Goal: Task Accomplishment & Management: Manage account settings

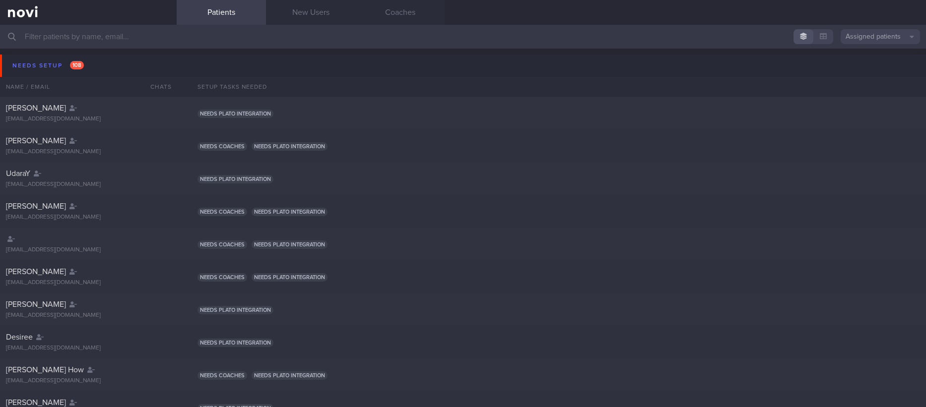
click at [142, 40] on input "text" at bounding box center [463, 37] width 926 height 24
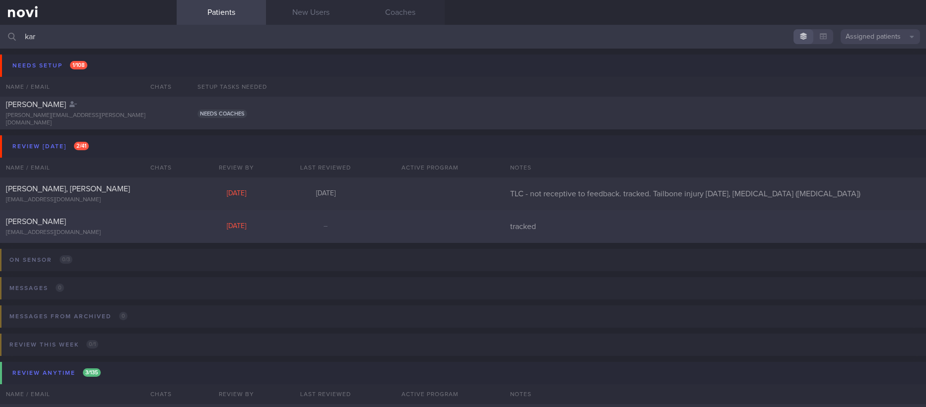
type input "kar"
click at [276, 227] on div "[DATE]" at bounding box center [235, 226] width 89 height 9
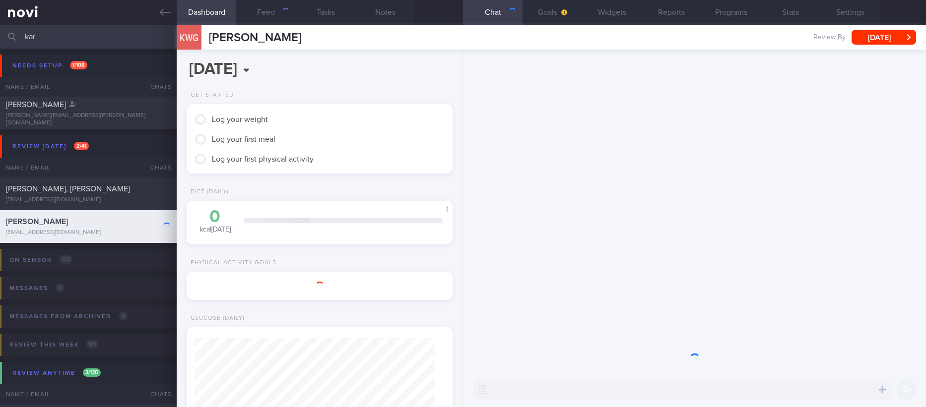
scroll to position [118, 236]
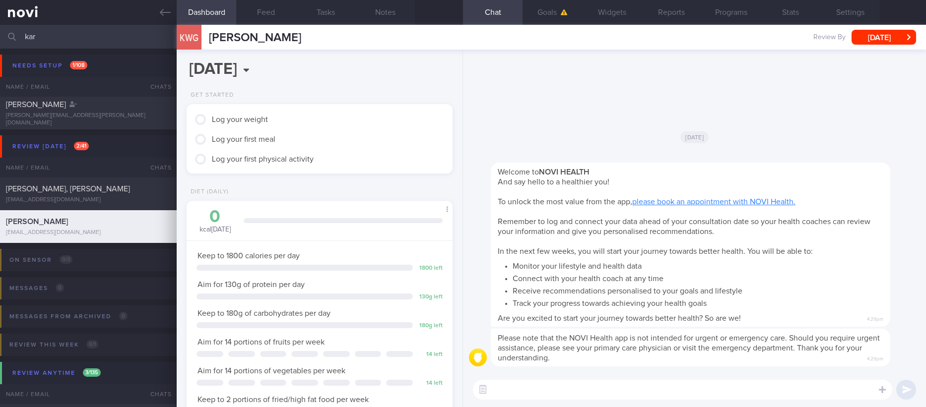
click at [611, 388] on textarea at bounding box center [682, 390] width 419 height 20
type textarea "Hi [PERSON_NAME] here"
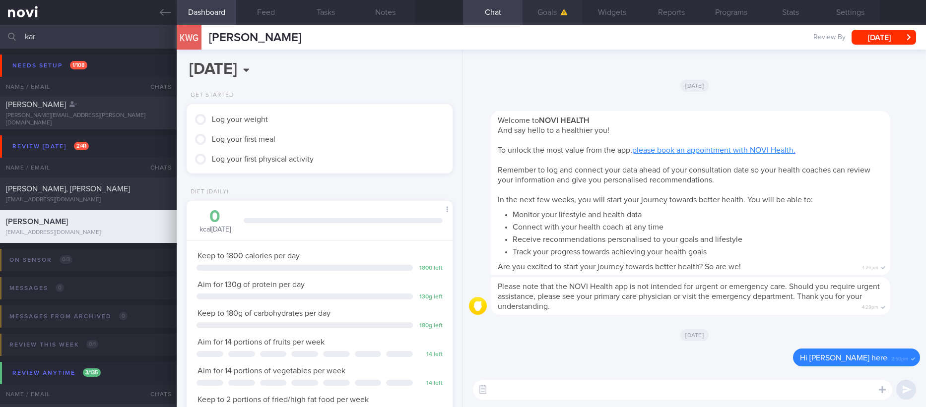
click at [564, 15] on span "button" at bounding box center [564, 13] width 7 height 6
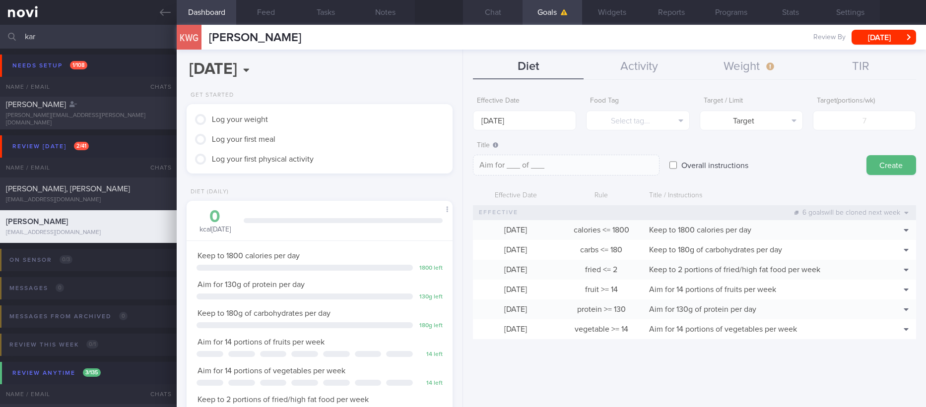
click at [495, 9] on button "Chat" at bounding box center [493, 12] width 60 height 25
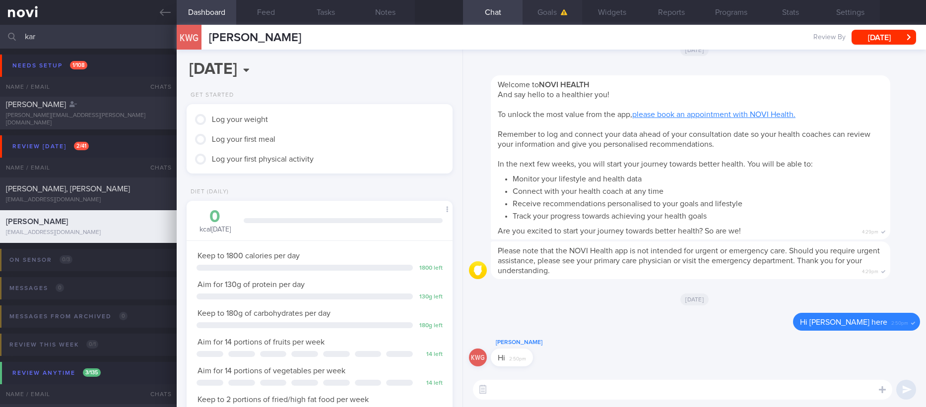
click at [553, 17] on button "Goals" at bounding box center [552, 12] width 60 height 25
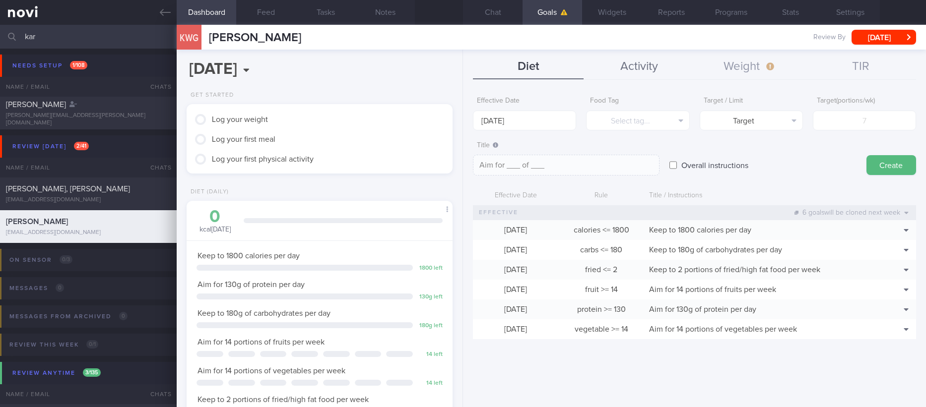
click at [650, 71] on button "Activity" at bounding box center [638, 67] width 111 height 25
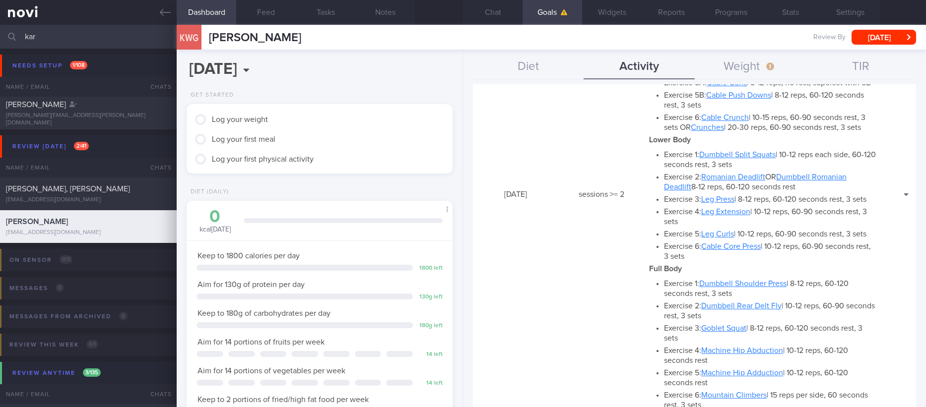
scroll to position [444, 0]
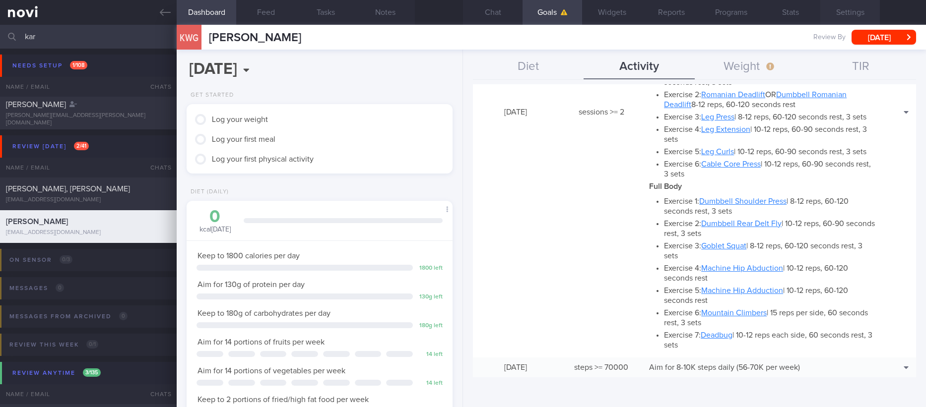
click at [849, 10] on button "Settings" at bounding box center [850, 12] width 60 height 25
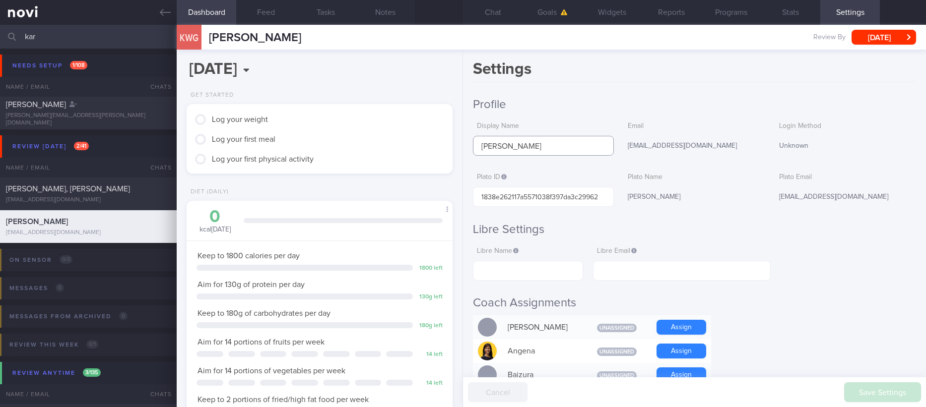
drag, startPoint x: 551, startPoint y: 143, endPoint x: 390, endPoint y: 143, distance: 160.7
click at [390, 143] on div "Dashboard Feed Tasks Notes Chat Goals Widgets Reports Programs Stats Settings K…" at bounding box center [551, 216] width 749 height 382
drag, startPoint x: 685, startPoint y: 151, endPoint x: 615, endPoint y: 151, distance: 70.0
click at [615, 151] on div "Display Name [PERSON_NAME] Email [EMAIL_ADDRESS][DOMAIN_NAME] Login Method Unkn…" at bounding box center [694, 136] width 443 height 39
copy div "Email [EMAIL_ADDRESS][DOMAIN_NAME]"
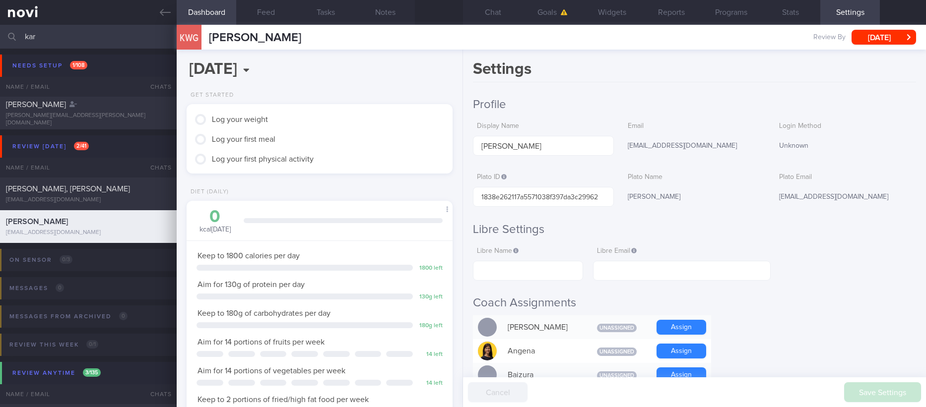
drag, startPoint x: 682, startPoint y: 148, endPoint x: 613, endPoint y: 149, distance: 69.0
click at [613, 149] on div "Display Name [PERSON_NAME] Email [EMAIL_ADDRESS][DOMAIN_NAME] Login Method Unkn…" at bounding box center [694, 136] width 443 height 39
click at [696, 173] on label "Plato Name" at bounding box center [694, 177] width 133 height 9
drag, startPoint x: 703, startPoint y: 144, endPoint x: 618, endPoint y: 144, distance: 85.3
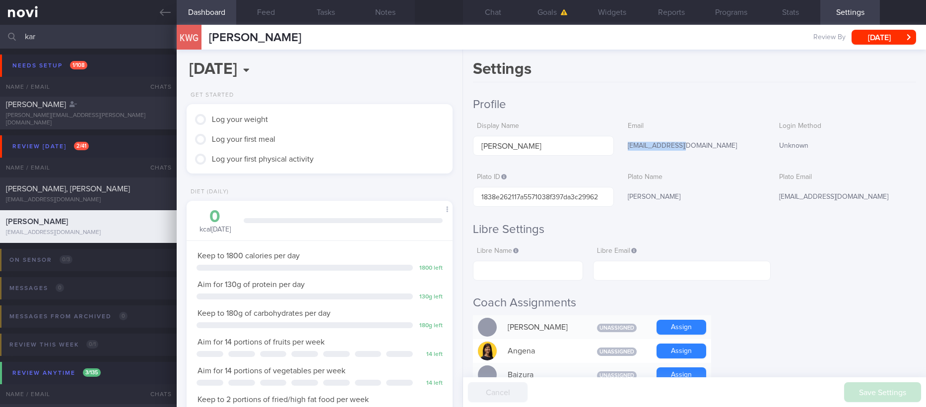
click at [618, 144] on div "Display Name [PERSON_NAME] Email [EMAIL_ADDRESS][DOMAIN_NAME] Login Method Unkn…" at bounding box center [694, 136] width 443 height 39
copy div "[EMAIL_ADDRESS][DOMAIN_NAME]"
click at [648, 271] on input "text" at bounding box center [682, 271] width 178 height 20
paste input "[EMAIL_ADDRESS][DOMAIN_NAME]"
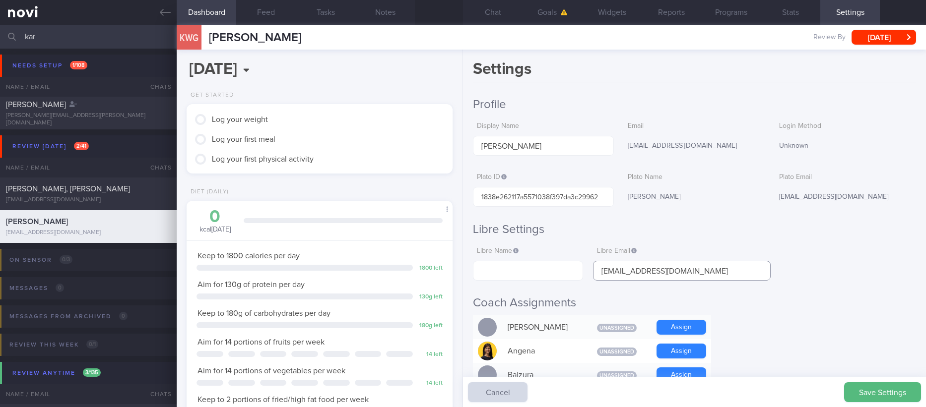
type input "[EMAIL_ADDRESS][DOMAIN_NAME]"
click at [549, 143] on input "[PERSON_NAME]" at bounding box center [543, 146] width 141 height 20
drag, startPoint x: 559, startPoint y: 144, endPoint x: 482, endPoint y: 144, distance: 76.4
click at [482, 144] on input "[PERSON_NAME]" at bounding box center [543, 146] width 141 height 20
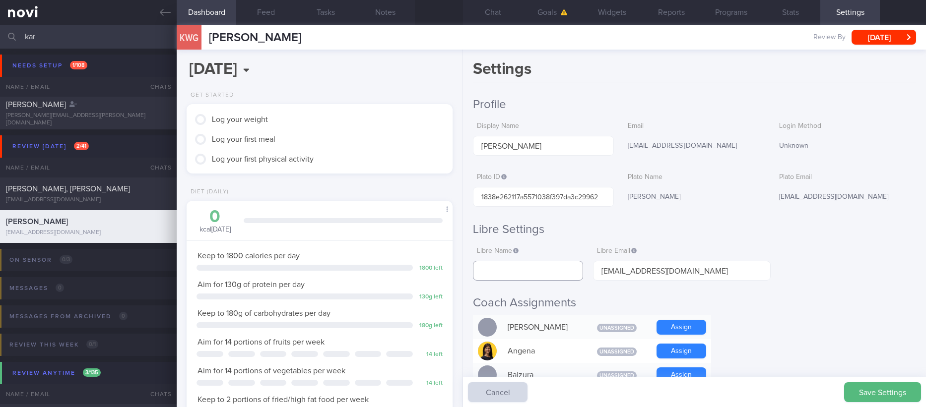
click at [520, 270] on input "text" at bounding box center [528, 271] width 110 height 20
paste input "[PERSON_NAME]"
type input "[PERSON_NAME]"
click at [812, 232] on h2 "Libre Settings" at bounding box center [694, 229] width 443 height 15
drag, startPoint x: 703, startPoint y: 269, endPoint x: 575, endPoint y: 273, distance: 128.1
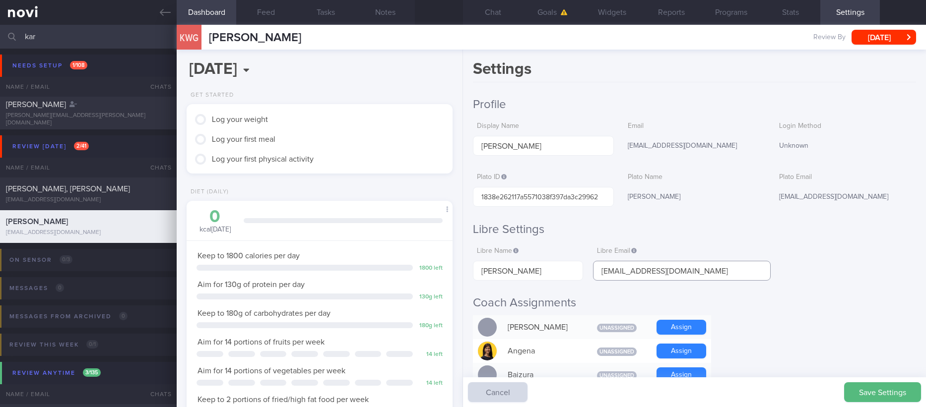
click at [575, 273] on div "Libre Name Kar [PERSON_NAME] Libre Email [EMAIL_ADDRESS][DOMAIN_NAME]" at bounding box center [622, 261] width 298 height 39
click at [871, 392] on button "Save Settings" at bounding box center [882, 392] width 77 height 20
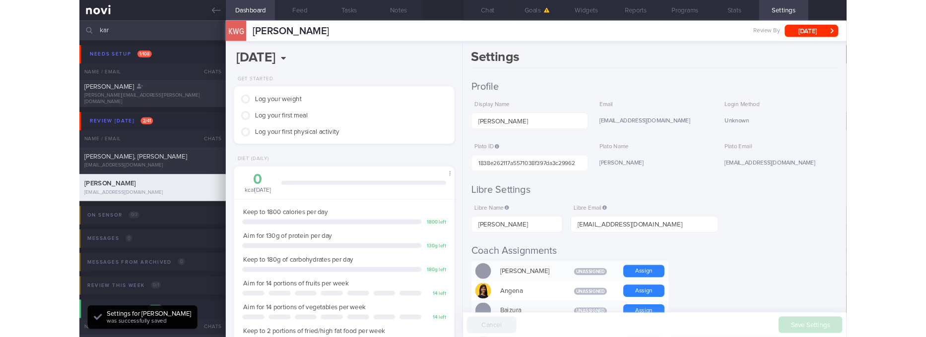
scroll to position [120, 240]
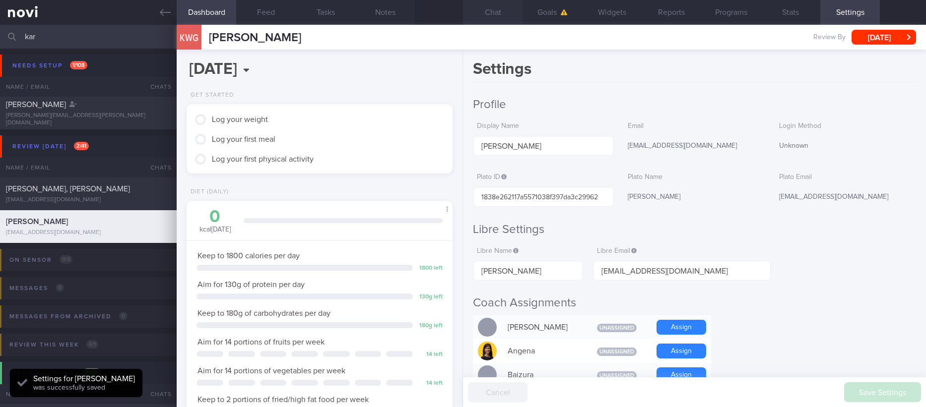
click at [508, 16] on button "Chat" at bounding box center [493, 12] width 60 height 25
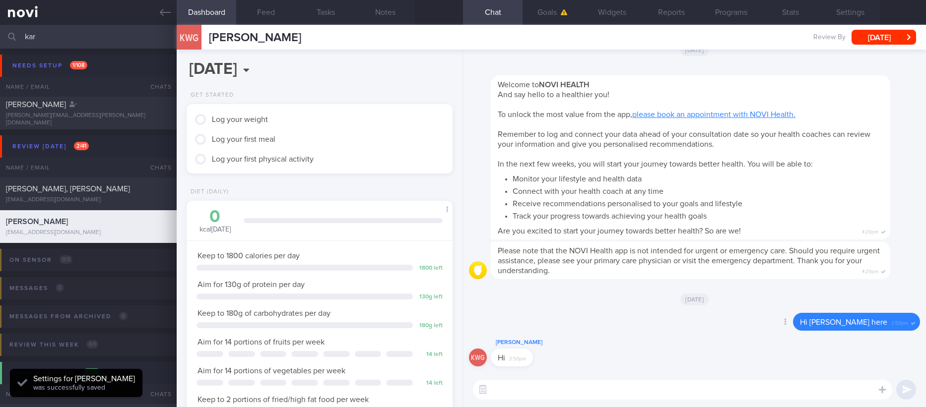
click at [671, 322] on div "Delete Hi [PERSON_NAME] here 2:50pm" at bounding box center [694, 325] width 451 height 24
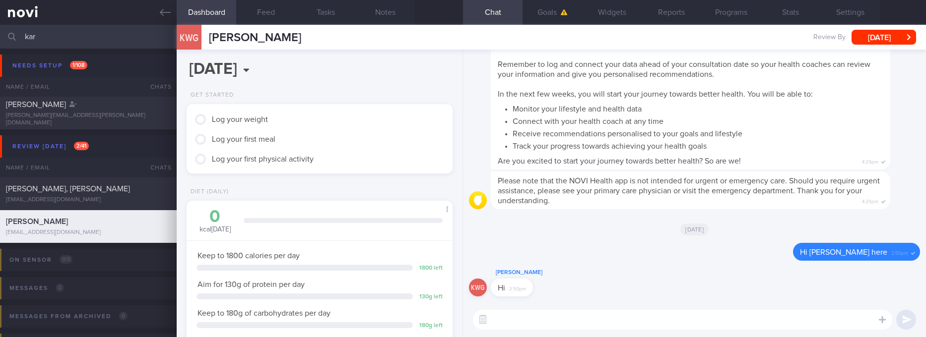
click at [865, 320] on textarea at bounding box center [682, 320] width 419 height 20
paste textarea "Hi [PERSON_NAME]! This is [PERSON_NAME], the dietitian. It was nice chatting wi…"
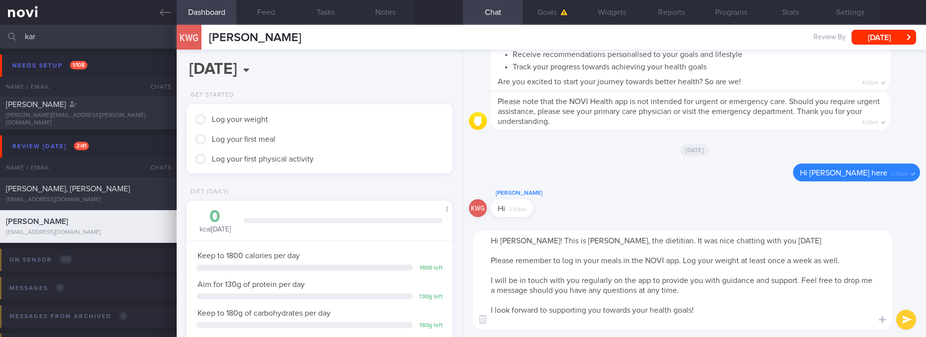
click at [525, 244] on textarea "Hi Suzanne! This is Joel, the dietitian. It was nice chatting with you today Pl…" at bounding box center [682, 280] width 419 height 99
type textarea "Hi Kar Wei! This is Joel, the dietitian. It was nice chatting with you today Pl…"
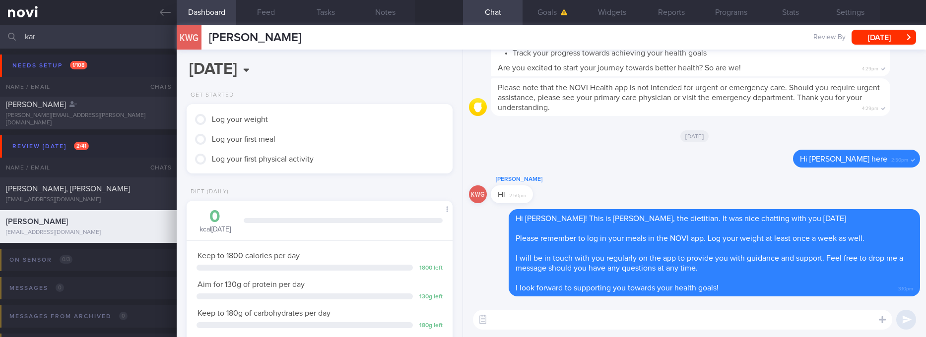
click at [863, 325] on textarea at bounding box center [682, 320] width 419 height 20
paste textarea "Here are the points we discussed just now, with additional suggestions Weight m…"
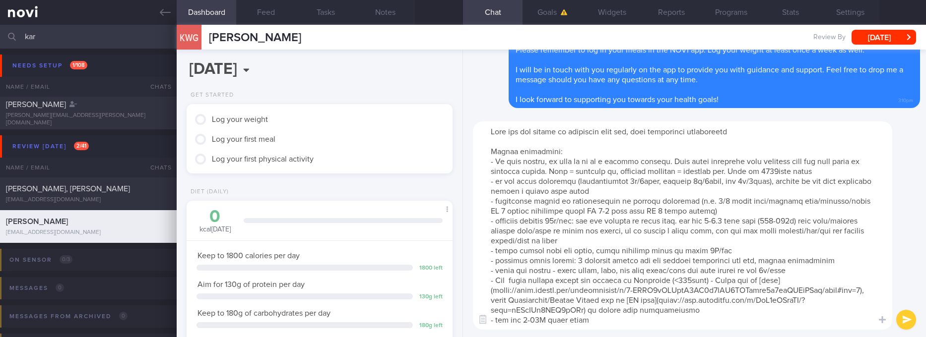
click at [788, 169] on textarea at bounding box center [682, 226] width 419 height 208
click at [733, 216] on textarea at bounding box center [682, 226] width 419 height 208
click at [801, 218] on textarea at bounding box center [682, 226] width 419 height 208
click at [563, 218] on textarea at bounding box center [682, 226] width 419 height 208
click at [723, 203] on textarea at bounding box center [682, 226] width 419 height 208
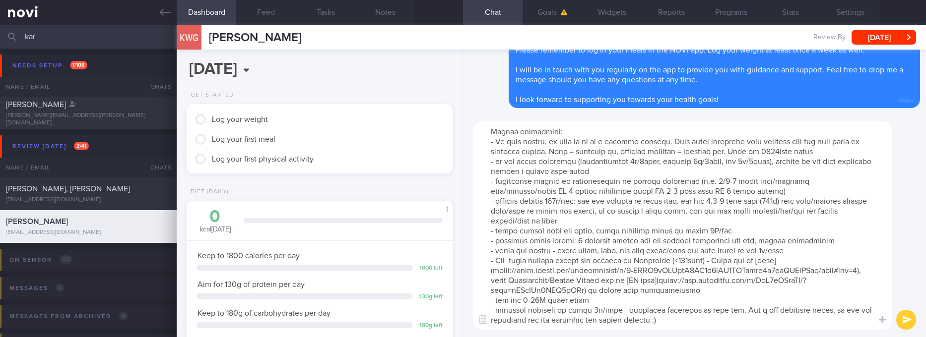
scroll to position [40, 0]
click at [534, 291] on textarea at bounding box center [682, 226] width 419 height 208
click at [528, 292] on textarea at bounding box center [682, 226] width 419 height 208
drag, startPoint x: 653, startPoint y: 313, endPoint x: 729, endPoint y: 299, distance: 76.6
click at [729, 299] on textarea at bounding box center [682, 226] width 419 height 208
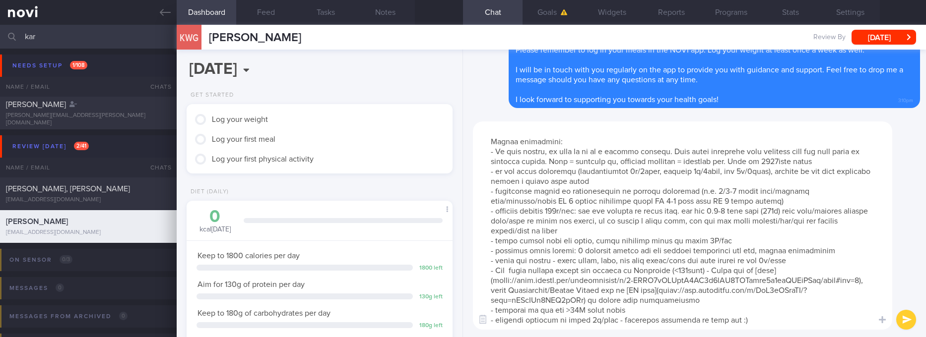
scroll to position [30, 0]
click at [681, 296] on textarea at bounding box center [682, 226] width 419 height 208
click at [496, 308] on textarea at bounding box center [682, 226] width 419 height 208
type textarea "Here are the points we discussed just now, with additional suggestions Weight m…"
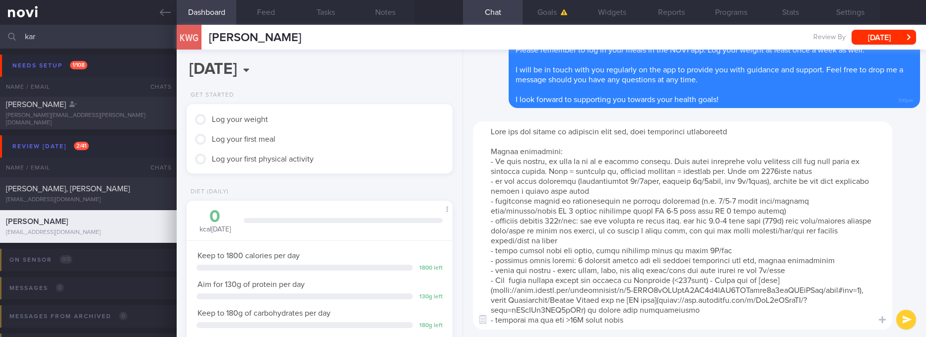
scroll to position [0, 0]
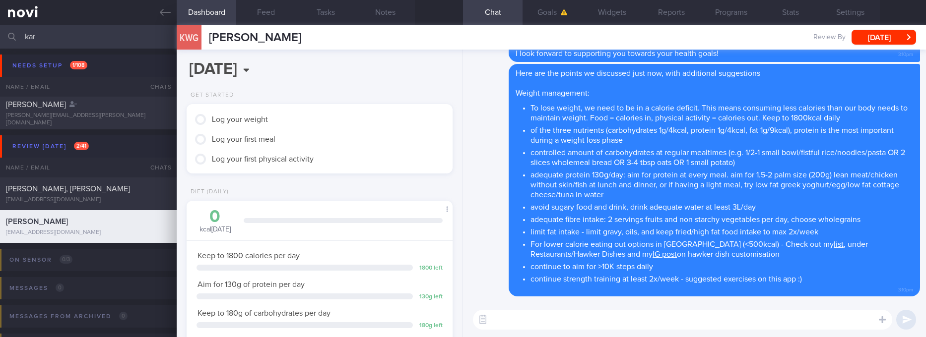
click at [654, 316] on textarea at bounding box center [682, 320] width 419 height 20
paste textarea "*Protein powders:* [MyProtein Impact Whey Isolate](https://shopee.sg/Myprotein-…"
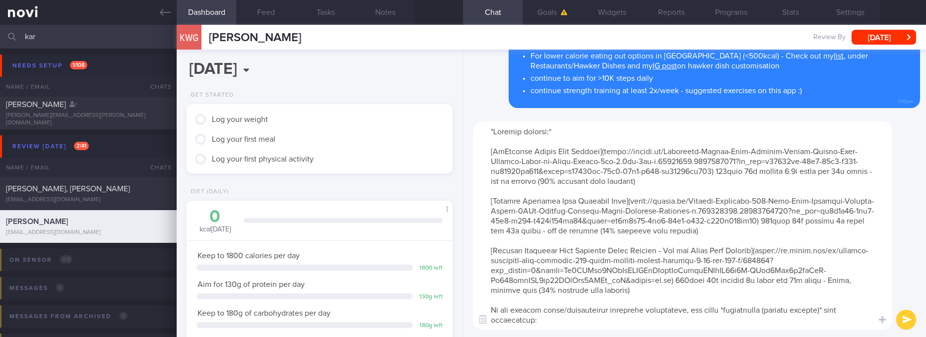
click at [550, 132] on textarea at bounding box center [682, 226] width 419 height 208
drag, startPoint x: 689, startPoint y: 188, endPoint x: 543, endPoint y: 143, distance: 152.9
click at [543, 143] on textarea at bounding box center [682, 226] width 419 height 208
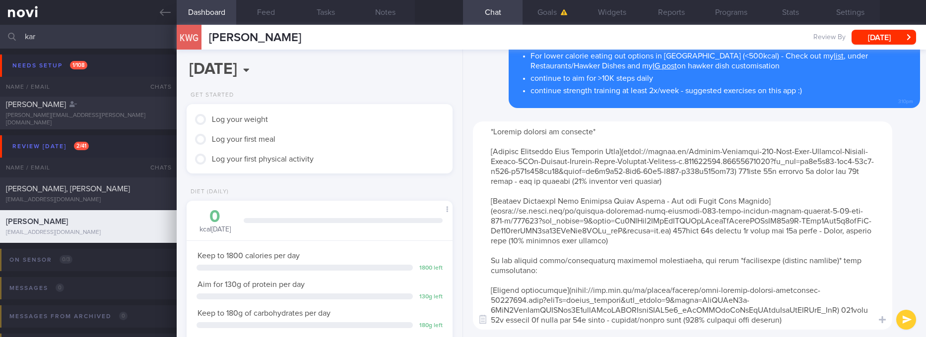
drag, startPoint x: 593, startPoint y: 192, endPoint x: 771, endPoint y: 236, distance: 184.0
click at [771, 236] on textarea at bounding box center [682, 226] width 419 height 208
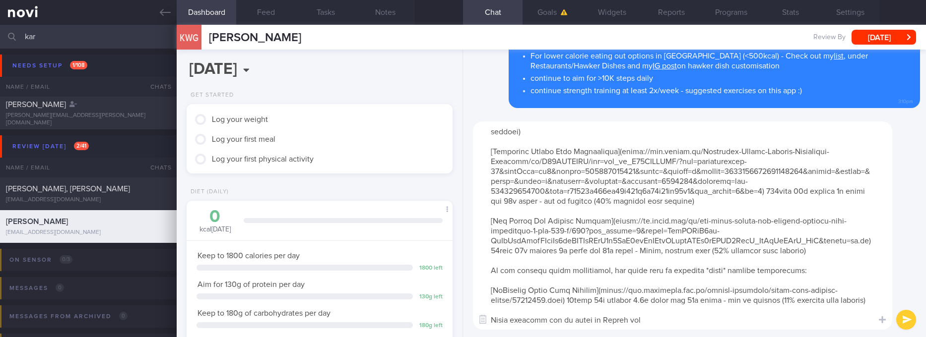
drag, startPoint x: 537, startPoint y: 196, endPoint x: 826, endPoint y: 252, distance: 294.0
click at [826, 252] on textarea at bounding box center [682, 226] width 419 height 208
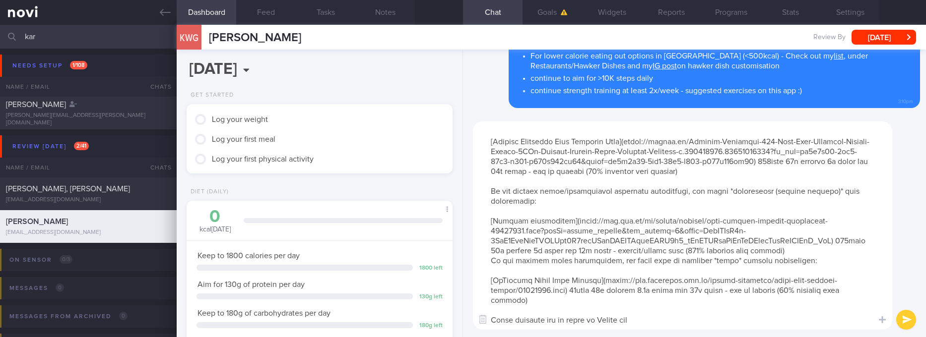
click at [824, 241] on textarea at bounding box center [682, 226] width 419 height 208
type textarea "*Protein powders to consider* [Optimum Nutrition Gold Standard Whey](https://sh…"
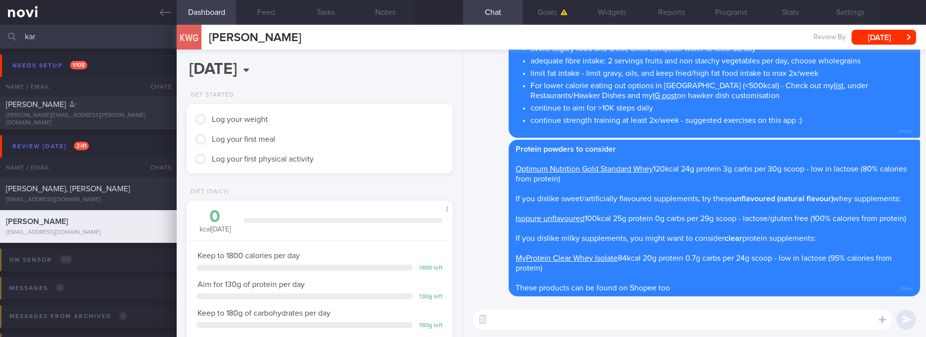
click at [637, 328] on textarea at bounding box center [682, 320] width 419 height 20
click at [641, 326] on textarea at bounding box center [682, 320] width 419 height 20
paste textarea "Here are the instructions for [AI photo food logging](https://novi-health.notio…"
type textarea "Here are the instructions for [AI photo food logging](https://novi-health.notio…"
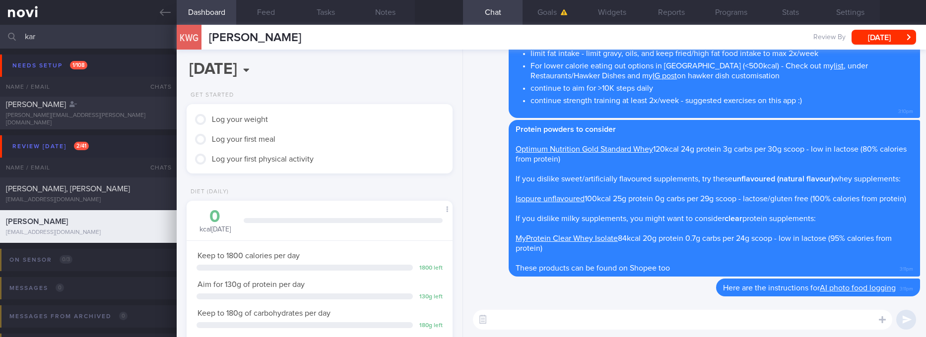
click at [700, 314] on textarea at bounding box center [682, 320] width 419 height 20
paste textarea "For ways to improve nutrition in camp, take a look at my [IG post](https://www.…"
type textarea "For ways to improve nutrition in camp, take a look at my [IG post](https://www.…"
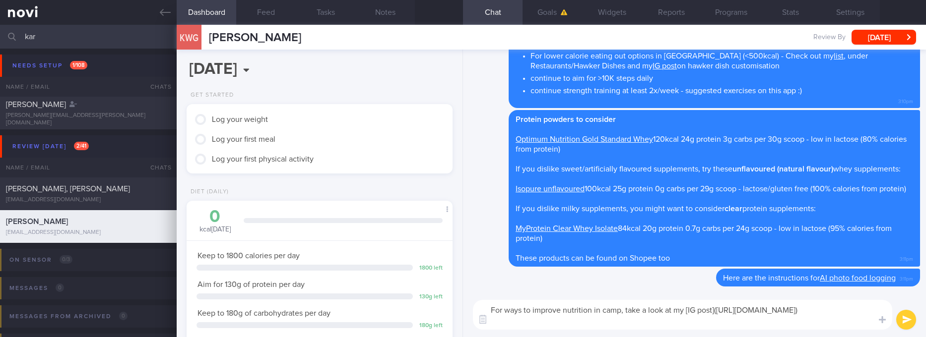
scroll to position [0, 0]
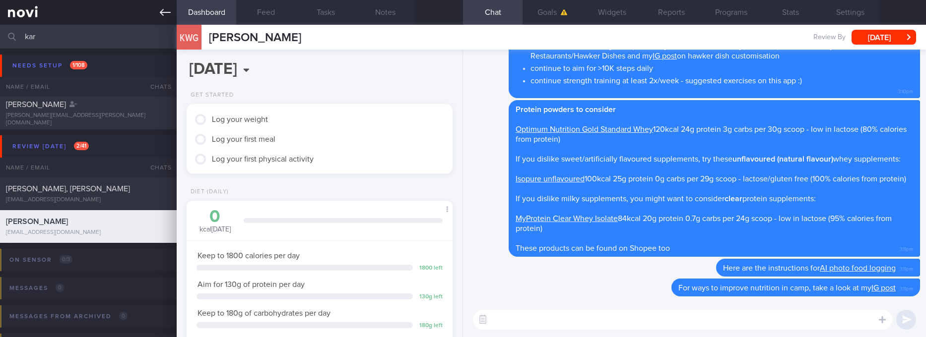
drag, startPoint x: 160, startPoint y: 10, endPoint x: 175, endPoint y: 11, distance: 14.4
click at [160, 10] on icon at bounding box center [165, 12] width 11 height 11
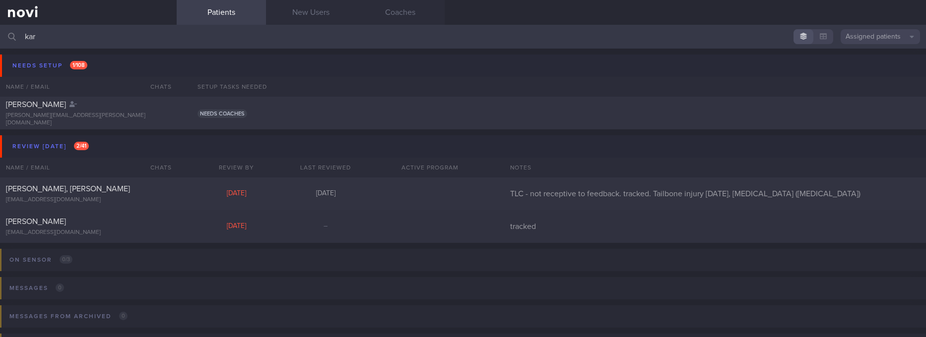
drag, startPoint x: 368, startPoint y: 31, endPoint x: -21, endPoint y: 17, distance: 389.2
click at [0, 17] on html "You are offline! Some functionality will be unavailable Patients New Users Coac…" at bounding box center [463, 168] width 926 height 337
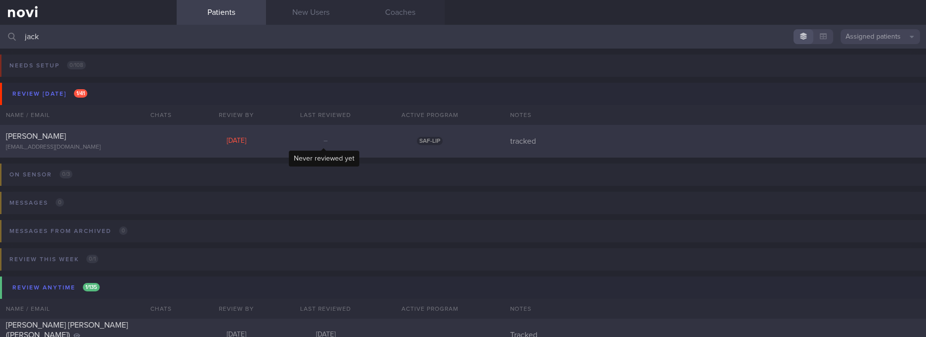
type input "jack"
click at [337, 137] on div "–" at bounding box center [325, 141] width 89 height 9
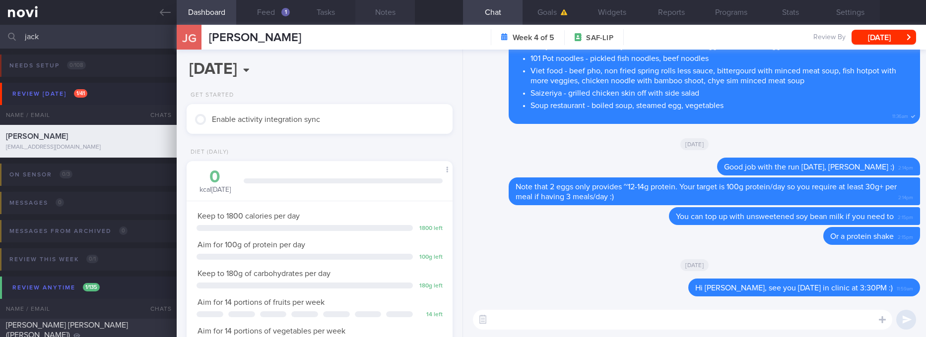
scroll to position [120, 240]
click at [764, 325] on textarea at bounding box center [682, 320] width 419 height 20
drag, startPoint x: 576, startPoint y: 7, endPoint x: 571, endPoint y: 21, distance: 15.4
click at [573, 7] on button "Goals" at bounding box center [552, 12] width 60 height 25
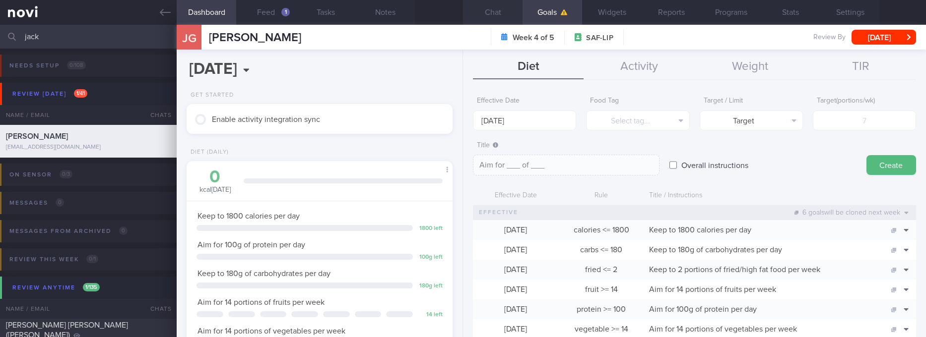
click at [516, 9] on button "Chat" at bounding box center [493, 12] width 60 height 25
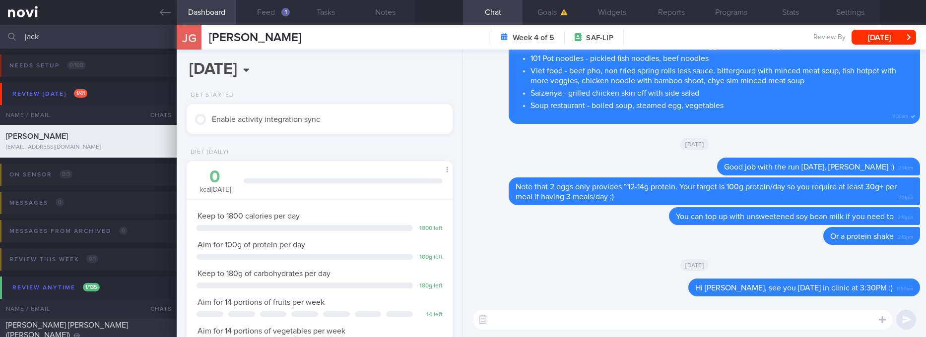
click at [581, 324] on textarea at bounding box center [682, 320] width 419 height 20
paste textarea "Here are my recommendations for continued fat loss and muscle gain: *Diet* 1) S…"
type textarea "Thanks for your time, Jack! Here are my recommendations for continued fat loss …"
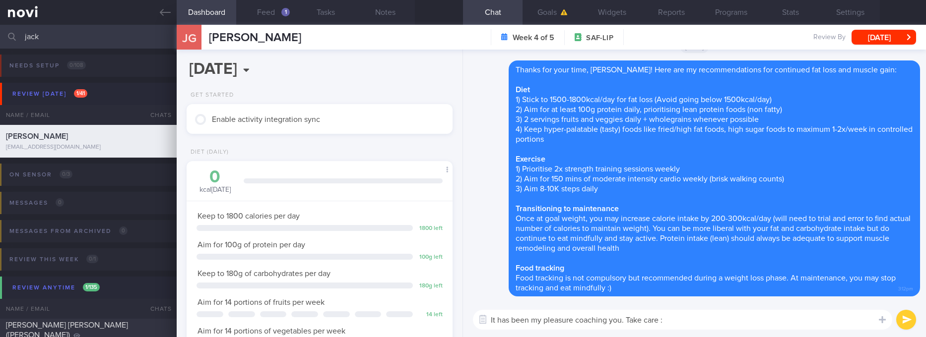
type textarea "It has been my pleasure coaching you. Take care :)"
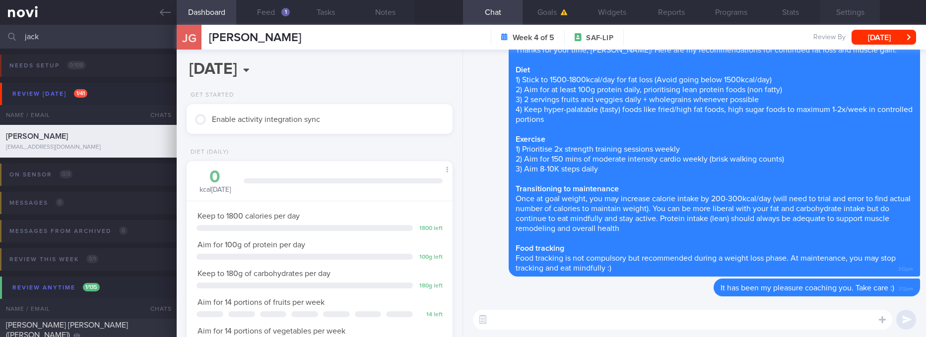
click at [853, 12] on button "Settings" at bounding box center [850, 12] width 60 height 25
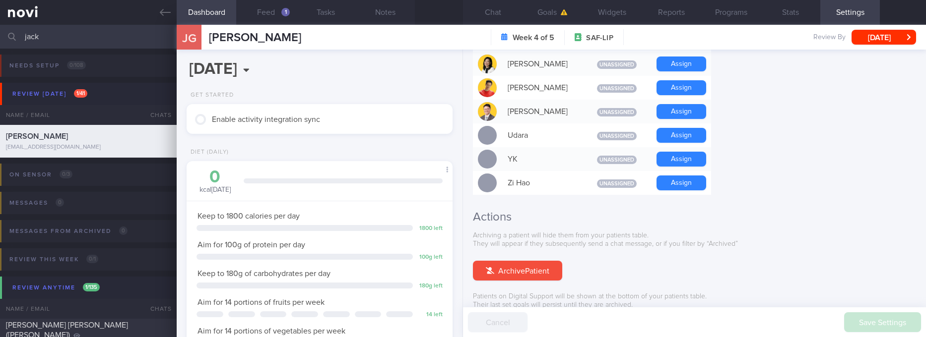
scroll to position [968, 0]
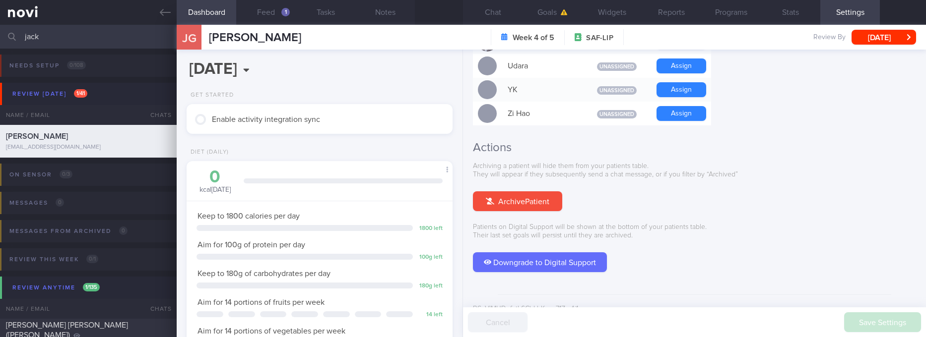
click at [530, 173] on div "Archiving a patient will hide them from your patients table. They will appear i…" at bounding box center [694, 217] width 443 height 110
click at [530, 191] on button "Archive Patient" at bounding box center [517, 201] width 89 height 20
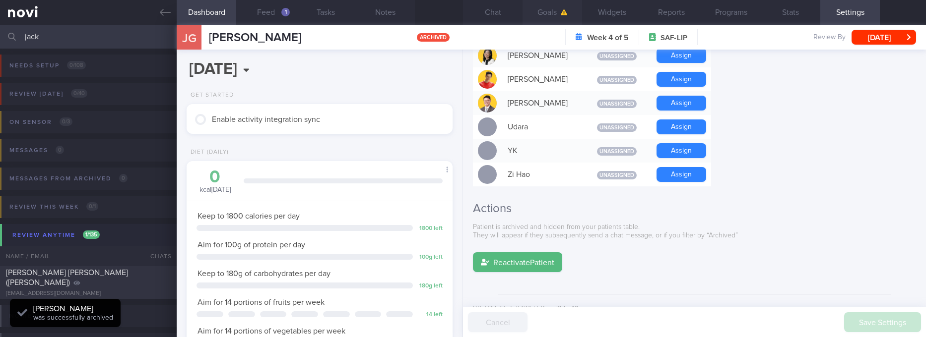
scroll to position [120, 240]
click at [504, 9] on button "Chat" at bounding box center [493, 12] width 60 height 25
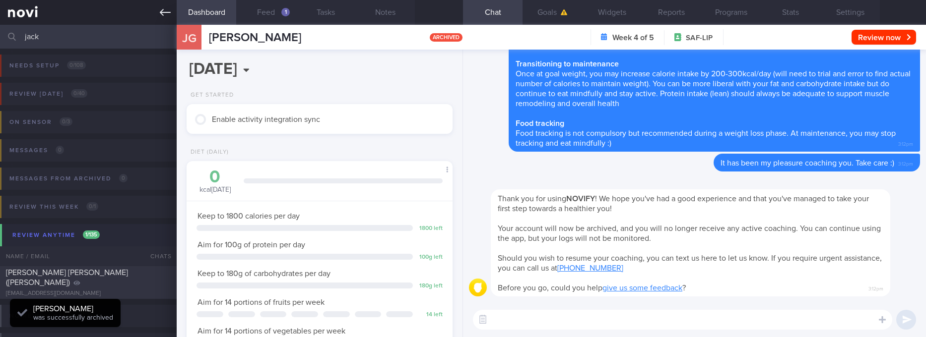
click at [158, 13] on link at bounding box center [88, 12] width 177 height 25
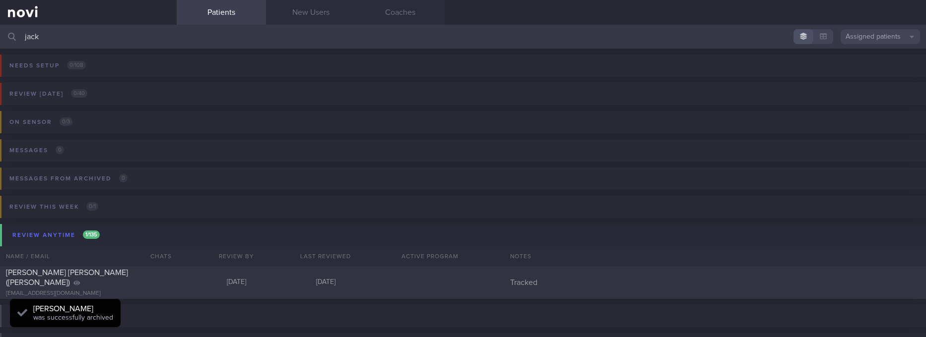
drag, startPoint x: 437, startPoint y: 34, endPoint x: -21, endPoint y: 73, distance: 460.1
click at [0, 73] on html "You are offline! Some functionality will be unavailable Patients New Users Coac…" at bounding box center [463, 168] width 926 height 337
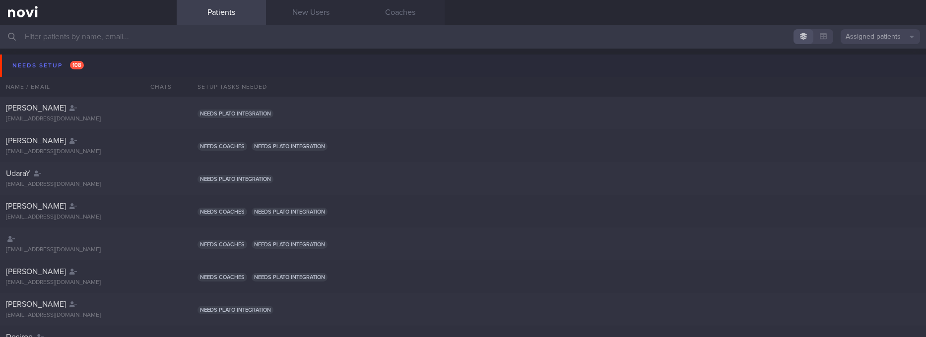
click at [97, 71] on button "Needs setup 108" at bounding box center [464, 66] width 929 height 22
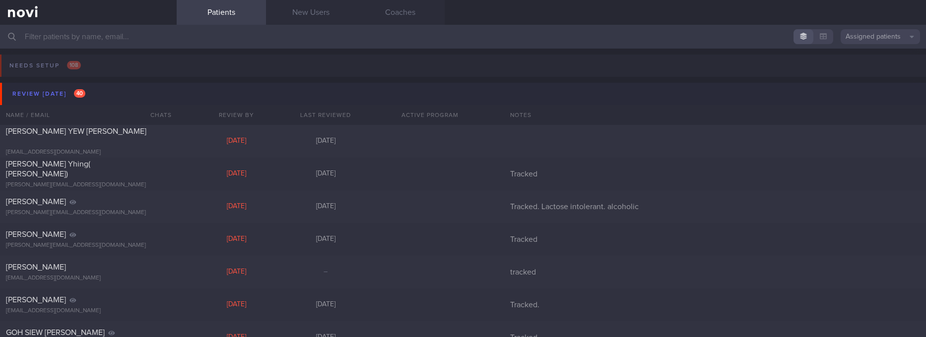
click at [74, 102] on button "Review today 40" at bounding box center [464, 94] width 929 height 22
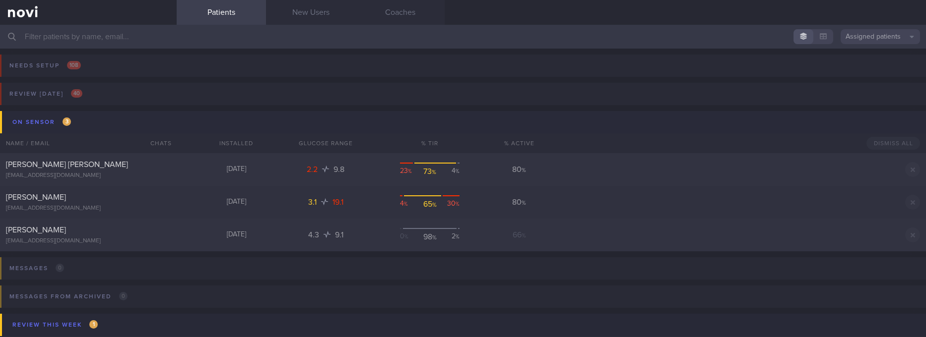
click at [81, 122] on button "On sensor 3" at bounding box center [464, 122] width 929 height 22
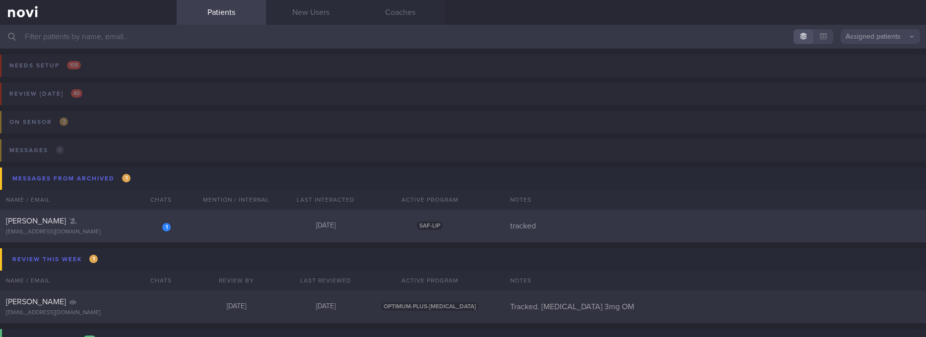
click at [422, 231] on div "1 Jack Gao jack.shengyuan@hotmail.com Today SAF-LIP tracked" at bounding box center [463, 226] width 926 height 33
select select "9"
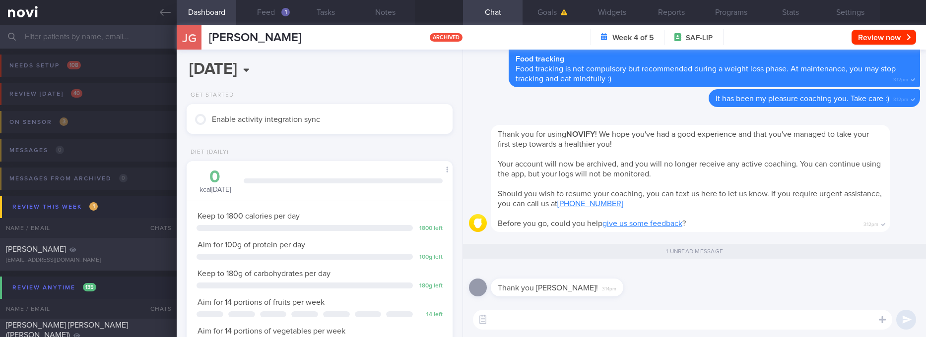
scroll to position [120, 240]
click at [683, 310] on textarea at bounding box center [682, 320] width 419 height 20
type textarea "Welcome Jack :)"
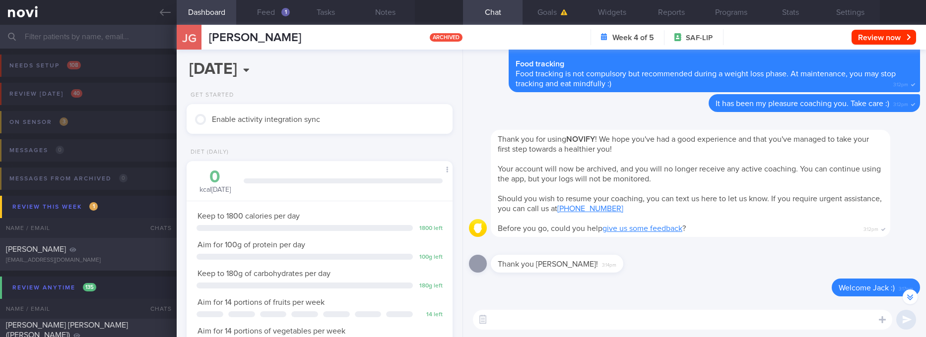
scroll to position [-224, 0]
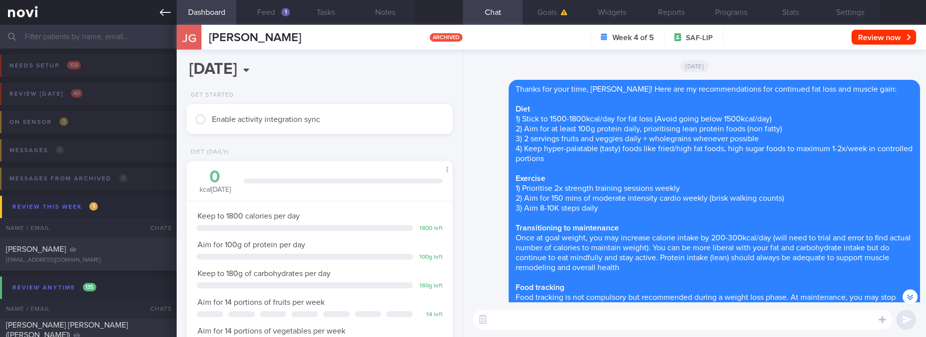
click at [155, 4] on link at bounding box center [88, 12] width 177 height 25
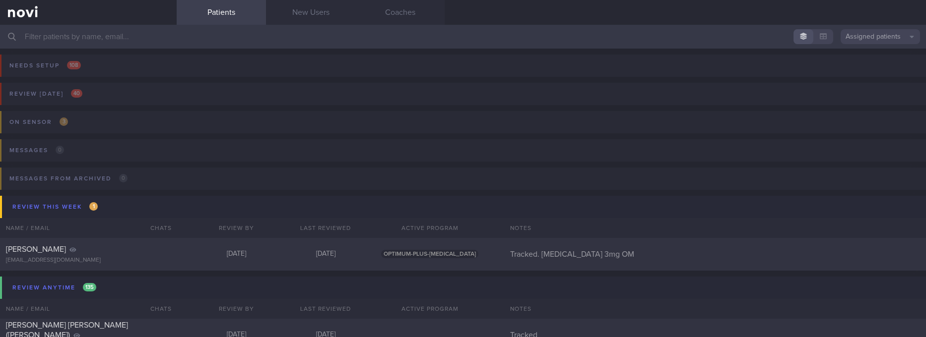
click at [254, 34] on input "text" at bounding box center [463, 37] width 926 height 24
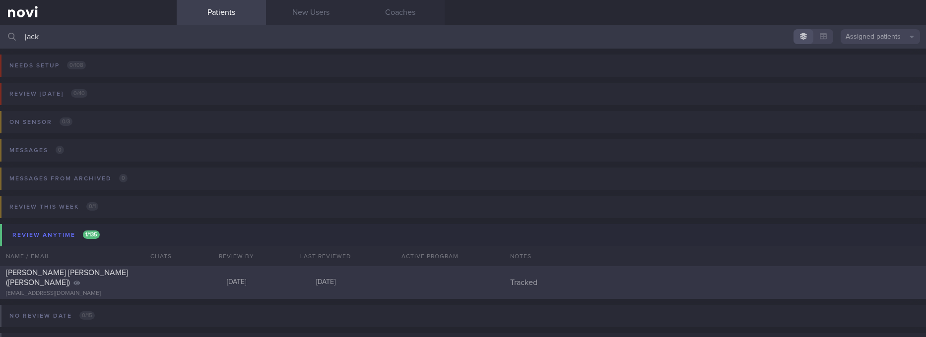
type input "jack"
click at [191, 285] on div "[DATE]" at bounding box center [235, 282] width 89 height 9
select select "9"
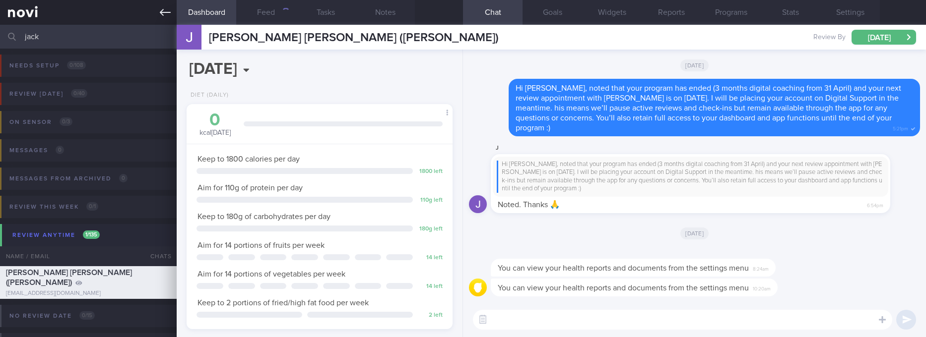
scroll to position [132, 236]
click at [162, 14] on icon at bounding box center [165, 12] width 11 height 7
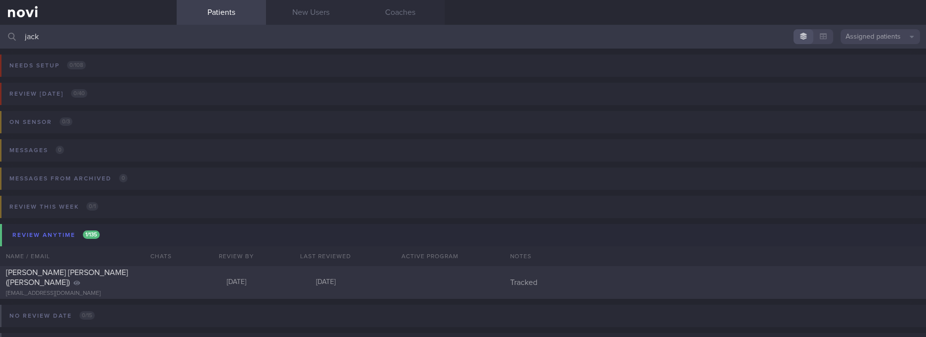
click at [882, 33] on button "Assigned patients" at bounding box center [879, 36] width 79 height 15
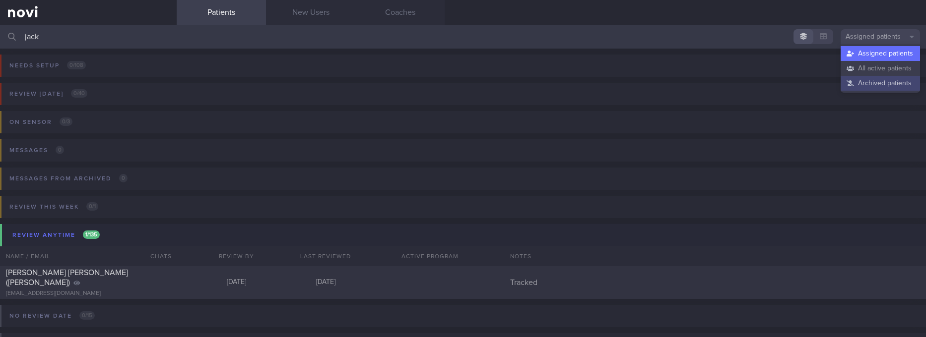
click at [870, 84] on button "Archived patients" at bounding box center [879, 83] width 79 height 15
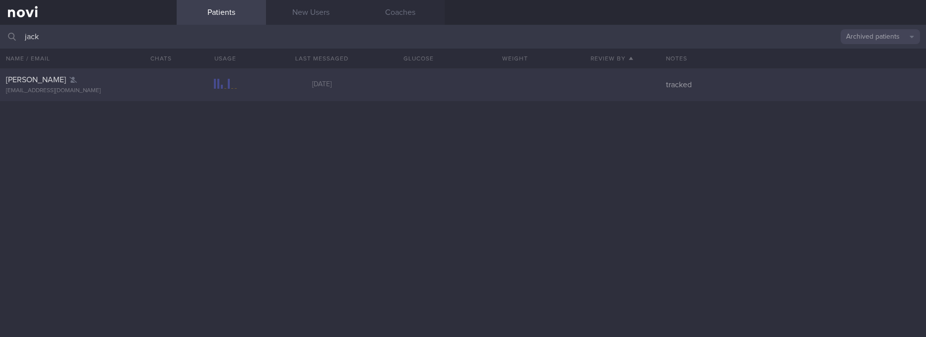
click at [328, 93] on div "Jack Gao jack.shengyuan@hotmail.com Today tracked" at bounding box center [463, 84] width 926 height 33
select select "9"
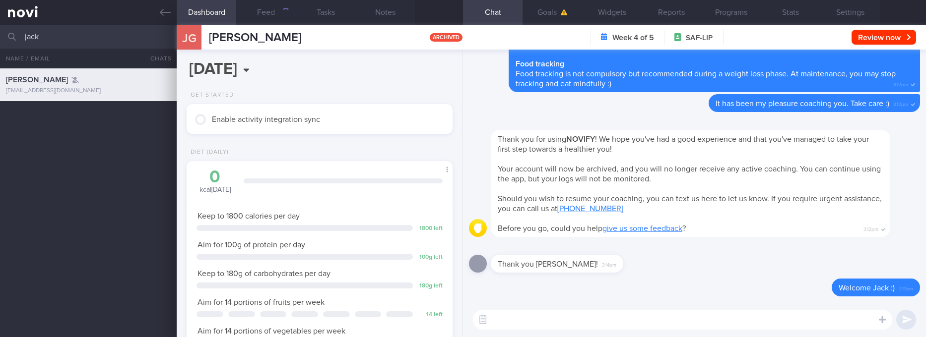
scroll to position [132, 236]
click at [647, 324] on textarea at bounding box center [682, 320] width 419 height 20
paste textarea "For appointment changes, please contact our clinic Front Desk directly at +65 8…"
click at [535, 317] on textarea "For appointment changes, please contact our clinic Front Desk directly at +65 8…" at bounding box center [682, 320] width 419 height 20
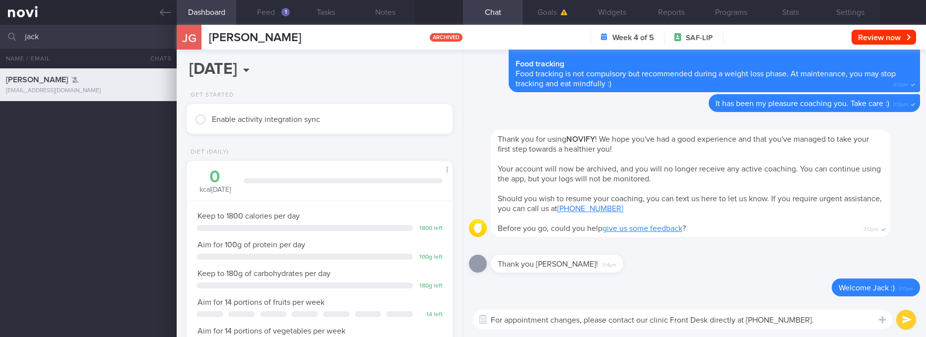
click at [535, 317] on textarea "For appointment changes, please contact our clinic Front Desk directly at +65 8…" at bounding box center [682, 320] width 419 height 20
click at [556, 320] on textarea "For appointment changes, please contact our clinic Front Desk directly at +65 8…" at bounding box center [682, 320] width 419 height 20
click at [621, 325] on textarea "For appointments and enquiries, please contact our clinic Front Desk directly a…" at bounding box center [682, 320] width 419 height 20
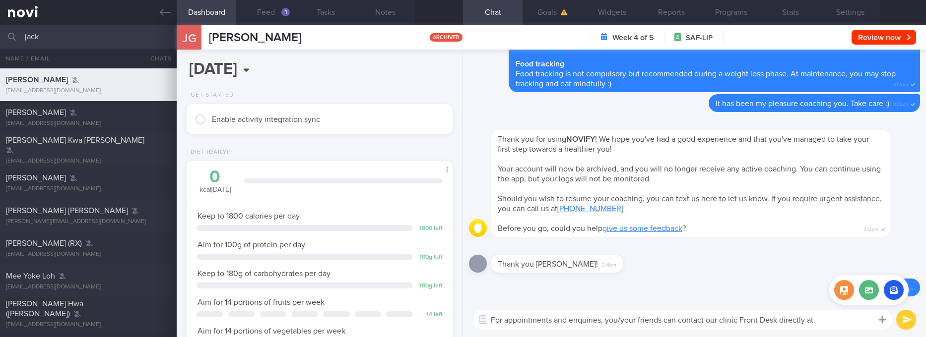
click at [874, 319] on div at bounding box center [882, 319] width 18 height 19
click at [869, 320] on textarea "For appointments and enquiries, you/your friends can contact our clinic Front D…" at bounding box center [682, 320] width 419 height 20
type textarea "For appointments and enquiries, you/your friends can contact our clinic Front D…"
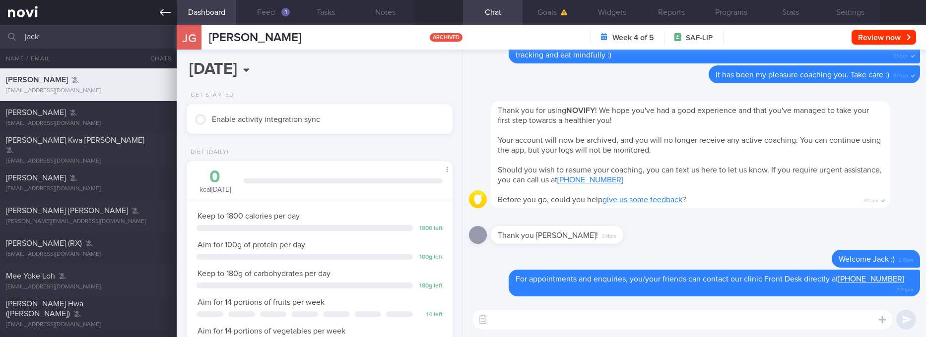
click at [152, 12] on link at bounding box center [88, 12] width 177 height 25
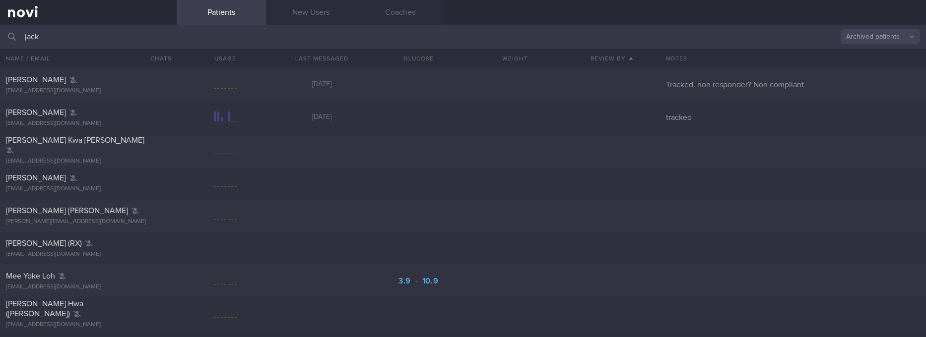
drag, startPoint x: 259, startPoint y: 28, endPoint x: -21, endPoint y: 28, distance: 280.8
click at [0, 28] on html "You are offline! Some functionality will be unavailable Patients New Users Coac…" at bounding box center [463, 168] width 926 height 337
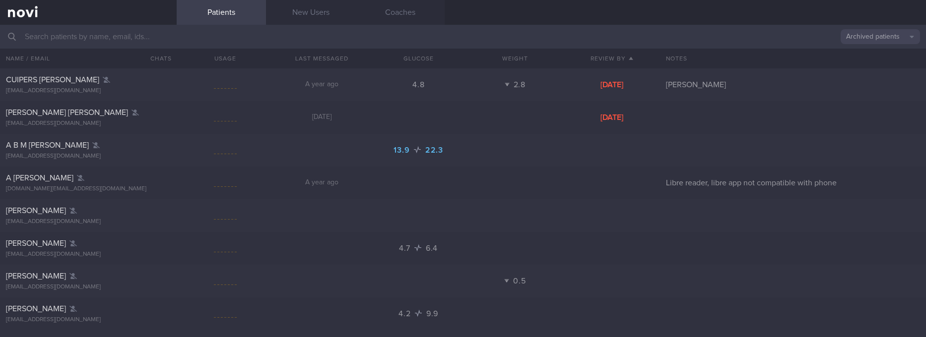
click at [858, 32] on button "Archived patients" at bounding box center [879, 36] width 79 height 15
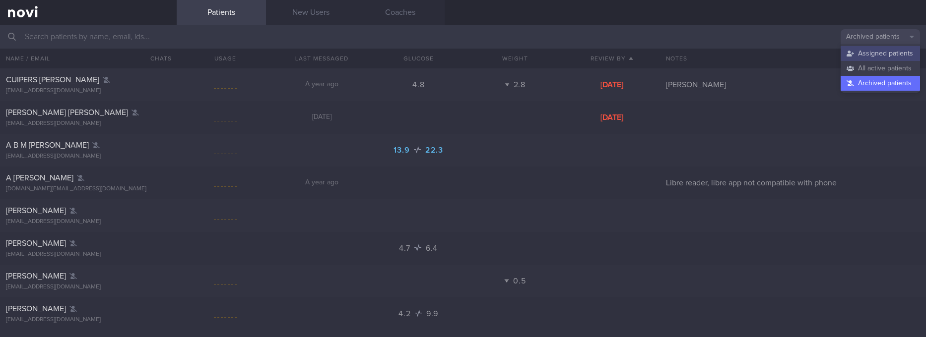
click at [855, 55] on button "Assigned patients" at bounding box center [879, 53] width 79 height 15
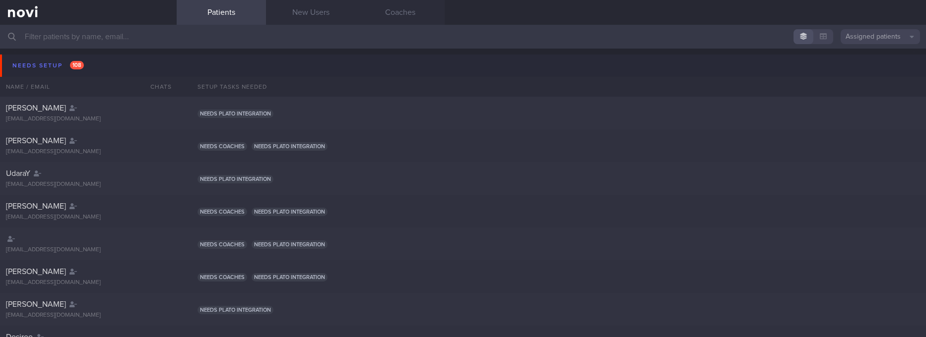
click at [69, 52] on div "Needs setup 108 Name / Email Chats Setup tasks needed" at bounding box center [463, 73] width 926 height 48
click at [72, 63] on span "108" at bounding box center [77, 65] width 14 height 8
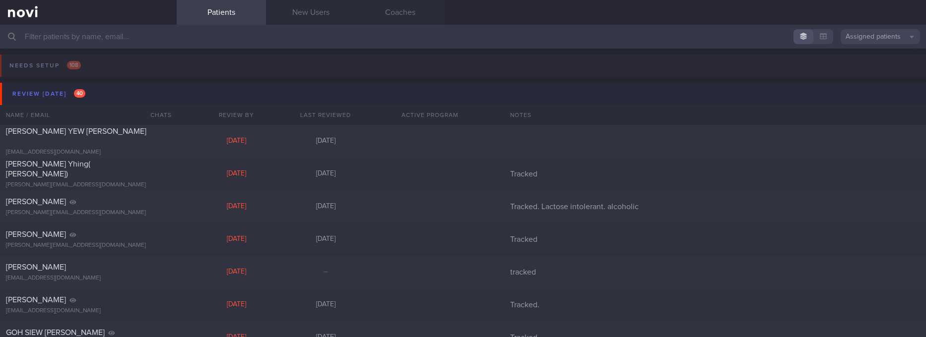
click at [106, 85] on button "Review today 40" at bounding box center [464, 94] width 929 height 22
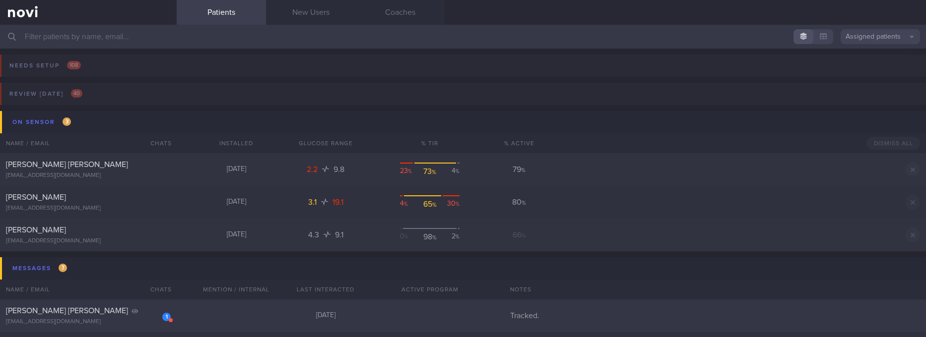
scroll to position [74, 0]
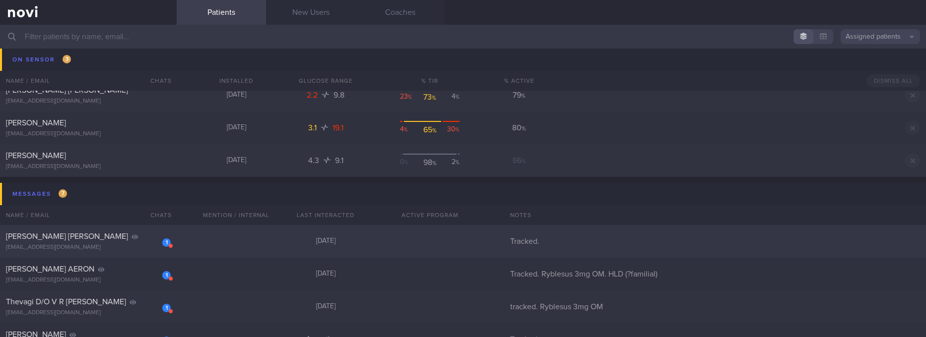
click at [264, 242] on div "1 VIVIAN LIM ZHEN LING vivianzl.lim@gmail.com 4 months ago Tracked." at bounding box center [463, 241] width 926 height 33
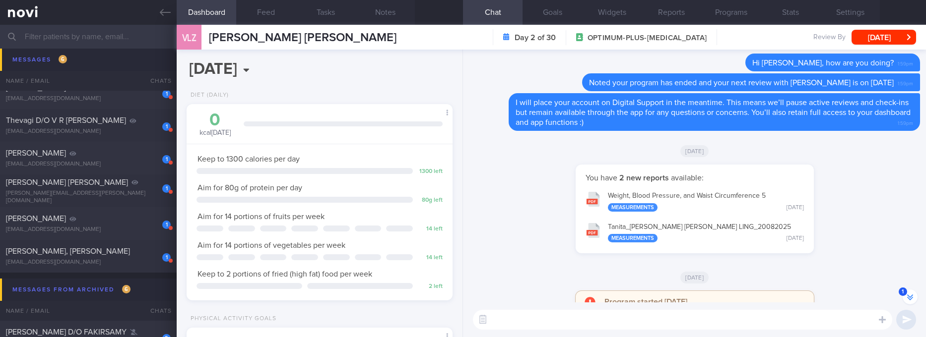
scroll to position [-298, 0]
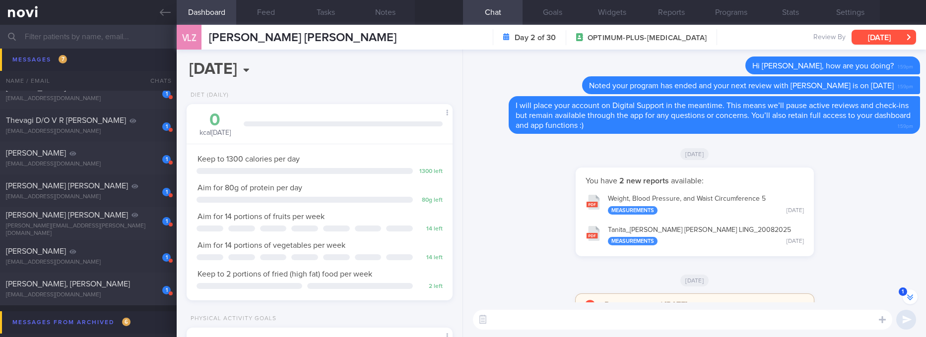
click at [885, 35] on button "Wed, 8 Oct" at bounding box center [883, 37] width 64 height 15
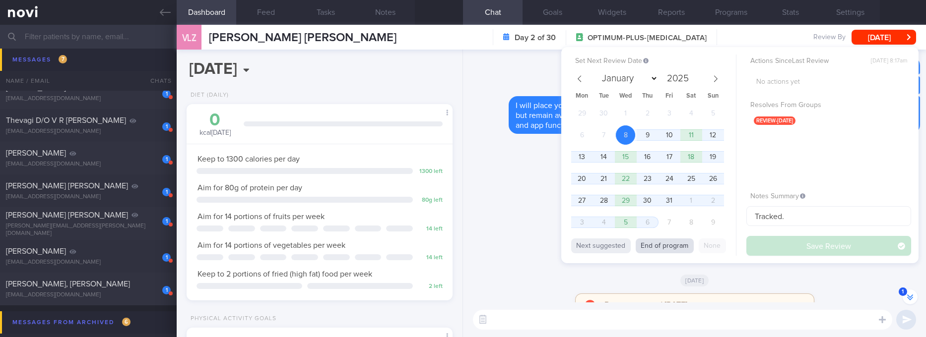
click at [691, 251] on button "End of program" at bounding box center [665, 246] width 58 height 15
select select "10"
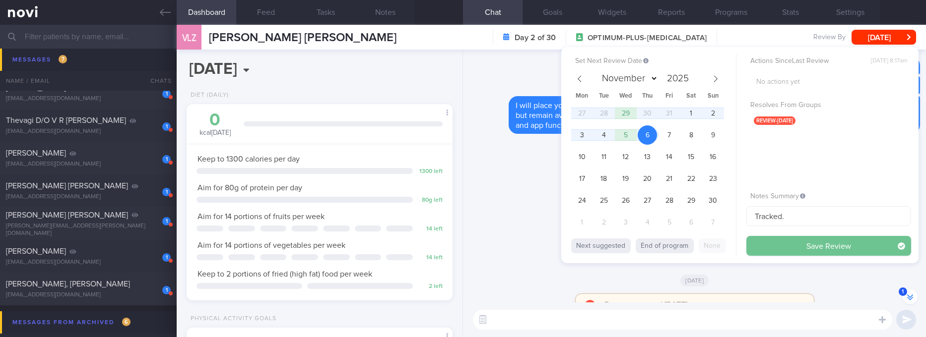
click at [775, 250] on button "Save Review" at bounding box center [828, 246] width 165 height 20
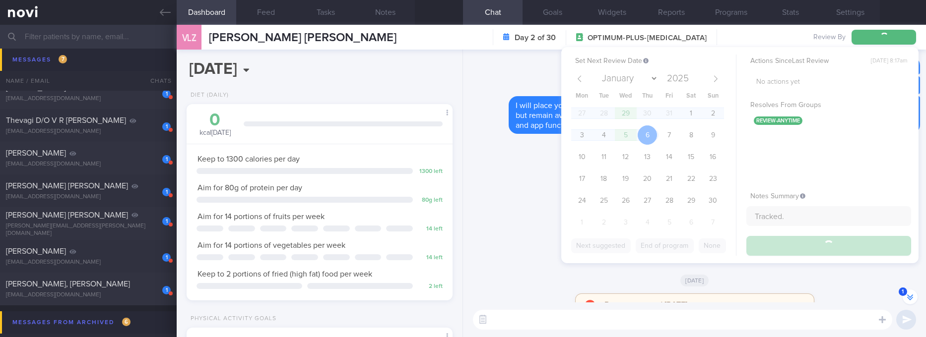
click at [523, 220] on div "You have 2 new reports available: Weight, Blood Pressure, and Waist Circumferen…" at bounding box center [694, 217] width 451 height 99
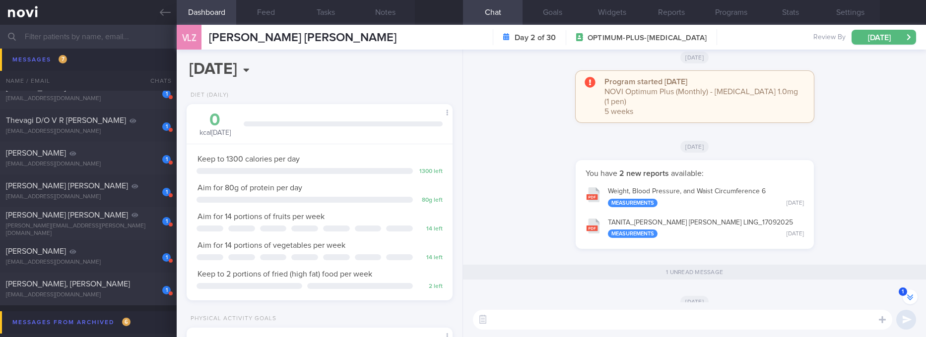
scroll to position [0, 0]
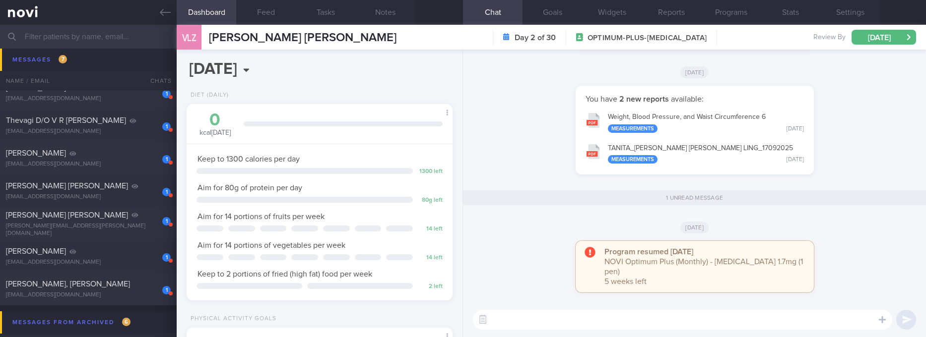
click at [586, 326] on textarea at bounding box center [682, 320] width 419 height 20
paste textarea "we’d like to offer transitioning to Digital Support. This means we’ll pause act…"
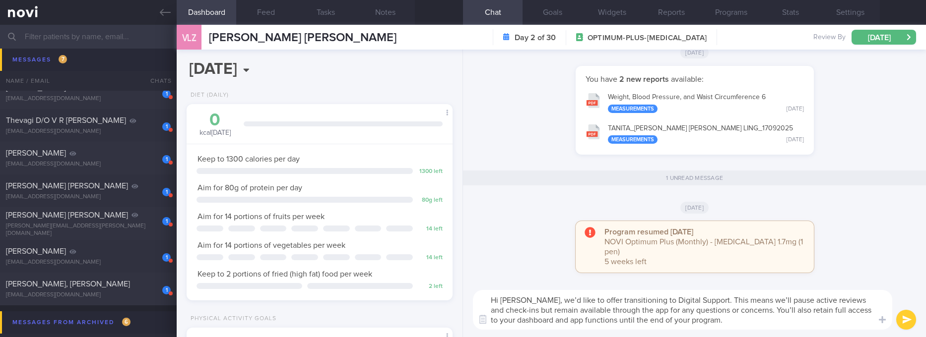
drag, startPoint x: 532, startPoint y: 301, endPoint x: 638, endPoint y: 301, distance: 106.2
click at [638, 301] on textarea "Hi Vivian, we’d like to offer transitioning to Digital Support. This means we’l…" at bounding box center [682, 310] width 419 height 40
drag, startPoint x: 772, startPoint y: 299, endPoint x: 734, endPoint y: 297, distance: 38.3
click at [734, 297] on textarea "Hi Vivian, your account is still currently on Digital Support. This means we’ll…" at bounding box center [682, 310] width 419 height 40
click at [537, 309] on textarea "Hi Vivian, your account is still currently on Digital Support. This means that …" at bounding box center [682, 310] width 419 height 40
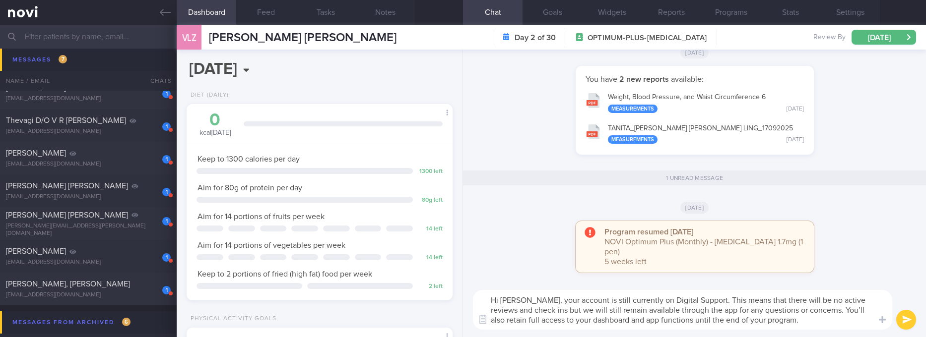
click at [769, 323] on textarea "Hi Vivian, your account is still currently on Digital Support. This means that …" at bounding box center [682, 310] width 419 height 40
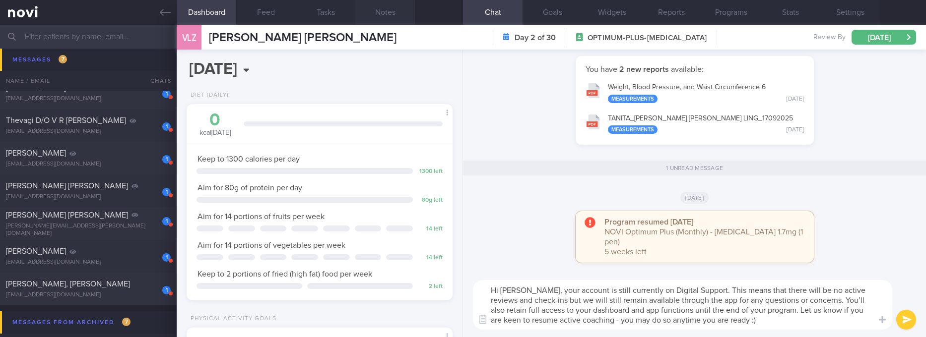
type textarea "Hi Vivian, your account is still currently on Digital Support. This means that …"
click at [758, 330] on div "Hi Vivian, your account is still currently on Digital Support. This means that …" at bounding box center [694, 305] width 463 height 64
click at [758, 317] on textarea "Hi Vivian, your account is still currently on Digital Support. This means that …" at bounding box center [682, 305] width 419 height 50
click at [904, 313] on button "submit" at bounding box center [906, 320] width 20 height 20
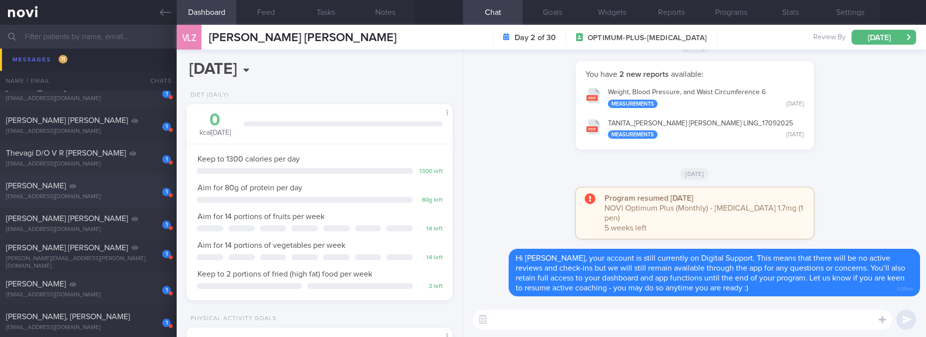
scroll to position [149, 0]
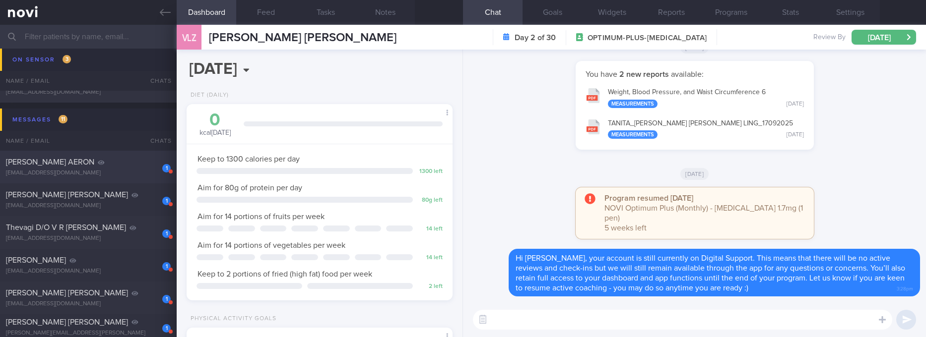
click at [126, 163] on div "CHANG ANREN AERON" at bounding box center [87, 162] width 162 height 10
type input "Tracked. Ryblesus 3mg OM. HLD (?familial)"
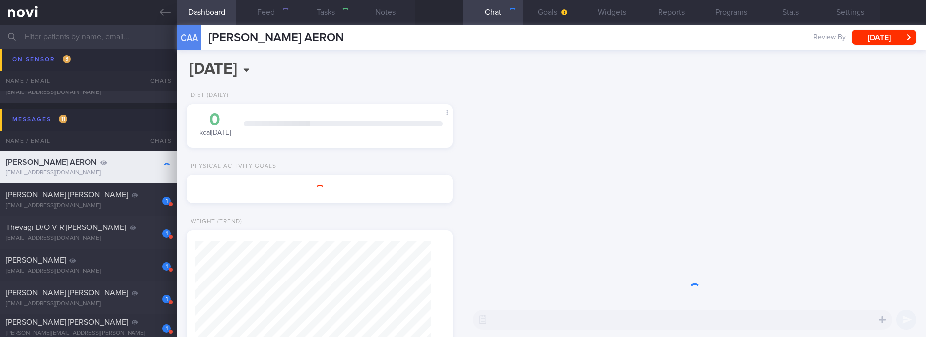
select select "9"
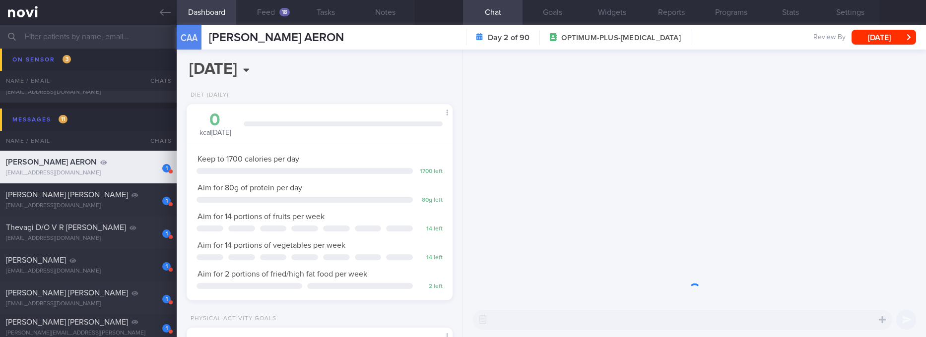
scroll to position [132, 236]
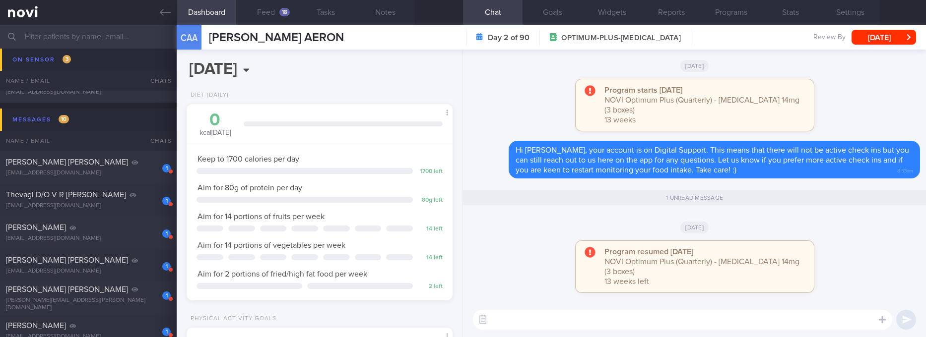
click at [625, 321] on textarea at bounding box center [682, 320] width 419 height 20
click at [625, 318] on textarea at bounding box center [682, 320] width 419 height 20
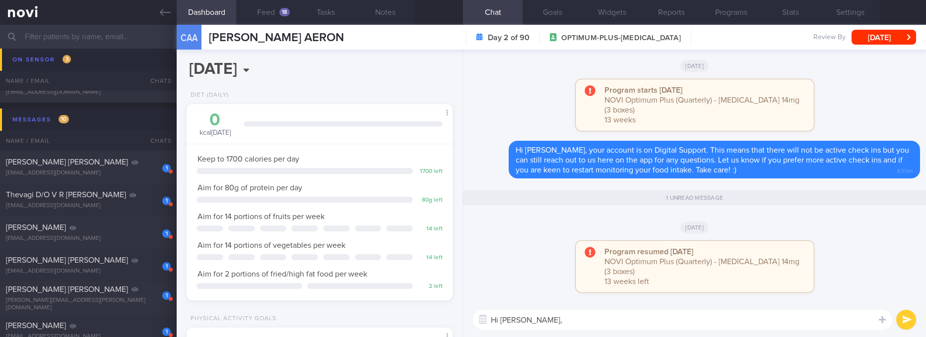
paste textarea "Hi Vivian, your account is still currently on Digital Support. This means that …"
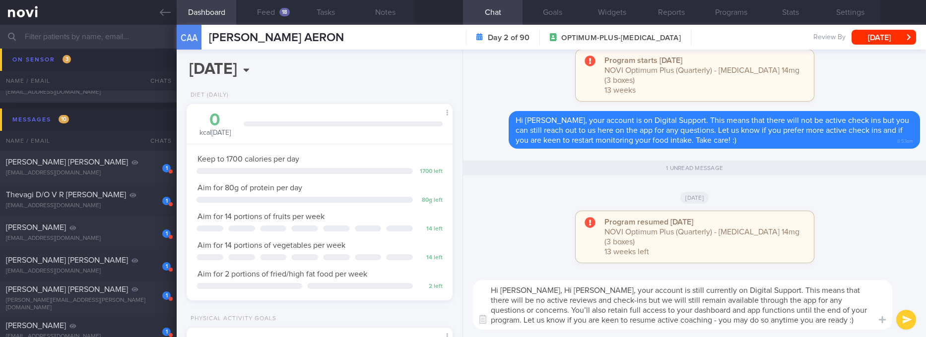
scroll to position [0, 0]
click at [562, 290] on textarea "Hi Mr Chang, Hi Vivian, your account is still currently on Digital Support. Thi…" at bounding box center [682, 305] width 419 height 50
type textarea "Hi Mr Chang, your account is still currently on Digital Support. This means tha…"
click at [763, 304] on textarea "Hi Mr Chang, your account is still currently on Digital Support. This means tha…" at bounding box center [682, 305] width 419 height 50
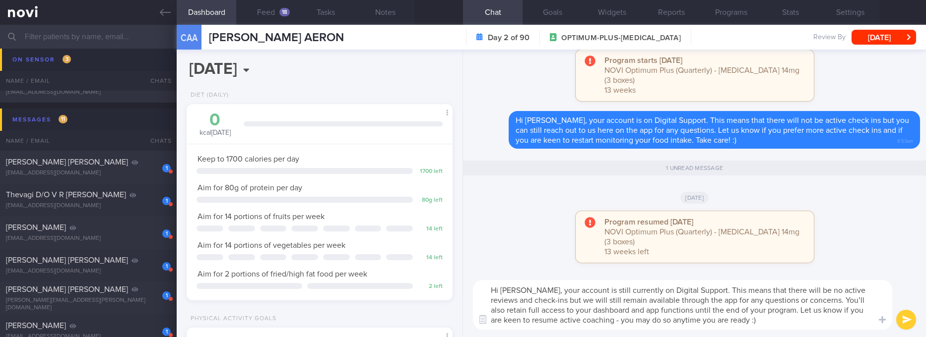
click at [805, 314] on textarea "Hi Mr Chang, your account is still currently on Digital Support. This means tha…" at bounding box center [682, 305] width 419 height 50
click at [779, 315] on textarea "Hi Mr Chang, your account is still currently on Digital Support. This means tha…" at bounding box center [682, 305] width 419 height 50
click at [729, 323] on textarea "Hi Mr Chang, your account is still currently on Digital Support. This means tha…" at bounding box center [682, 305] width 419 height 50
click at [775, 319] on textarea "Hi Mr Chang, your account is still currently on Digital Support. This means tha…" at bounding box center [682, 305] width 419 height 50
click at [778, 313] on textarea "Hi Mr Chang, your account is still currently on Digital Support. This means tha…" at bounding box center [682, 305] width 419 height 50
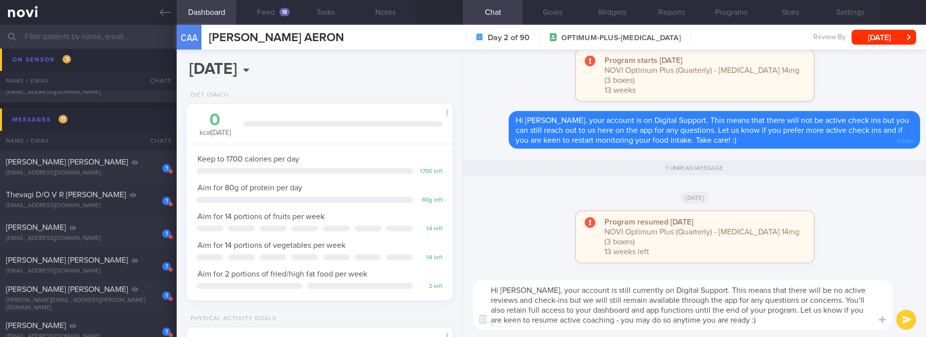
click at [775, 316] on textarea "Hi Mr Chang, your account is still currently on Digital Support. This means tha…" at bounding box center [682, 305] width 419 height 50
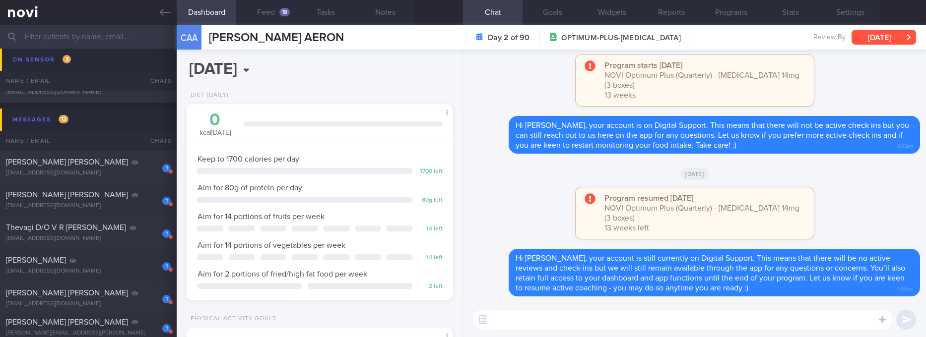
click at [885, 41] on button "Wed, 8 Oct" at bounding box center [883, 37] width 64 height 15
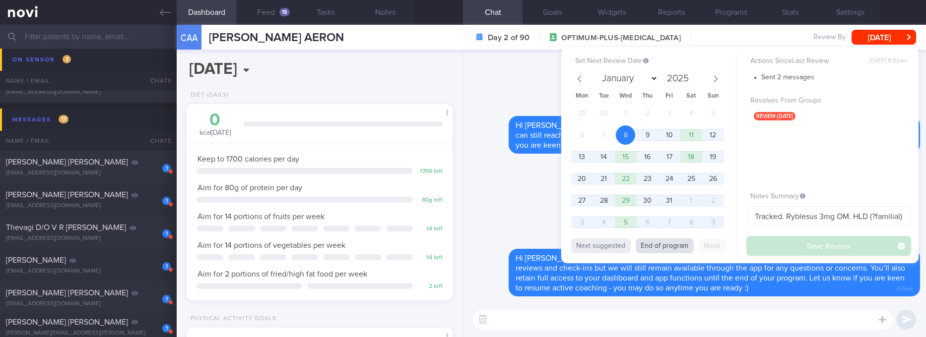
click at [673, 247] on button "End of program" at bounding box center [665, 246] width 58 height 15
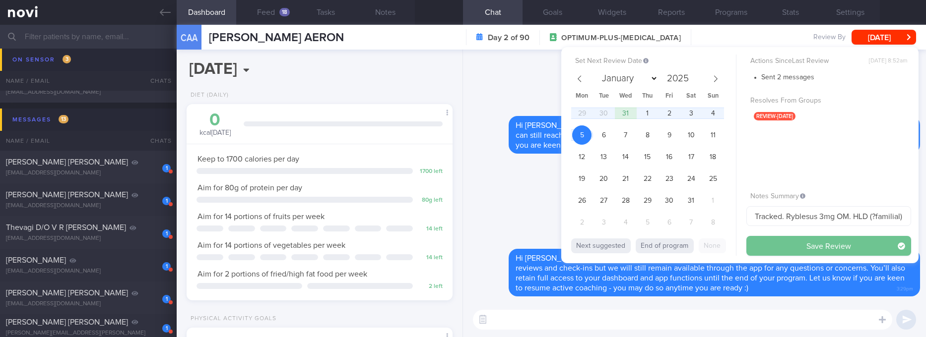
select select "0"
click at [809, 247] on button "Save Review" at bounding box center [828, 246] width 165 height 20
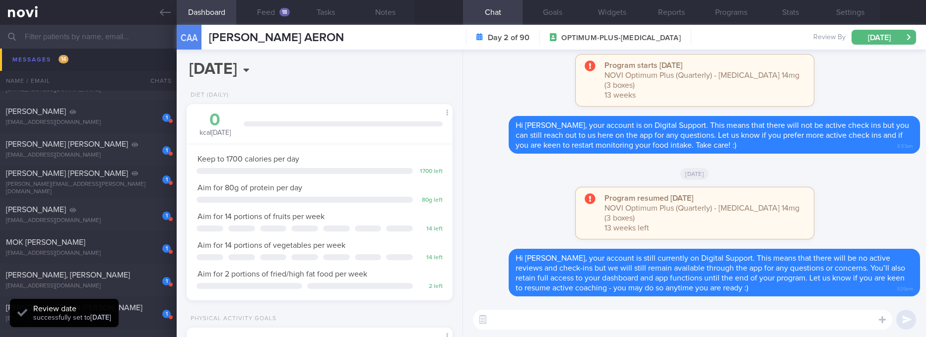
scroll to position [149, 0]
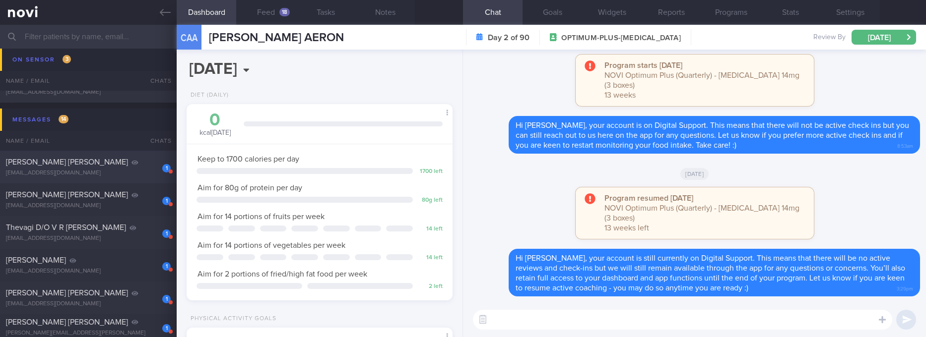
click at [144, 174] on div "ajboaz21@gmail.com" at bounding box center [88, 173] width 165 height 7
type input "2025"
type input "Tracked"
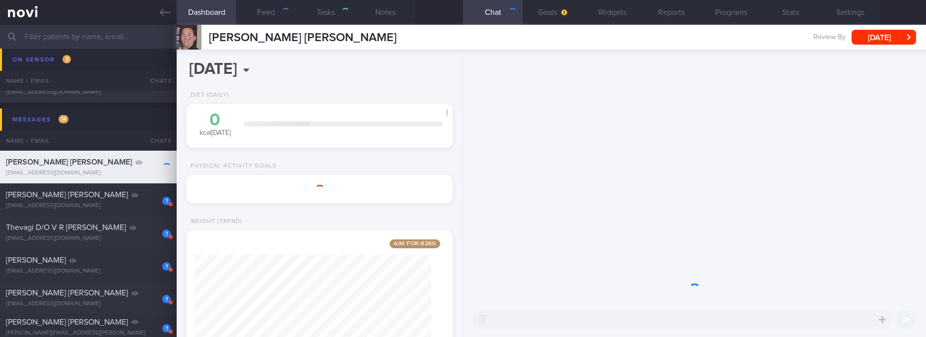
select select "9"
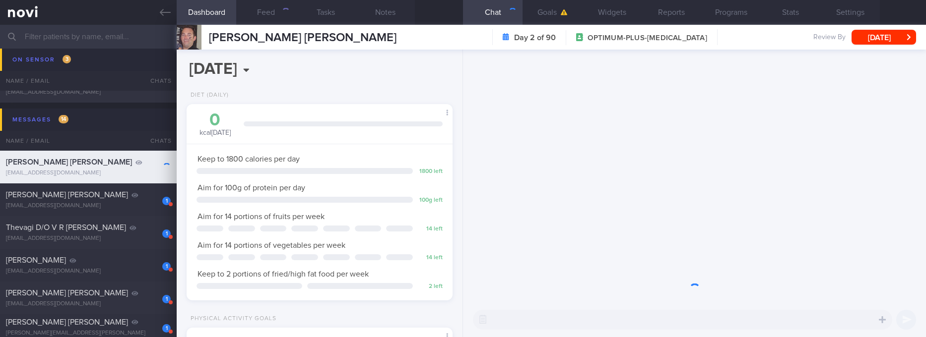
scroll to position [132, 236]
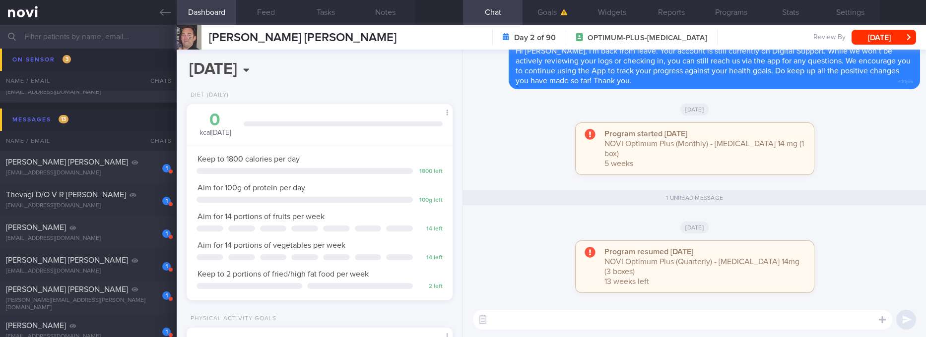
click at [634, 311] on textarea at bounding box center [682, 320] width 419 height 20
paste textarea "Hi Vivian, your account is still currently on Digital Support. This means that …"
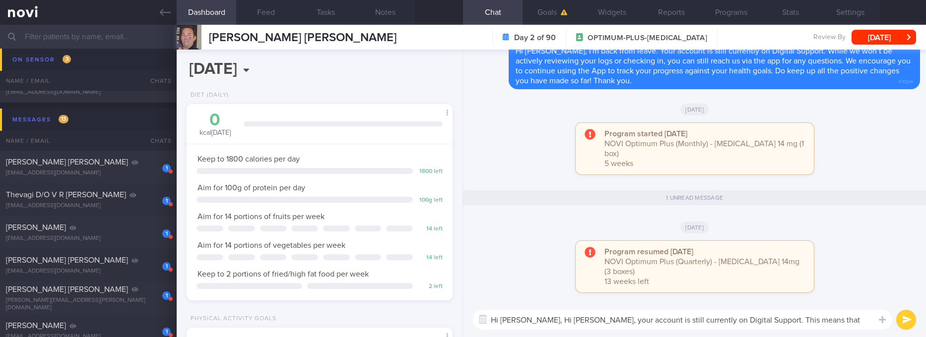
scroll to position [0, 0]
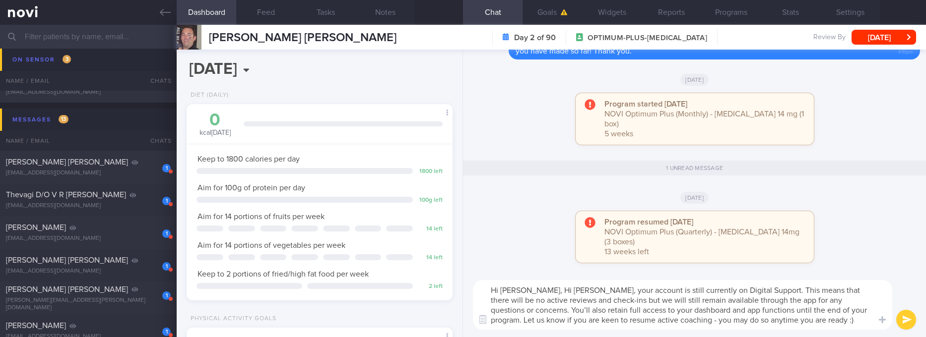
click at [546, 289] on textarea "Hi Andrew, Hi Vivian, your account is still currently on Digital Support. This …" at bounding box center [682, 305] width 419 height 50
type textarea "Hi Andrew, your account is still currently on Digital Support. This means that …"
drag, startPoint x: 724, startPoint y: 322, endPoint x: 532, endPoint y: 291, distance: 194.1
click at [532, 291] on textarea "Hi Andrew, your account is still currently on Digital Support. This means that …" at bounding box center [682, 305] width 419 height 50
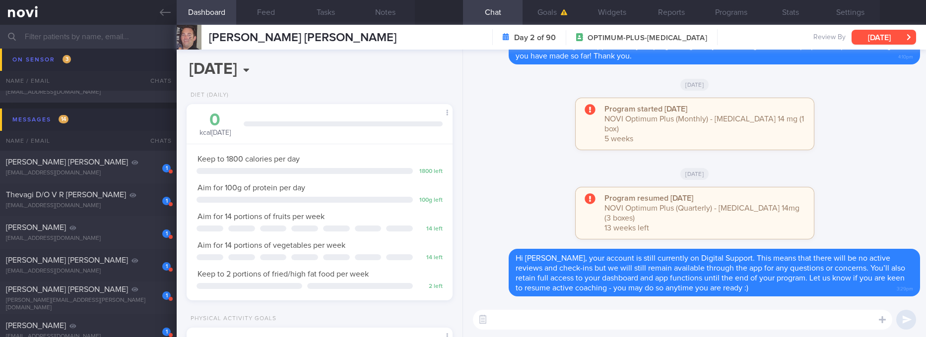
click at [862, 41] on button "Wed, 8 Oct" at bounding box center [883, 37] width 64 height 15
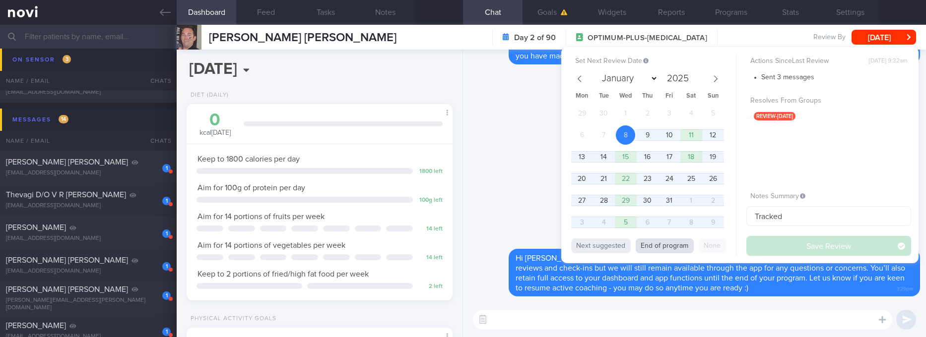
click at [666, 245] on button "End of program" at bounding box center [665, 246] width 58 height 15
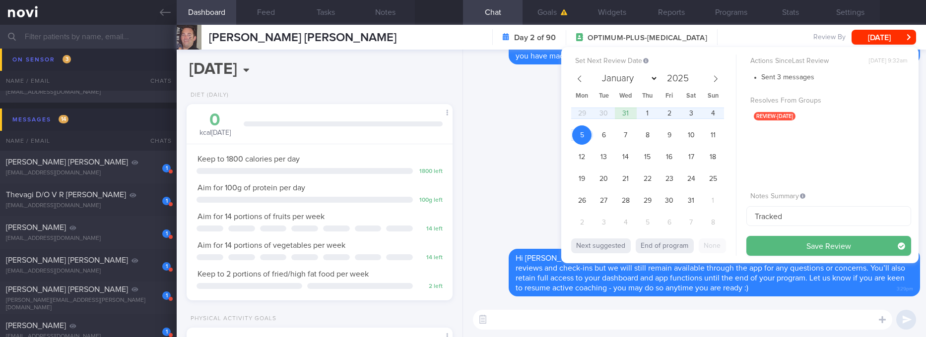
select select "0"
click at [851, 242] on button "Save Review" at bounding box center [828, 246] width 165 height 20
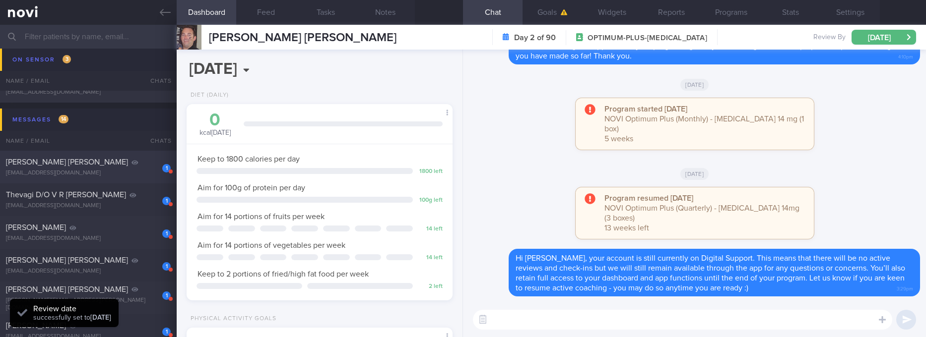
click at [129, 167] on div "PIERRE OLIVIER JEAN BALTHAZARD" at bounding box center [87, 162] width 162 height 10
type input "2025"
type input "Tracked."
select select "9"
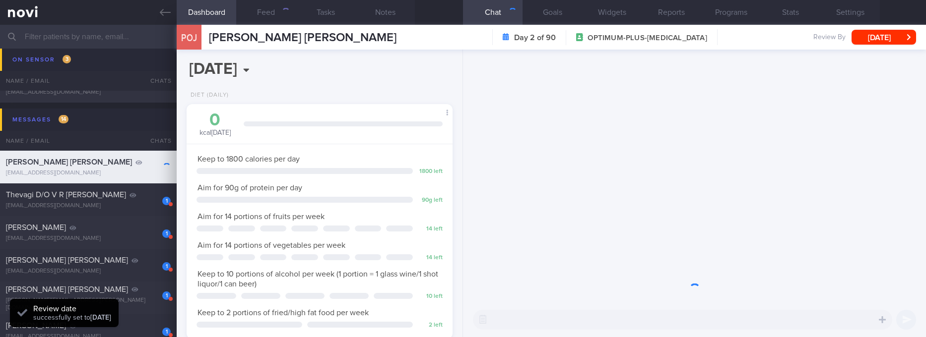
scroll to position [132, 236]
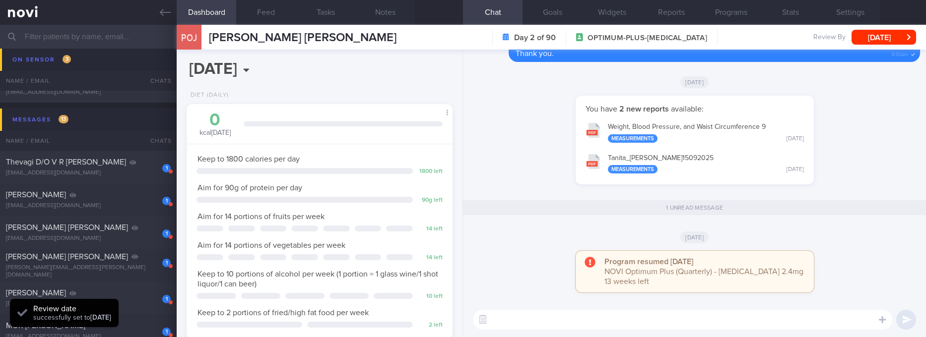
click at [598, 318] on textarea at bounding box center [682, 320] width 419 height 20
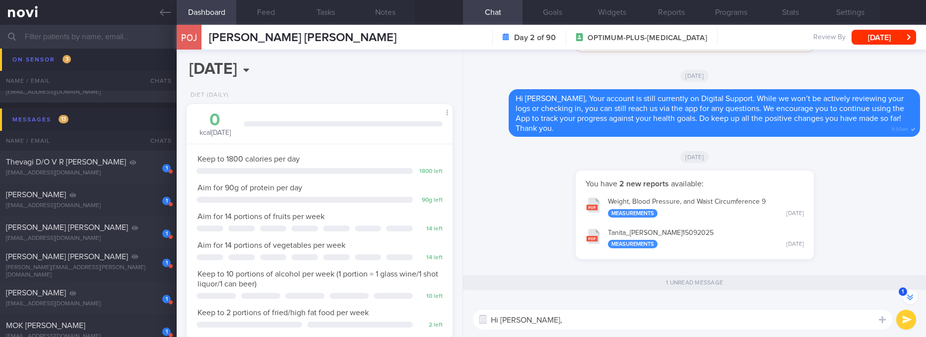
paste textarea "your account is still currently on Digital Support. This means that there will …"
type textarea "Hi Mr Pierre, your account is still currently on Digital Support. This means th…"
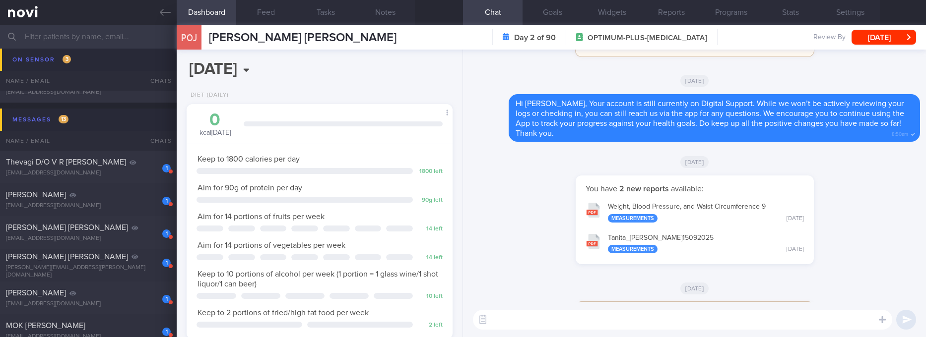
scroll to position [0, 0]
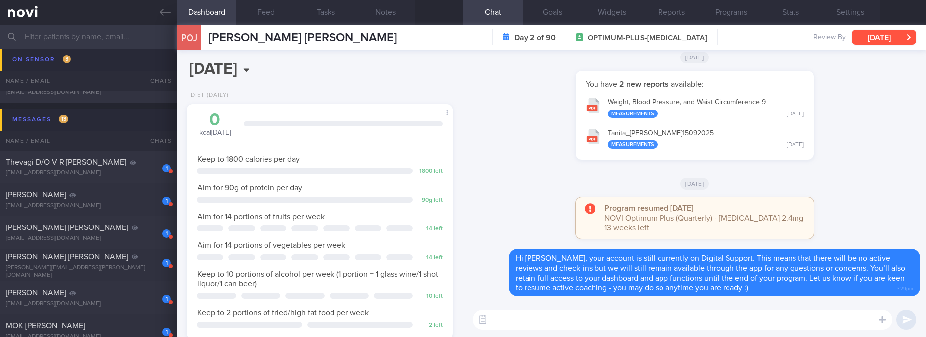
click at [896, 34] on button "Wed, 8 Oct" at bounding box center [883, 37] width 64 height 15
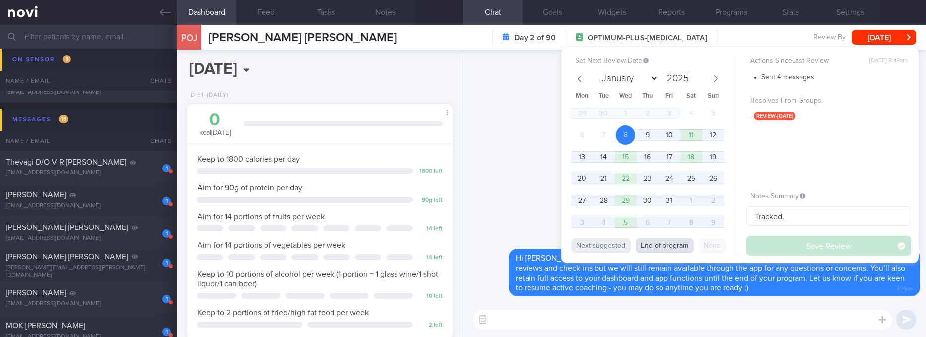
click at [670, 243] on button "End of program" at bounding box center [665, 246] width 58 height 15
type input "2026"
select select "0"
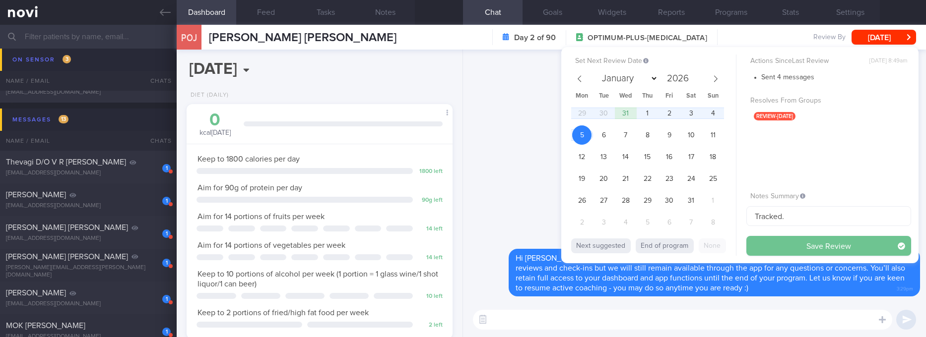
click at [846, 243] on button "Save Review" at bounding box center [828, 246] width 165 height 20
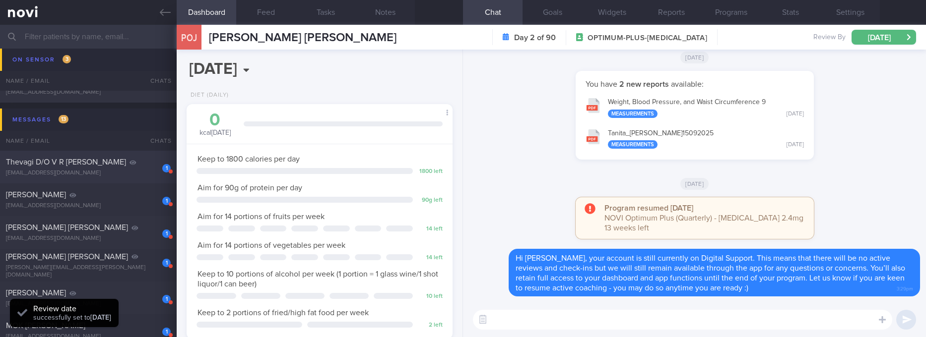
click at [119, 167] on div "Thevagi D/O V R Sivalingam" at bounding box center [87, 162] width 162 height 10
type input "2025"
type input "tracked. Ryblesus 3mg OM"
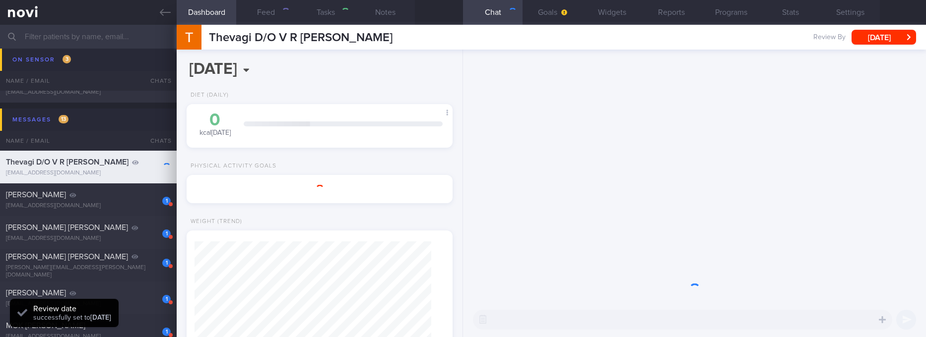
select select "9"
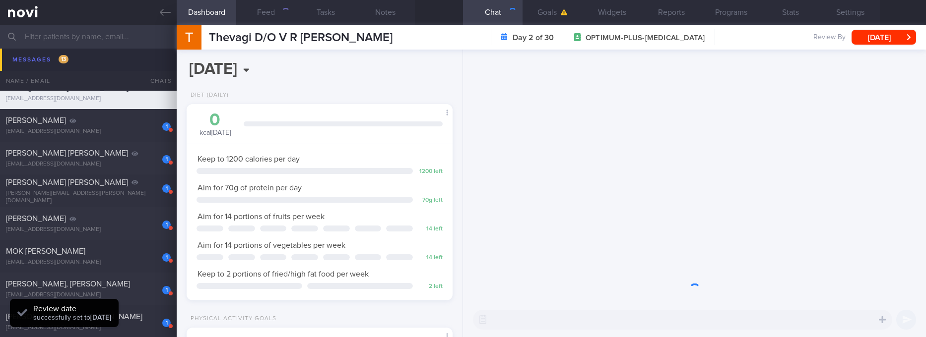
scroll to position [132, 236]
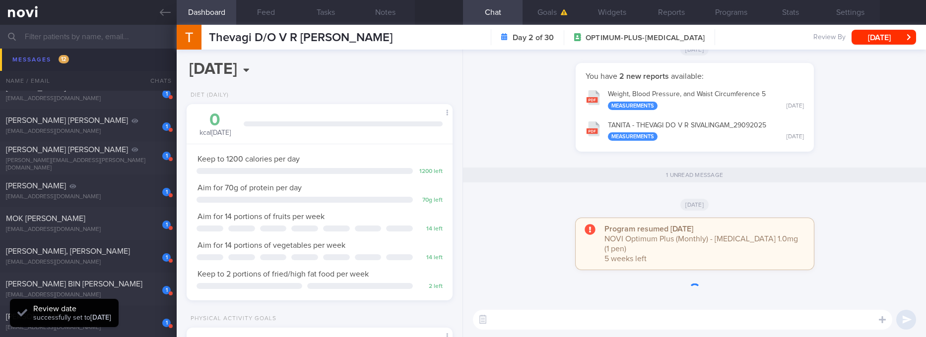
click at [657, 322] on textarea at bounding box center [682, 320] width 419 height 20
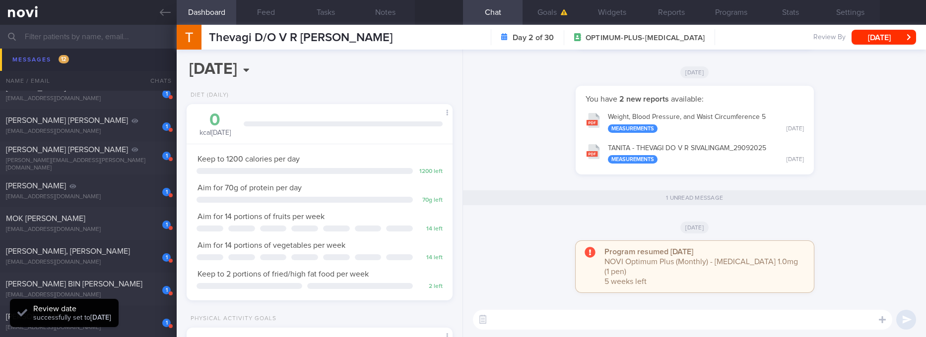
scroll to position [110, 220]
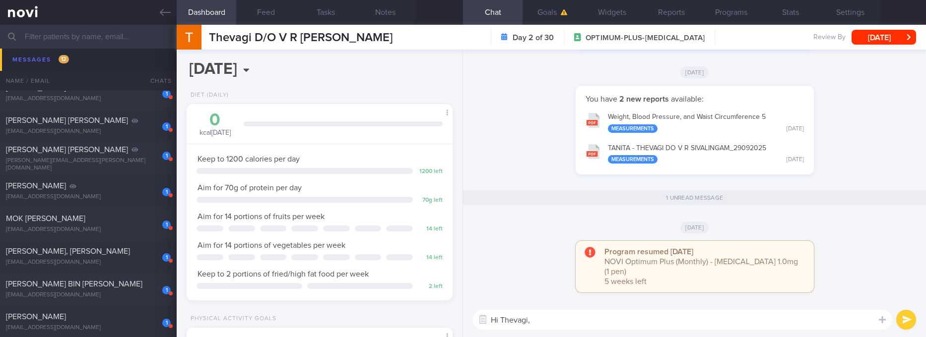
paste textarea "your account is still currently on Digital Support. This means that there will …"
type textarea "Hi Thevagi, your account is still currently on Digital Support. This means that…"
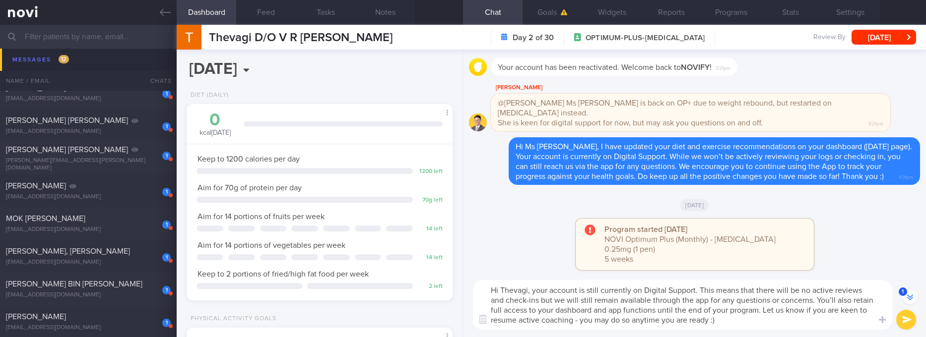
click at [800, 303] on textarea "Hi Thevagi, your account is still currently on Digital Support. This means that…" at bounding box center [682, 305] width 419 height 50
click at [743, 324] on textarea "Hi Thevagi, your account is still currently on Digital Support. This means that…" at bounding box center [682, 305] width 419 height 50
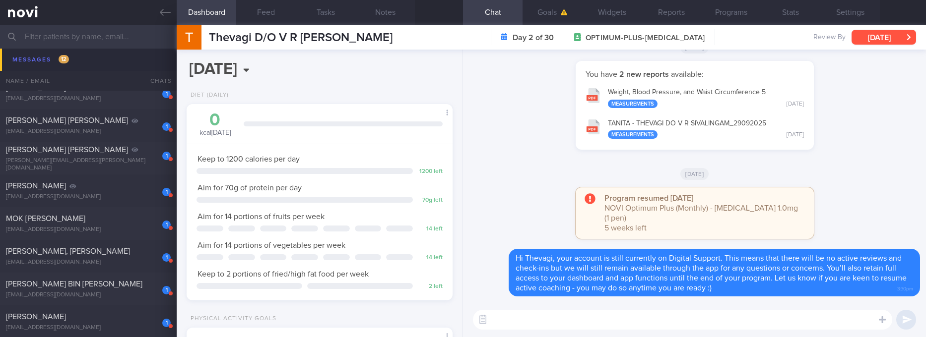
click at [906, 41] on button "Wed, 8 Oct" at bounding box center [883, 37] width 64 height 15
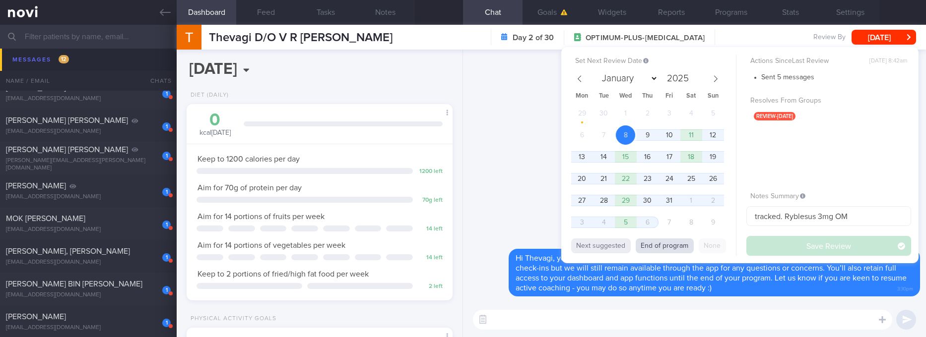
click at [676, 250] on button "End of program" at bounding box center [665, 246] width 58 height 15
select select "10"
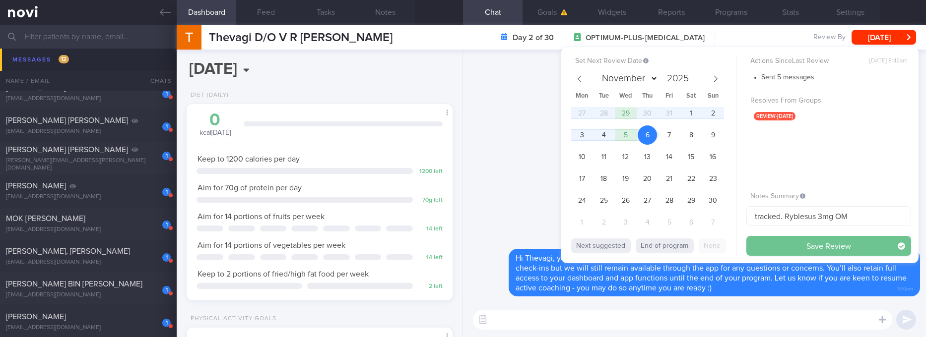
click at [805, 252] on button "Save Review" at bounding box center [828, 246] width 165 height 20
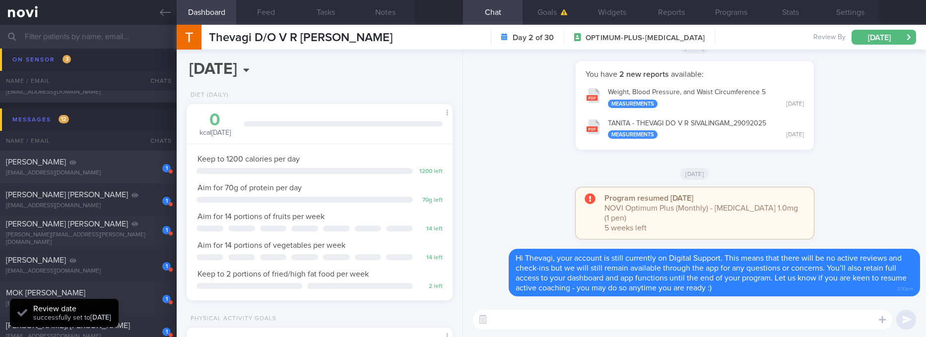
click at [143, 177] on div "delvinongyj@gmail.com" at bounding box center [88, 173] width 165 height 7
type input "Tracked"
select select "9"
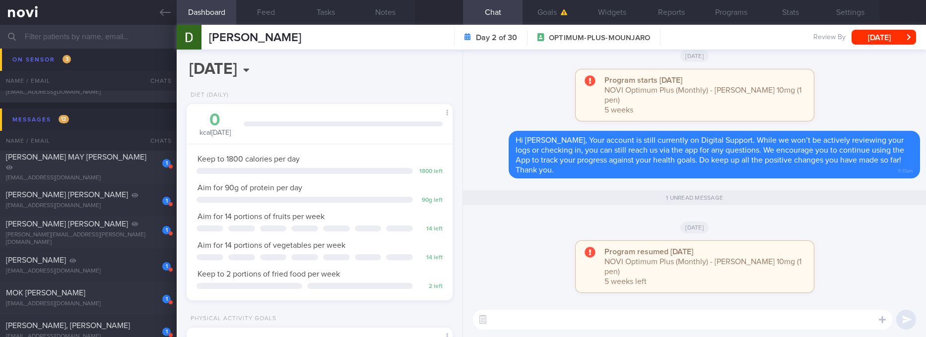
click at [528, 321] on textarea at bounding box center [682, 320] width 419 height 20
paste textarea "your account is still currently on Digital Support. This means that there will …"
type textarea "Hi Delvin, your account is still currently on Digital Support. This means that …"
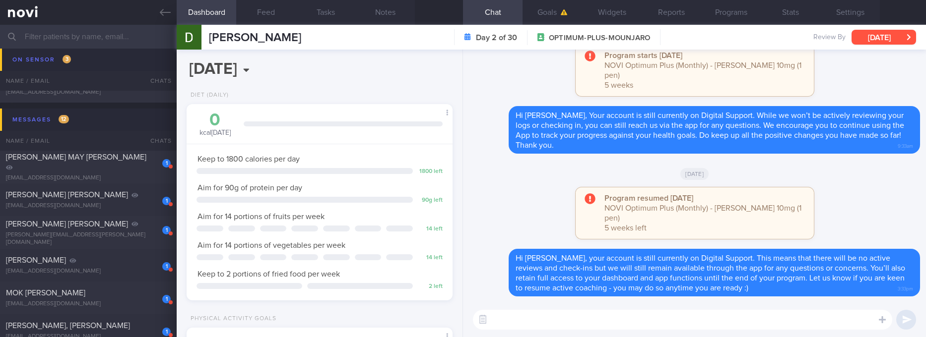
click at [887, 37] on button "Wed, 8 Oct" at bounding box center [883, 37] width 64 height 15
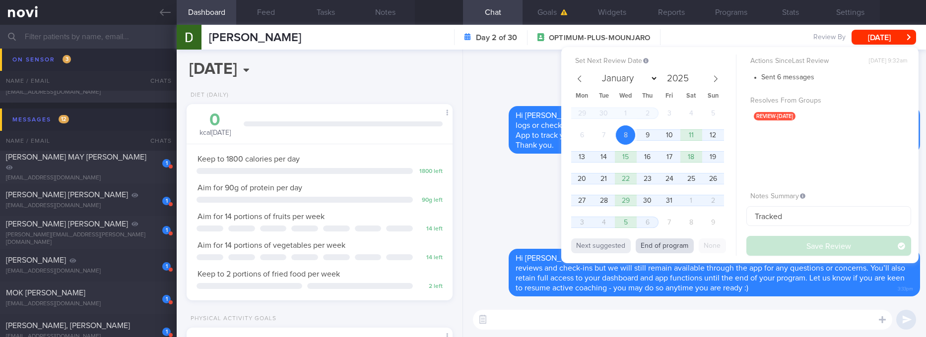
click at [657, 242] on button "End of program" at bounding box center [665, 246] width 58 height 15
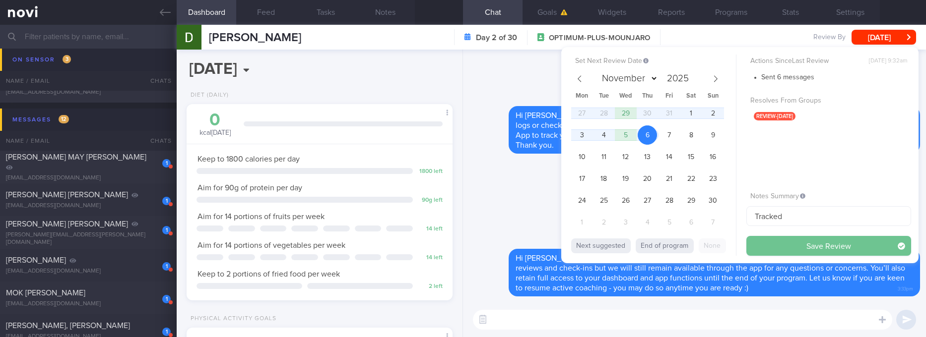
click at [793, 241] on button "Save Review" at bounding box center [828, 246] width 165 height 20
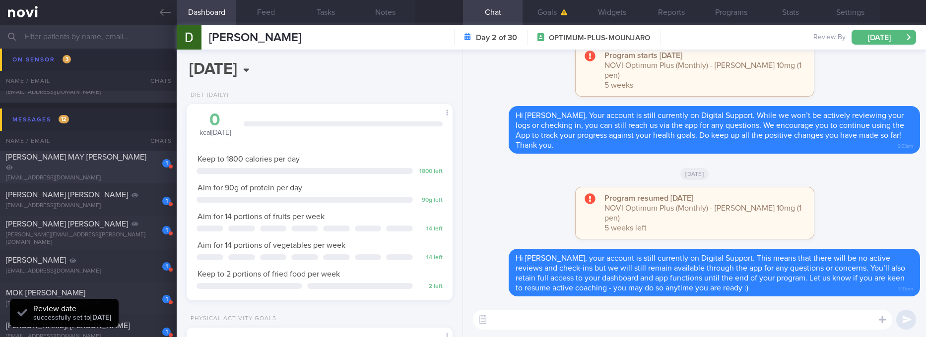
click at [112, 168] on div "1 CHENG SOO MAY STACY stacycheng22@yahoo.com.sg" at bounding box center [88, 167] width 177 height 30
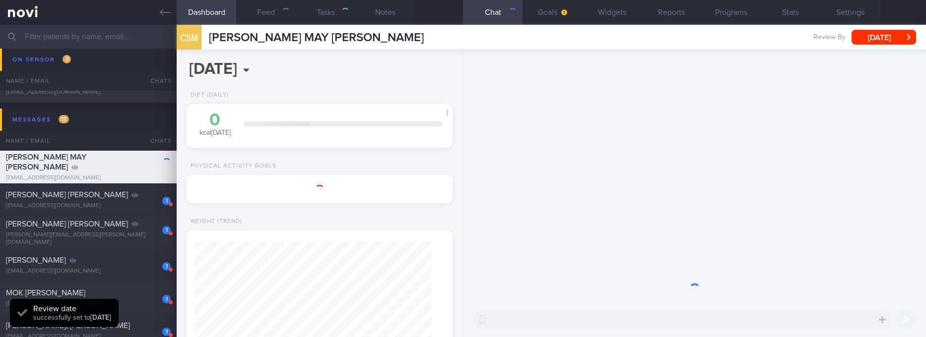
select select "9"
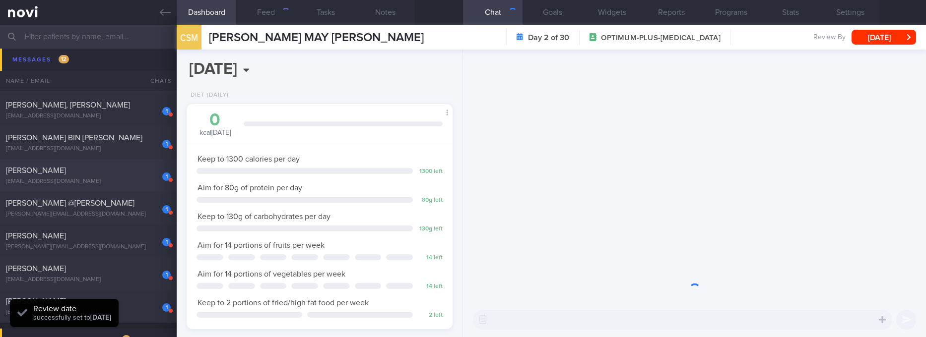
scroll to position [372, 0]
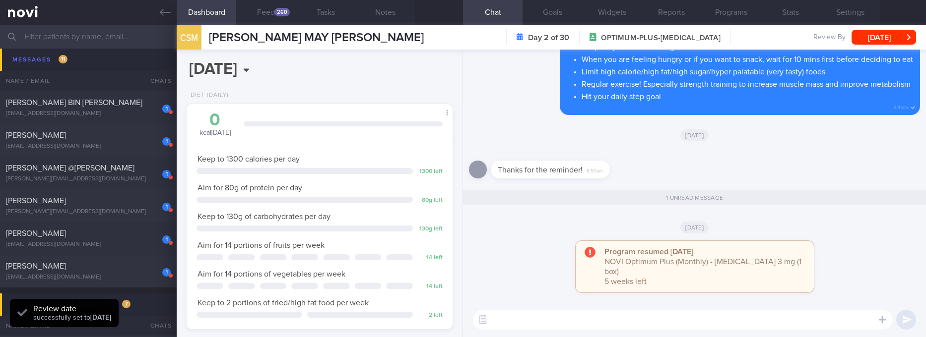
click at [581, 321] on textarea at bounding box center [682, 320] width 419 height 20
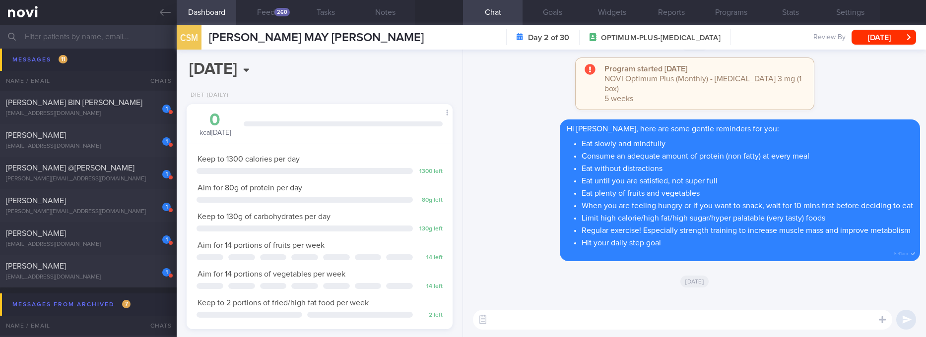
scroll to position [0, 0]
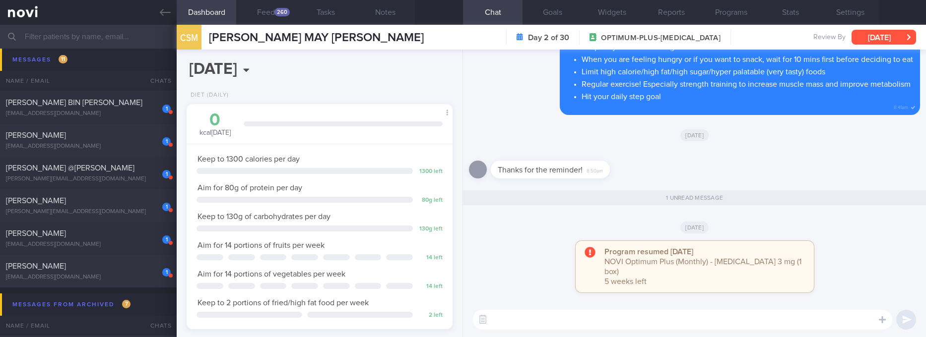
click at [875, 38] on button "Wed, 8 Oct" at bounding box center [883, 37] width 64 height 15
click at [535, 121] on div "Delete Hi Stacy, here are some gentle reminders for you: Eat slowly and mindful…" at bounding box center [694, 47] width 451 height 148
click at [843, 25] on div "CSM CHENG SOO MAY STACY CHENG SOO MAY STACY stacycheng22@yahoo.com.sg Day 2 of …" at bounding box center [551, 37] width 749 height 25
click at [843, 21] on button "Settings" at bounding box center [850, 12] width 60 height 25
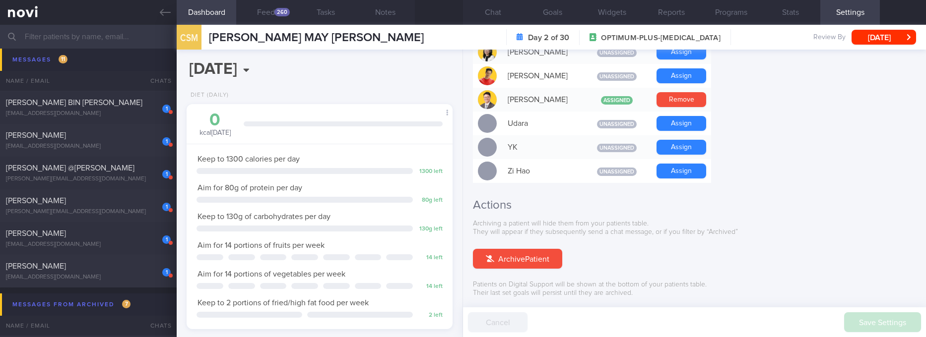
scroll to position [968, 0]
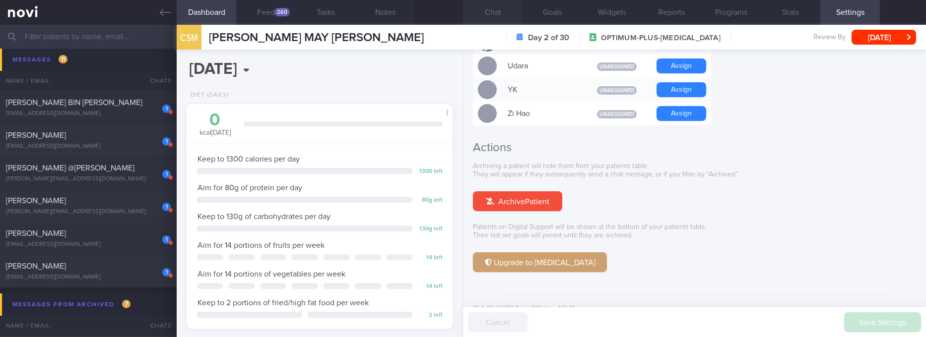
click at [500, 10] on button "Chat" at bounding box center [493, 12] width 60 height 25
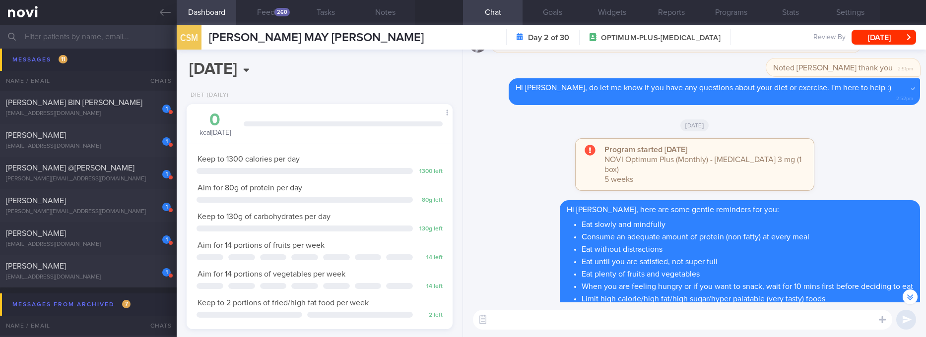
scroll to position [-223, 0]
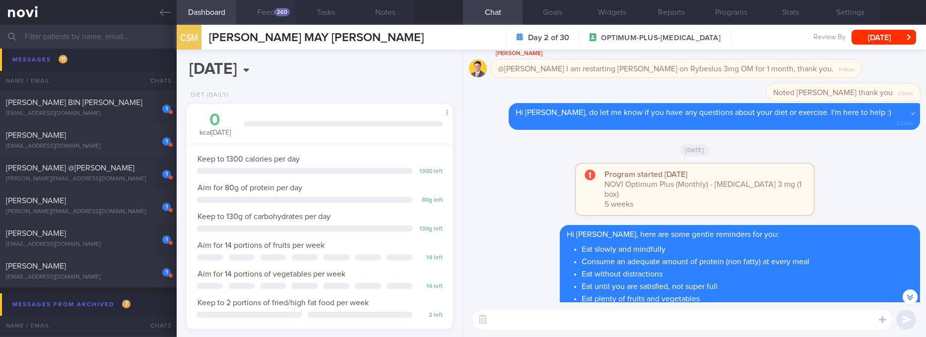
click at [269, 12] on button "Feed 260" at bounding box center [266, 12] width 60 height 25
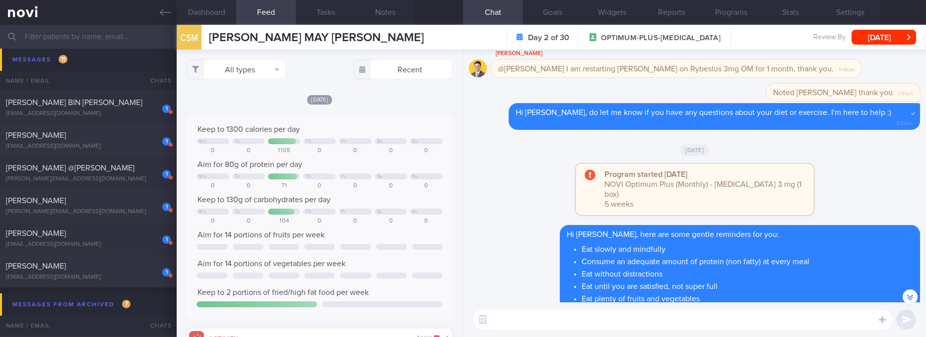
scroll to position [60, 241]
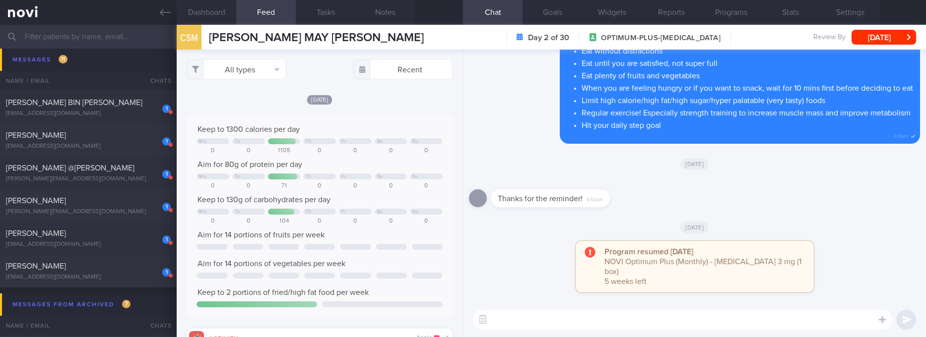
click at [585, 318] on textarea at bounding box center [682, 320] width 419 height 20
paste textarea "your account is still currently on Digital Support. This means that there will …"
type textarea "Hi Stacy, your account is still currently on Digital Support. This means that t…"
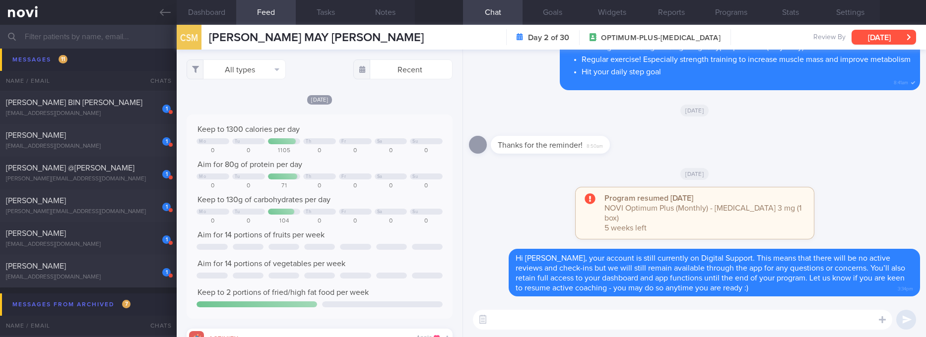
click at [878, 42] on button "Wed, 8 Oct" at bounding box center [883, 37] width 64 height 15
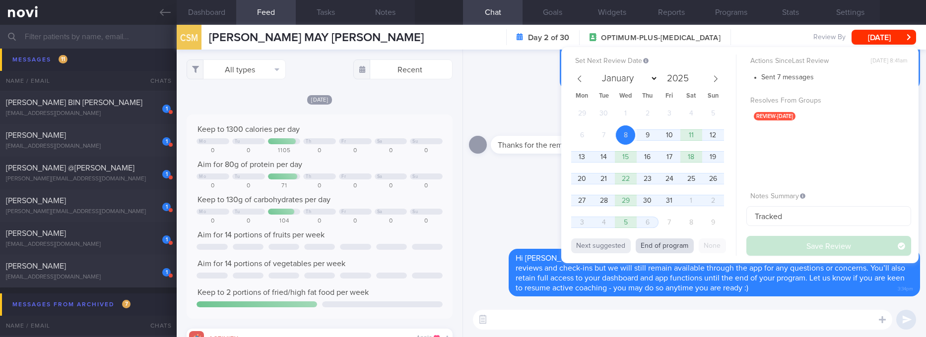
click at [678, 241] on button "End of program" at bounding box center [665, 246] width 58 height 15
select select "10"
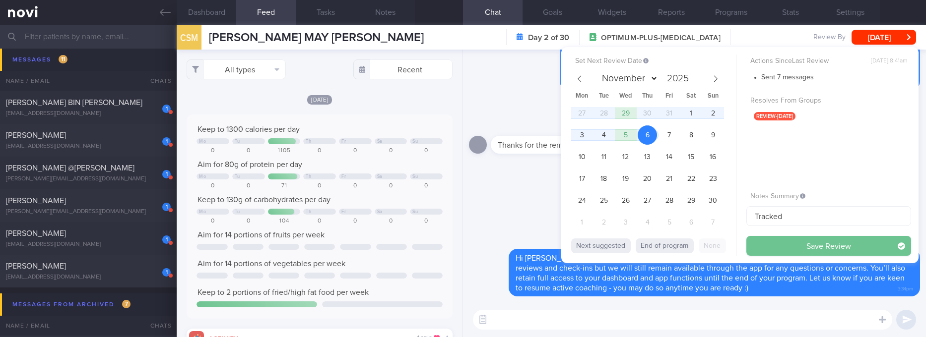
click at [808, 244] on button "Save Review" at bounding box center [828, 246] width 165 height 20
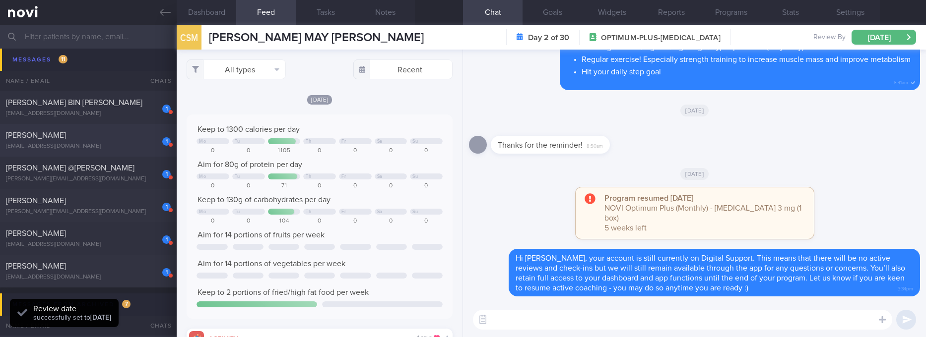
click at [132, 141] on div "1 David Blake blakedj@tcd.ie" at bounding box center [88, 140] width 177 height 20
type input "tracked"
select select "9"
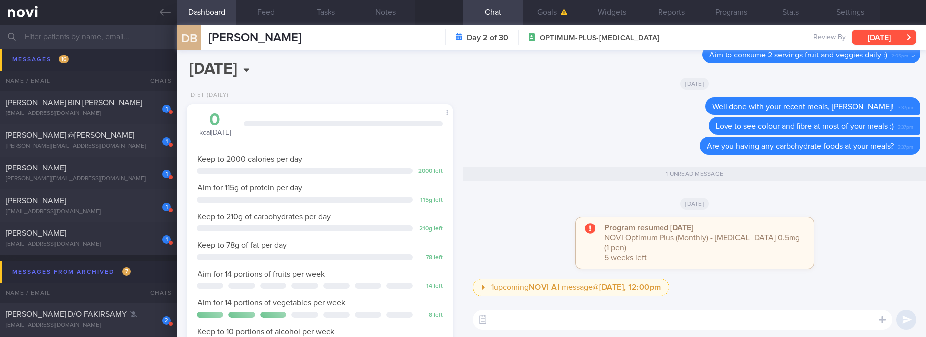
click at [873, 38] on button "Wed, 8 Oct" at bounding box center [883, 37] width 64 height 15
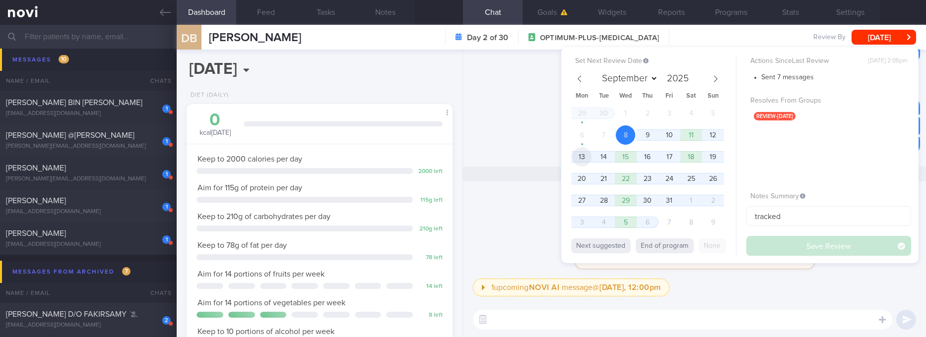
click at [578, 157] on span "13" at bounding box center [581, 156] width 19 height 19
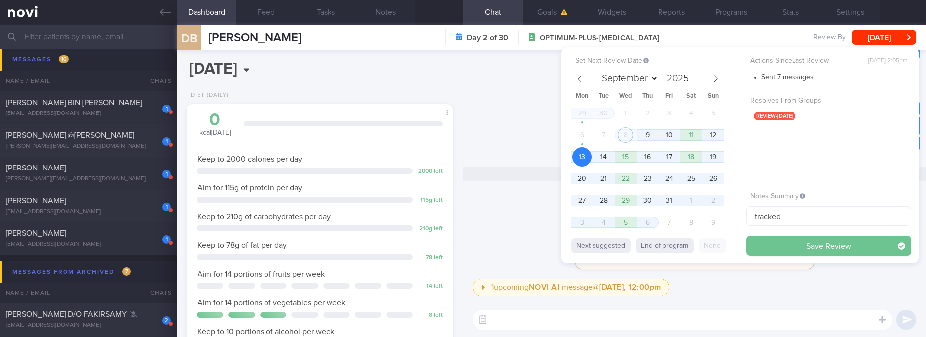
click at [776, 246] on button "Save Review" at bounding box center [828, 246] width 165 height 20
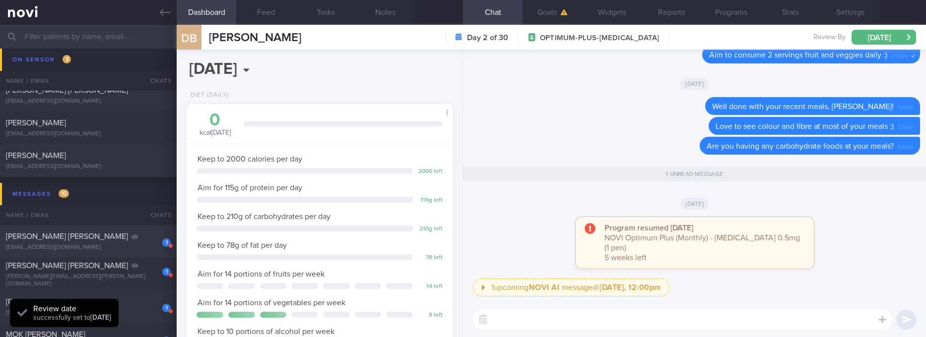
click at [110, 240] on div "Eleanor Kee Kim Hong" at bounding box center [87, 237] width 162 height 10
type input "Tracked. Ryblesus, not keen for str trg"
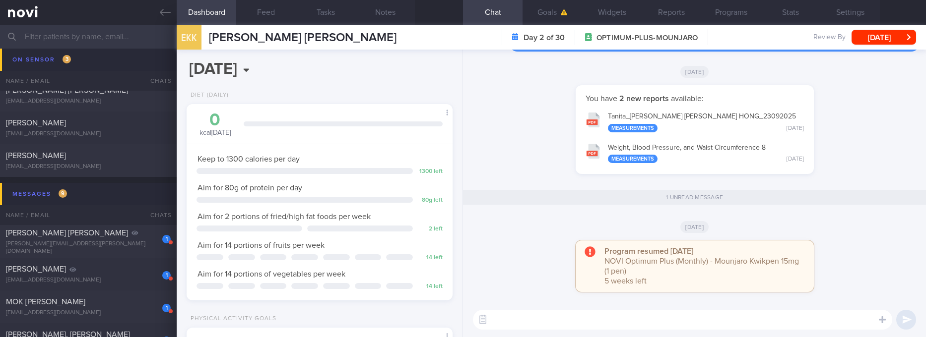
click at [602, 318] on textarea at bounding box center [682, 320] width 419 height 20
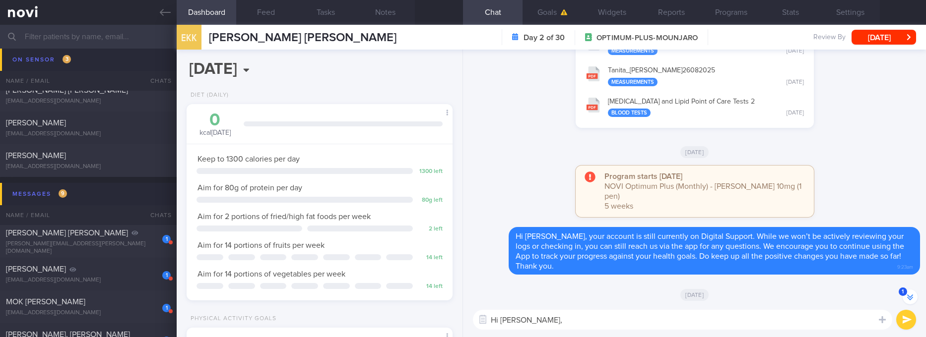
paste textarea "your account is still currently on Digital Support. This means that there will …"
type textarea "Hi Eleanor, your account is still currently on Digital Support. This means that…"
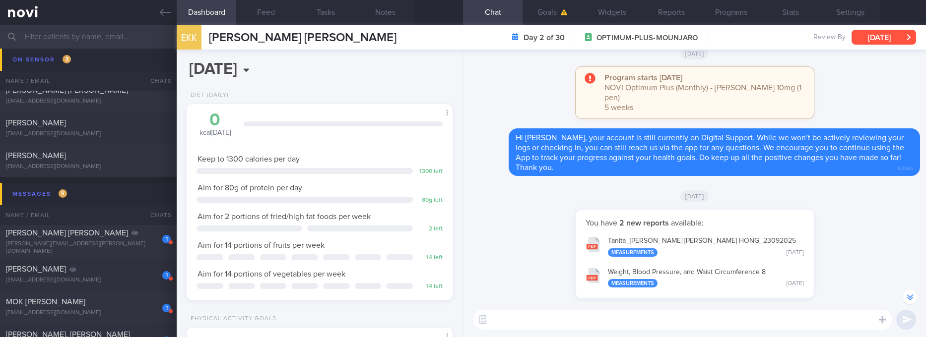
click at [873, 43] on button "Wed, 8 Oct" at bounding box center [883, 37] width 64 height 15
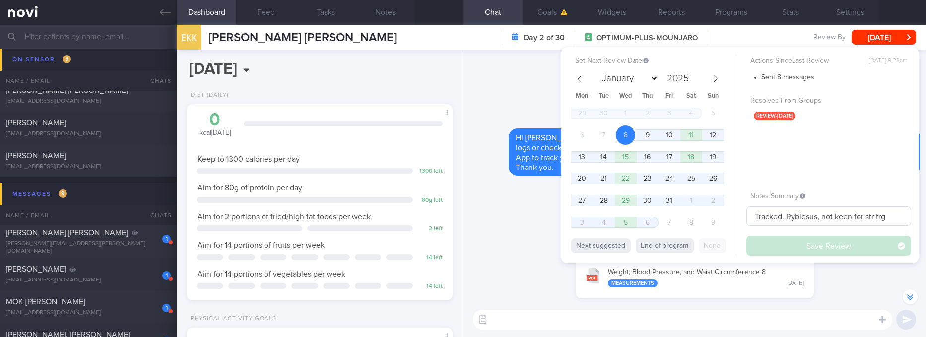
click at [671, 246] on button "End of program" at bounding box center [665, 246] width 58 height 15
select select "10"
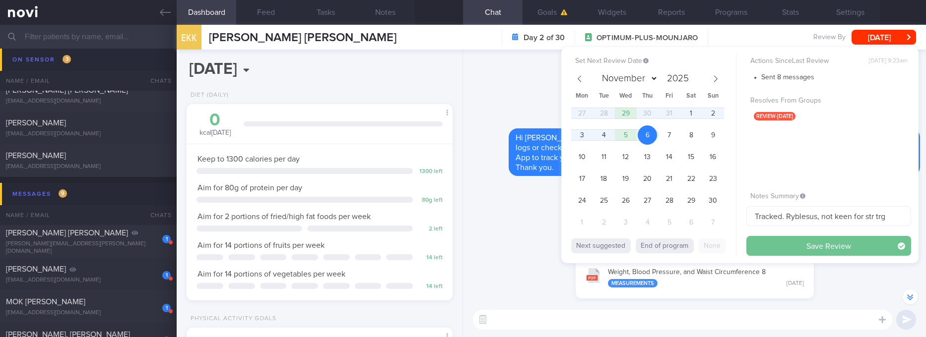
click at [797, 242] on button "Save Review" at bounding box center [828, 246] width 165 height 20
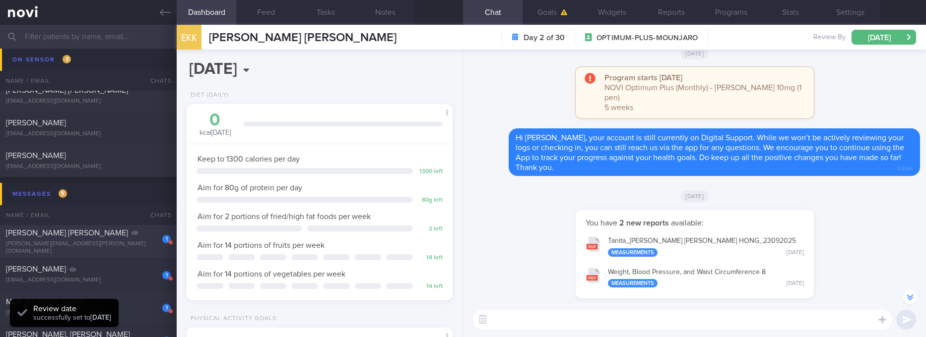
click at [113, 246] on div "marie.eber@gmail.com" at bounding box center [88, 248] width 165 height 15
type input "Tracked. TLC"
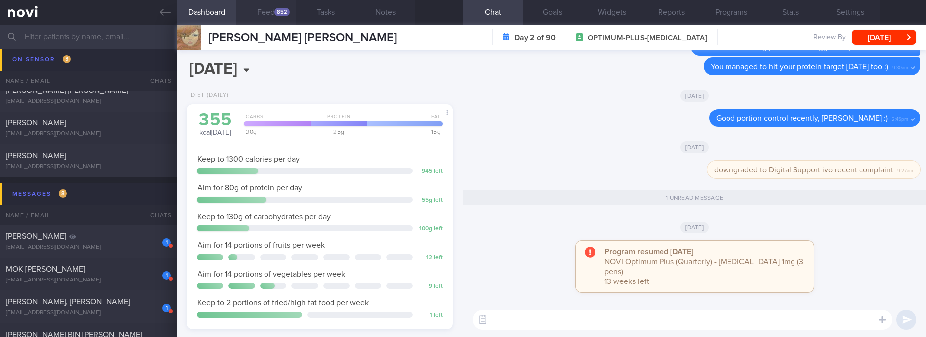
click at [280, 22] on button "Feed 852" at bounding box center [266, 12] width 60 height 25
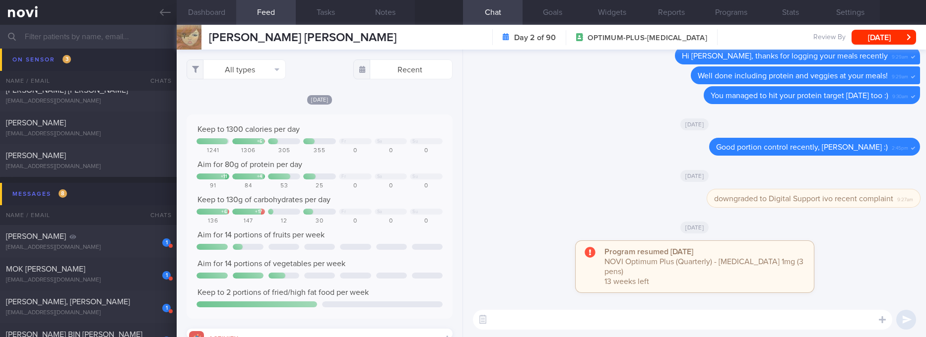
click at [213, 12] on button "Dashboard" at bounding box center [207, 12] width 60 height 25
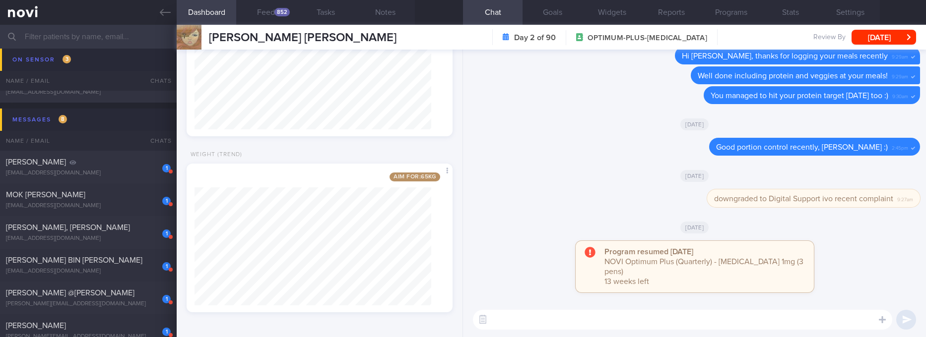
drag, startPoint x: 899, startPoint y: 34, endPoint x: 838, endPoint y: 71, distance: 71.5
click at [899, 34] on button "Wed, 8 Oct" at bounding box center [883, 37] width 64 height 15
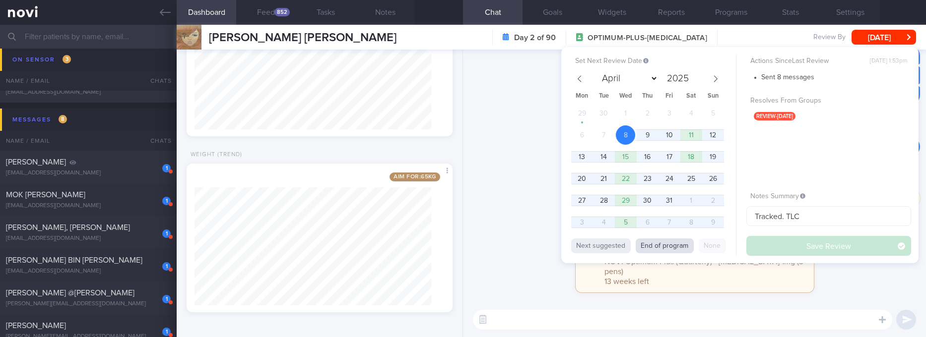
click at [684, 242] on button "End of program" at bounding box center [665, 246] width 58 height 15
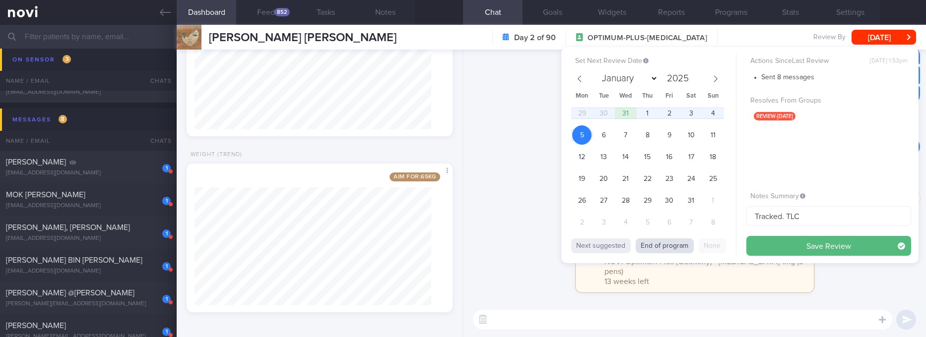
select select "0"
type input "2026"
click at [793, 244] on button "Save Review" at bounding box center [828, 246] width 165 height 20
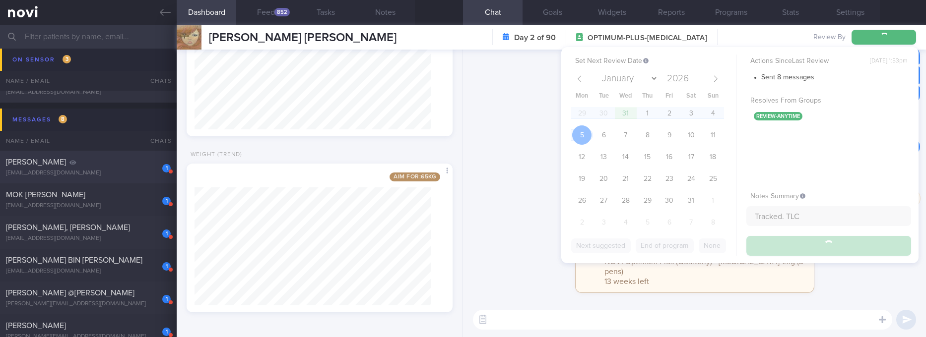
click at [108, 167] on div "1 Li Hao Won lihaowon@gmail.com" at bounding box center [88, 167] width 177 height 20
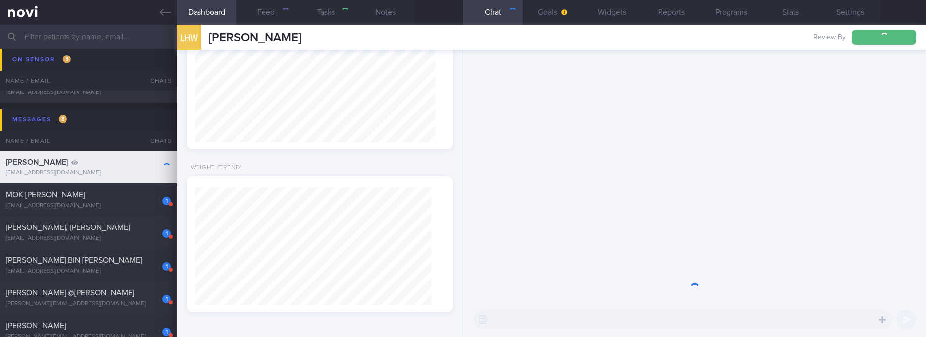
select select "11"
type input "2025"
type input "tracked. DM HLD HTN CKD high uric acid. Buzud"
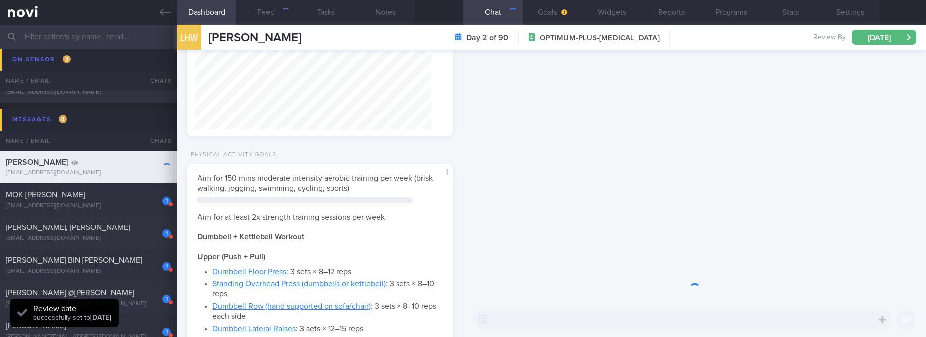
select select "9"
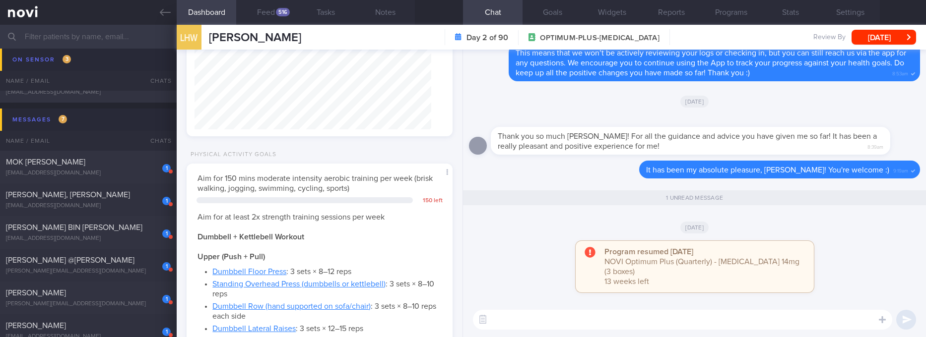
click at [663, 321] on textarea at bounding box center [682, 320] width 419 height 20
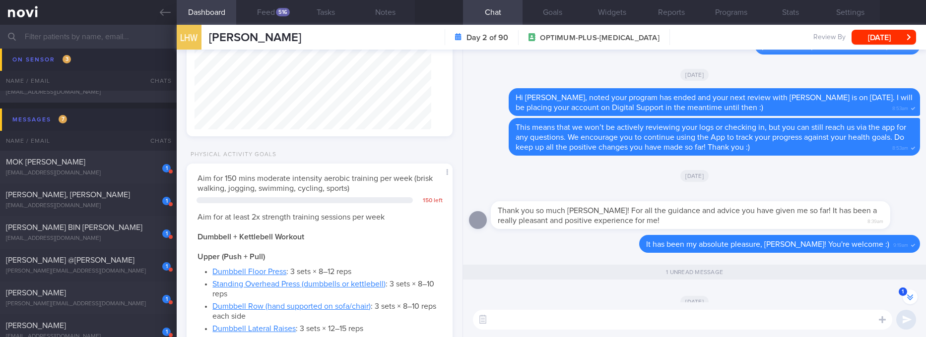
click at [663, 328] on textarea at bounding box center [682, 320] width 419 height 20
click at [660, 323] on textarea at bounding box center [682, 320] width 419 height 20
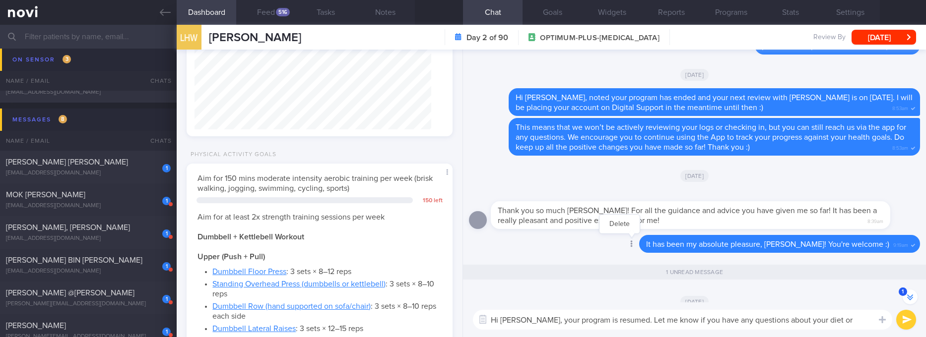
scroll to position [-84, 0]
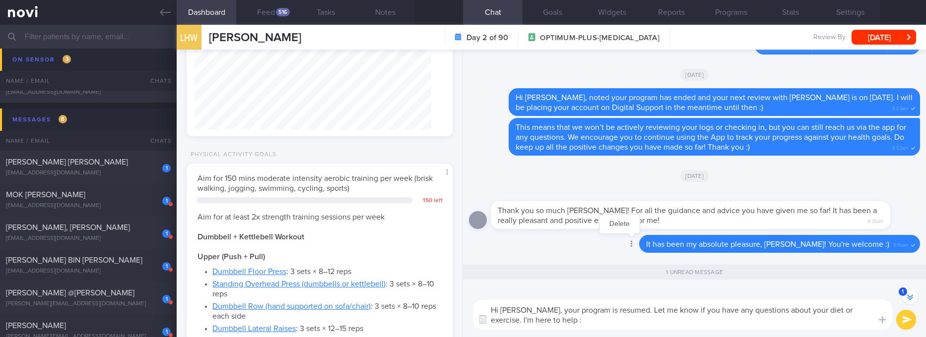
type textarea "Hi Li Hao, your program is resumed. Let me know if you have any questions about…"
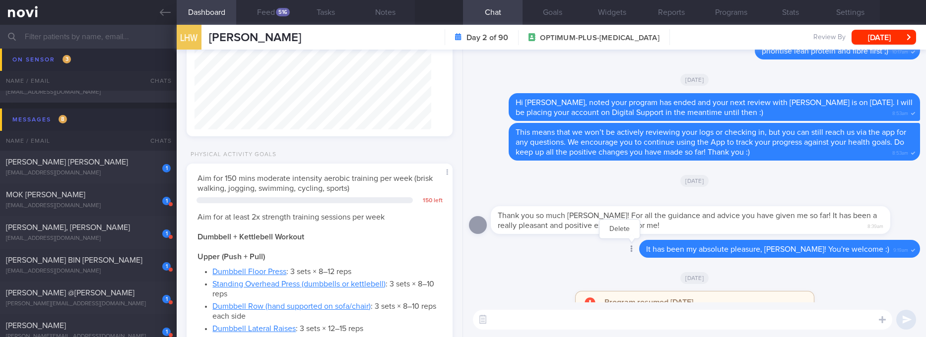
scroll to position [0, 0]
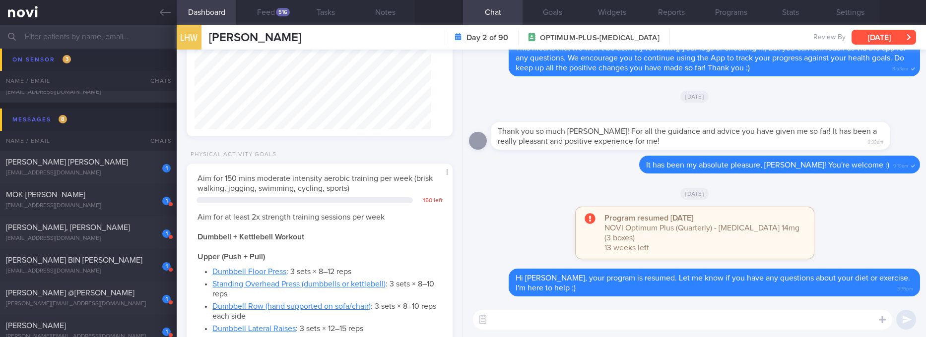
click at [892, 33] on button "Wed, 8 Oct" at bounding box center [883, 37] width 64 height 15
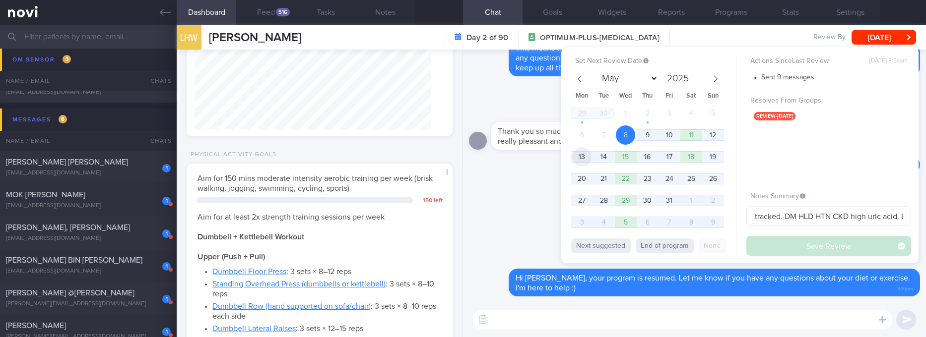
click at [583, 166] on span "13" at bounding box center [581, 156] width 19 height 19
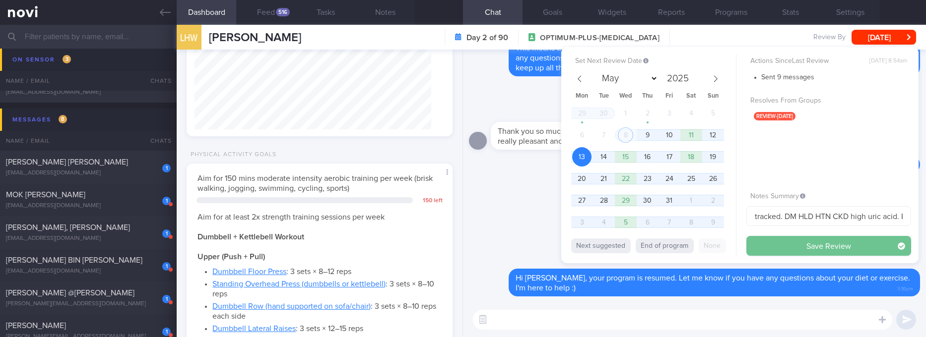
click at [794, 247] on button "Save Review" at bounding box center [828, 246] width 165 height 20
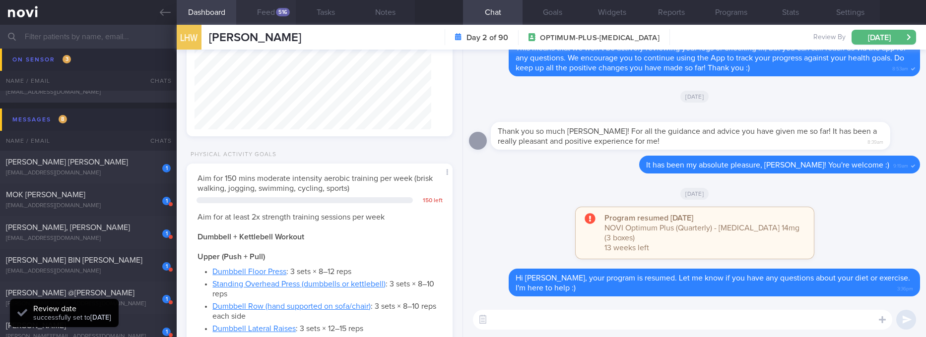
click at [271, 18] on button "Feed 516" at bounding box center [266, 12] width 60 height 25
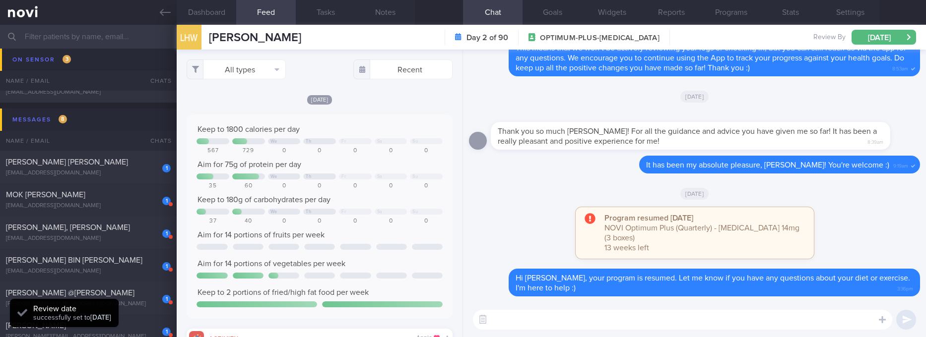
scroll to position [60, 241]
click at [861, 9] on button "Settings" at bounding box center [850, 12] width 60 height 25
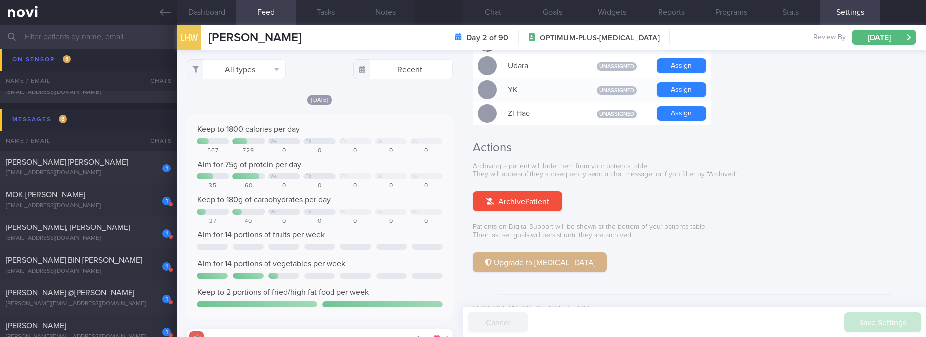
click at [582, 253] on button "Upgrade to Health Coaching" at bounding box center [540, 263] width 134 height 20
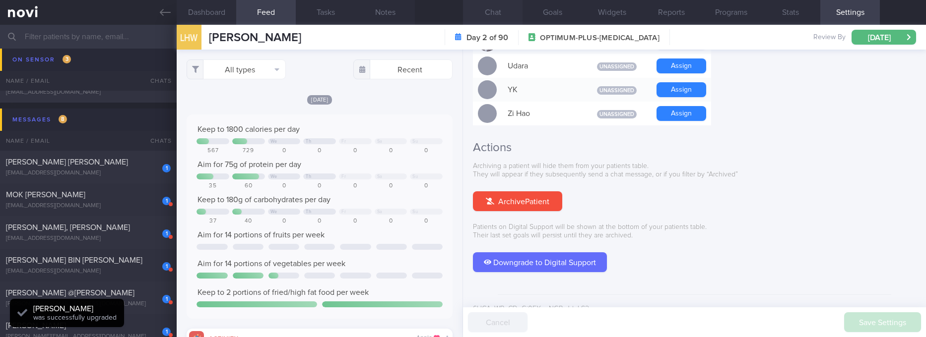
click at [496, 15] on button "Chat" at bounding box center [493, 12] width 60 height 25
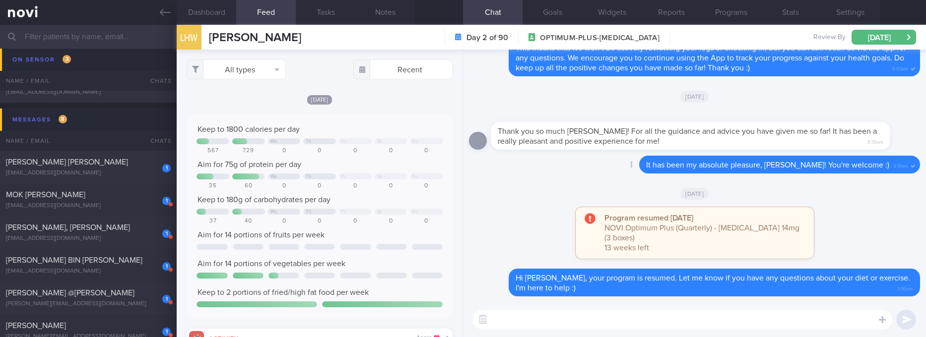
click at [529, 180] on div "Delete It has been my absolute pleasure, Li Hao! You're welcome :) 9:19am" at bounding box center [694, 168] width 451 height 24
click at [117, 198] on div "MOK YEE HUI" at bounding box center [87, 195] width 162 height 10
type input "Tracked. Lactose and gluten intolerant, dislikes yoghurt"
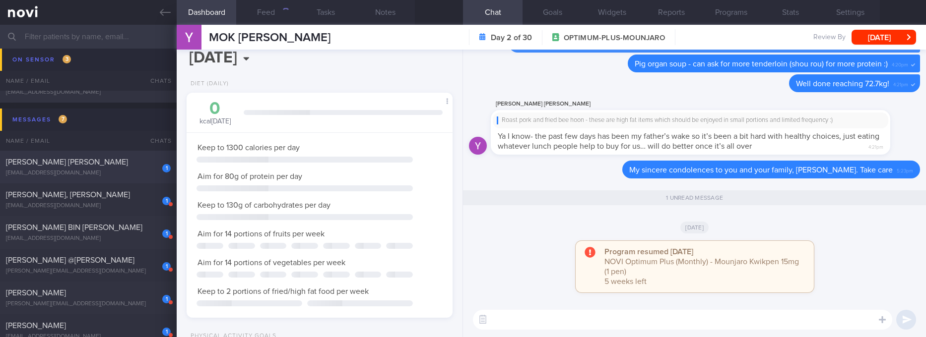
click at [878, 34] on button "Wed, 8 Oct" at bounding box center [883, 37] width 64 height 15
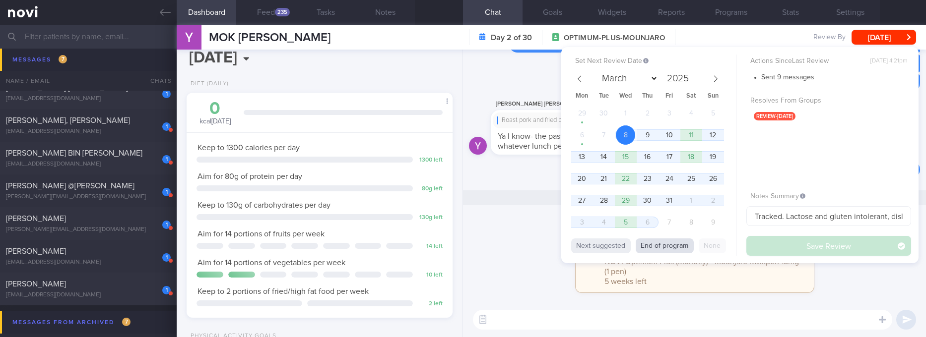
click at [673, 242] on button "End of program" at bounding box center [665, 246] width 58 height 15
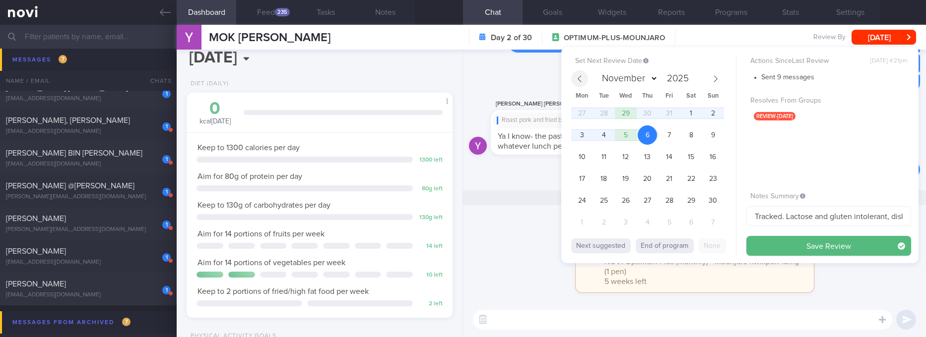
click at [577, 75] on icon at bounding box center [579, 78] width 7 height 7
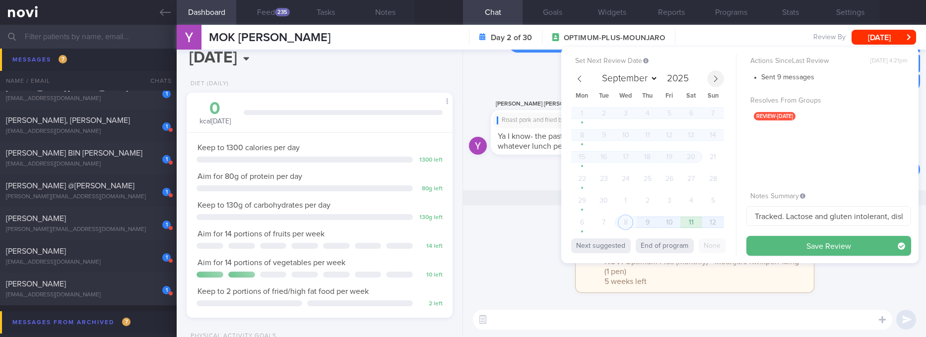
click at [715, 78] on icon at bounding box center [715, 78] width 7 height 7
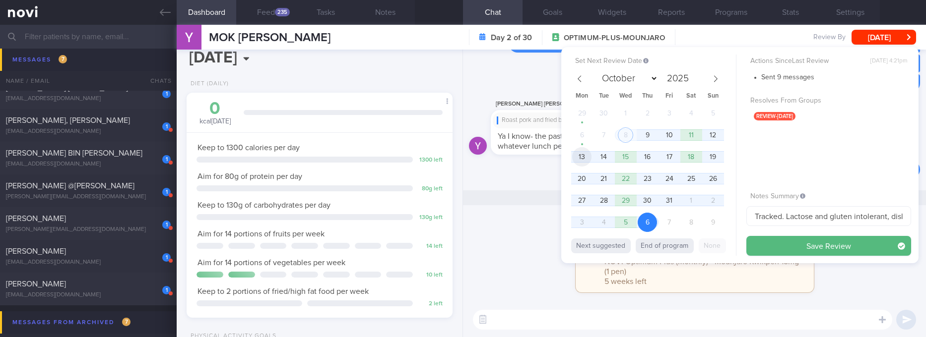
click at [584, 156] on span "13" at bounding box center [581, 156] width 19 height 19
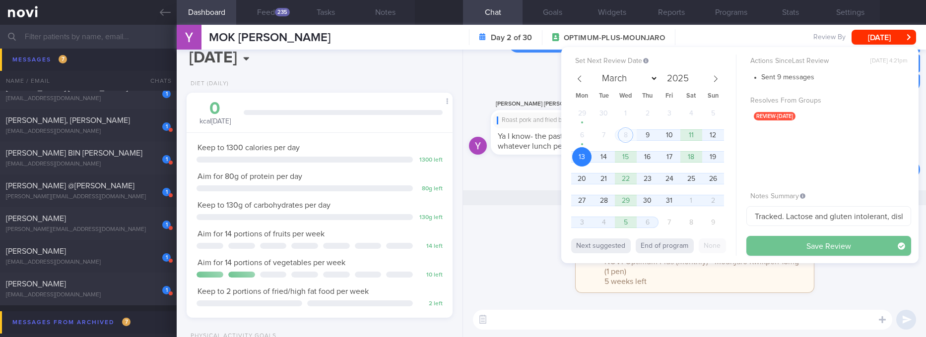
click at [822, 247] on button "Save Review" at bounding box center [828, 246] width 165 height 20
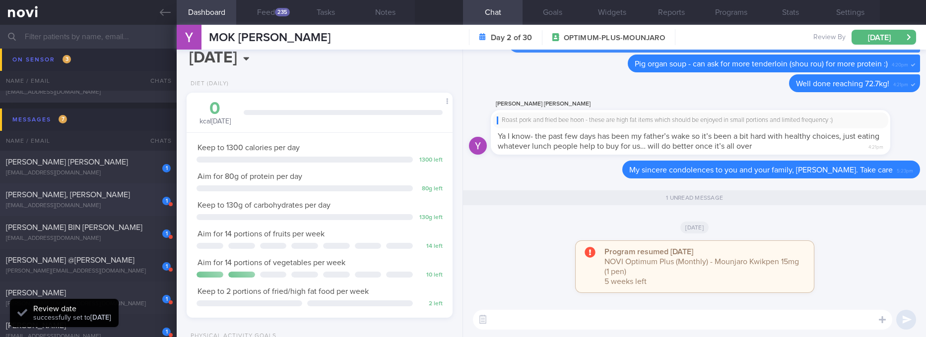
click at [140, 197] on div "LAI YILING, KARIN" at bounding box center [87, 195] width 162 height 10
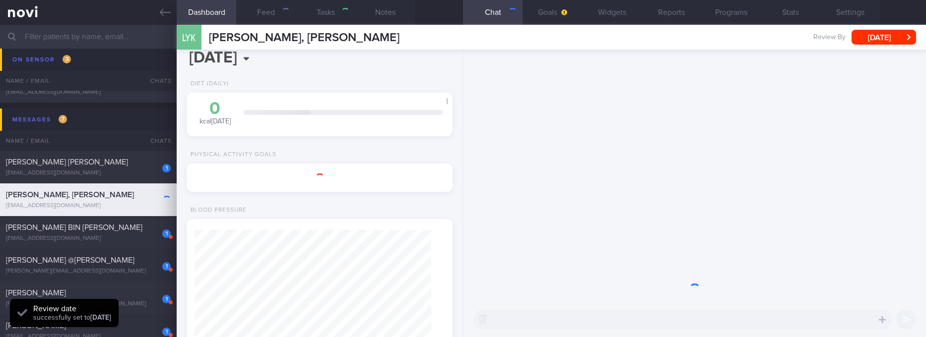
select select "7"
type input "TLC - not receptive to feedback. tracked. Tailbone injury May25, knee injuries …"
select select "9"
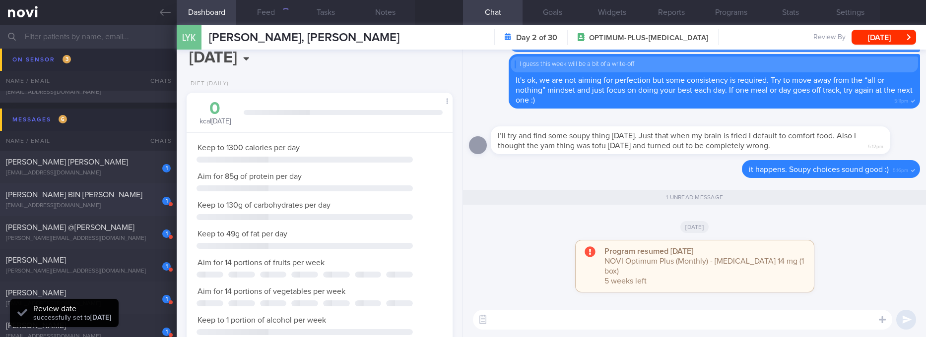
click at [122, 202] on div "mamafauz@me.com" at bounding box center [88, 205] width 165 height 7
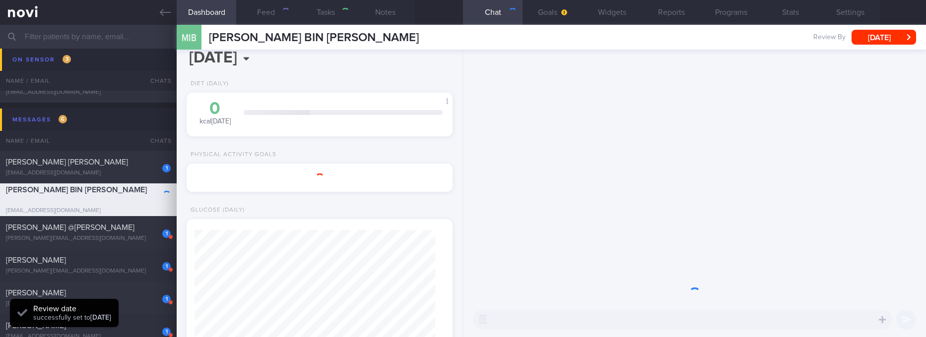
select select "Month"
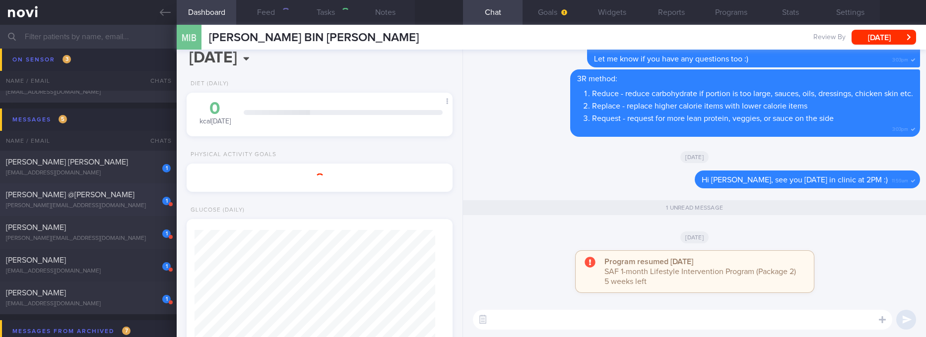
click at [139, 200] on div "SRIRAM PILLAI @BRENDAN ASHER PILLAI" at bounding box center [87, 195] width 162 height 10
type input "Tracked"
select select "9"
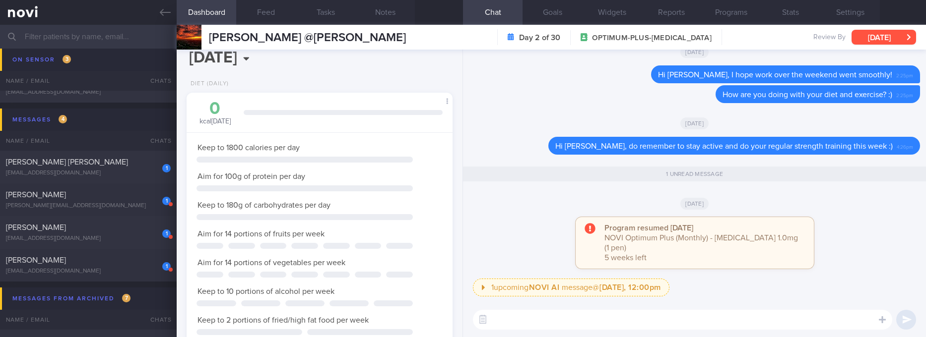
click at [125, 200] on div "1 Dragu Camelia camelia.dragu10@gmail.com" at bounding box center [88, 200] width 177 height 20
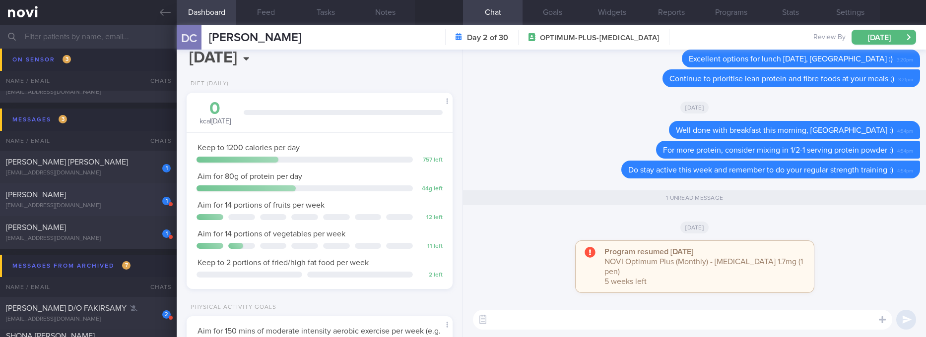
click at [120, 197] on div "MUHAMMAD NOREDEEN BIN MOHD ZAIN" at bounding box center [87, 195] width 162 height 10
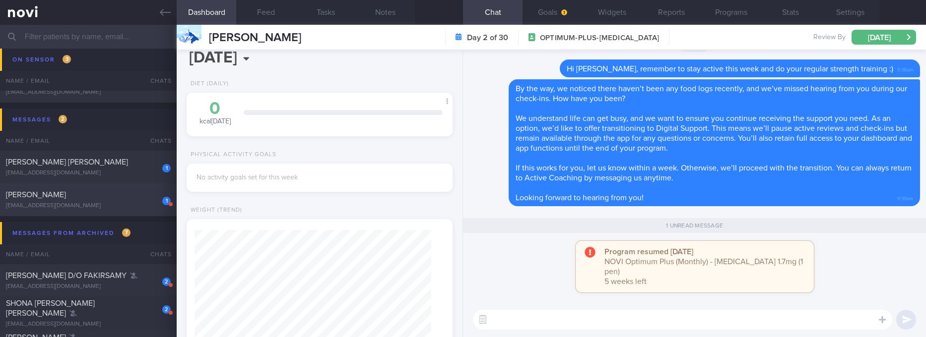
click at [59, 202] on div "grethebez@me.com" at bounding box center [88, 205] width 165 height 7
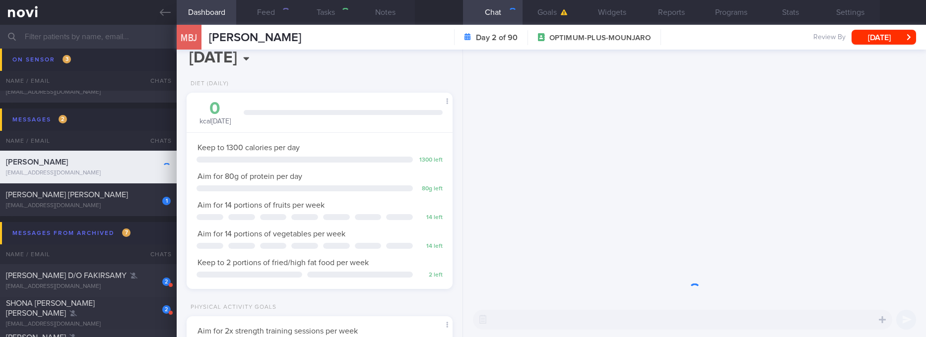
scroll to position [132, 236]
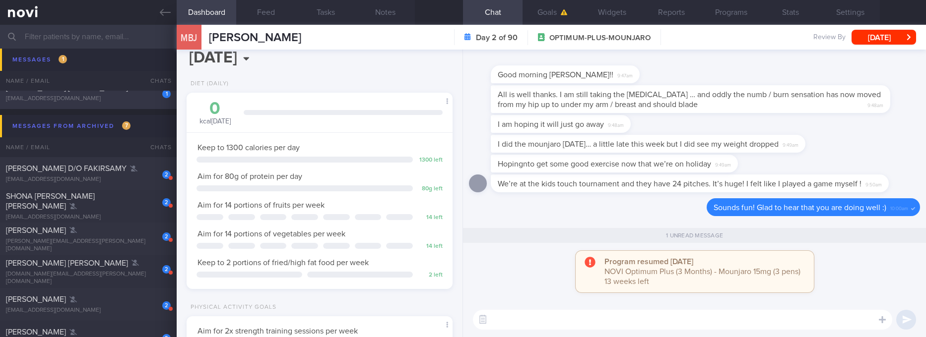
click at [138, 104] on div "1 Yueh Fang Lee laksaoh@gmail.com Today OPTIMUM-PLUS-RYBELSUS tracked." at bounding box center [463, 92] width 926 height 33
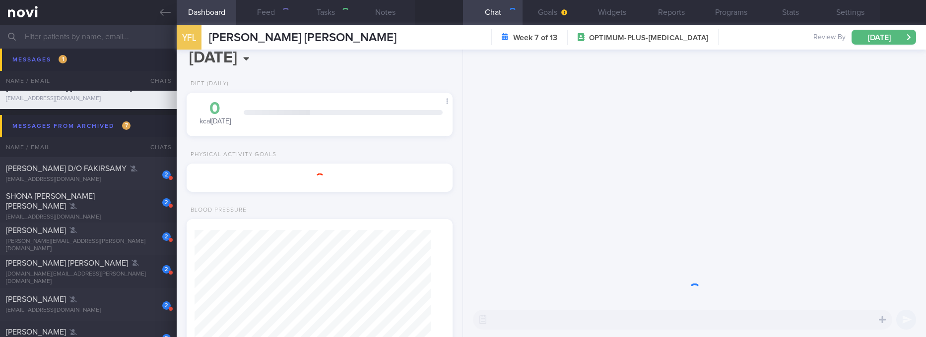
type input "tracked."
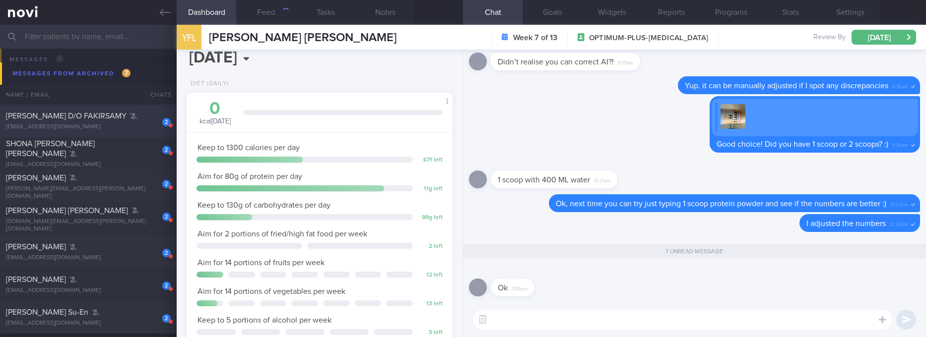
click at [131, 125] on div "parimolaga@hotmail.com" at bounding box center [88, 127] width 165 height 7
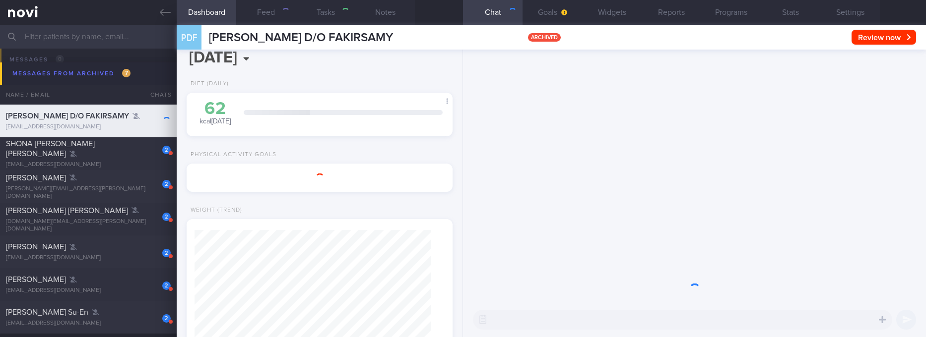
select select "8"
type input "Pescatarian, does not eat meat/chicken. Rybelsus. Plantar Fasciitis"
select select "9"
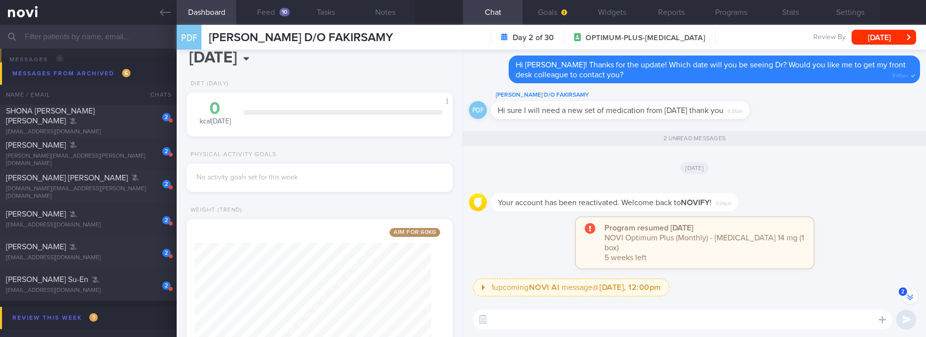
scroll to position [-76, 0]
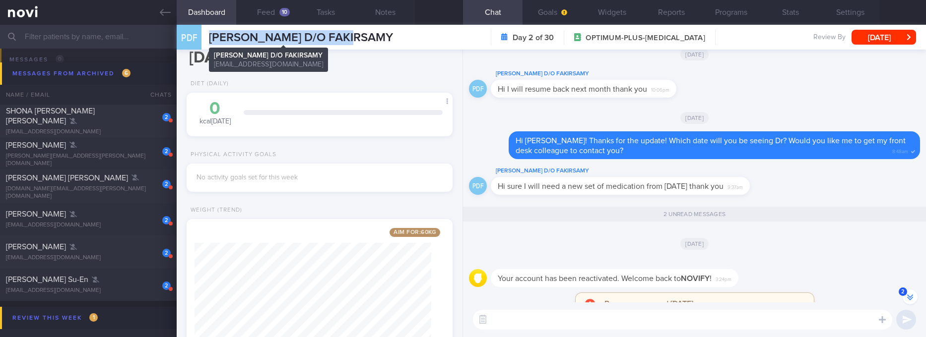
drag, startPoint x: 406, startPoint y: 35, endPoint x: 200, endPoint y: 41, distance: 205.5
click at [209, 39] on div "PDF PARIMALA D/O FAKIRSAMY PARIMALA D/O FAKIRSAMY parimolaga@hotmail.com Day 2 …" at bounding box center [551, 37] width 749 height 25
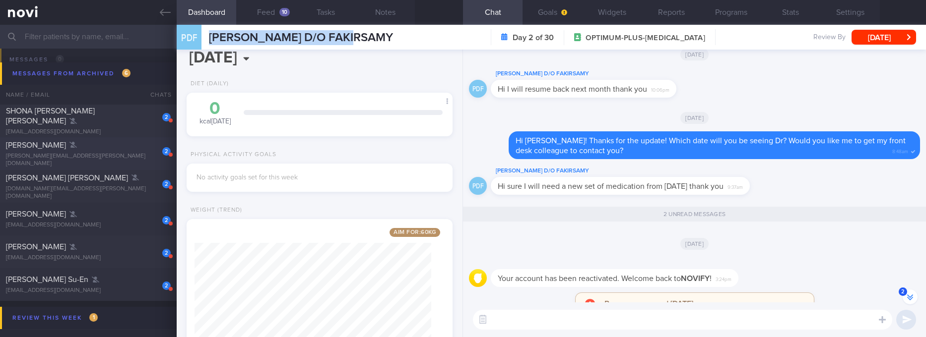
copy span "PARIMALA D/O FAKIRSAMY"
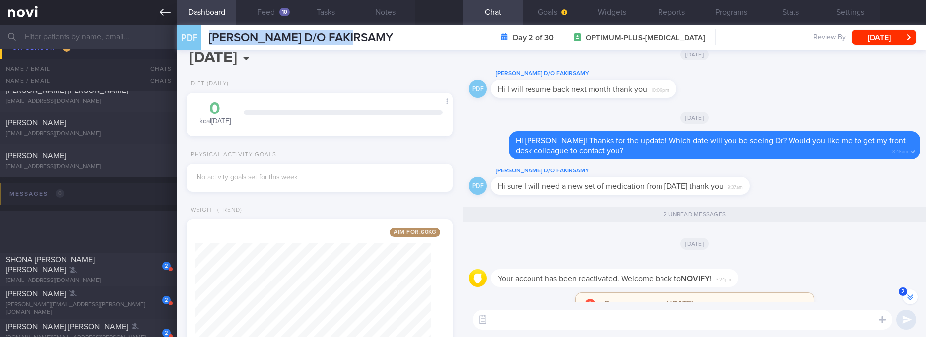
scroll to position [298, 0]
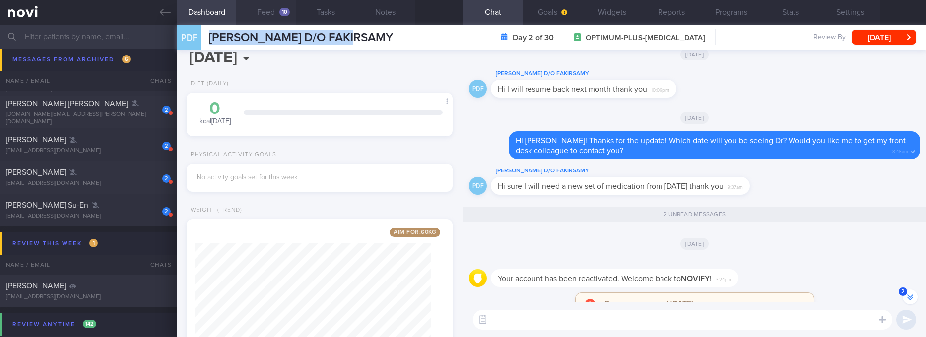
click at [279, 14] on button "Feed 10" at bounding box center [266, 12] width 60 height 25
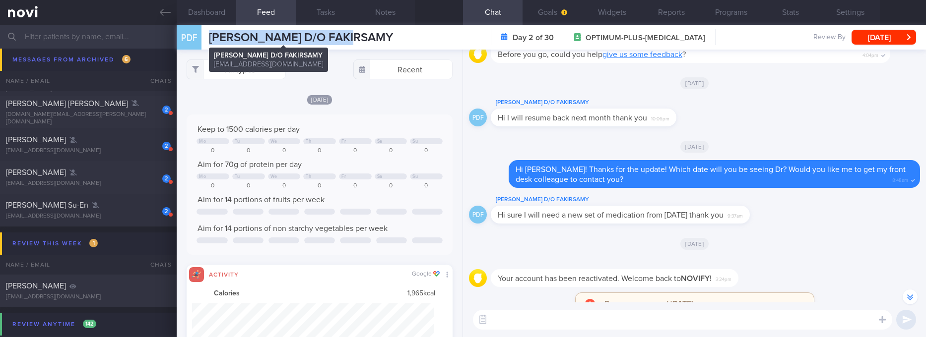
scroll to position [60, 241]
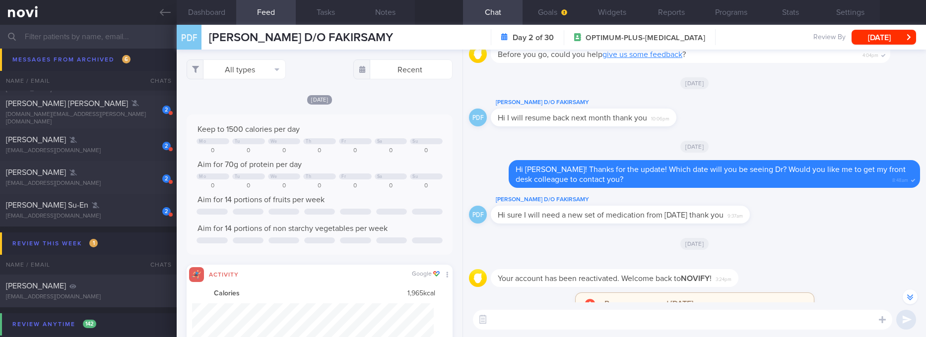
click at [606, 324] on textarea at bounding box center [682, 320] width 419 height 20
paste textarea "Hi, we noticed there haven’t been any food logs recently, and we’ve missed hear…"
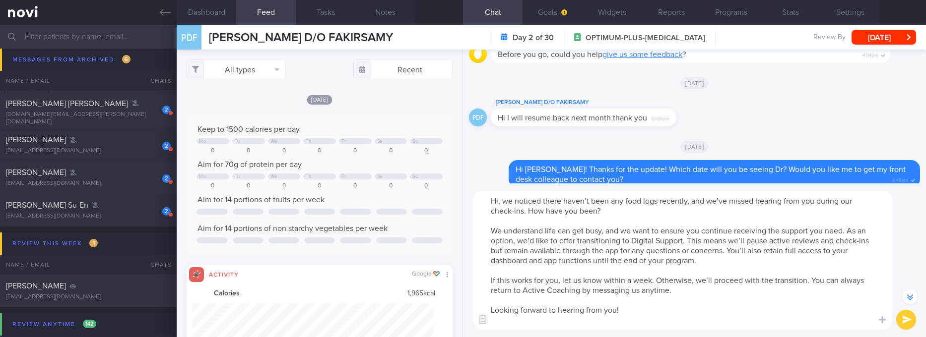
click at [499, 198] on textarea "Hi, we noticed there haven’t been any food logs recently, and we’ve missed hear…" at bounding box center [682, 260] width 419 height 139
drag, startPoint x: 663, startPoint y: 208, endPoint x: 572, endPoint y: 202, distance: 90.5
click at [572, 202] on textarea "Hi Parimala, we noticed there haven’t been any food logs recently, and we’ve mi…" at bounding box center [682, 260] width 419 height 139
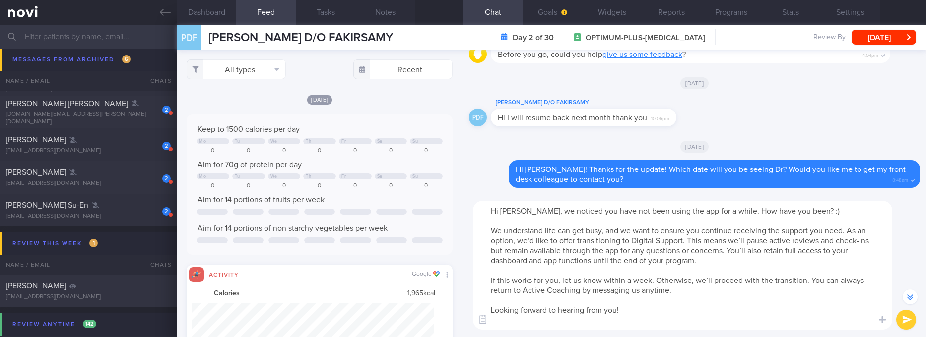
click at [723, 291] on textarea "Hi Parimala, we noticed you have not been using the app for a while. How have y…" at bounding box center [682, 265] width 419 height 129
drag, startPoint x: 746, startPoint y: 291, endPoint x: 810, endPoint y: 279, distance: 65.0
click at [810, 279] on textarea "Hi Parimala, we noticed you have not been using the app for a while. How have y…" at bounding box center [682, 265] width 419 height 129
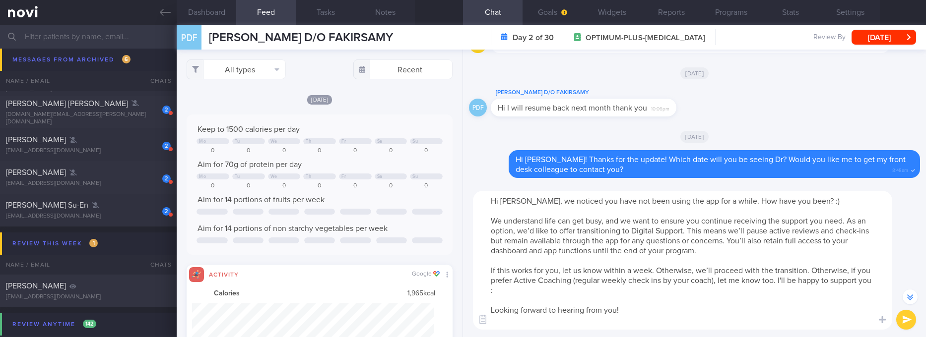
scroll to position [-195, 0]
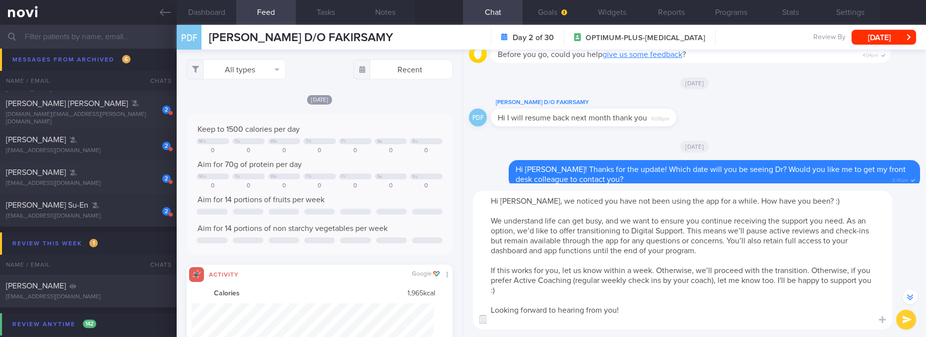
click at [773, 279] on textarea "Hi Parimala, we noticed you have not been using the app for a while. How have y…" at bounding box center [682, 260] width 419 height 139
click at [781, 284] on textarea "Hi Parimala, we noticed you have not been using the app for a while. How have y…" at bounding box center [682, 260] width 419 height 139
click at [817, 206] on textarea "Hi Parimala, we noticed you have not been using the app for a while. How have y…" at bounding box center [682, 260] width 419 height 139
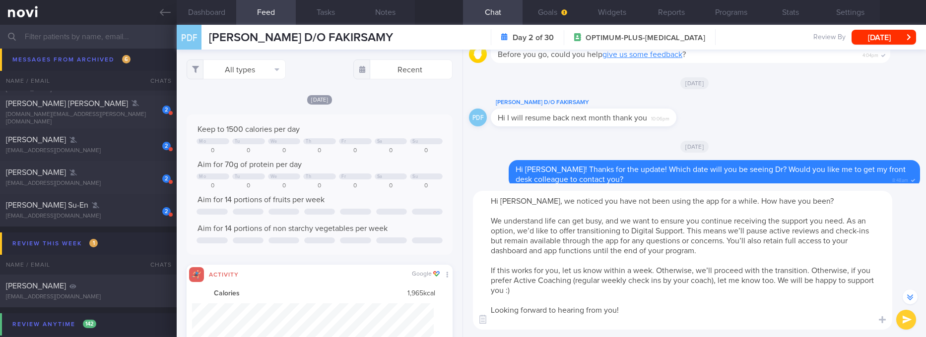
click at [660, 308] on textarea "Hi Parimala, we noticed you have not been using the app for a while. How have y…" at bounding box center [682, 260] width 419 height 139
type textarea "Hi Parimala, we noticed you have not been using the app for a while. How have y…"
click at [904, 320] on button "submit" at bounding box center [906, 320] width 20 height 20
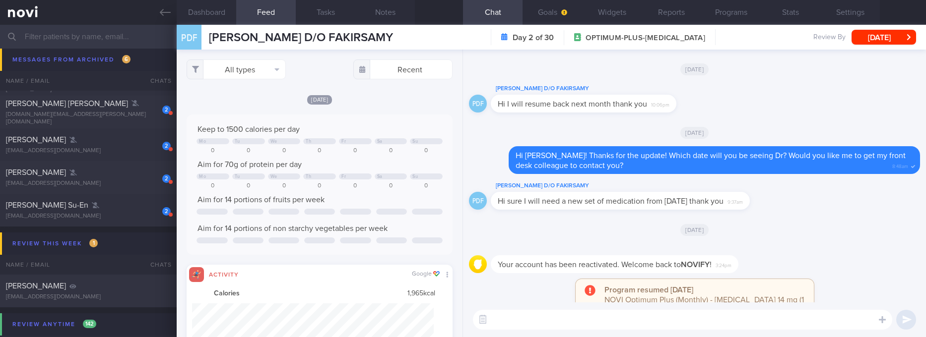
scroll to position [0, 0]
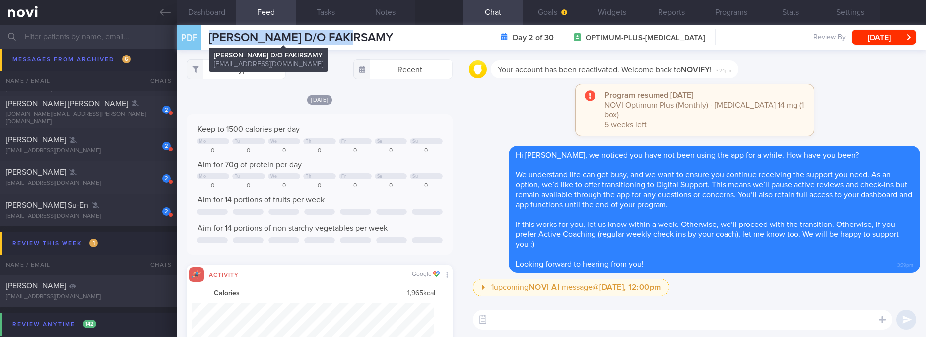
drag, startPoint x: 374, startPoint y: 37, endPoint x: 209, endPoint y: 34, distance: 164.7
click at [209, 34] on div "PDF PARIMALA D/O FAKIRSAMY PARIMALA D/O FAKIRSAMY parimolaga@hotmail.com Day 2 …" at bounding box center [551, 37] width 749 height 25
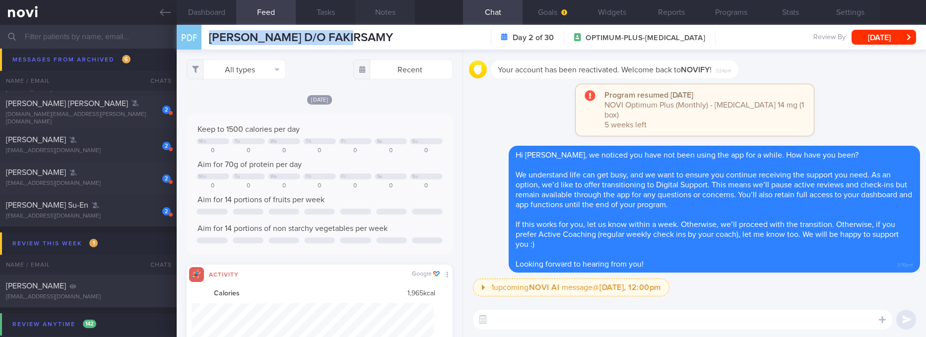
copy span "PARIMALA D/O FAKIRSAMY"
click at [886, 35] on button "Wed, 8 Oct" at bounding box center [883, 37] width 64 height 15
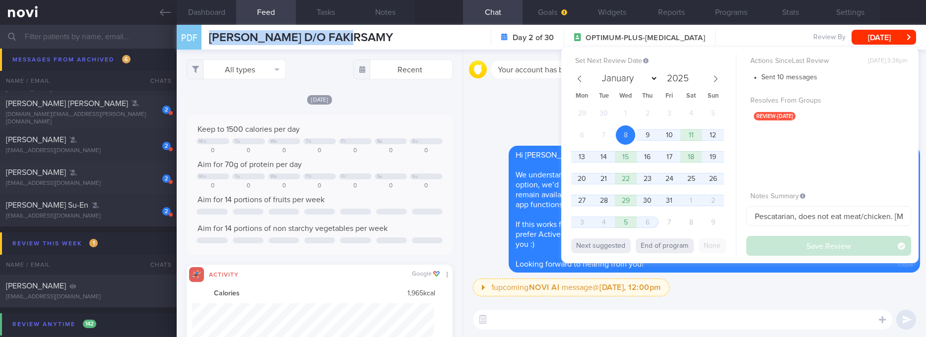
click at [843, 13] on button "Settings" at bounding box center [850, 12] width 60 height 25
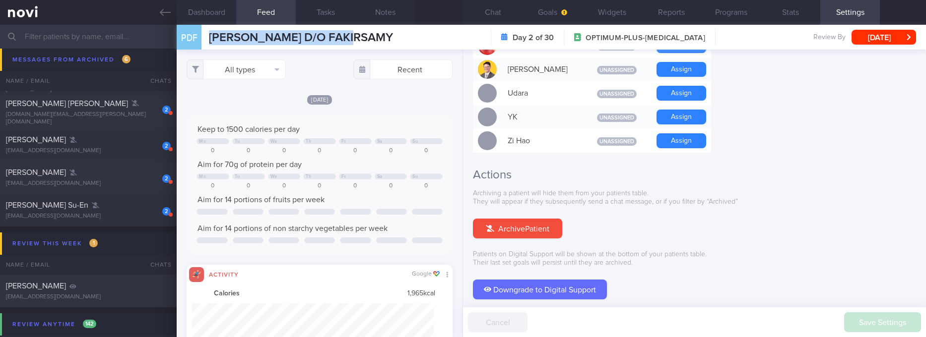
scroll to position [968, 0]
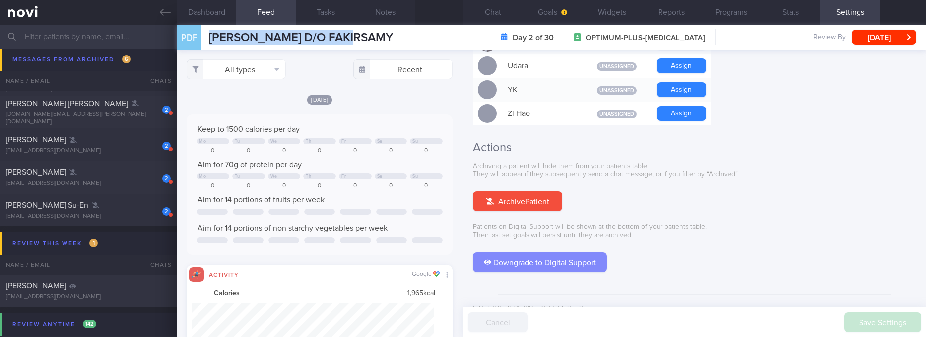
click at [538, 253] on button "Downgrade to Digital Support" at bounding box center [540, 263] width 134 height 20
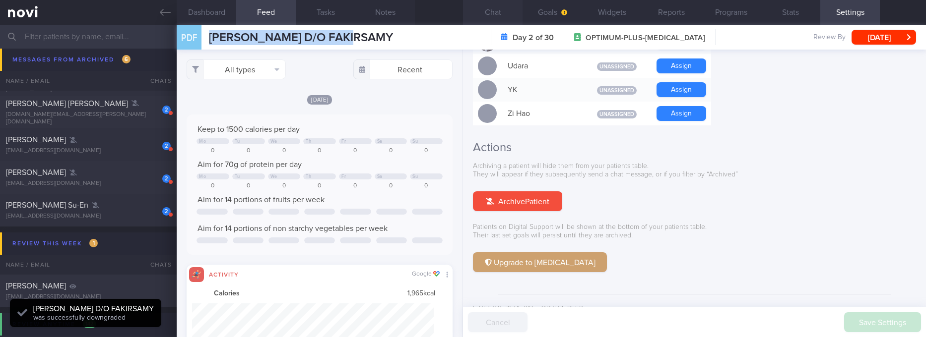
click at [495, 9] on button "Chat" at bounding box center [493, 12] width 60 height 25
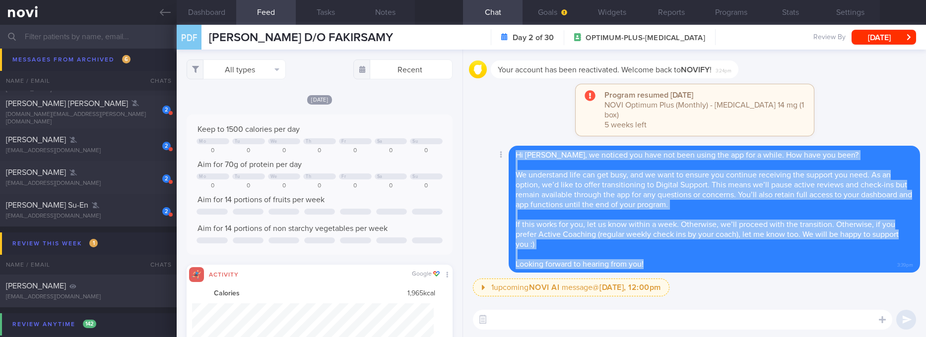
drag, startPoint x: 669, startPoint y: 266, endPoint x: 512, endPoint y: 158, distance: 190.5
click at [512, 158] on div "Hi Parimala, we noticed you have not been using the app for a while. How have y…" at bounding box center [714, 209] width 411 height 127
copy span "Hi Parimala, we noticed you have not been using the app for a while. How have y…"
click at [850, 12] on button "Settings" at bounding box center [850, 12] width 60 height 25
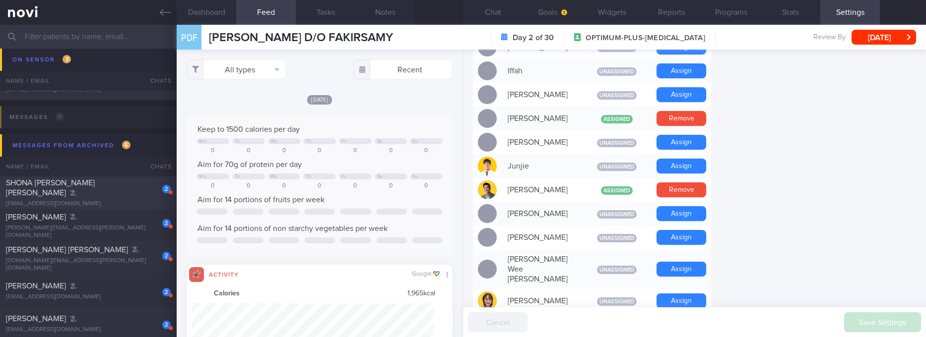
scroll to position [149, 0]
click at [120, 203] on div "shonatanjames@gmail.com" at bounding box center [88, 206] width 165 height 7
type input "aiming for body recomp. has personal trainer"
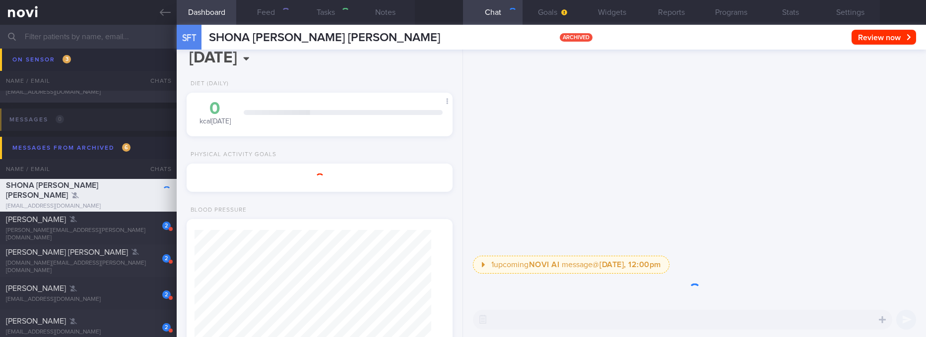
select select "9"
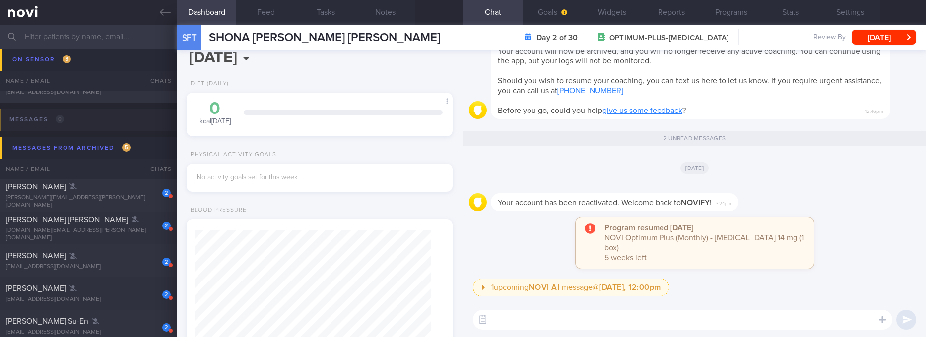
click at [553, 328] on textarea at bounding box center [682, 320] width 419 height 20
paste textarea "Hi Parimala, we noticed you have not been using the app for a while. How have y…"
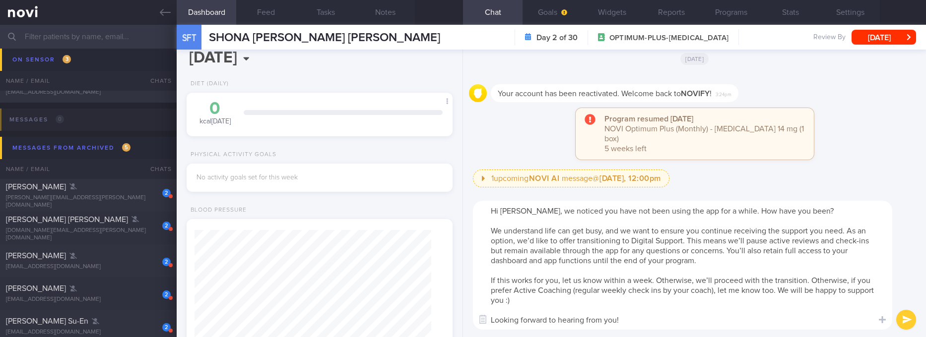
click at [508, 214] on textarea "Hi Parimala, we noticed you have not been using the app for a while. How have y…" at bounding box center [682, 265] width 419 height 129
click at [632, 253] on textarea "Hi Shona, we noticed you have not been using the app for a while. How have you …" at bounding box center [682, 265] width 419 height 129
type textarea "Hi Shona, we noticed you have not been using the app for a while. How have you …"
click at [910, 315] on button "submit" at bounding box center [906, 320] width 20 height 20
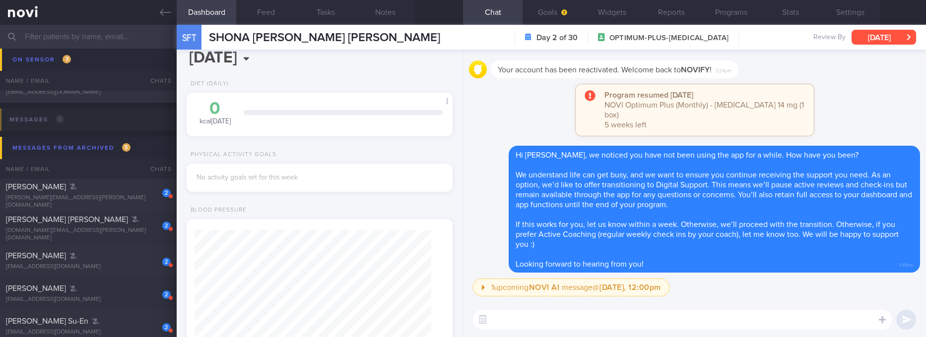
click at [886, 33] on button "Wed, 8 Oct" at bounding box center [883, 37] width 64 height 15
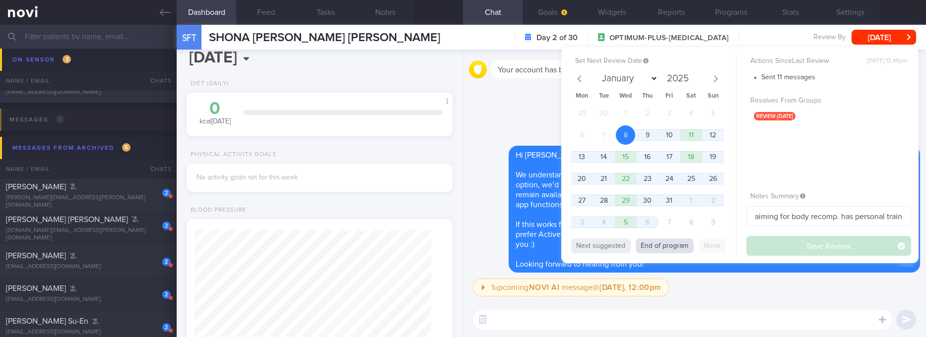
click at [658, 253] on button "End of program" at bounding box center [665, 246] width 58 height 15
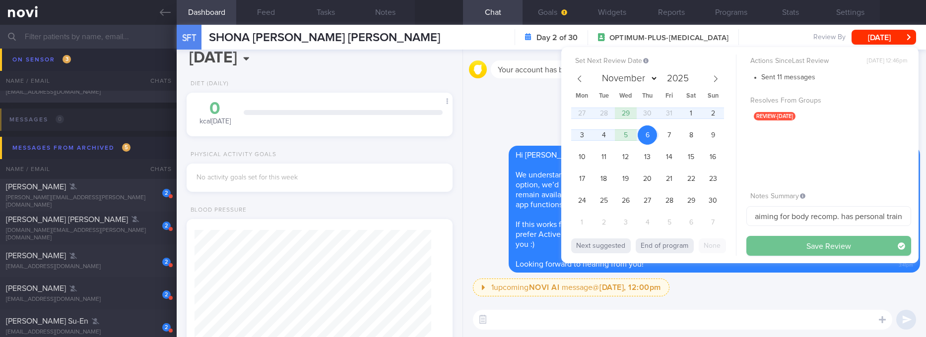
click at [797, 248] on button "Save Review" at bounding box center [828, 246] width 165 height 20
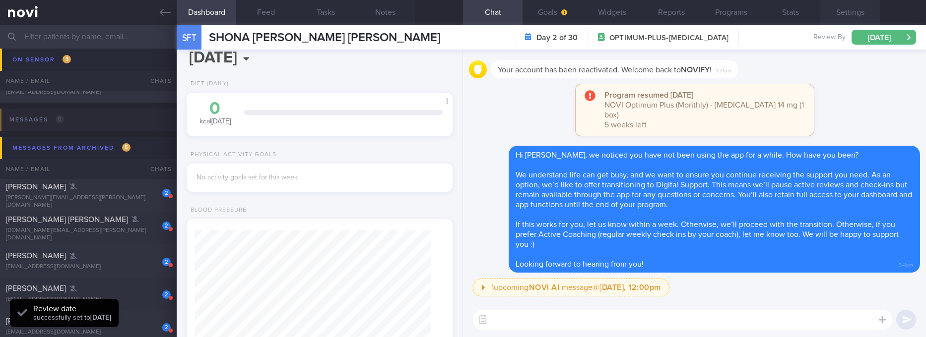
click at [853, 17] on button "Settings" at bounding box center [850, 12] width 60 height 25
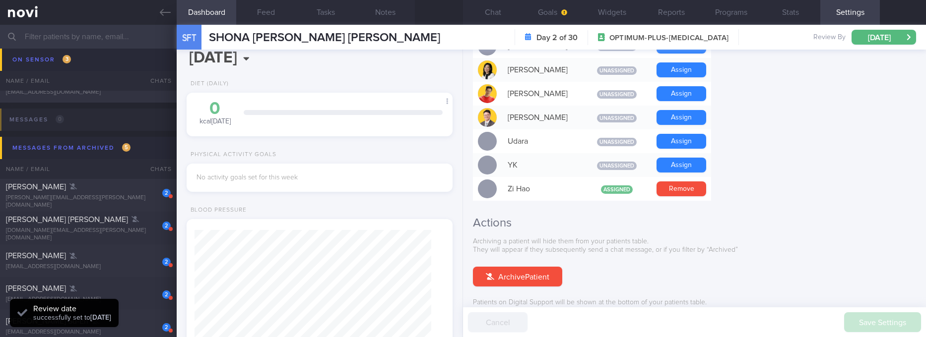
scroll to position [968, 0]
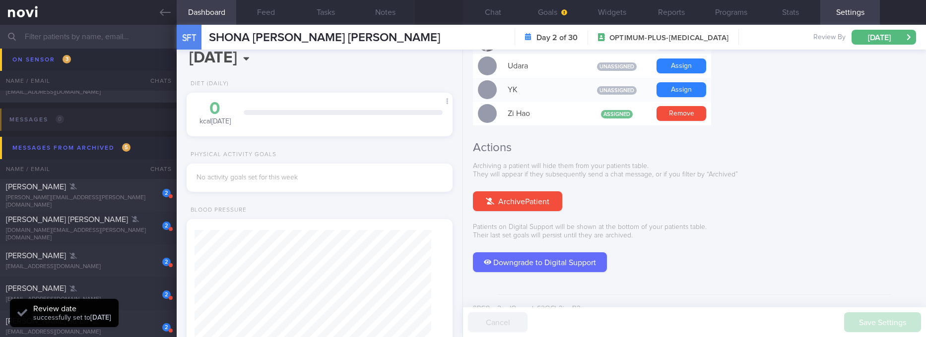
click at [553, 253] on button "Downgrade to Digital Support" at bounding box center [540, 263] width 134 height 20
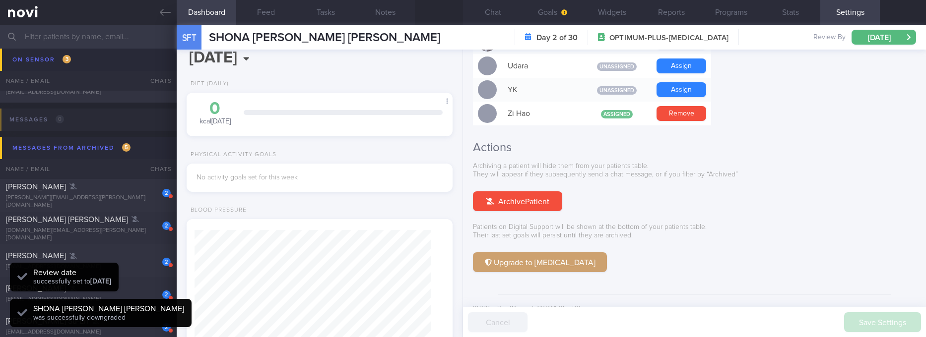
drag, startPoint x: 501, startPoint y: 13, endPoint x: 439, endPoint y: 29, distance: 64.1
click at [497, 16] on button "Chat" at bounding box center [493, 12] width 60 height 25
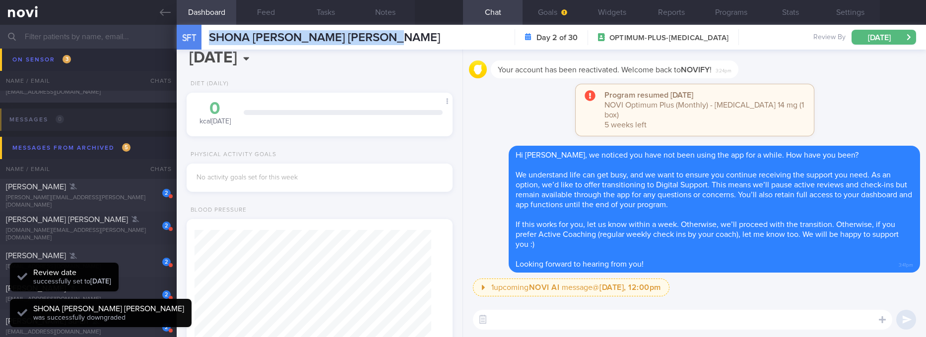
drag, startPoint x: 428, startPoint y: 37, endPoint x: 205, endPoint y: 38, distance: 222.3
click at [205, 38] on div "SFT SHONA FRANCOISE TAN SHAR MEI SHONA FRANCOISE TAN SHAR MEI shonatanjames@gma…" at bounding box center [551, 37] width 749 height 25
copy span "SHONA FRANCOISE TAN SHAR MEI"
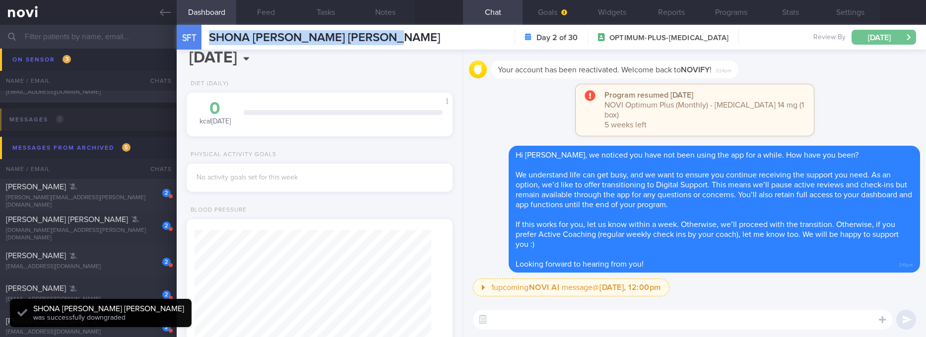
click at [872, 40] on button "Thu, 6 Nov" at bounding box center [883, 37] width 64 height 15
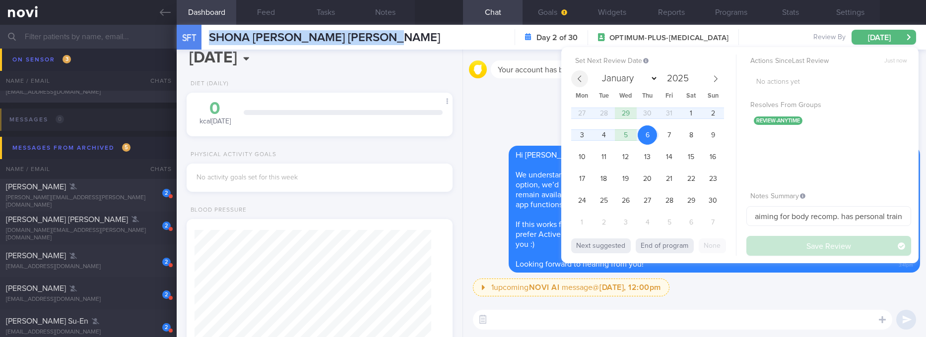
click at [572, 81] on span at bounding box center [579, 78] width 17 height 17
select select "9"
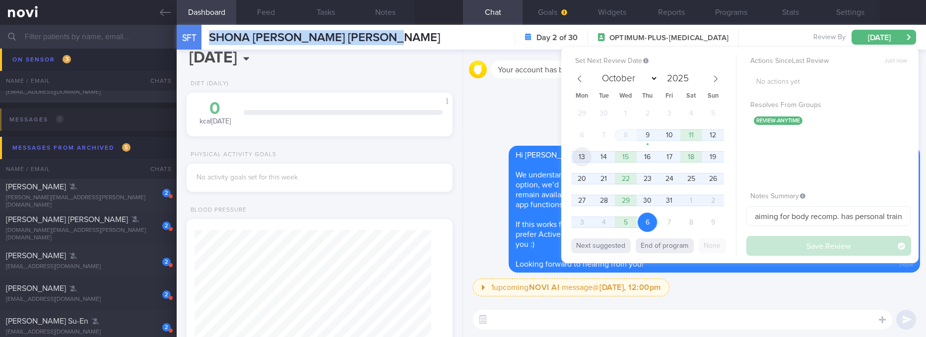
click at [582, 156] on span "13" at bounding box center [581, 156] width 19 height 19
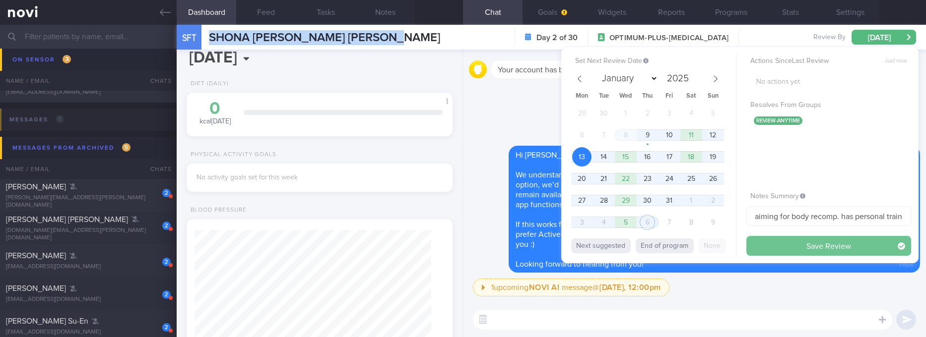
click at [797, 246] on button "Save Review" at bounding box center [828, 246] width 165 height 20
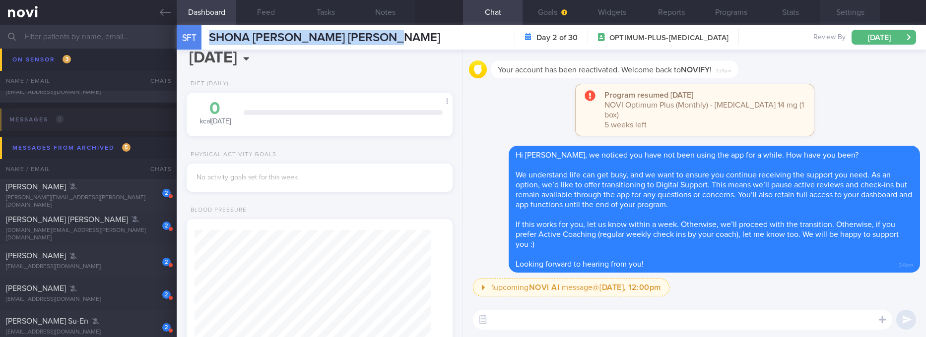
click at [847, 11] on button "Settings" at bounding box center [850, 12] width 60 height 25
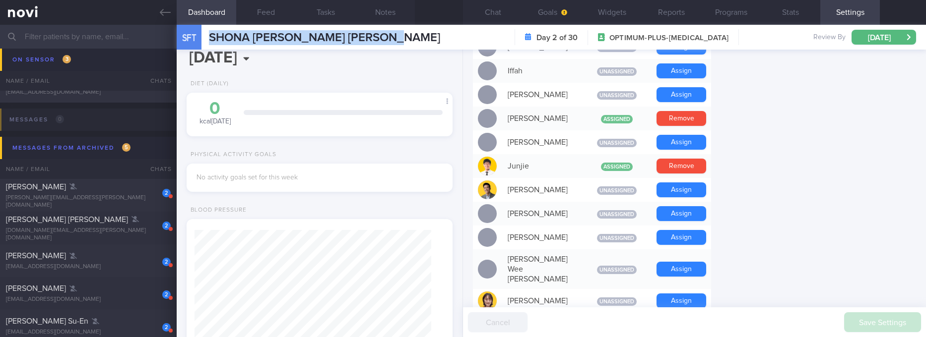
scroll to position [819, 0]
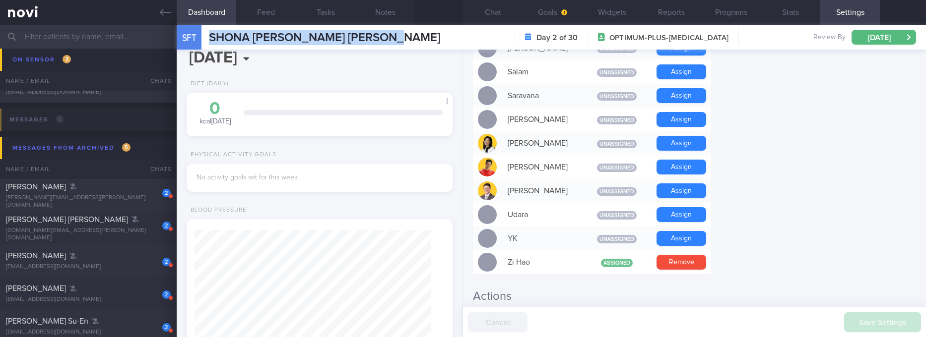
click at [690, 255] on button "Remove" at bounding box center [681, 262] width 50 height 15
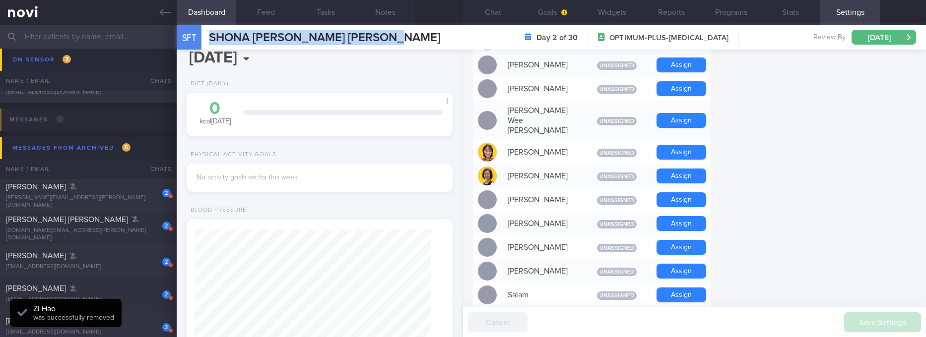
scroll to position [447, 0]
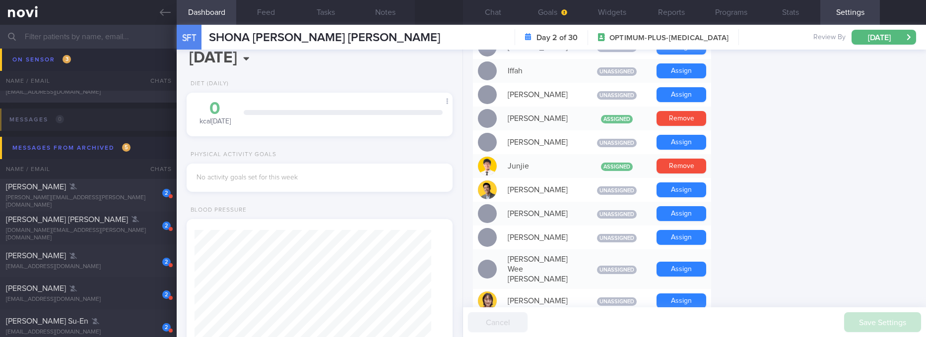
click at [498, 25] on div "SFT SHONA FRANCOISE TAN SHAR MEI SHONA FRANCOISE TAN SHAR MEI shonatanjames@gma…" at bounding box center [551, 37] width 749 height 25
click at [498, 16] on button "Chat" at bounding box center [493, 12] width 60 height 25
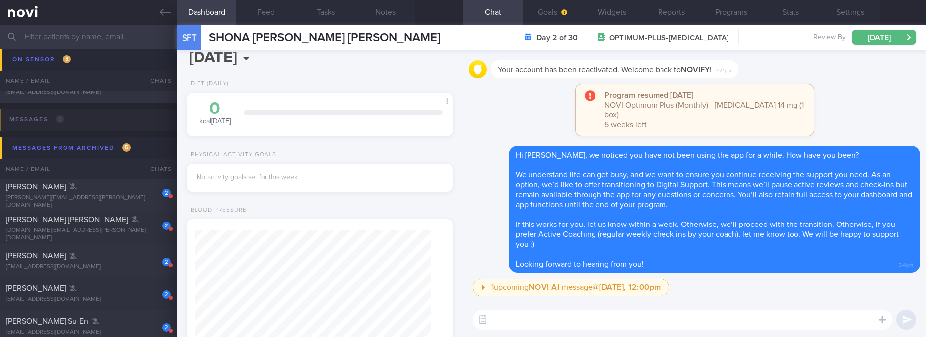
click at [120, 34] on input "text" at bounding box center [463, 37] width 926 height 24
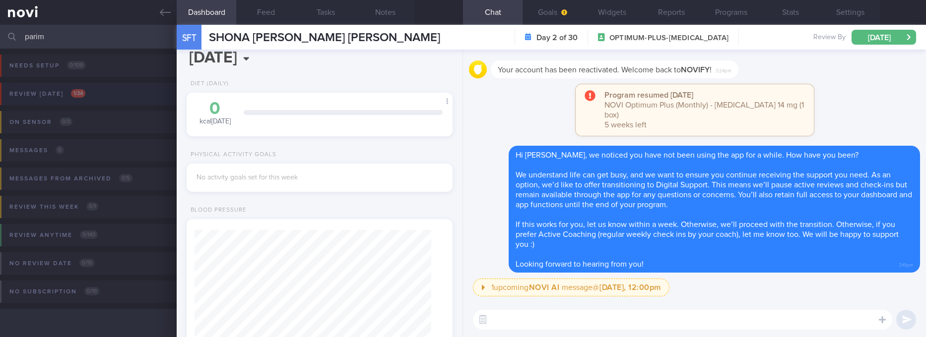
type input "parim"
click at [124, 103] on button "Review today 1 / 34" at bounding box center [461, 97] width 929 height 28
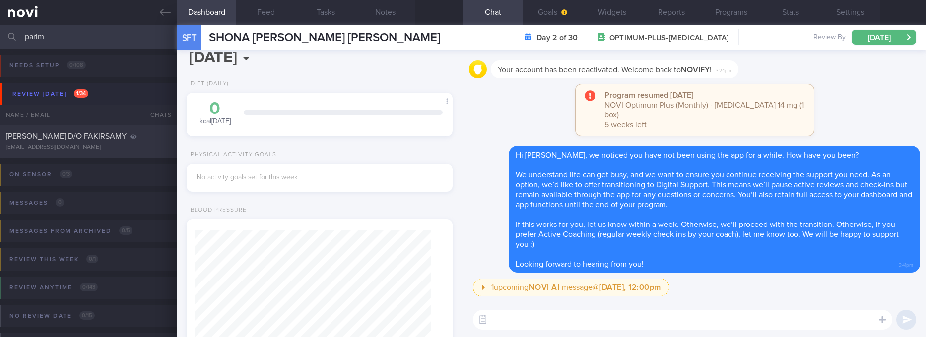
click at [119, 143] on div "PARIMALA D/O FAKIRSAMY parimolaga@hotmail.com" at bounding box center [88, 141] width 177 height 20
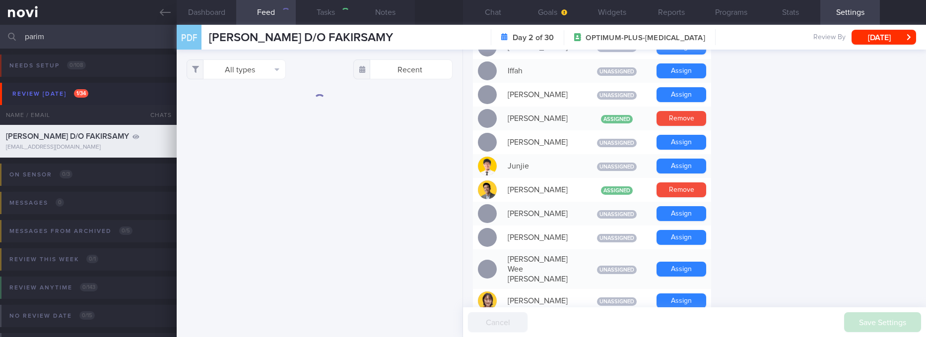
type input "Pescatarian, does not eat meat/chicken. Rybelsus. Plantar Fasciitis"
type input "PARIMALA D/O FAKIRSAMY"
type input "bdeb4f07fd16628fa568f43182512a1c"
click at [882, 39] on button "Wed, 8 Oct" at bounding box center [883, 37] width 64 height 15
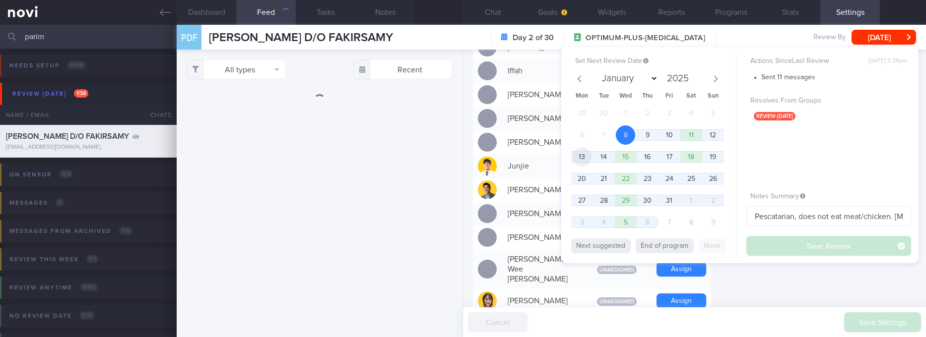
click at [579, 154] on span "13" at bounding box center [581, 156] width 19 height 19
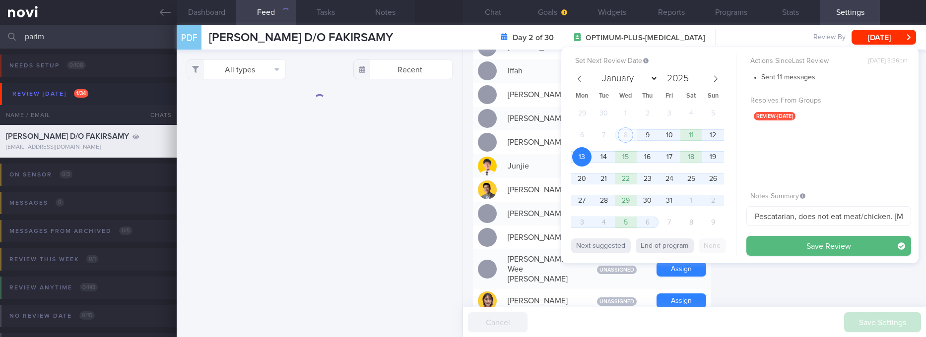
click at [794, 248] on button "Save Review" at bounding box center [828, 246] width 165 height 20
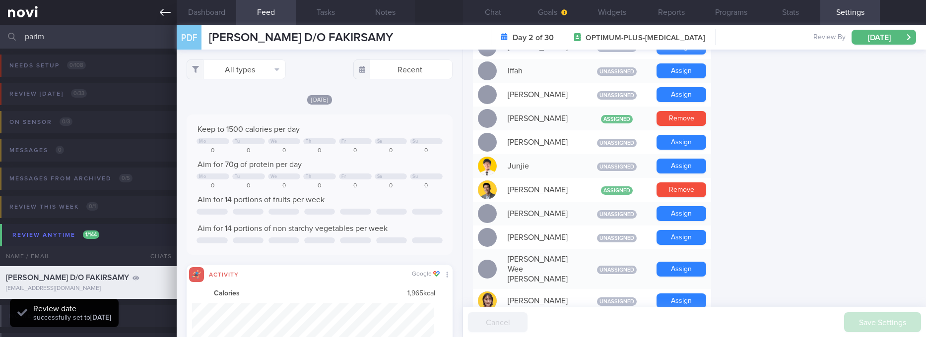
scroll to position [60, 241]
click at [161, 5] on link at bounding box center [88, 12] width 177 height 25
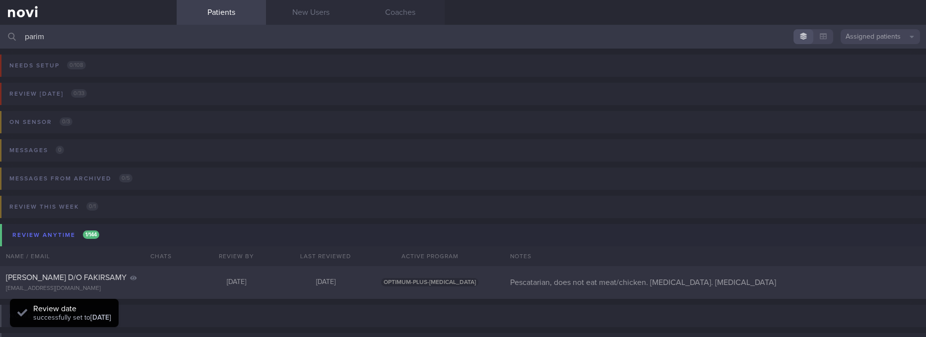
drag, startPoint x: 264, startPoint y: 37, endPoint x: -21, endPoint y: 34, distance: 285.8
click at [0, 34] on html "You are offline! Some functionality will be unavailable Patients New Users Coac…" at bounding box center [463, 168] width 926 height 337
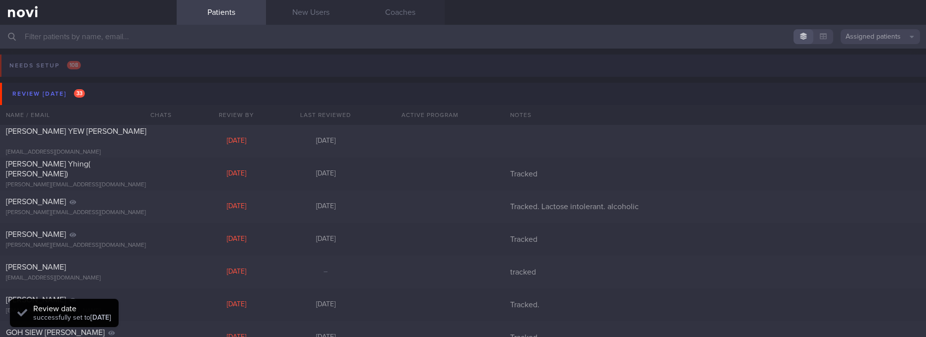
click at [133, 80] on button "Needs setup 108" at bounding box center [461, 69] width 929 height 28
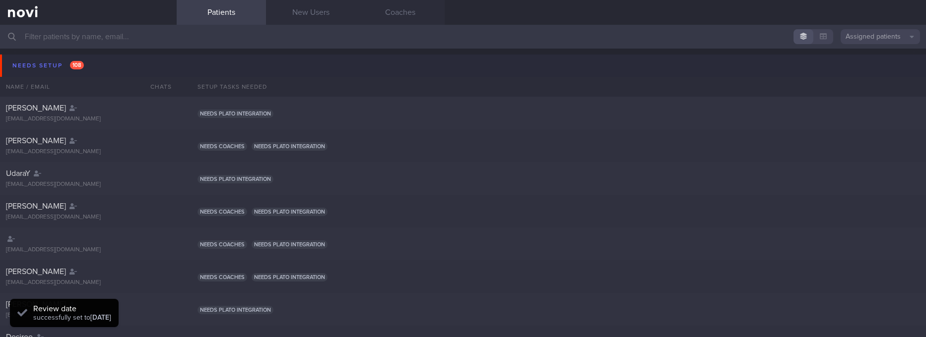
click at [142, 63] on button "Needs setup 108" at bounding box center [464, 66] width 929 height 22
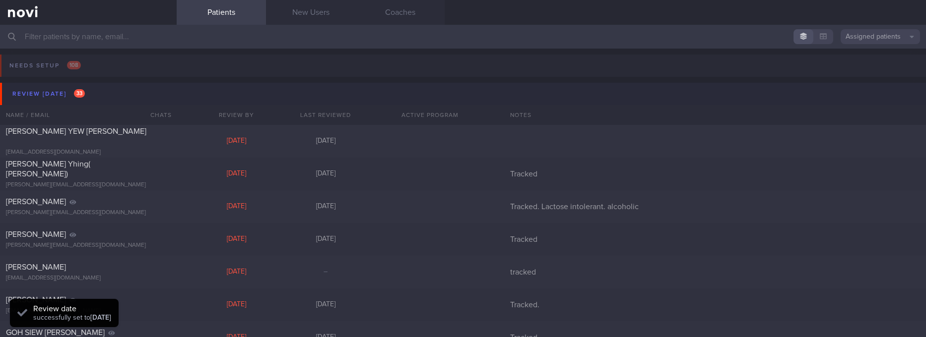
click at [122, 91] on button "Review today 33" at bounding box center [464, 94] width 929 height 22
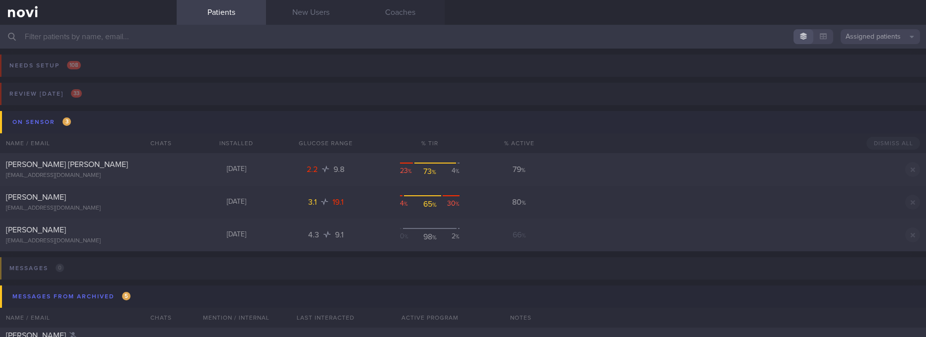
click at [121, 127] on button "On sensor 3" at bounding box center [464, 122] width 929 height 22
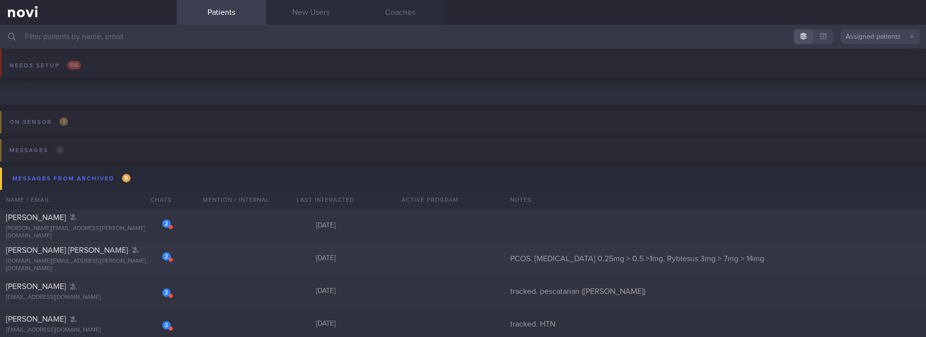
scroll to position [74, 0]
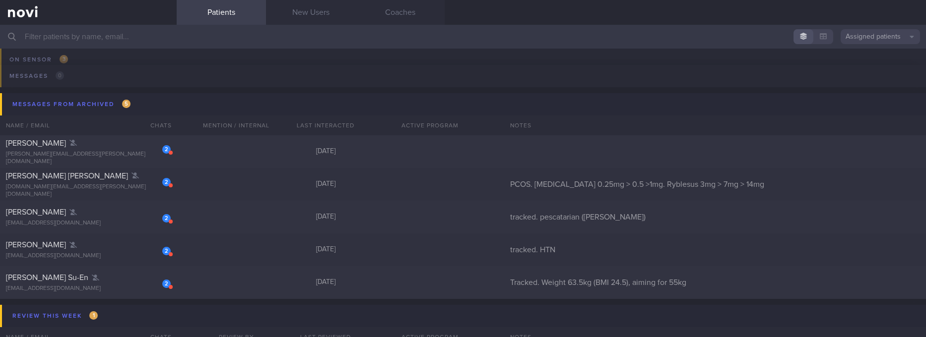
click at [201, 32] on input "text" at bounding box center [463, 37] width 926 height 24
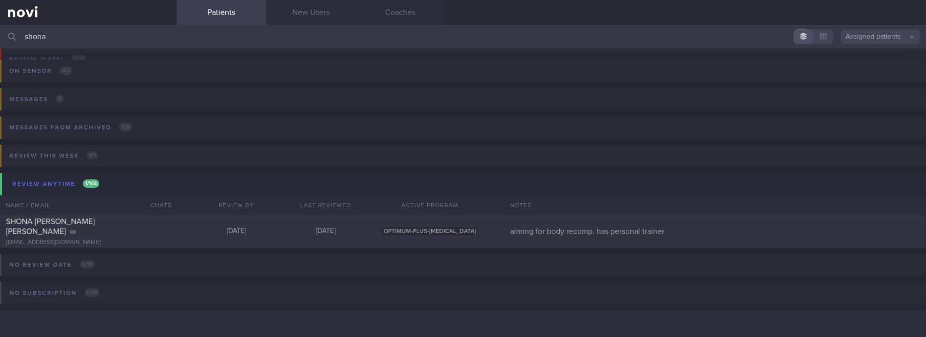
scroll to position [51, 0]
type input "shona"
click at [172, 233] on div "SHONA FRANCOISE TAN SHAR MEI shonatanjames@gmail.com" at bounding box center [88, 232] width 177 height 30
select select "9"
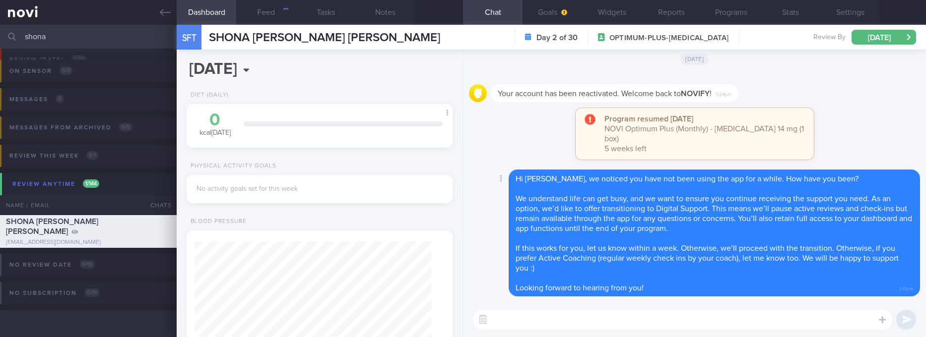
scroll to position [132, 236]
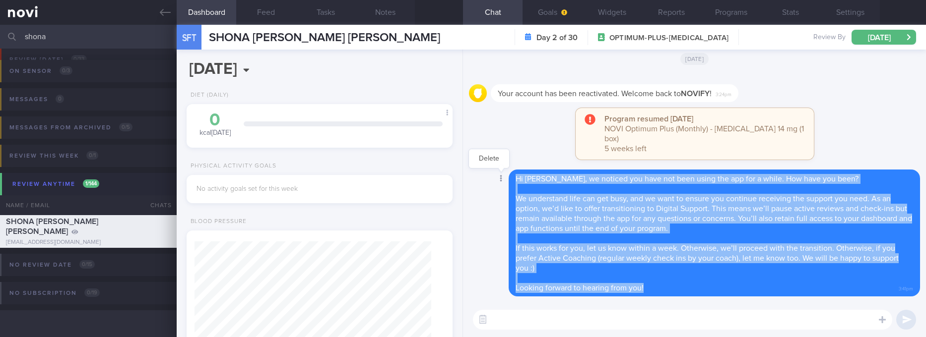
drag, startPoint x: 653, startPoint y: 296, endPoint x: 507, endPoint y: 176, distance: 190.0
click at [507, 176] on div "Delete Hi Shona, we noticed you have not been using the app for a while. How ha…" at bounding box center [694, 233] width 451 height 127
copy span "Hi Shona, we noticed you have not been using the app for a while. How have you …"
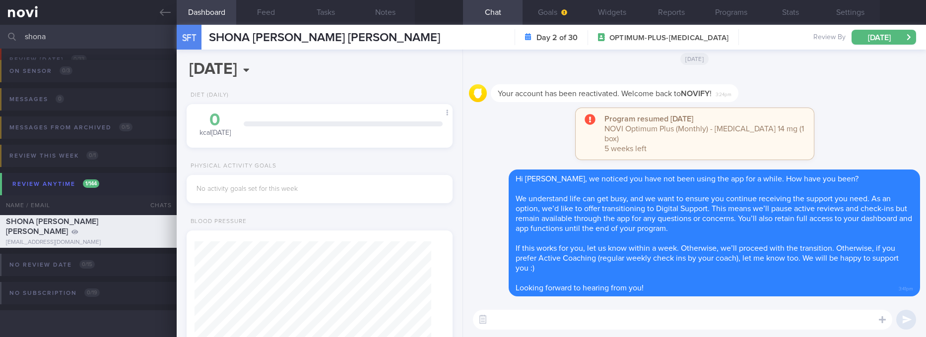
drag, startPoint x: 93, startPoint y: 35, endPoint x: -8, endPoint y: 39, distance: 101.8
click at [0, 39] on html "You are offline! Some functionality will be unavailable Patients New Users Coac…" at bounding box center [463, 168] width 926 height 337
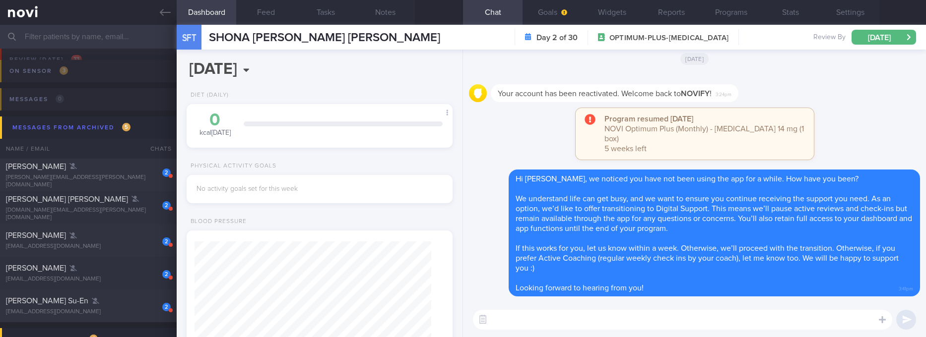
click at [170, 15] on icon at bounding box center [165, 12] width 11 height 11
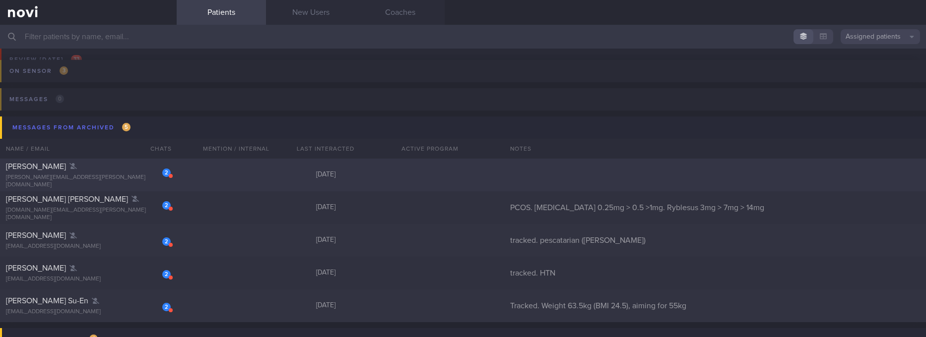
click at [243, 165] on div "2 Shanu Thottungal Eldho shanu.eldho@gmail.com 9 months ago" at bounding box center [463, 175] width 926 height 33
select select "9"
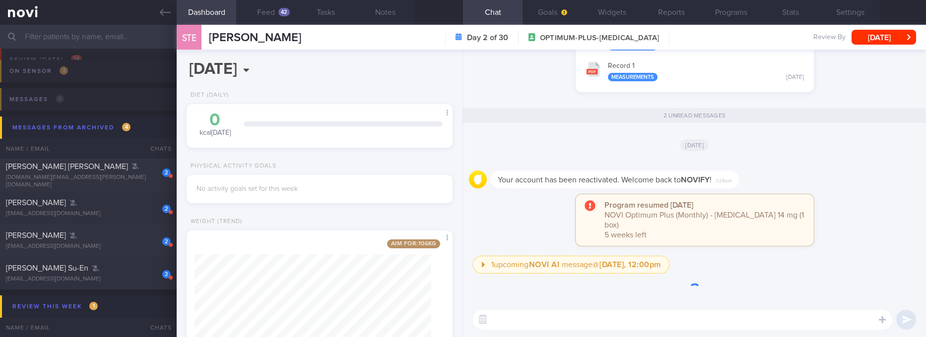
scroll to position [0, 0]
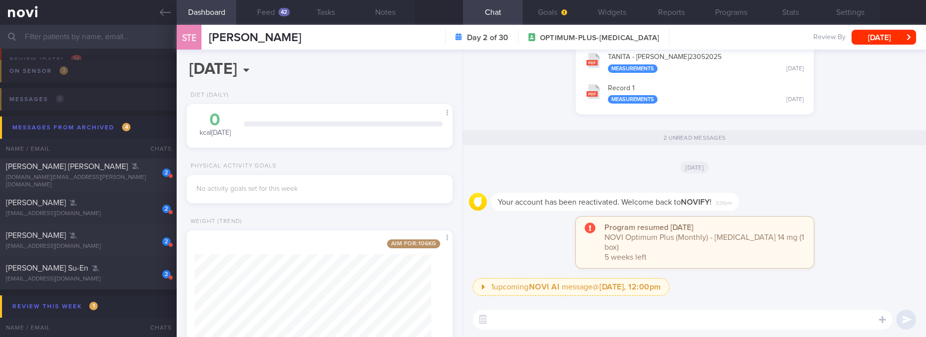
click at [633, 311] on textarea at bounding box center [682, 320] width 419 height 20
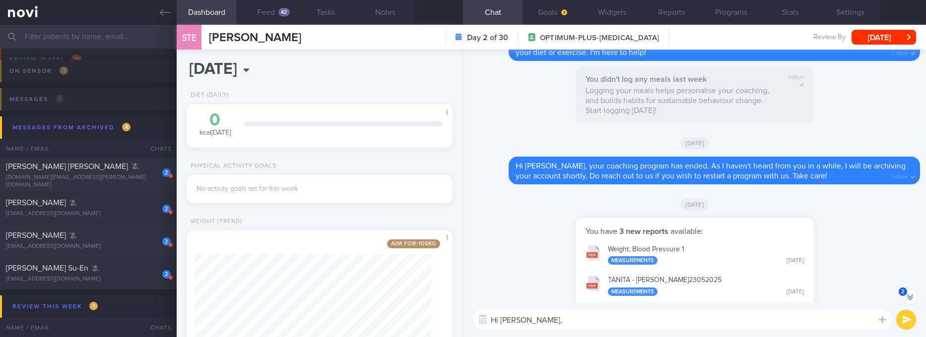
paste textarea "Hi Shona, we noticed you have not been using the app for a while. How have you …"
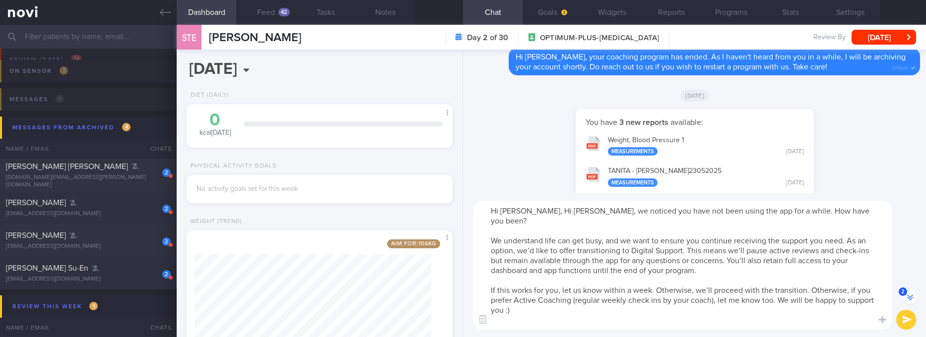
scroll to position [-361, 0]
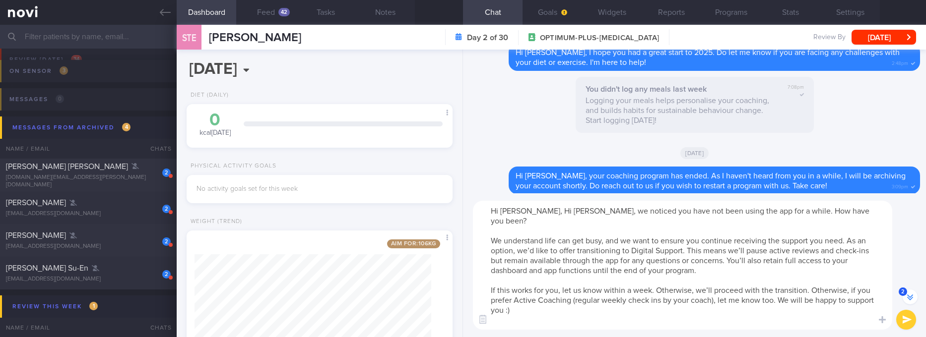
click at [553, 214] on textarea "Hi Shanu, Hi Shona, we noticed you have not been using the app for a while. How…" at bounding box center [682, 265] width 419 height 129
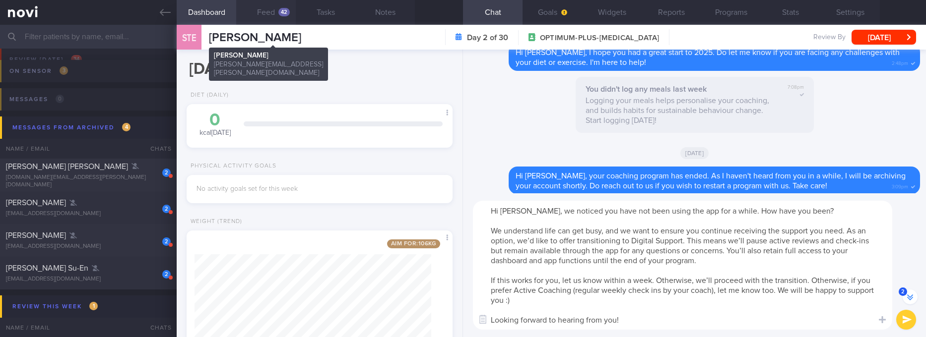
type textarea "Hi Shanu, we noticed you have not been using the app for a while. How have you …"
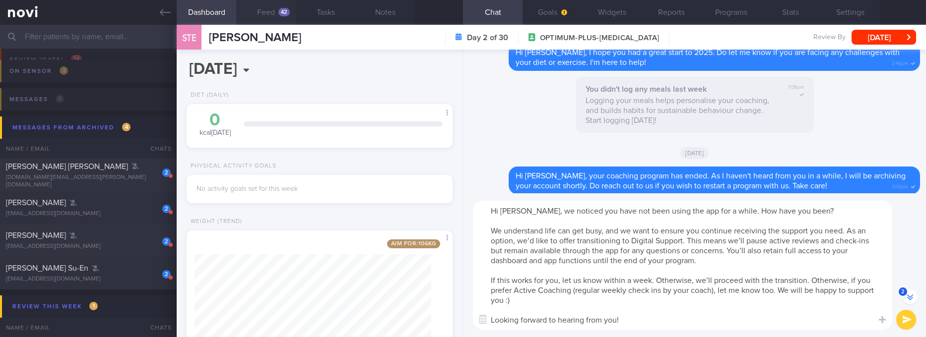
click at [269, 11] on button "Feed 42" at bounding box center [266, 12] width 60 height 25
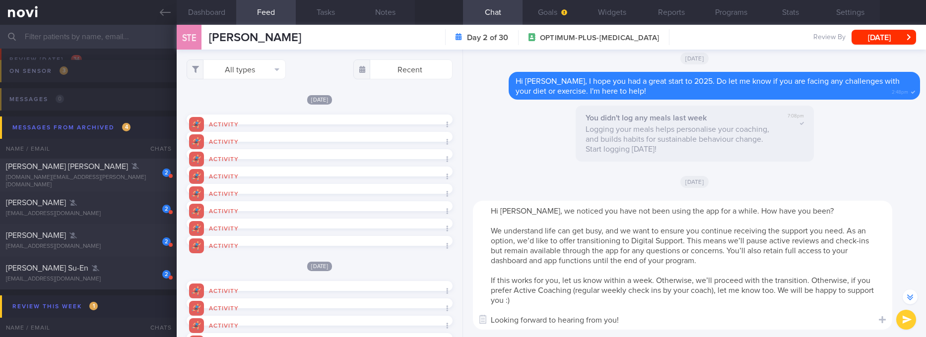
scroll to position [-332, 0]
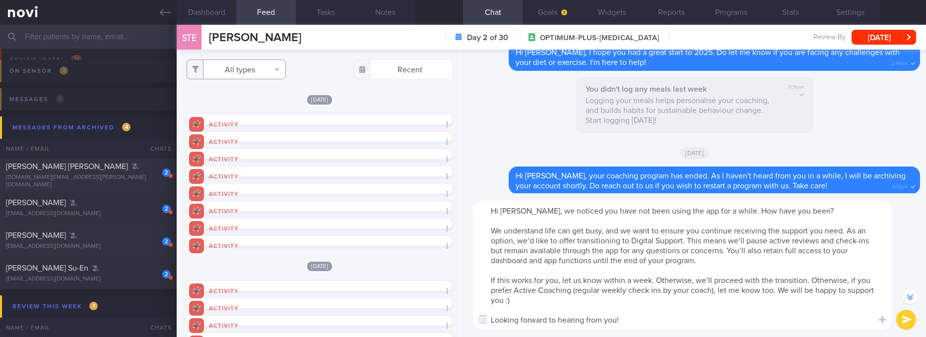
click at [259, 61] on button "All types" at bounding box center [236, 70] width 99 height 20
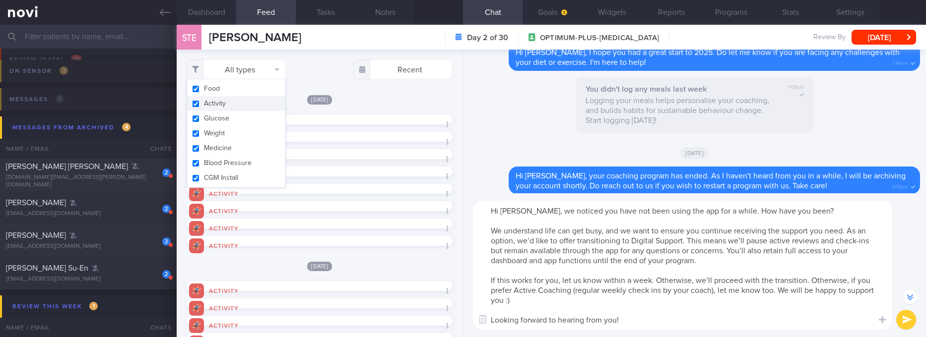
click at [252, 103] on button "Activity" at bounding box center [236, 103] width 98 height 15
checkbox input "false"
click at [399, 111] on div "Today Activity Share" at bounding box center [320, 109] width 266 height 30
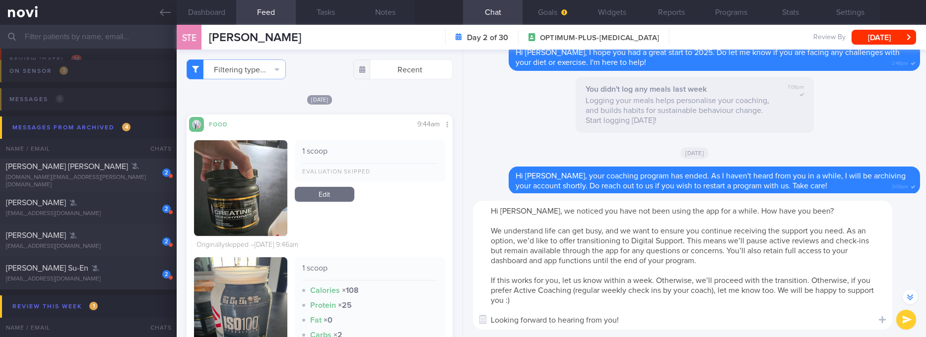
scroll to position [74, 0]
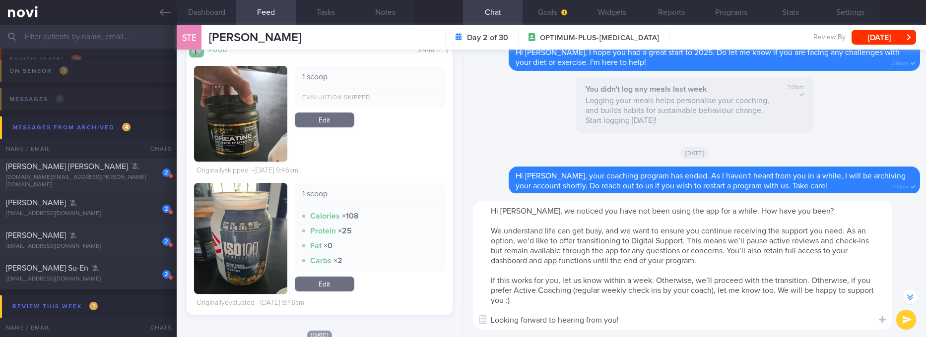
drag, startPoint x: 538, startPoint y: 213, endPoint x: 683, endPoint y: 208, distance: 144.5
click at [683, 208] on textarea "Hi Shanu, we noticed you have not been using the app for a while. How have you …" at bounding box center [682, 265] width 419 height 129
type textarea "Hi Shanu, we haven't heard from for a while. How have you been? We understand l…"
click at [703, 241] on textarea "Hi Shanu, we haven't heard from for a while. How have you been? We understand l…" at bounding box center [682, 265] width 419 height 129
click at [658, 264] on textarea "Hi Shanu, we haven't heard from for a while. How have you been? We understand l…" at bounding box center [682, 265] width 419 height 129
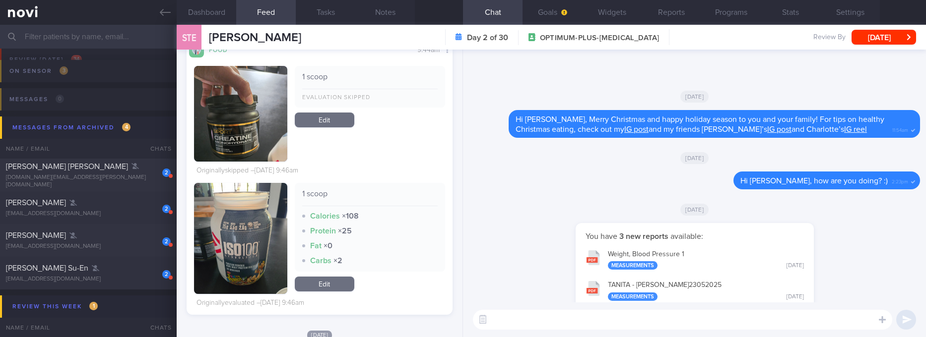
scroll to position [0, 0]
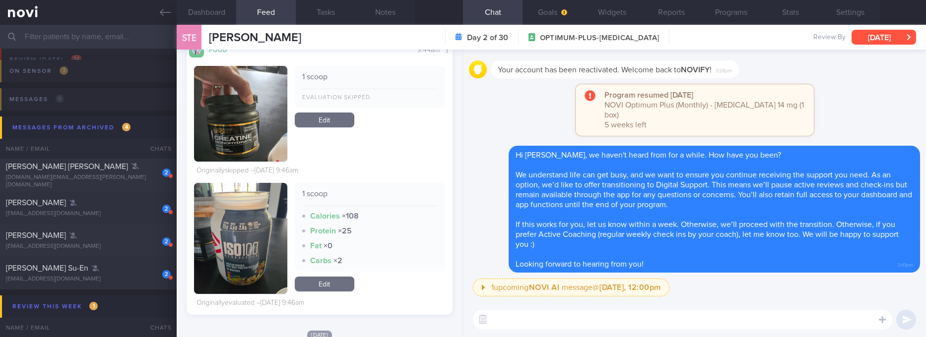
click at [890, 33] on button "Wed, 8 Oct" at bounding box center [883, 37] width 64 height 15
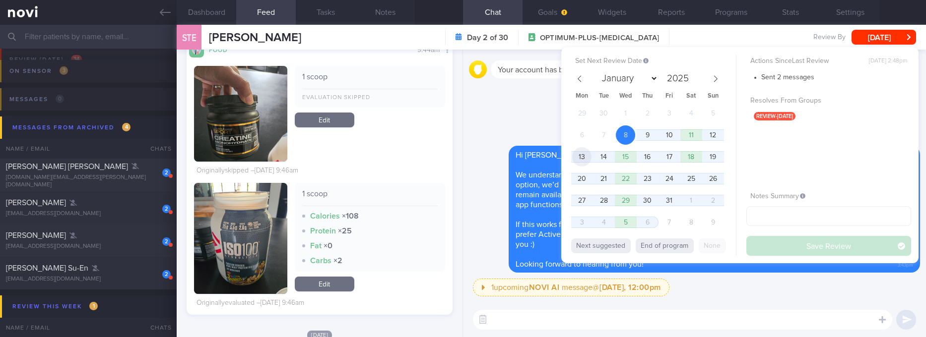
click at [578, 157] on span "13" at bounding box center [581, 156] width 19 height 19
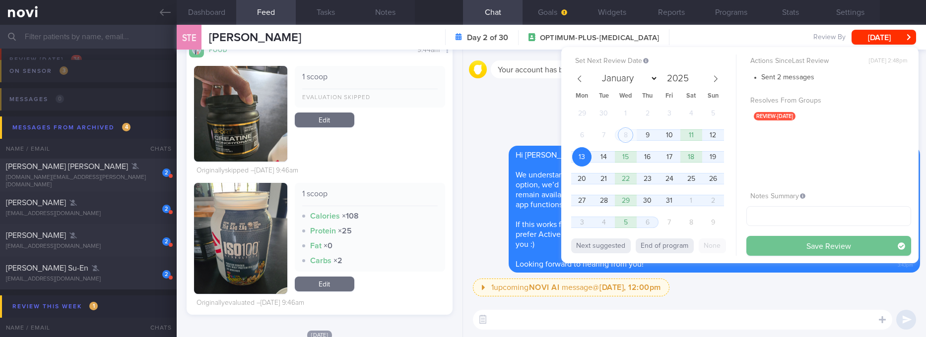
click at [825, 245] on button "Save Review" at bounding box center [828, 246] width 165 height 20
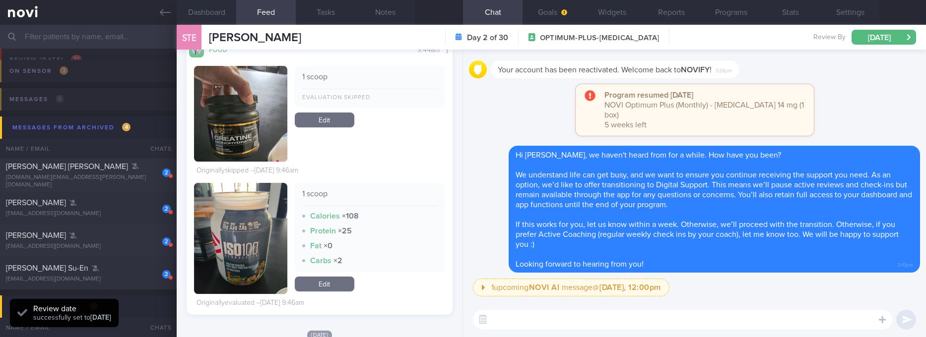
drag, startPoint x: 357, startPoint y: 39, endPoint x: 210, endPoint y: 48, distance: 147.1
click at [210, 48] on div "STE Shanu Thottungal Eldho Shanu Thottungal Eldho shanu.eldho@gmail.com Day 2 o…" at bounding box center [551, 37] width 749 height 25
copy span "Shanu Thottungal Eldho"
click at [868, 15] on button "Settings" at bounding box center [850, 12] width 60 height 25
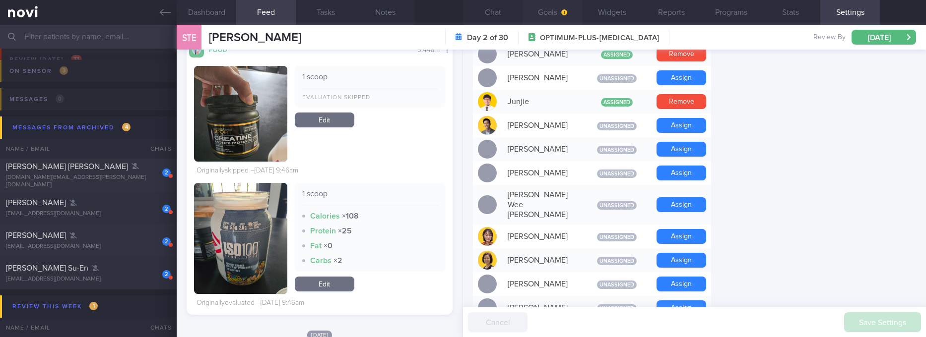
scroll to position [372, 0]
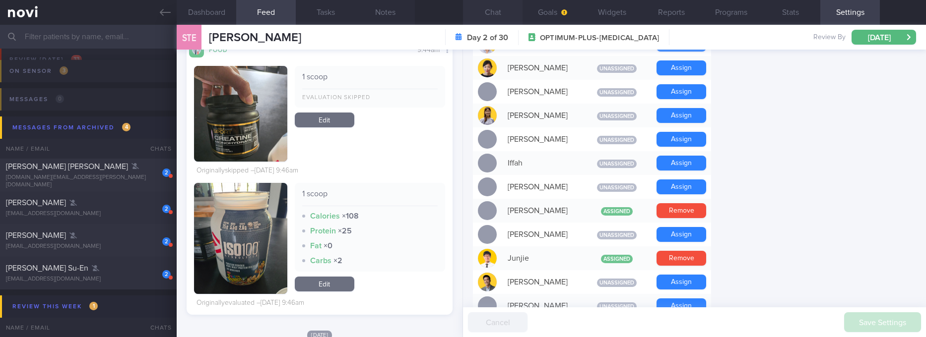
click at [505, 4] on button "Chat" at bounding box center [493, 12] width 60 height 25
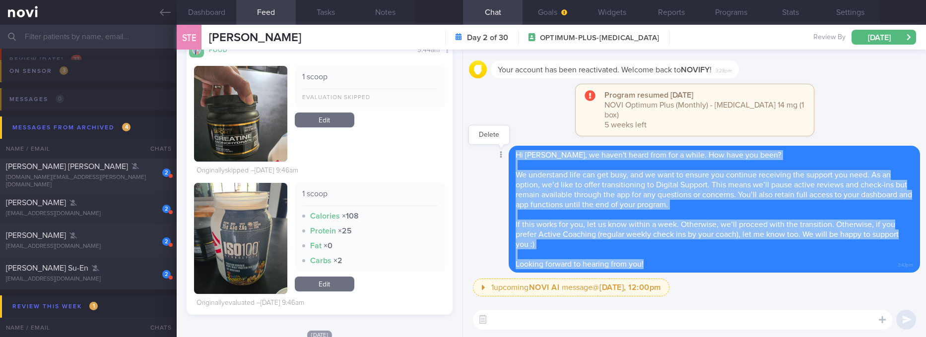
drag, startPoint x: 672, startPoint y: 264, endPoint x: 503, endPoint y: 150, distance: 204.1
click at [503, 150] on div "Delete Hi Shanu, we haven't heard from for a while. How have you been? We under…" at bounding box center [694, 209] width 451 height 127
copy span "Hi Shanu, we haven't heard from for a while. How have you been? We understand l…"
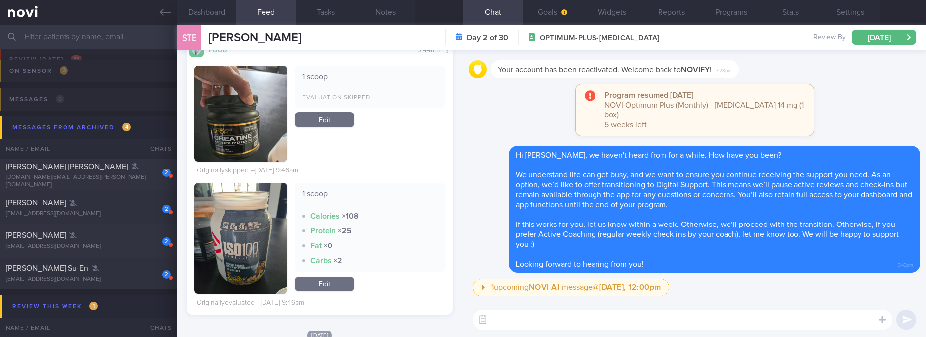
click at [881, 105] on div "Program resumed yesterday NOVI Optimum Plus (Monthly) - Rybelsus 14 mg (1 box) …" at bounding box center [694, 115] width 451 height 62
click at [111, 180] on div "thecla.t.li@gmail.com" at bounding box center [88, 181] width 165 height 15
type input "PCOS. Ozempic 0.25mg > 0.5 >1mg. Ryblesus 3mg > 7mg > 14mg"
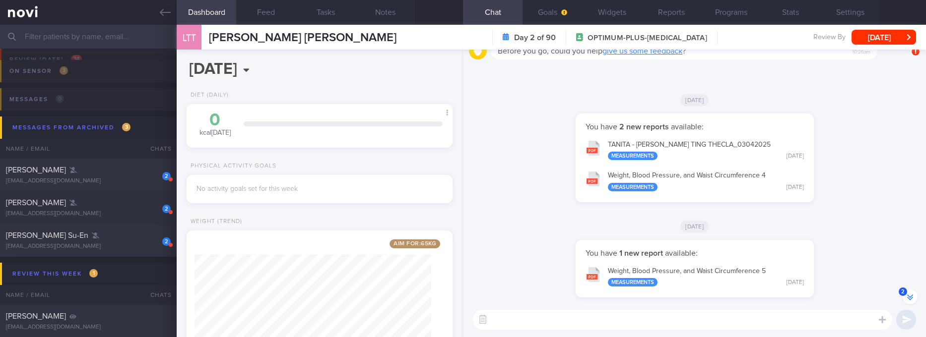
scroll to position [-372, 0]
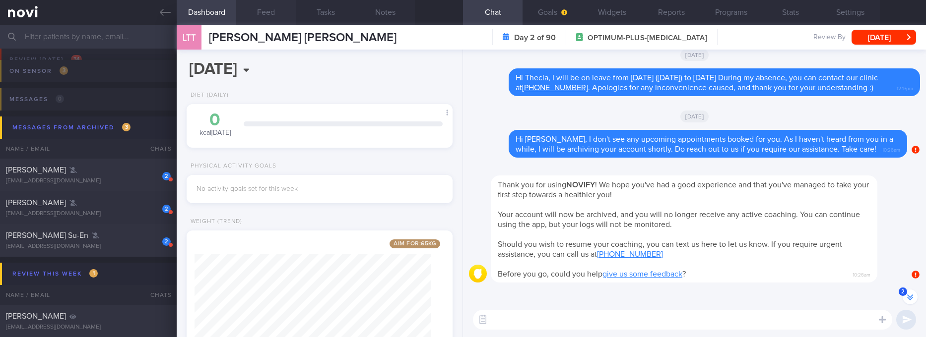
click at [272, 13] on button "Feed" at bounding box center [266, 12] width 60 height 25
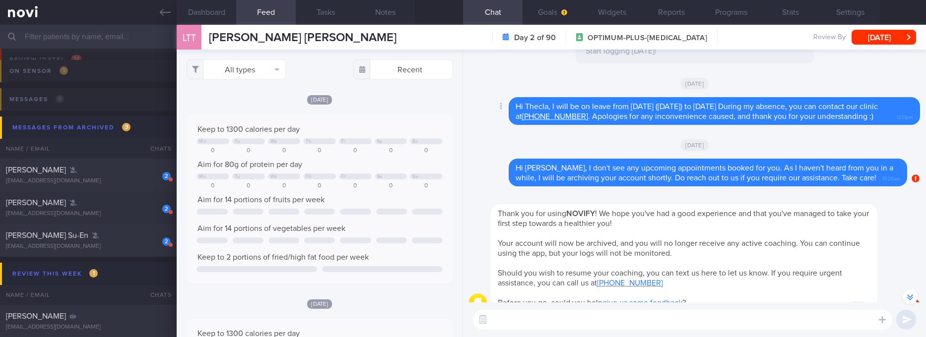
scroll to position [-343, 0]
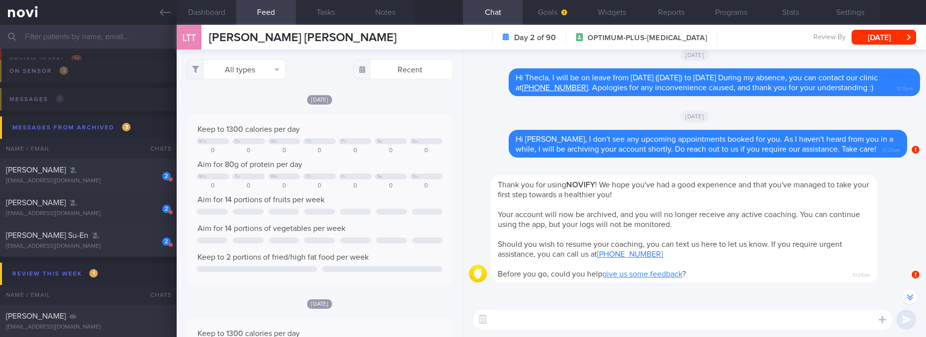
click at [596, 325] on textarea at bounding box center [682, 320] width 419 height 20
paste textarea "Hi Shanu, we haven't heard from for a while. How have you been? We understand l…"
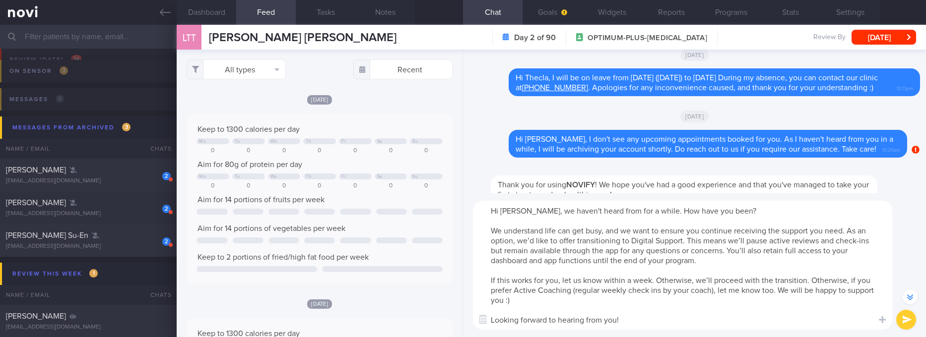
click at [508, 208] on textarea "Hi Shanu, we haven't heard from for a while. How have you been? We understand l…" at bounding box center [682, 265] width 419 height 129
drag, startPoint x: 642, startPoint y: 213, endPoint x: 529, endPoint y: 207, distance: 112.8
click at [529, 207] on textarea "Hi Thecla, we haven't heard from for a while. How have you been? We understand …" at bounding box center [682, 265] width 419 height 129
click at [765, 266] on textarea "Hi Thecla, we haven't heard from for a while. How have you been? We understand …" at bounding box center [682, 265] width 419 height 129
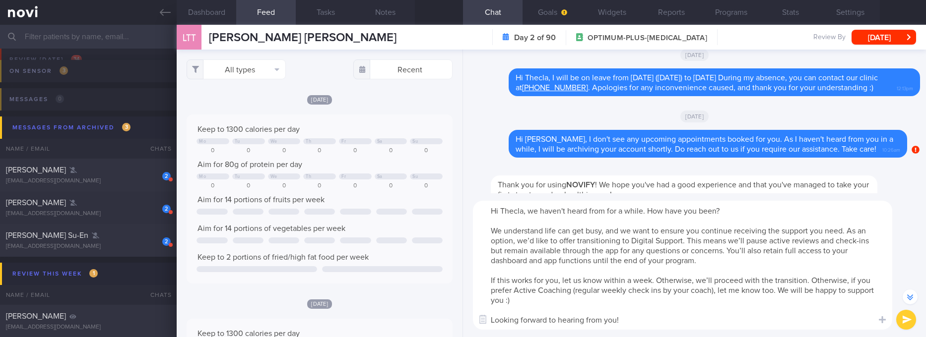
drag, startPoint x: 730, startPoint y: 242, endPoint x: 763, endPoint y: 240, distance: 33.8
click at [763, 240] on textarea "Hi Thecla, we haven't heard from for a while. How have you been? We understand …" at bounding box center [682, 265] width 419 height 129
drag, startPoint x: 697, startPoint y: 323, endPoint x: 468, endPoint y: 191, distance: 264.1
click at [468, 191] on div "You have 2 new reports available: TANITA - LI TING TING THECLA_ 03042025 Measur…" at bounding box center [694, 194] width 463 height 288
click at [547, 260] on textarea "Hi Thecla, we haven't heard from for a while. How have you been? We understand …" at bounding box center [682, 265] width 419 height 129
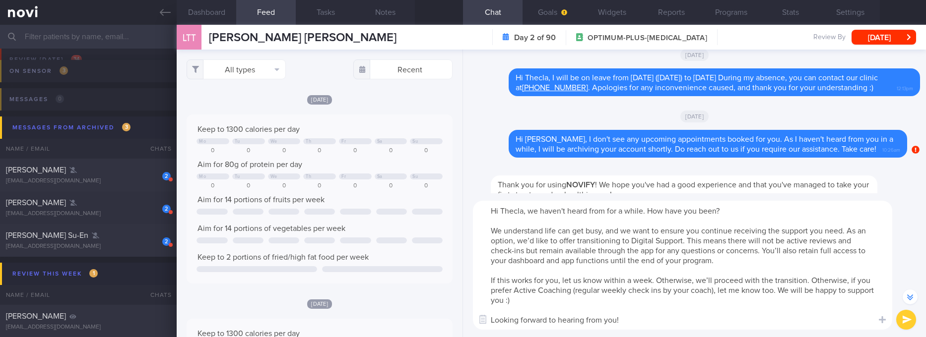
click at [536, 249] on textarea "Hi Thecla, we haven't heard from for a while. How have you been? We understand …" at bounding box center [682, 265] width 419 height 129
click at [538, 246] on textarea "Hi Thecla, we haven't heard from for a while. How have you been? We understand …" at bounding box center [682, 265] width 419 height 129
drag, startPoint x: 641, startPoint y: 318, endPoint x: 418, endPoint y: 187, distance: 259.3
click at [418, 187] on div "Dashboard Feed Tasks Notes Chat Goals Widgets Reports Programs Stats Settings L…" at bounding box center [551, 181] width 749 height 313
type textarea "Hi Thecla, we haven't heard from for a while. How have you been? We understand …"
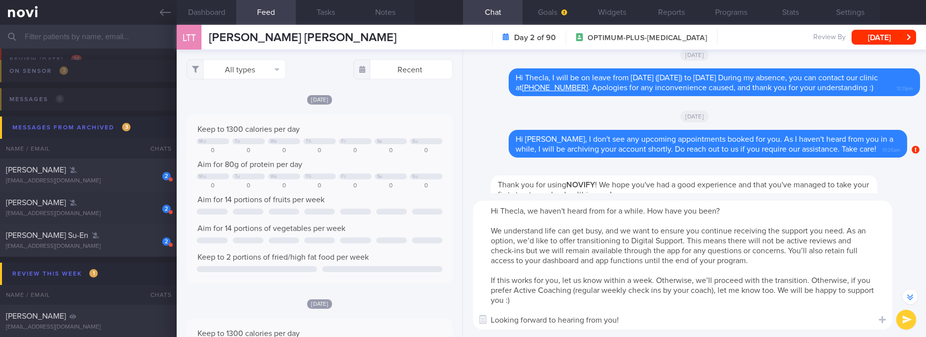
click at [906, 307] on div "Hi Thecla, we haven't heard from for a while. How have you been? We understand …" at bounding box center [694, 265] width 463 height 144
click at [904, 316] on button "submit" at bounding box center [906, 320] width 20 height 20
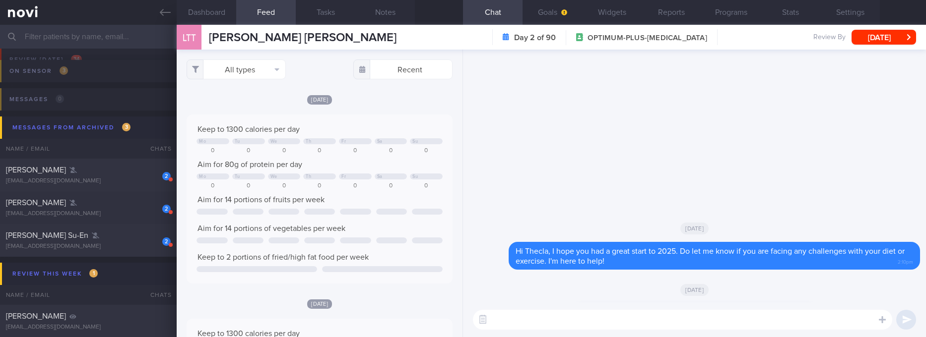
scroll to position [0, 0]
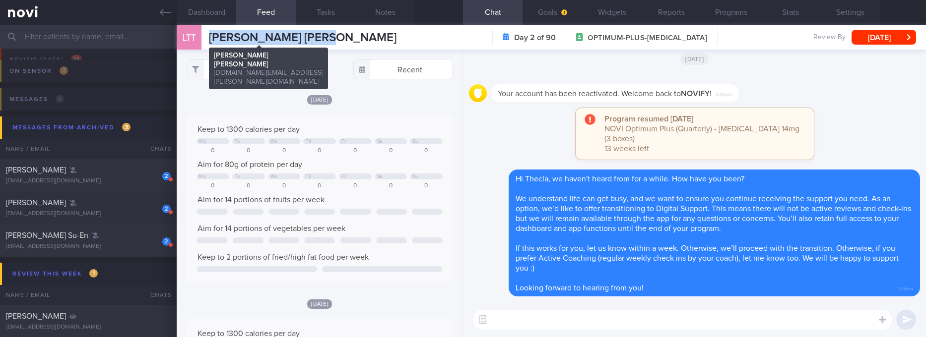
drag, startPoint x: 318, startPoint y: 37, endPoint x: 212, endPoint y: 41, distance: 105.7
click at [212, 41] on div "LTT Li Ting Ting Thecla Li Ting Ting Thecla thecla.t.li@gmail.com Day 2 of 90 O…" at bounding box center [551, 37] width 749 height 25
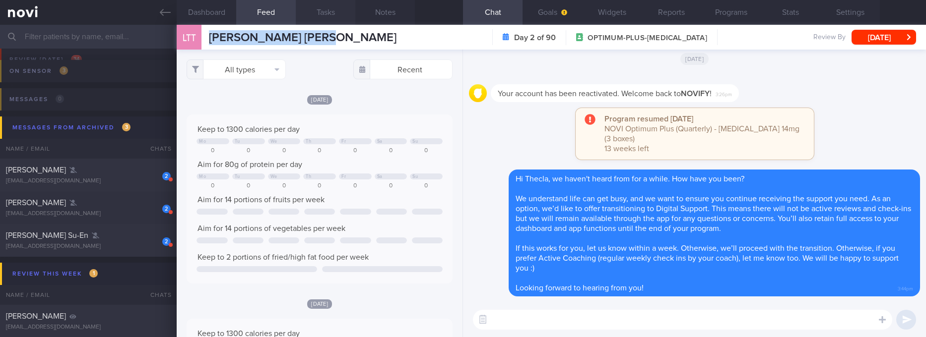
copy span "Li Ting Ting Thecla"
click at [860, 13] on button "Settings" at bounding box center [850, 12] width 60 height 25
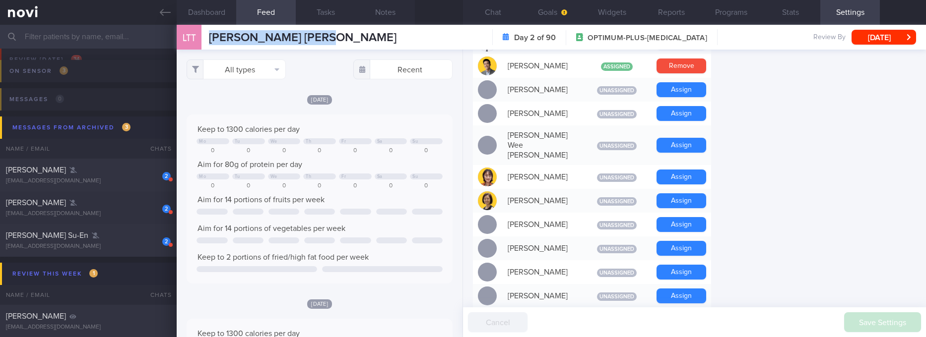
scroll to position [446, 0]
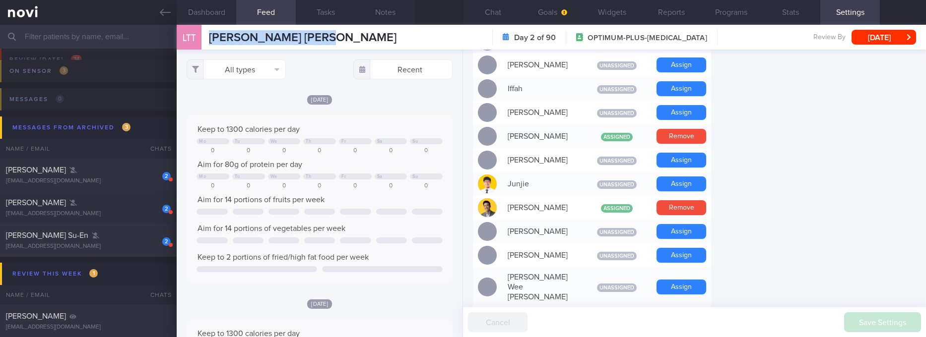
click at [478, 16] on button "Chat" at bounding box center [493, 12] width 60 height 25
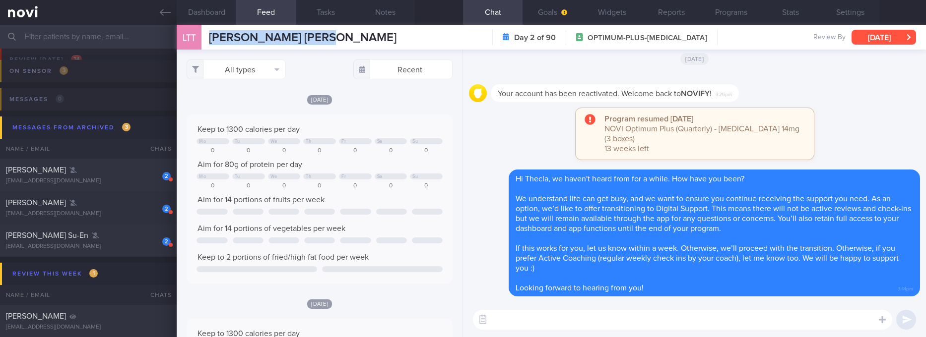
click at [887, 32] on button "Wed, 8 Oct" at bounding box center [883, 37] width 64 height 15
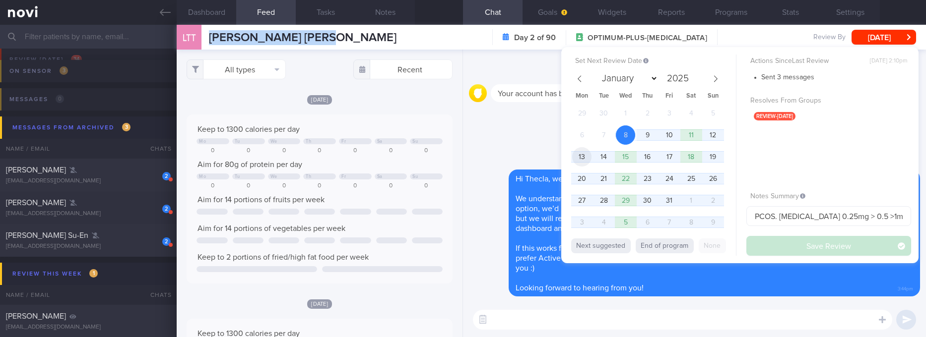
click at [572, 156] on span "13" at bounding box center [581, 156] width 19 height 19
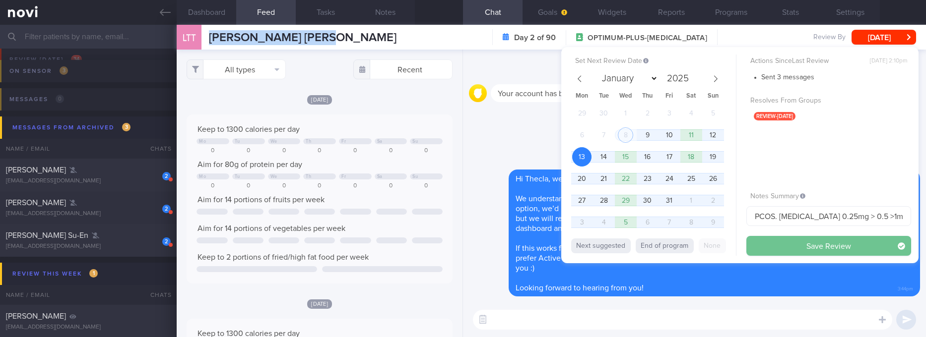
click at [766, 243] on button "Save Review" at bounding box center [828, 246] width 165 height 20
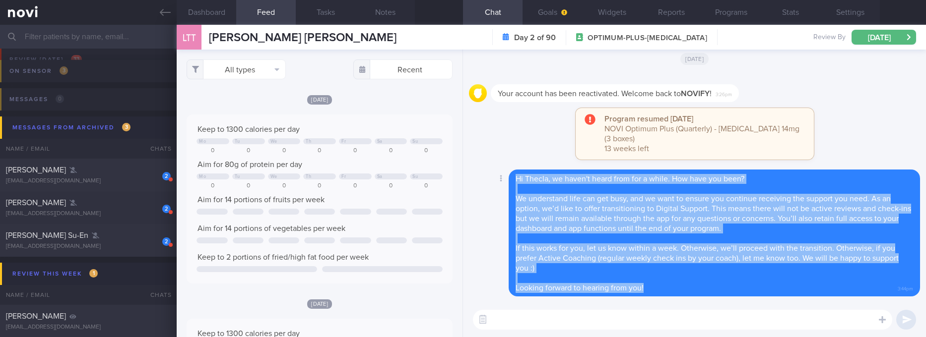
drag, startPoint x: 662, startPoint y: 287, endPoint x: 514, endPoint y: 182, distance: 181.8
click at [514, 182] on div "Hi Thecla, we haven't heard from for a while. How have you been? We understand …" at bounding box center [714, 233] width 411 height 127
click at [118, 171] on div "KARAMJIT KAUR RIAR" at bounding box center [87, 170] width 162 height 10
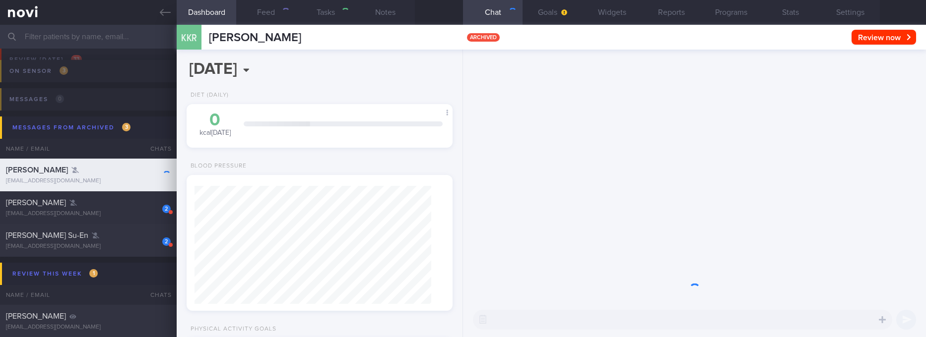
type input "tracked. pescatarian (Kim)"
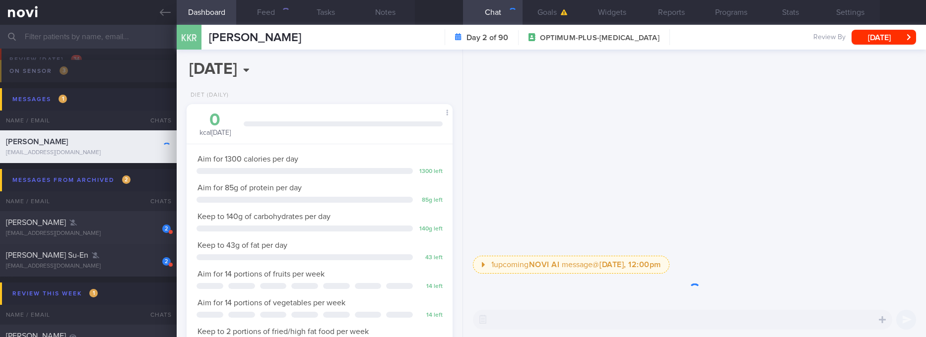
scroll to position [132, 236]
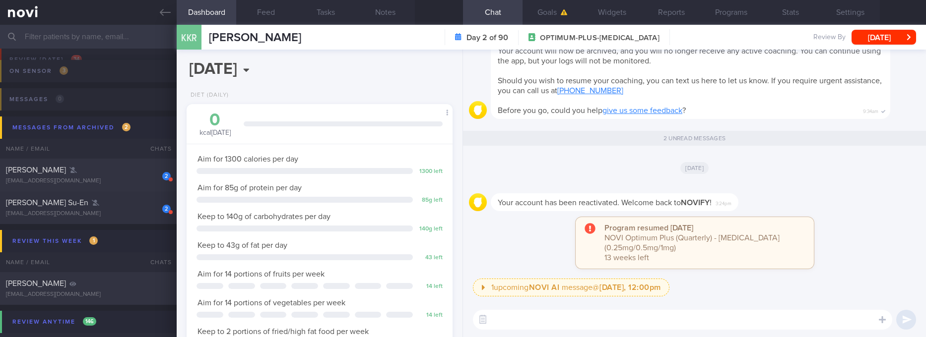
click at [574, 319] on textarea at bounding box center [682, 320] width 419 height 20
paste textarea "Hi Thecla, we haven't heard from for a while. How have you been? We understand …"
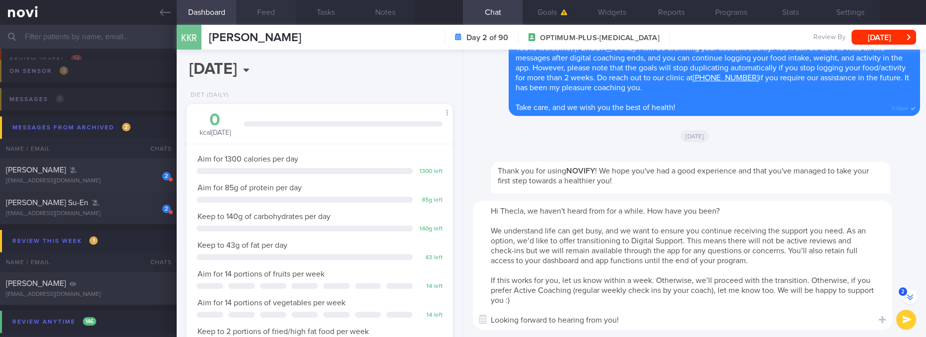
scroll to position [-223, 0]
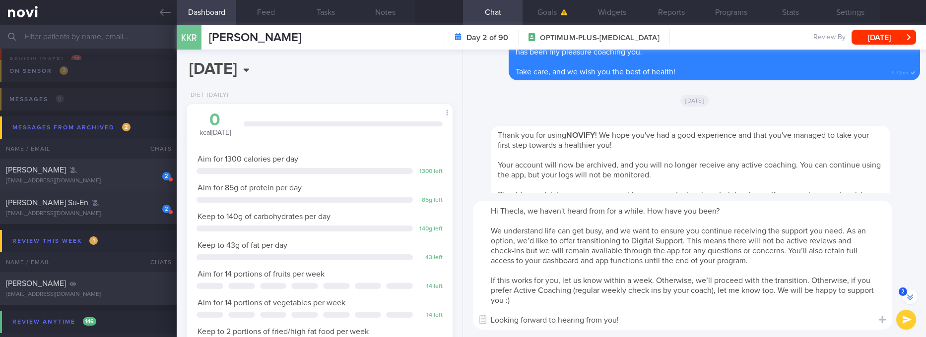
type textarea "Hi Thecla, we haven't heard from for a while. How have you been? We understand …"
drag, startPoint x: 307, startPoint y: 37, endPoint x: 194, endPoint y: 31, distance: 112.8
click at [194, 31] on div "KKR KARAMJIT KAUR RIAR KARAMJIT KAUR RIAR kimriarbana@gmail.com Day 2 of 90 OPT…" at bounding box center [551, 37] width 749 height 25
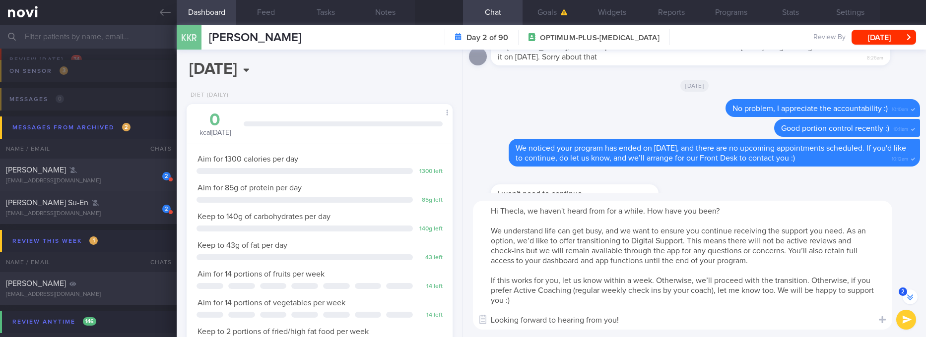
scroll to position [-876, 0]
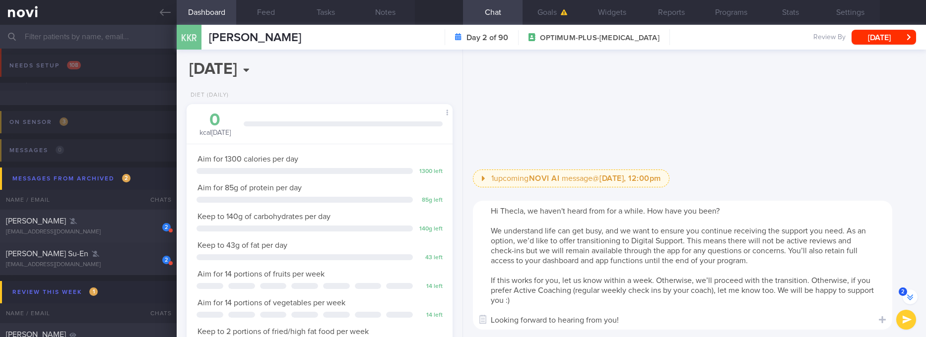
select select "9"
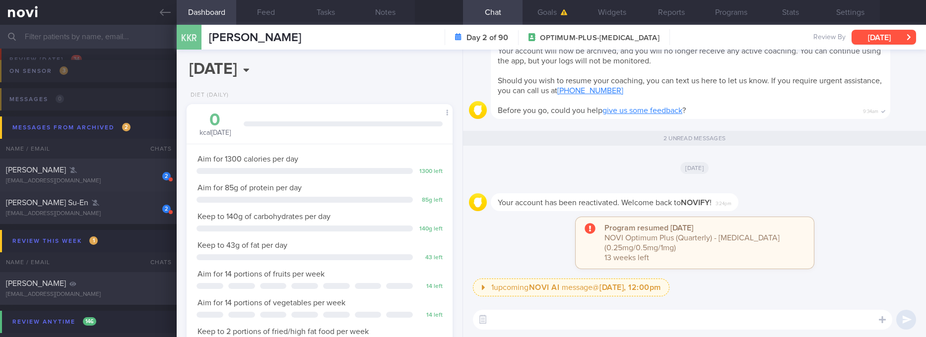
click at [878, 36] on button "[DATE]" at bounding box center [883, 37] width 64 height 15
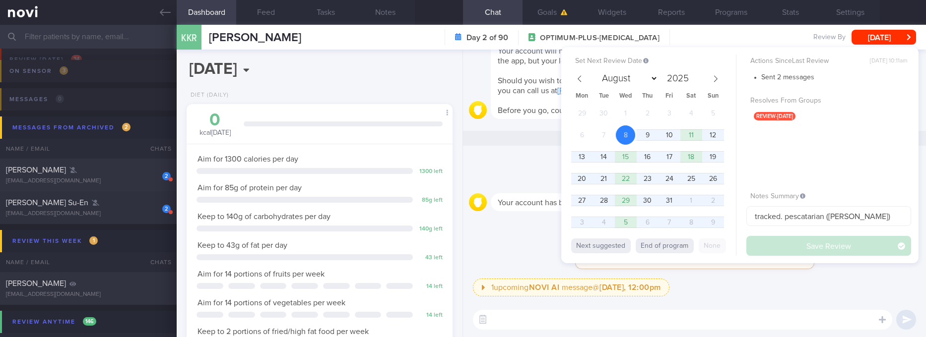
click at [524, 165] on div "[DATE]" at bounding box center [694, 168] width 451 height 28
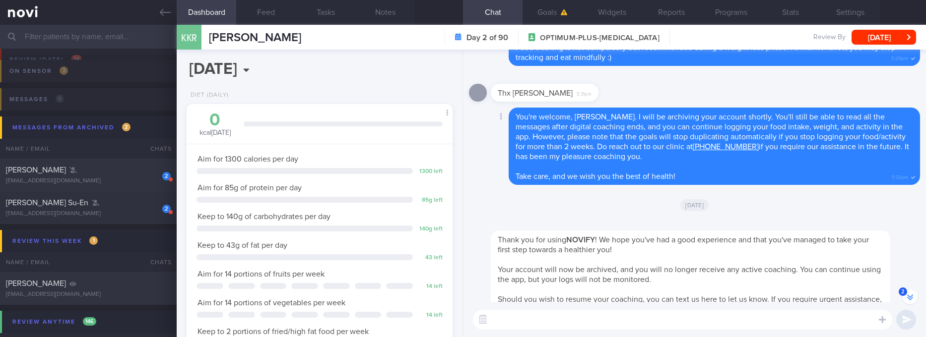
scroll to position [-223, 0]
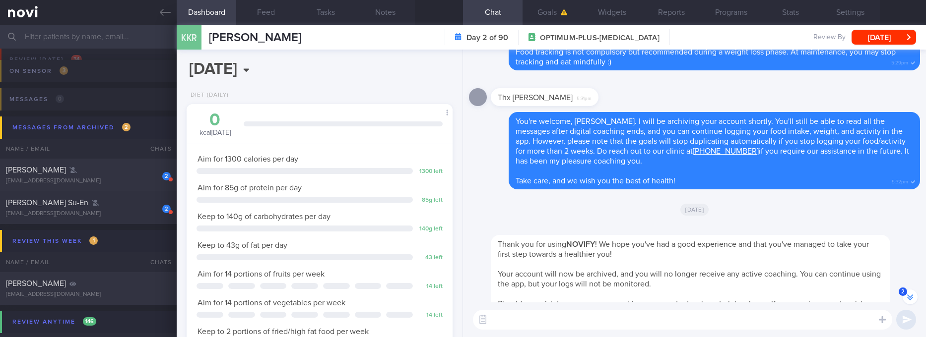
drag, startPoint x: 139, startPoint y: 176, endPoint x: 636, endPoint y: 188, distance: 497.2
click at [139, 177] on div "2 HAN SUNG WOOK hansungwook@gmail.com" at bounding box center [88, 175] width 177 height 20
type input "tracked. HTN"
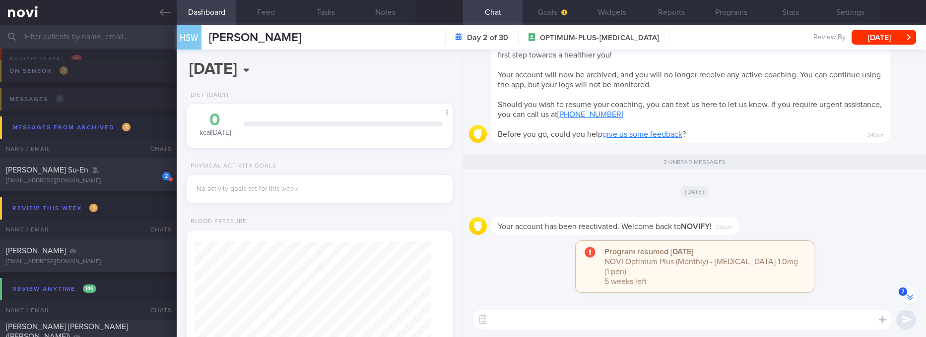
scroll to position [-223, 0]
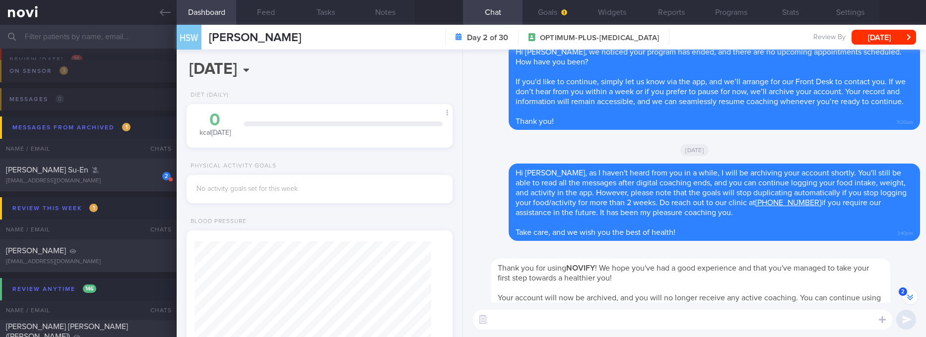
click at [605, 328] on textarea at bounding box center [682, 320] width 419 height 20
paste textarea "Hi Thecla, we haven't heard from for a while. How have you been? We understand …"
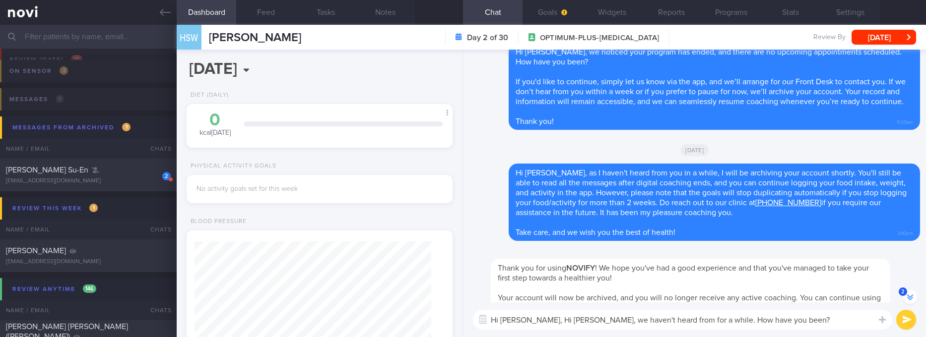
scroll to position [-361, 0]
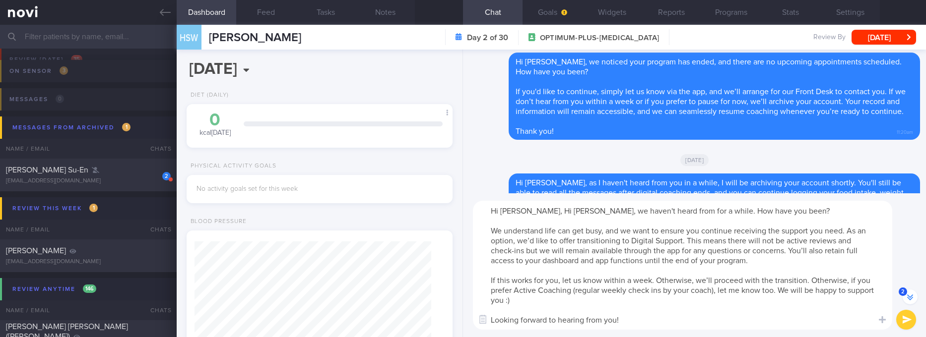
drag, startPoint x: 532, startPoint y: 209, endPoint x: 568, endPoint y: 213, distance: 36.0
click at [568, 213] on textarea "Hi Mr Han, Hi Thecla, we haven't heard from for a while. How have you been? We …" at bounding box center [682, 265] width 419 height 129
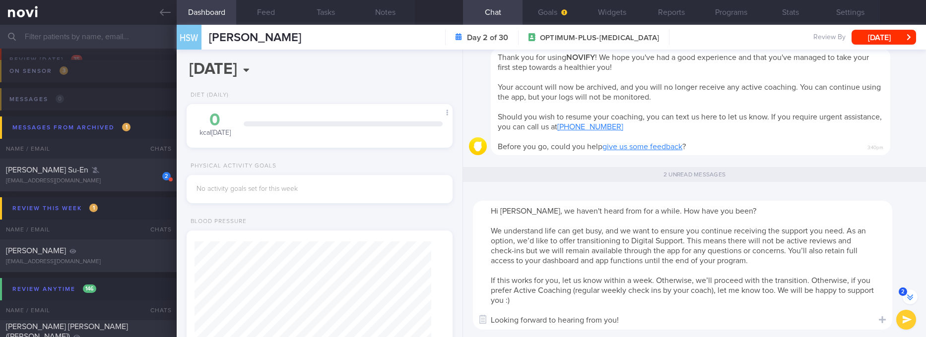
scroll to position [-149, 0]
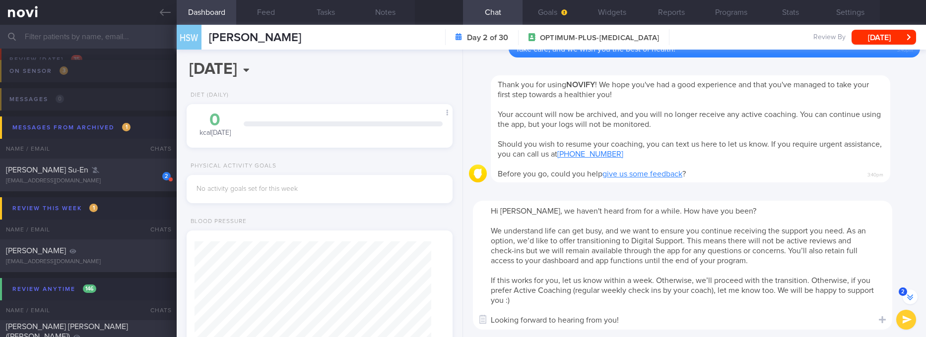
click at [670, 288] on textarea "Hi Mr Han, we haven't heard from for a while. How have you been? We understand …" at bounding box center [682, 265] width 419 height 129
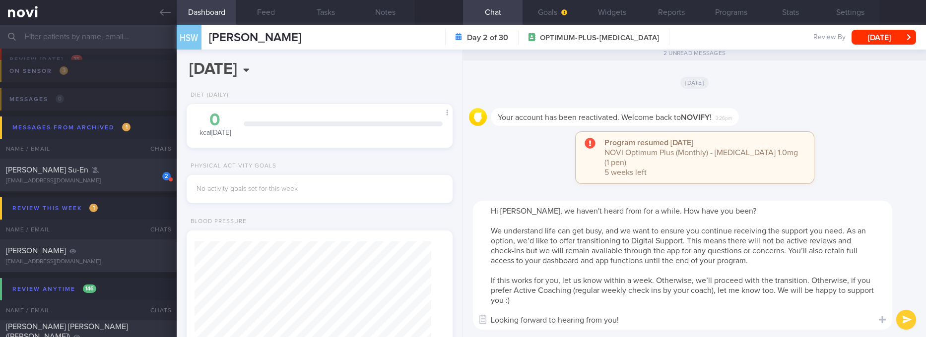
click at [738, 273] on textarea "Hi Mr Han, we haven't heard from for a while. How have you been? We understand …" at bounding box center [682, 265] width 419 height 129
type textarea "Hi Mr Han, we haven't heard from for a while. How have you been? We understand …"
click at [904, 321] on button "submit" at bounding box center [906, 320] width 20 height 20
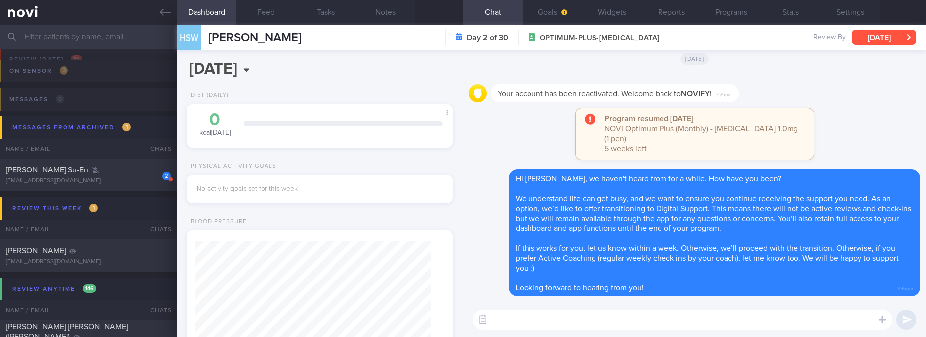
click at [882, 37] on button "[DATE]" at bounding box center [883, 37] width 64 height 15
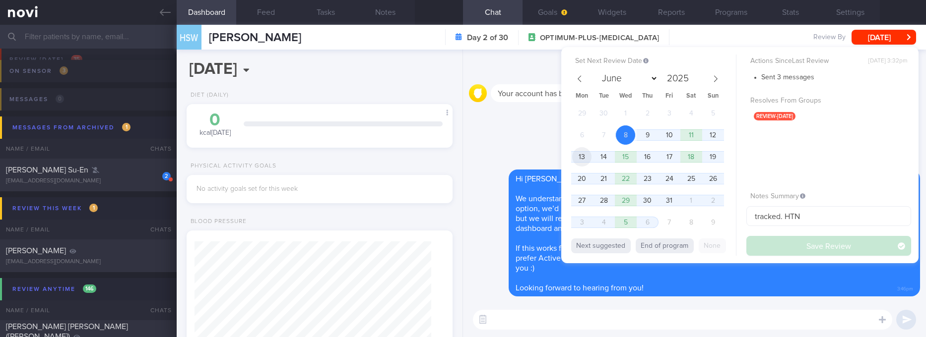
click at [582, 160] on span "13" at bounding box center [581, 156] width 19 height 19
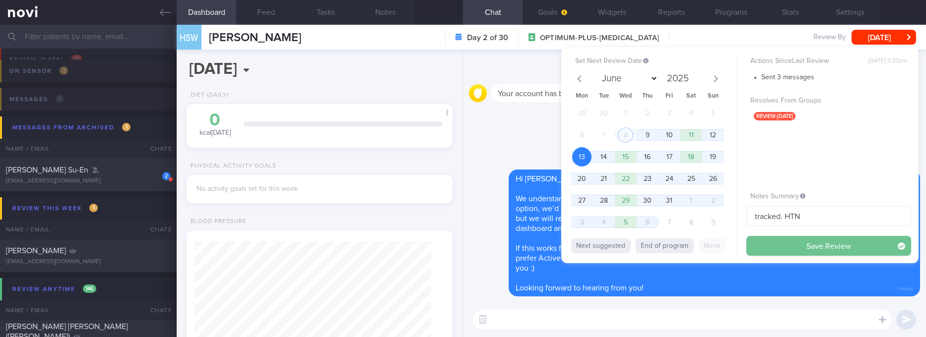
click at [798, 241] on button "Save Review" at bounding box center [828, 246] width 165 height 20
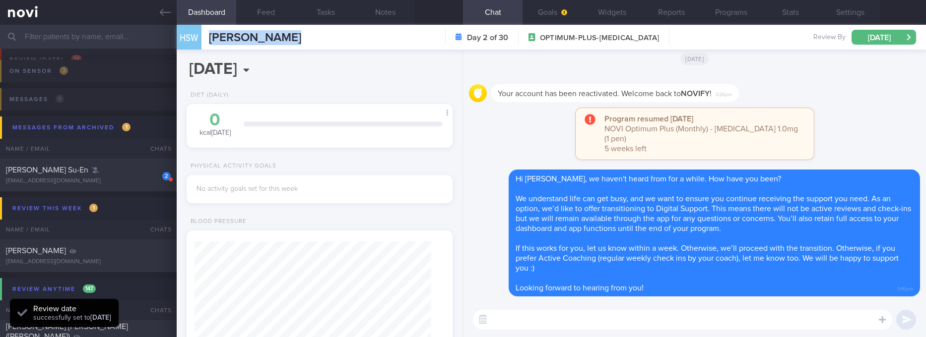
drag, startPoint x: 349, startPoint y: 39, endPoint x: 195, endPoint y: 34, distance: 153.9
click at [195, 34] on div "HSW HAN SUNG WOOK HAN SUNG WOOK hansungwook@gmail.com Day 2 of 30 OPTIMUM-PLUS-…" at bounding box center [551, 37] width 749 height 25
copy div "HAN SUNG WOOK"
click at [856, 12] on button "Settings" at bounding box center [850, 12] width 60 height 25
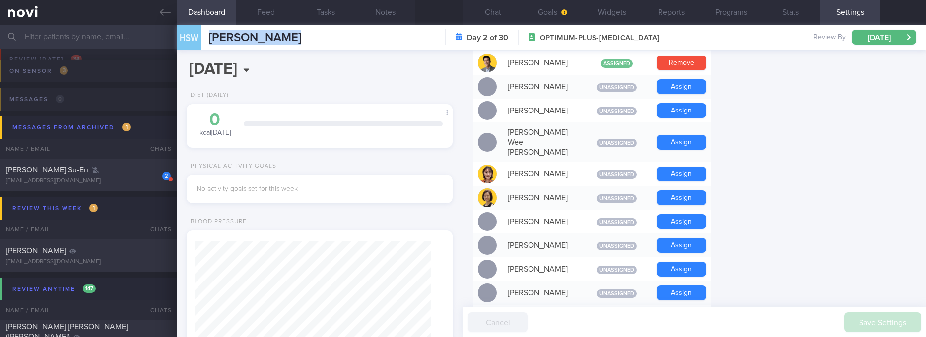
scroll to position [521, 0]
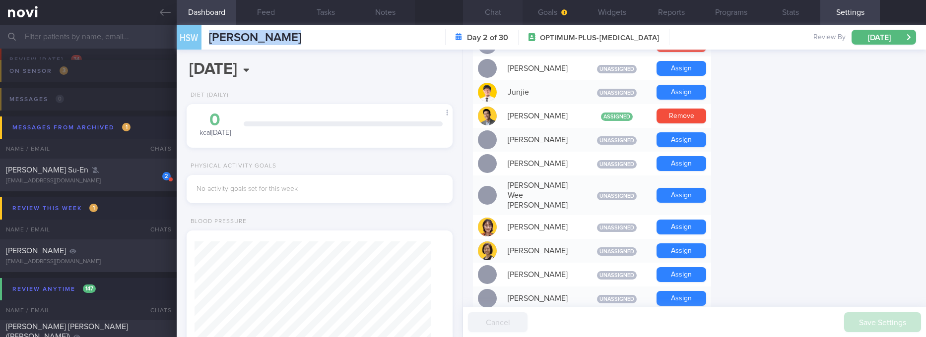
click at [503, 12] on button "Chat" at bounding box center [493, 12] width 60 height 25
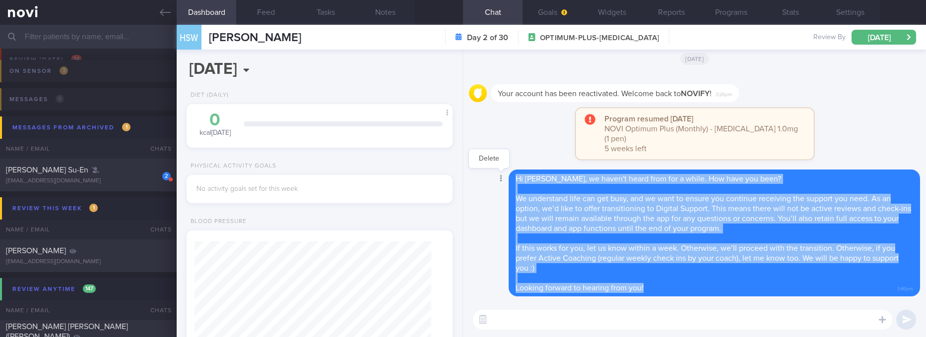
drag, startPoint x: 649, startPoint y: 293, endPoint x: 508, endPoint y: 179, distance: 182.0
click at [508, 179] on div "Delete Hi Mr Han, we haven't heard from for a while. How have you been? We unde…" at bounding box center [694, 233] width 451 height 127
click at [101, 178] on div "kristiannongse@gmail.com" at bounding box center [88, 181] width 165 height 7
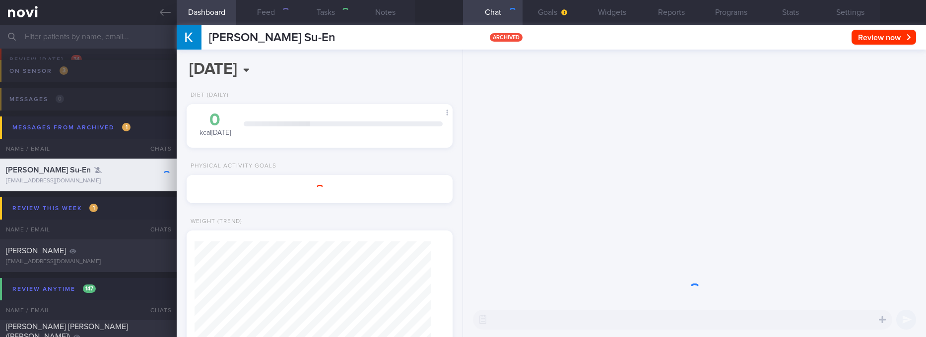
type input "Tracked. Weight 63.5kg (BMI 24.5), aiming for 55kg"
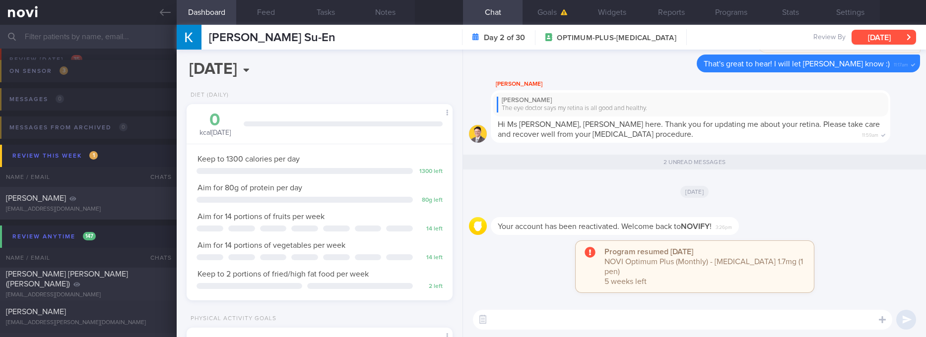
click at [880, 38] on button "Wed, 8 Oct" at bounding box center [883, 37] width 64 height 15
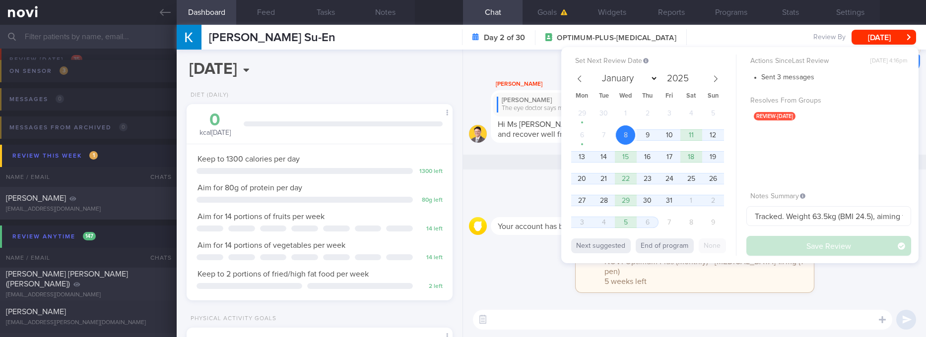
click at [534, 193] on div "Today" at bounding box center [694, 192] width 451 height 28
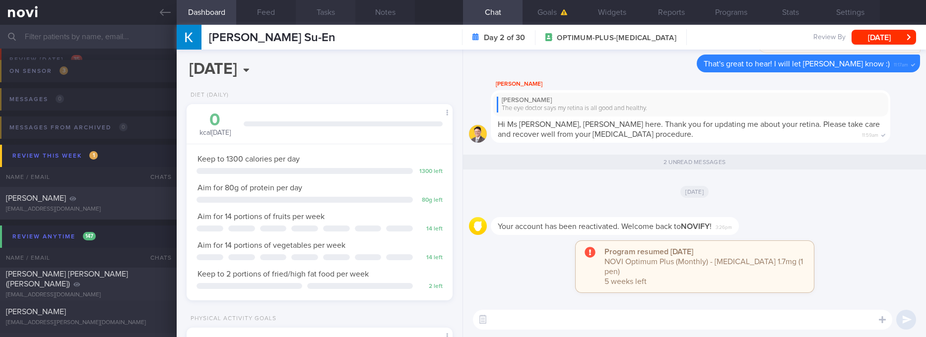
scroll to position [-74, 0]
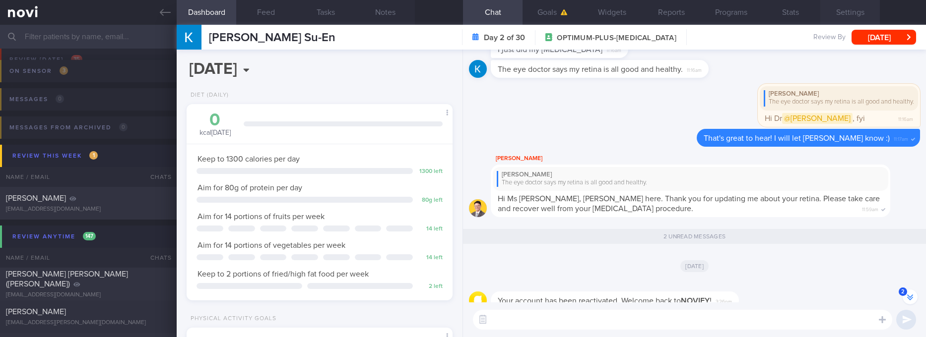
click at [854, 9] on button "Settings" at bounding box center [850, 12] width 60 height 25
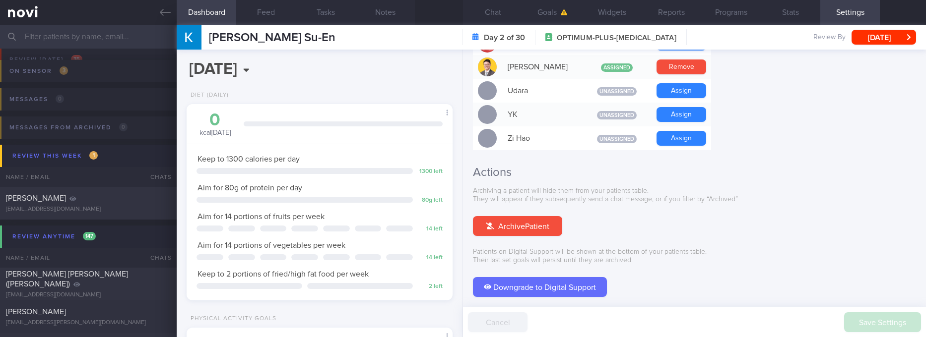
scroll to position [968, 0]
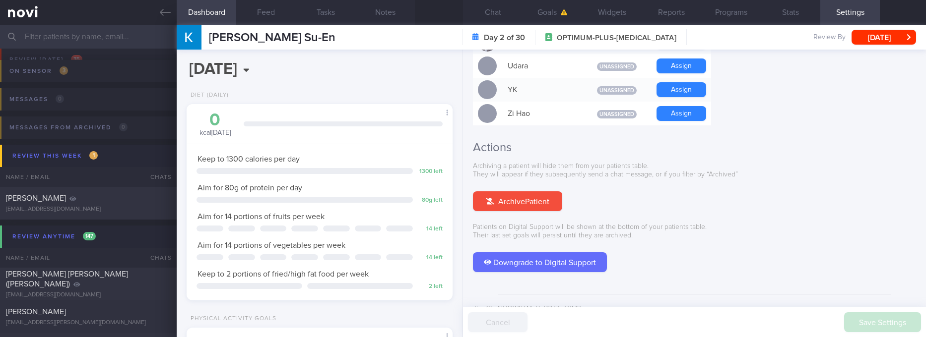
click at [547, 253] on button "Downgrade to Digital Support" at bounding box center [540, 263] width 134 height 20
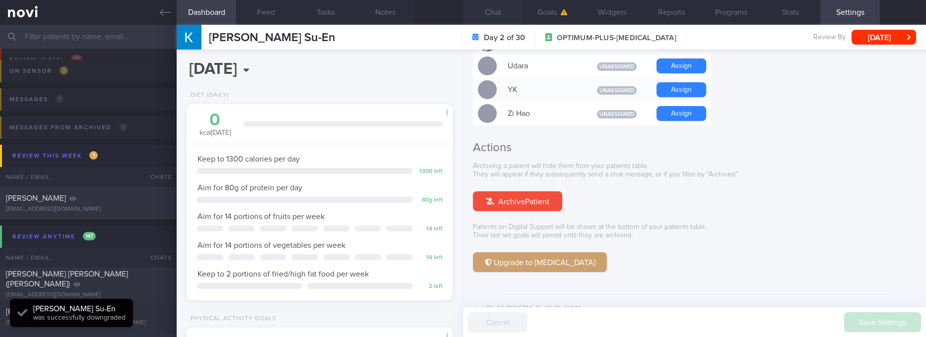
click at [492, 12] on button "Chat" at bounding box center [493, 12] width 60 height 25
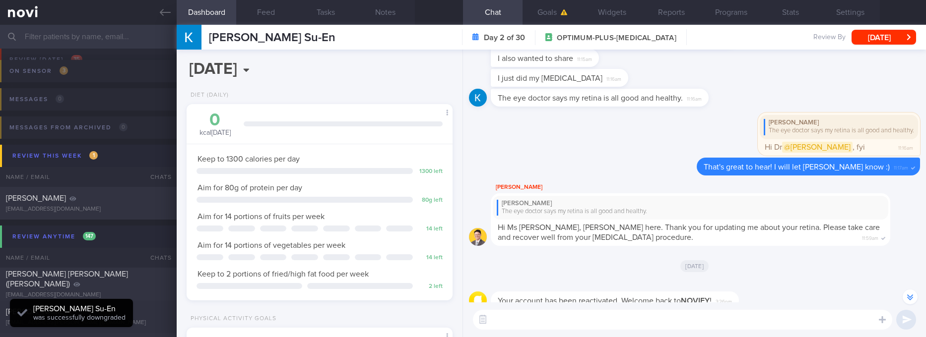
click at [900, 49] on div "Kristi-Ann Ong Su-En Kristi-Ann Ong Su-En kristiannongse@gmail.com Day 2 of 30 …" at bounding box center [551, 37] width 749 height 25
click at [900, 31] on button "Wed, 8 Oct" at bounding box center [883, 37] width 64 height 15
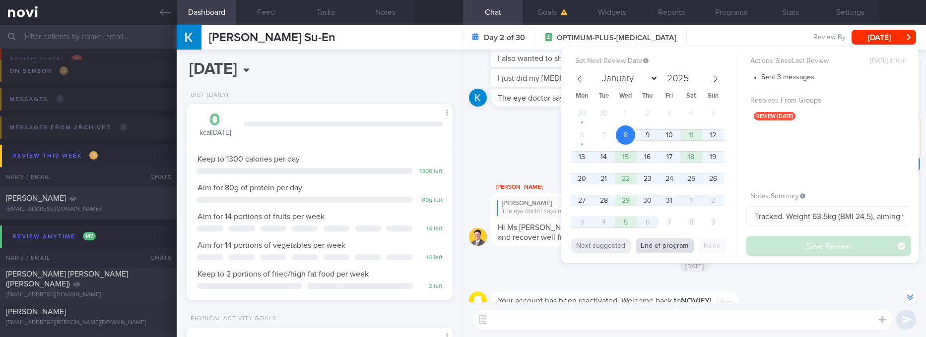
click at [670, 248] on button "End of program" at bounding box center [665, 246] width 58 height 15
select select "10"
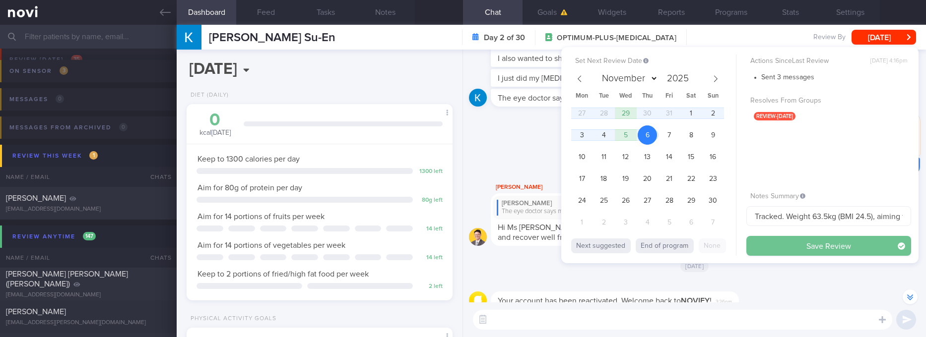
click at [803, 243] on button "Save Review" at bounding box center [828, 246] width 165 height 20
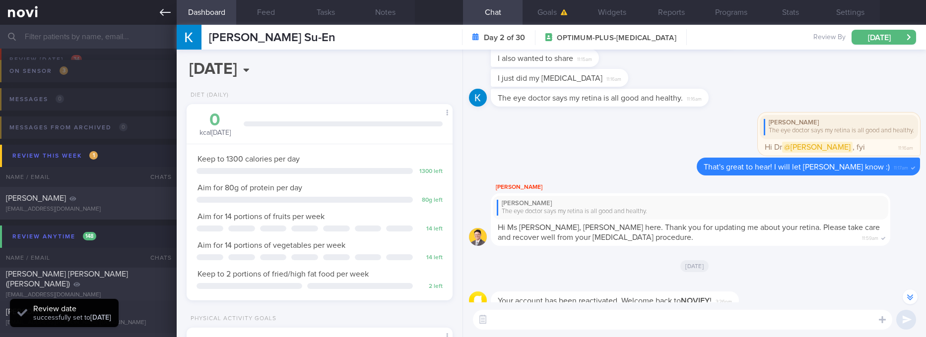
click at [163, 12] on icon at bounding box center [165, 12] width 11 height 7
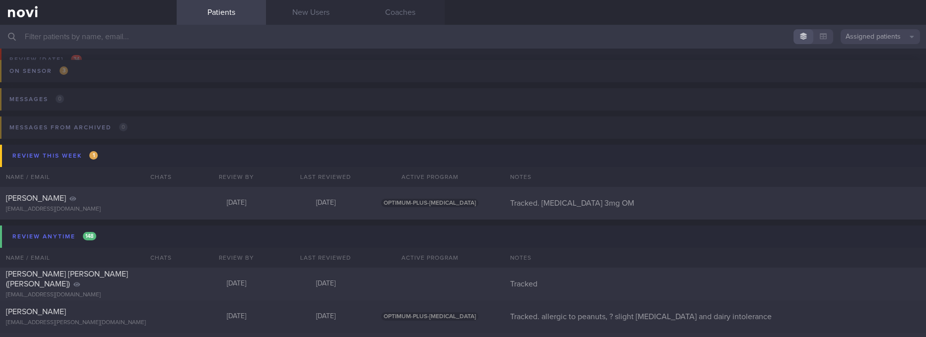
click at [129, 35] on input "text" at bounding box center [463, 37] width 926 height 24
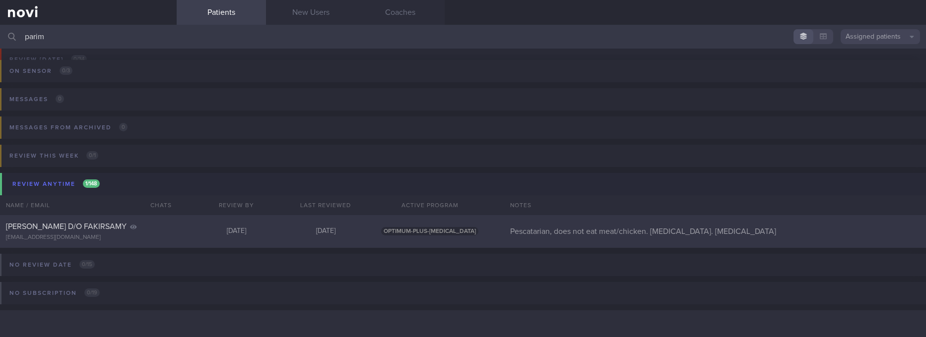
type input "parim"
click at [177, 243] on div "PARIMALA D/O FAKIRSAMY parimolaga@hotmail.com Mon, 13 Oct Today OPTIMUM-PLUS-RY…" at bounding box center [463, 231] width 926 height 33
select select "9"
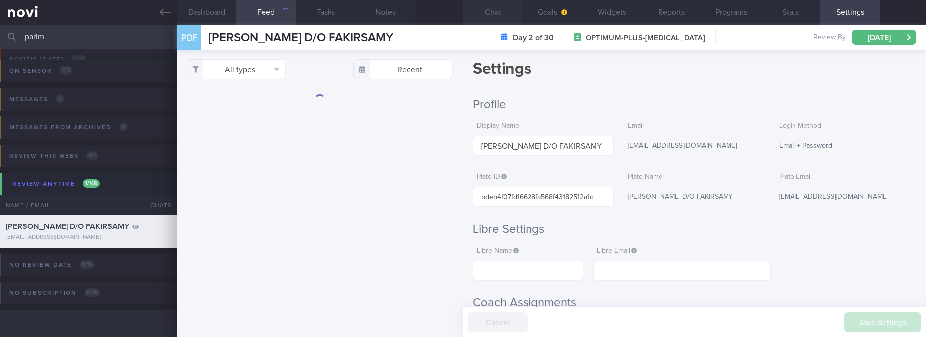
click at [487, 9] on button "Chat" at bounding box center [493, 12] width 60 height 25
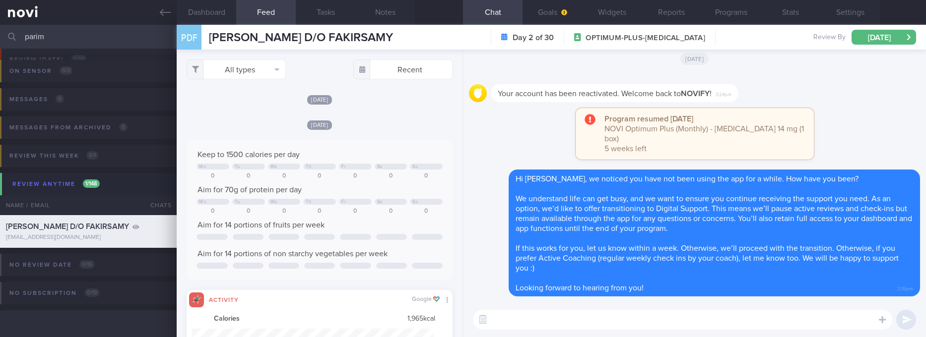
click at [643, 319] on textarea at bounding box center [682, 320] width 419 height 20
paste textarea "Hi Mr Han, we haven't heard from for a while. How have you been? We understand …"
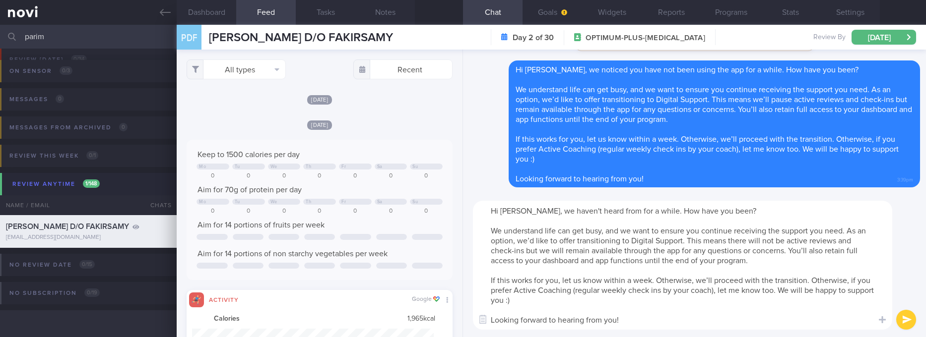
click at [517, 213] on textarea "Hi Mr Han, we haven't heard from for a while. How have you been? We understand …" at bounding box center [682, 265] width 419 height 129
type textarea "Hi Parimala, we haven't heard from for a while. How have you been? We understan…"
click at [503, 75] on div at bounding box center [500, 70] width 18 height 18
click at [496, 50] on button "Delete" at bounding box center [489, 49] width 40 height 15
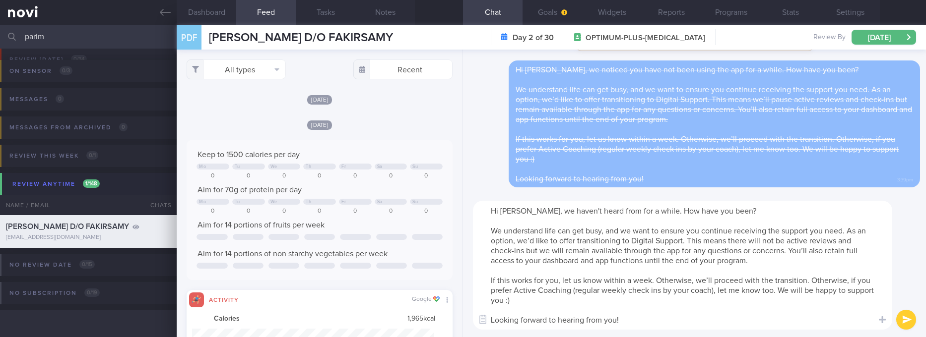
click at [781, 277] on textarea "Hi Parimala, we haven't heard from for a while. How have you been? We understan…" at bounding box center [682, 265] width 419 height 129
click at [794, 263] on textarea "Hi Parimala, we haven't heard from for a while. How have you been? We understan…" at bounding box center [682, 265] width 419 height 129
click at [899, 327] on div "Hi Parimala, we haven't heard from for a while. How have you been? We understan…" at bounding box center [694, 265] width 463 height 144
click at [904, 316] on button "submit" at bounding box center [906, 320] width 20 height 20
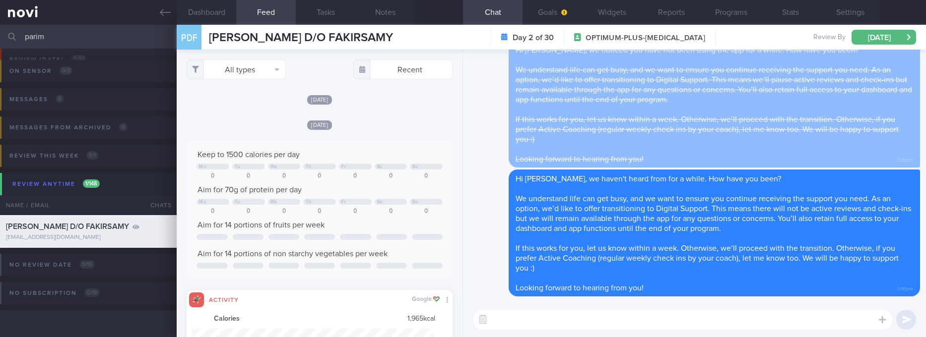
scroll to position [110, 220]
drag, startPoint x: 127, startPoint y: 44, endPoint x: -21, endPoint y: 51, distance: 148.0
click at [0, 51] on html "You are offline! Some functionality will be unavailable Patients New Users Coac…" at bounding box center [463, 168] width 926 height 337
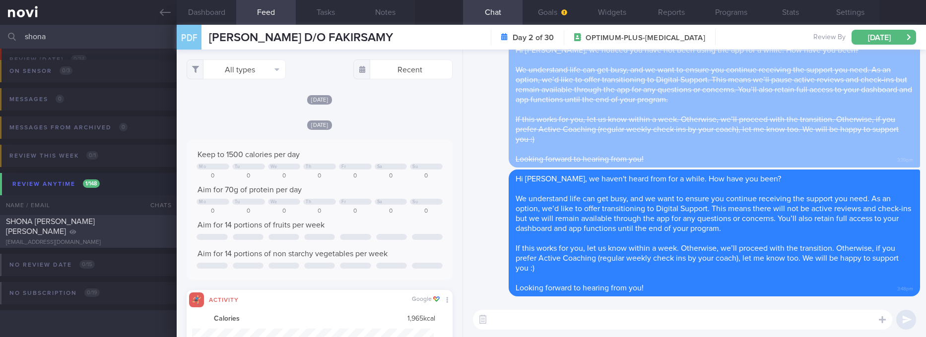
type input "shona"
click at [114, 233] on div "SHONA FRANCOISE TAN SHAR MEI shonatanjames@gmail.com" at bounding box center [88, 232] width 177 height 30
type input "aiming for body recomp. has personal trainer"
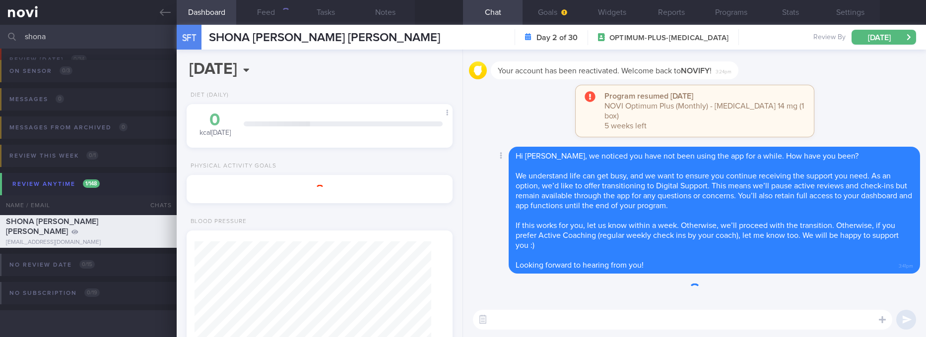
scroll to position [132, 236]
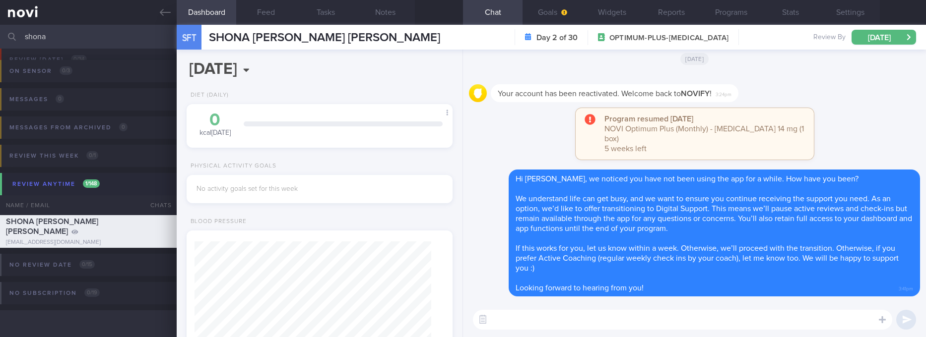
click at [664, 321] on textarea at bounding box center [682, 320] width 419 height 20
paste textarea "Hi Parimala, we haven't heard from for a while. How have you been? We understan…"
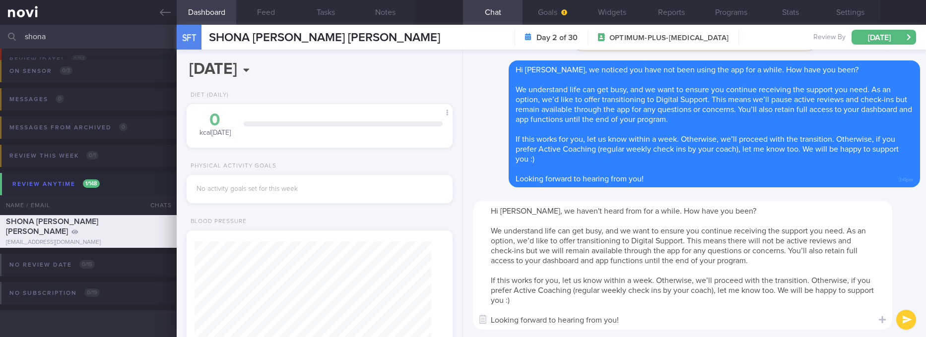
click at [512, 209] on textarea "Hi Parimala, we haven't heard from for a while. How have you been? We understan…" at bounding box center [682, 265] width 419 height 129
type textarea "Hi Shona, we haven't heard from for a while. How have you been? We understand l…"
click at [507, 68] on div at bounding box center [500, 70] width 18 height 18
click at [500, 52] on button "Delete" at bounding box center [489, 49] width 40 height 15
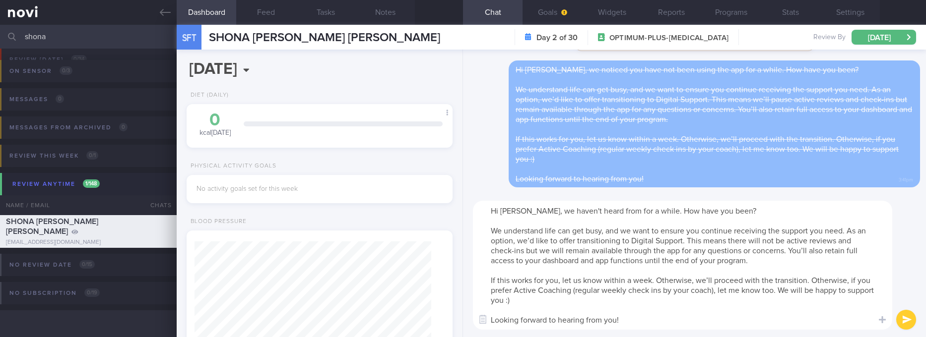
click at [900, 320] on button "submit" at bounding box center [906, 320] width 20 height 20
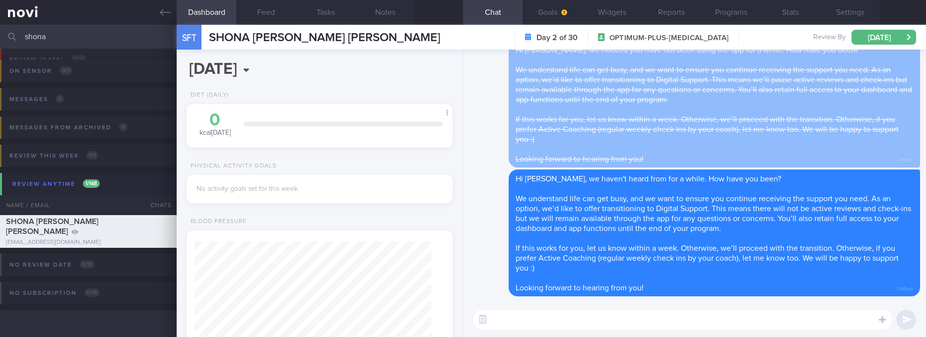
drag, startPoint x: 134, startPoint y: 36, endPoint x: 26, endPoint y: 36, distance: 108.6
click at [26, 36] on input "shona" at bounding box center [463, 37] width 926 height 24
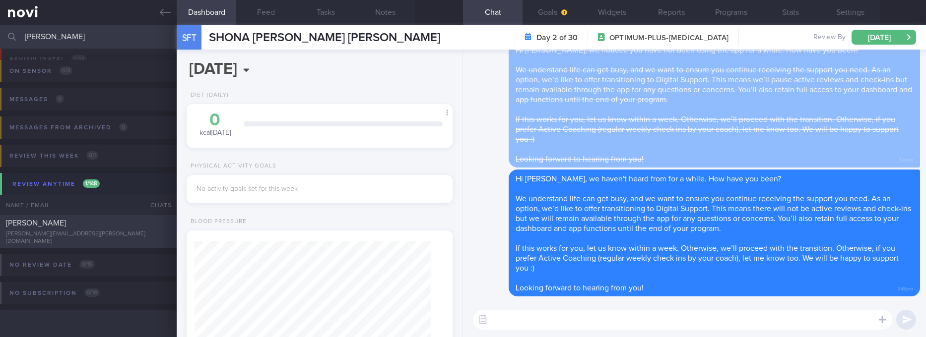
type input "shanu"
click at [125, 238] on div "shanu.eldho@gmail.com" at bounding box center [88, 238] width 165 height 15
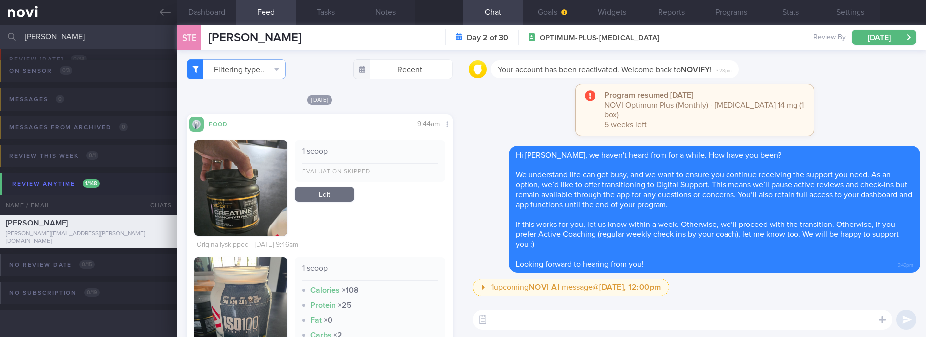
click at [610, 321] on textarea at bounding box center [682, 320] width 419 height 20
paste textarea "Hi Parimala, we haven't heard from for a while. How have you been? We understan…"
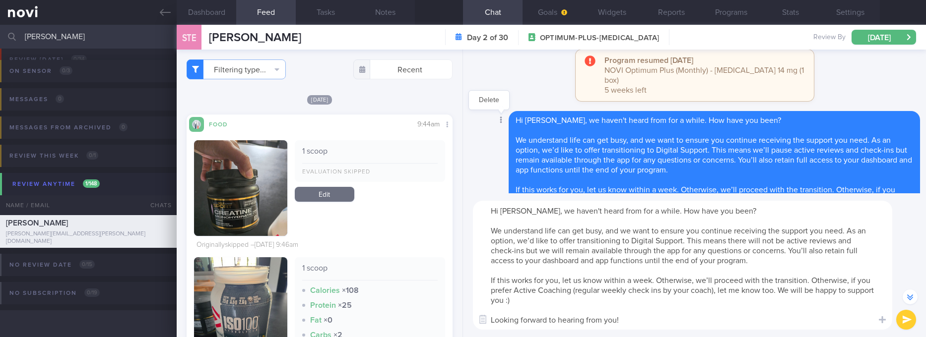
click at [496, 124] on div at bounding box center [500, 121] width 18 height 18
click at [491, 100] on button "Delete" at bounding box center [489, 100] width 40 height 15
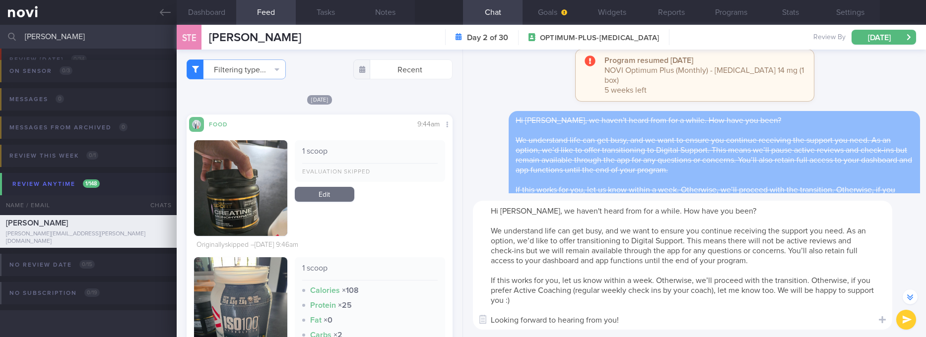
click at [517, 213] on textarea "Hi Parimala, we haven't heard from for a while. How have you been? We understan…" at bounding box center [682, 265] width 419 height 129
type textarea "Hi Shanu, we haven't heard from for a while. How have you been? We understand l…"
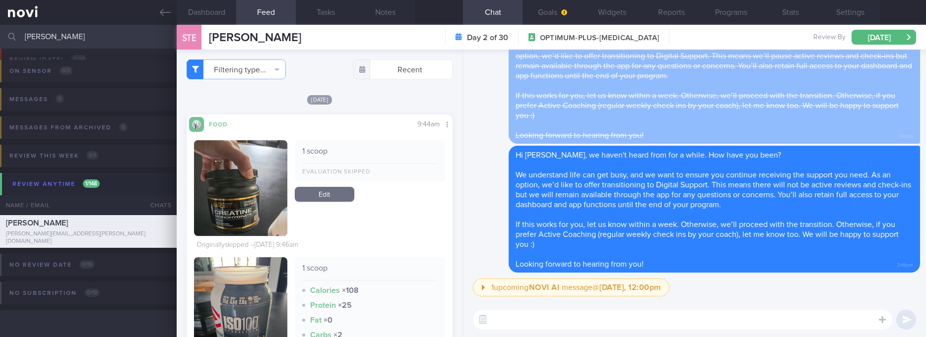
drag, startPoint x: 113, startPoint y: 38, endPoint x: -21, endPoint y: 38, distance: 133.9
click at [0, 38] on html "You are offline! Some functionality will be unavailable Patients New Users Coac…" at bounding box center [463, 168] width 926 height 337
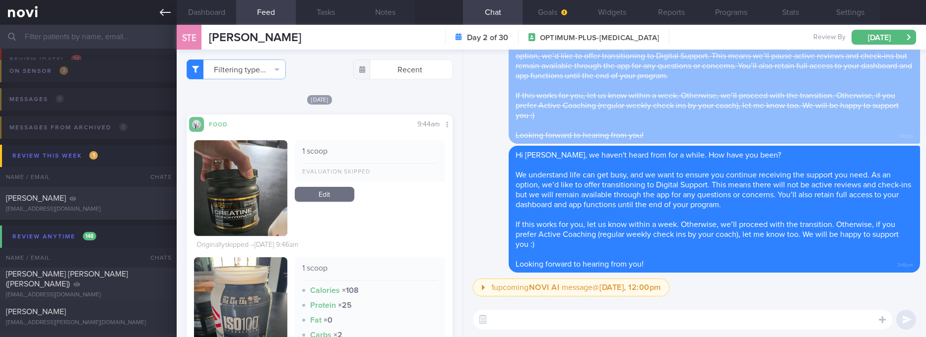
click at [163, 10] on icon at bounding box center [165, 12] width 11 height 7
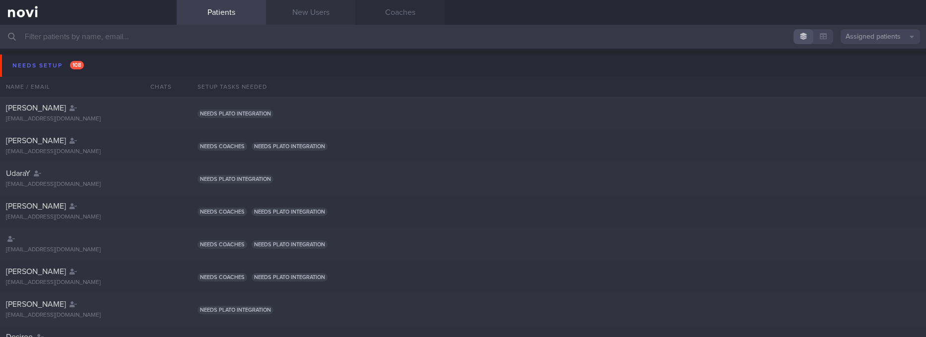
click at [313, 13] on link "New Users" at bounding box center [310, 12] width 89 height 25
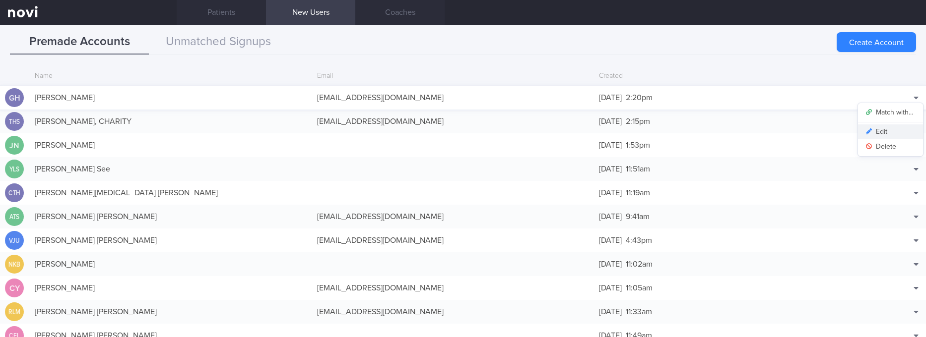
click at [873, 133] on button "Edit" at bounding box center [890, 132] width 65 height 15
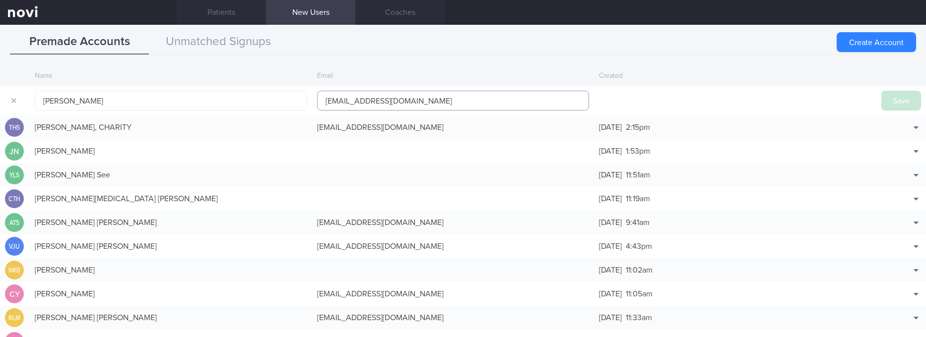
drag, startPoint x: 427, startPoint y: 99, endPoint x: 207, endPoint y: 84, distance: 220.8
click at [882, 97] on button "Save" at bounding box center [901, 101] width 40 height 20
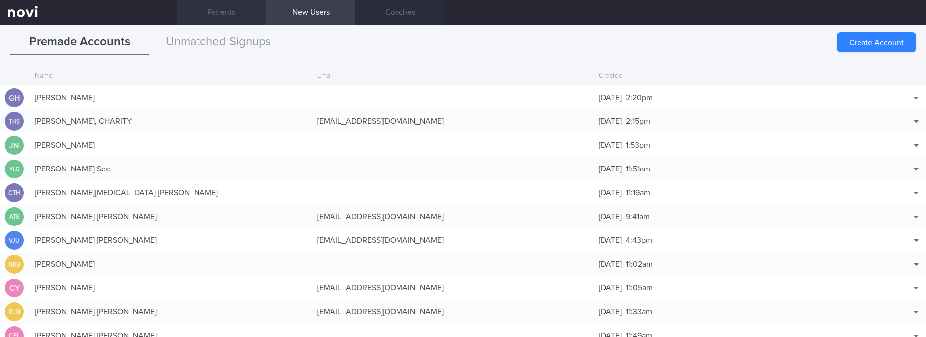
click at [219, 11] on link "Patients" at bounding box center [221, 12] width 89 height 25
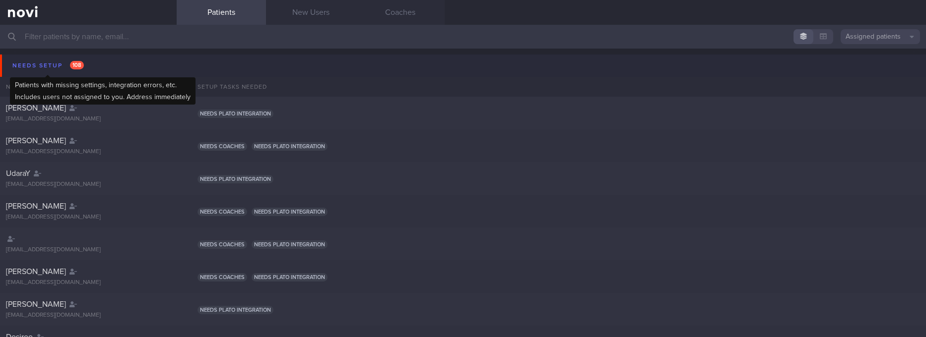
click at [82, 63] on span "108" at bounding box center [77, 65] width 14 height 8
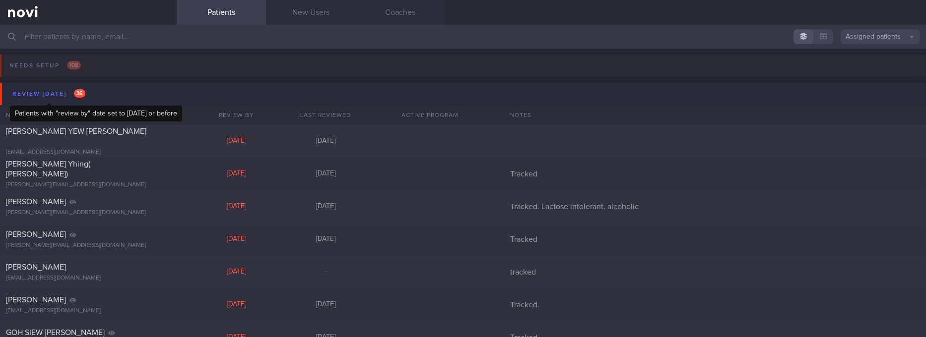
click at [81, 91] on span "36" at bounding box center [79, 93] width 11 height 8
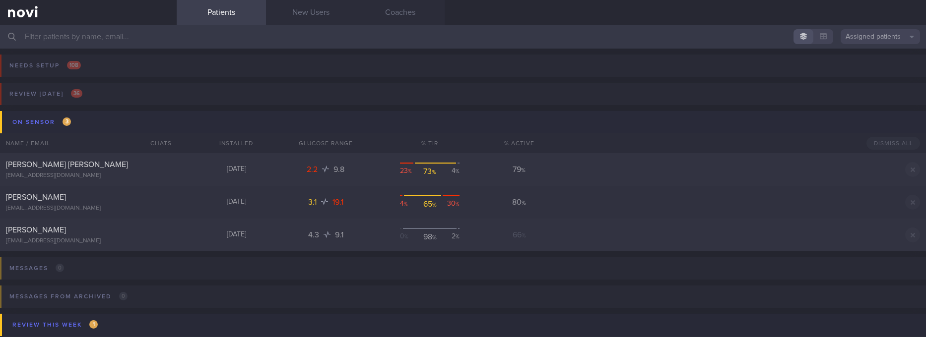
click at [86, 123] on button "On sensor 3" at bounding box center [464, 122] width 929 height 22
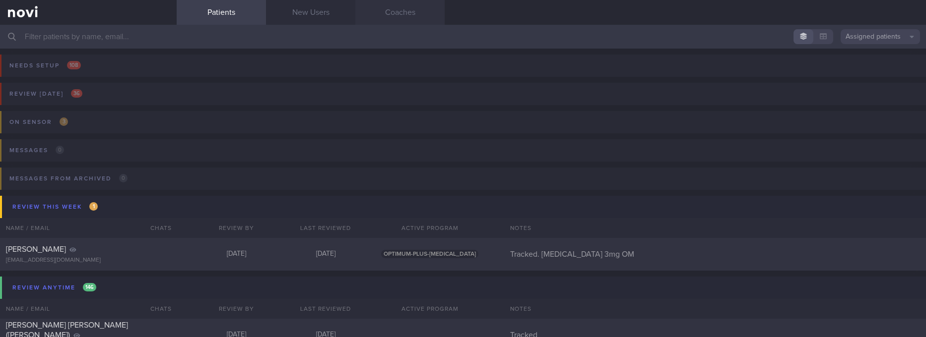
click at [425, 15] on link "Coaches" at bounding box center [399, 12] width 89 height 25
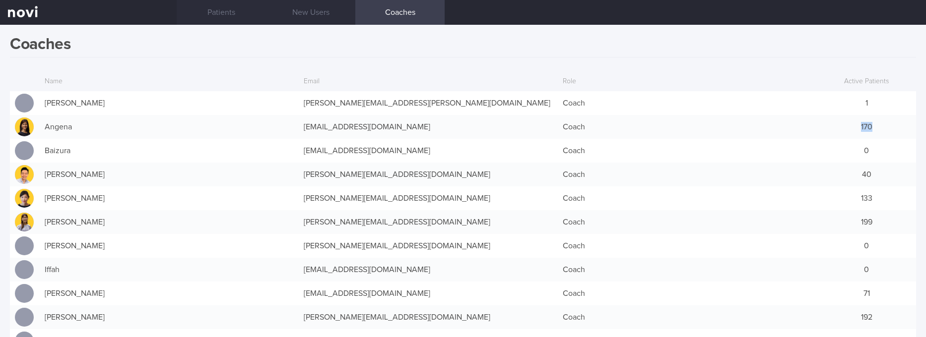
drag, startPoint x: 801, startPoint y: 125, endPoint x: 874, endPoint y: 123, distance: 72.5
click at [874, 123] on div "Angena angena@novi-health.com Coach 170" at bounding box center [463, 127] width 906 height 24
drag, startPoint x: 830, startPoint y: 200, endPoint x: 877, endPoint y: 194, distance: 47.5
click at [877, 194] on div "133" at bounding box center [866, 199] width 99 height 20
drag, startPoint x: 864, startPoint y: 218, endPoint x: 877, endPoint y: 217, distance: 13.4
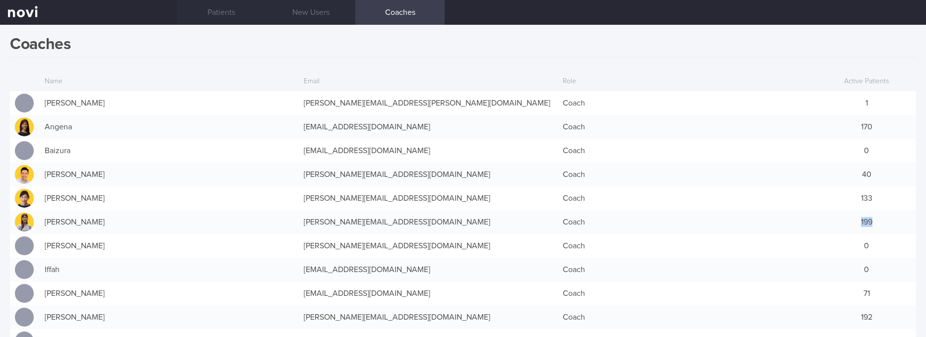
click at [877, 217] on div "199" at bounding box center [866, 222] width 99 height 20
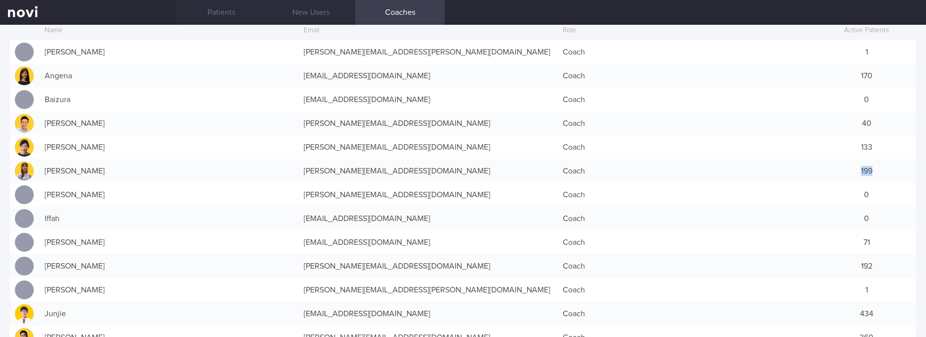
scroll to position [74, 0]
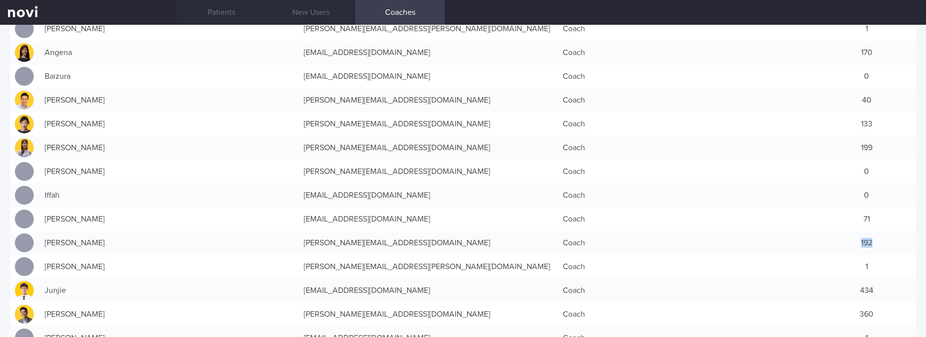
drag, startPoint x: 827, startPoint y: 242, endPoint x: 867, endPoint y: 242, distance: 40.7
click at [867, 242] on div "192" at bounding box center [866, 243] width 99 height 20
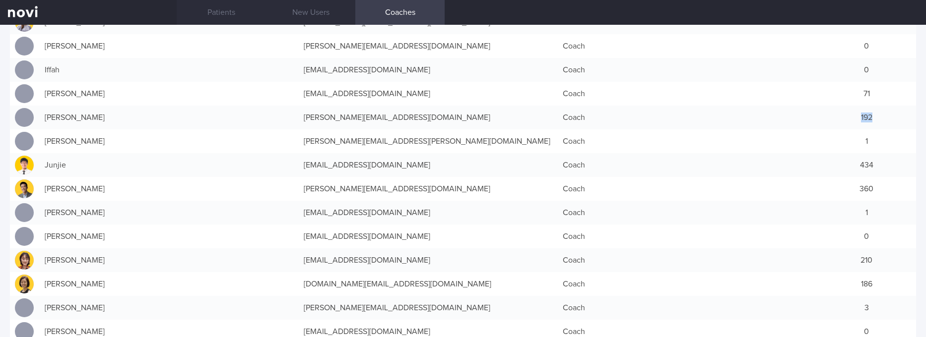
scroll to position [223, 0]
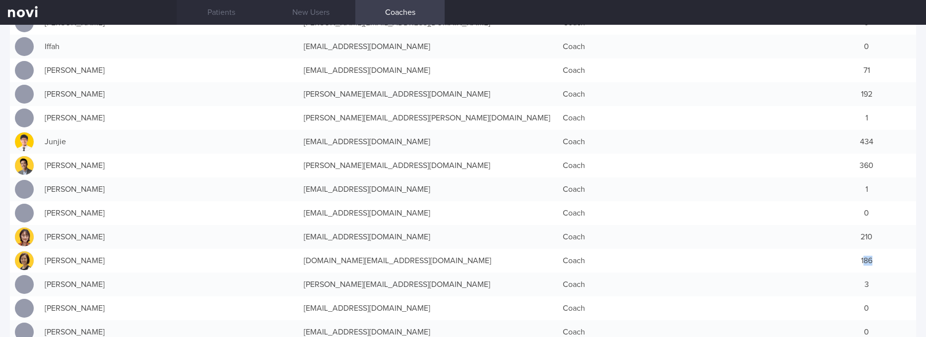
drag, startPoint x: 851, startPoint y: 263, endPoint x: 878, endPoint y: 216, distance: 54.9
click at [870, 254] on div "186" at bounding box center [866, 261] width 99 height 20
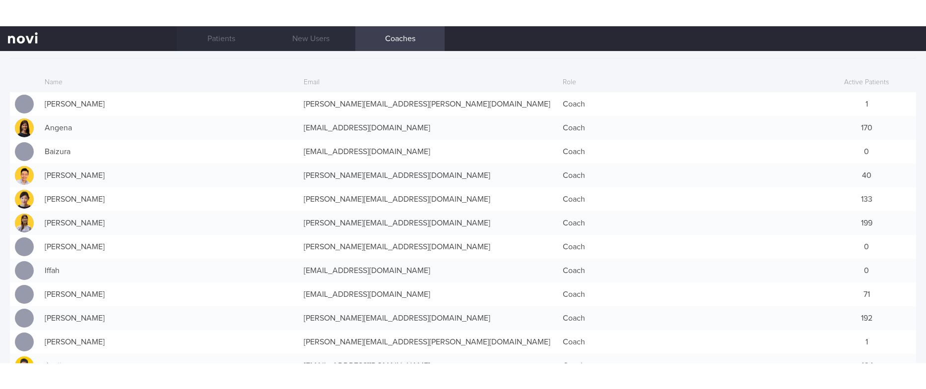
scroll to position [0, 0]
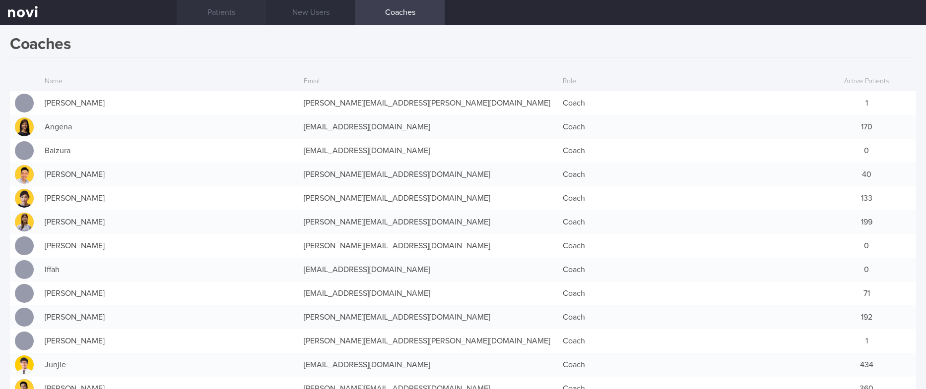
drag, startPoint x: 225, startPoint y: 10, endPoint x: 243, endPoint y: 10, distance: 17.9
click at [225, 10] on link "Patients" at bounding box center [221, 12] width 89 height 25
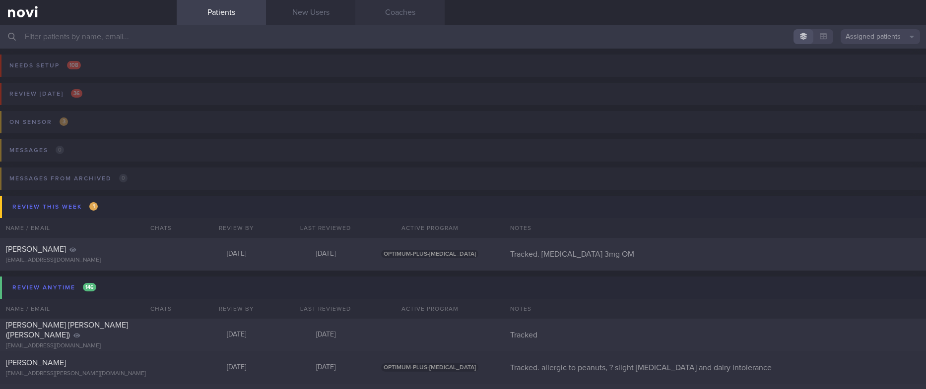
click at [417, 11] on link "Coaches" at bounding box center [399, 12] width 89 height 25
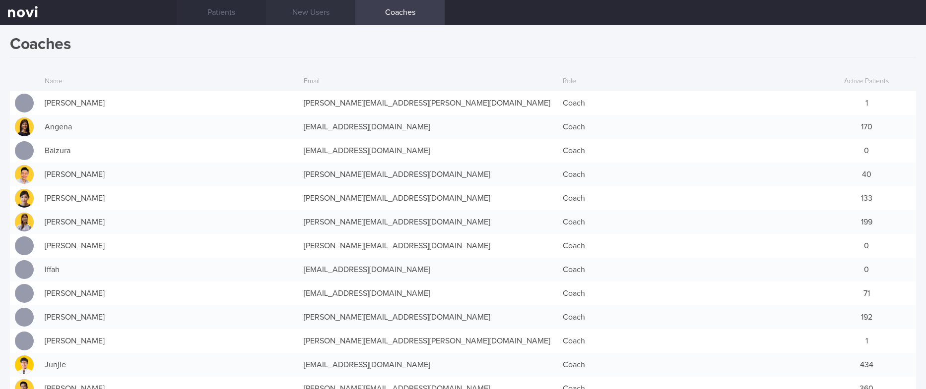
click at [333, 11] on link "New Users" at bounding box center [310, 12] width 89 height 25
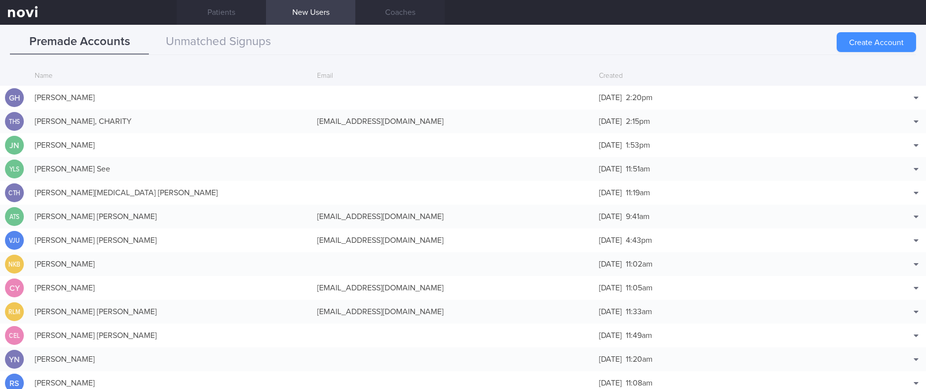
click at [865, 39] on button "Create Account" at bounding box center [875, 42] width 79 height 20
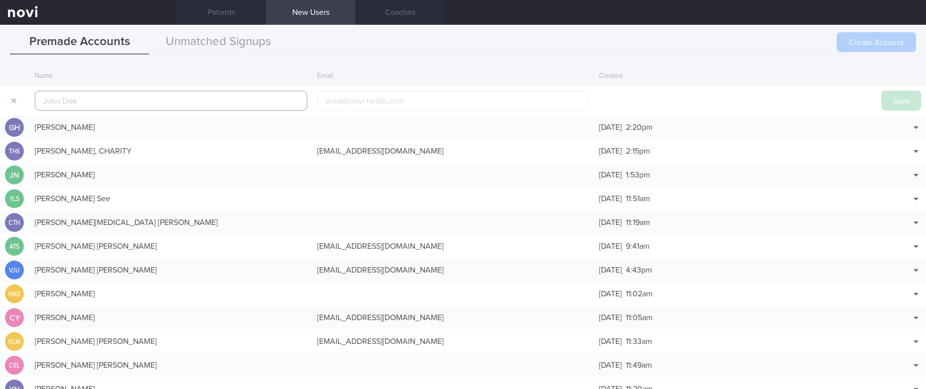
scroll to position [24, 0]
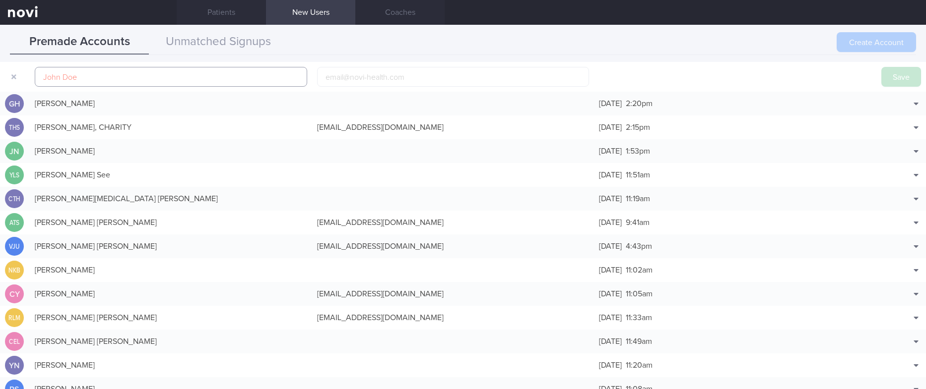
click at [258, 68] on input "text" at bounding box center [171, 77] width 272 height 20
paste input "GILFILLAN MARK"
type input "GILFILLAN MARK"
click at [885, 82] on button "Save" at bounding box center [901, 77] width 40 height 20
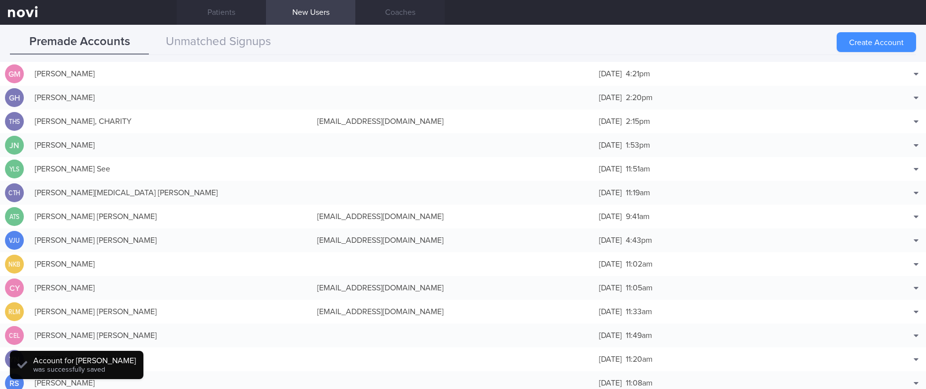
click at [848, 42] on button "Create Account" at bounding box center [875, 42] width 79 height 20
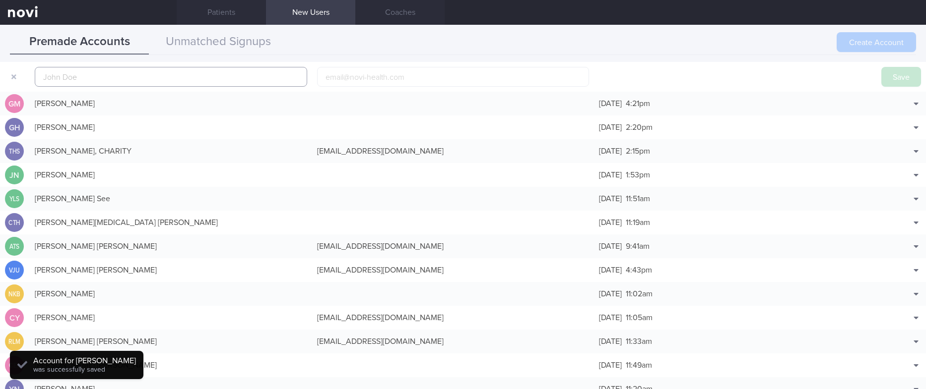
scroll to position [31, 0]
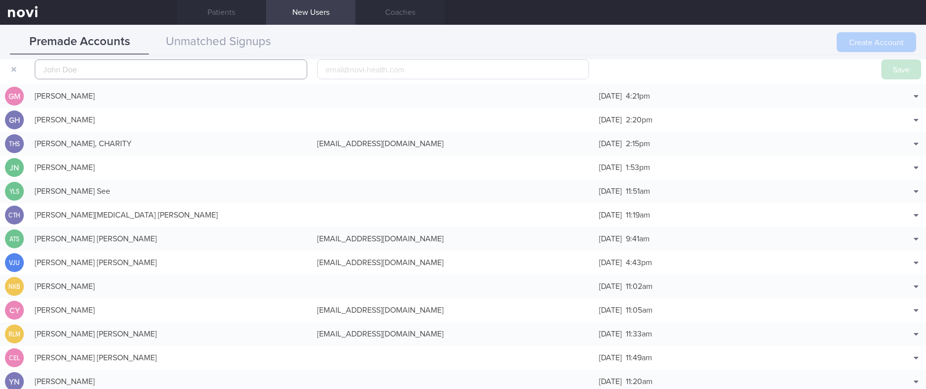
paste input "MALAY ANNA PATRICIA DEALINO"
type input "MALAY ANNA PATRICIA DEALINO"
drag, startPoint x: 883, startPoint y: 70, endPoint x: 407, endPoint y: 143, distance: 480.8
click at [883, 70] on button "Save" at bounding box center [901, 70] width 40 height 20
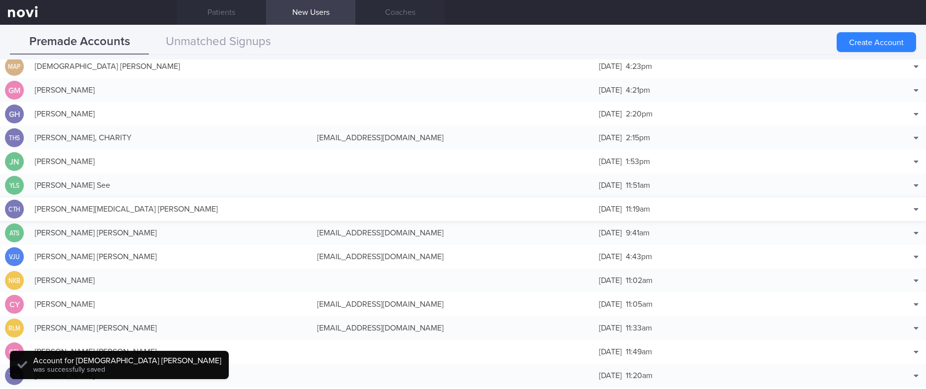
scroll to position [25, 0]
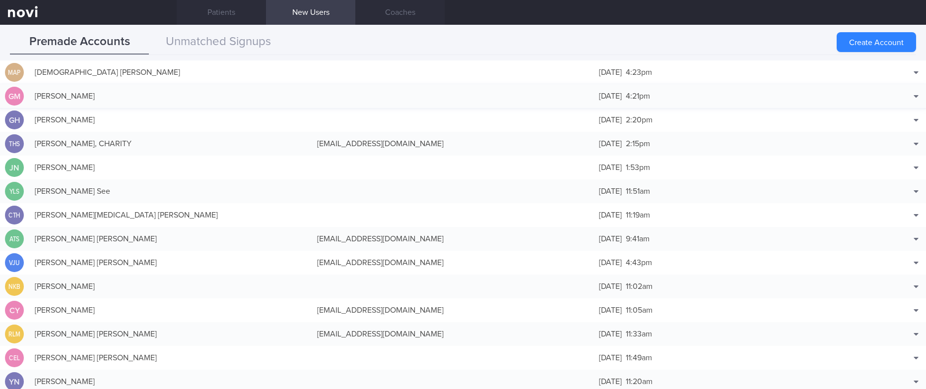
click at [282, 102] on div "GILFILLAN MARK" at bounding box center [171, 96] width 282 height 20
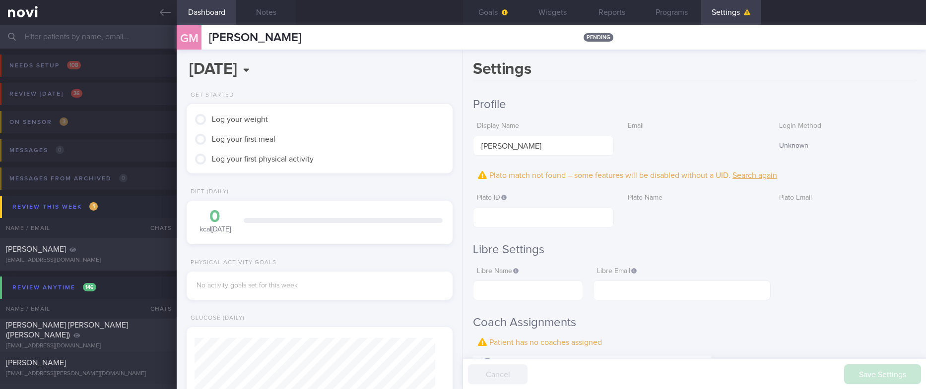
scroll to position [120, 240]
click at [266, 15] on button "Notes" at bounding box center [266, 12] width 60 height 25
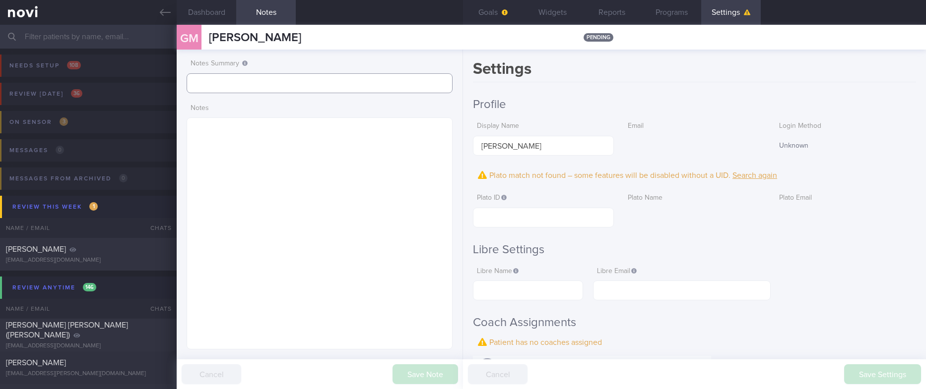
click at [249, 77] on input "text" at bounding box center [320, 83] width 266 height 20
type input "tracked"
click at [420, 337] on button "Save Note" at bounding box center [424, 375] width 65 height 20
click at [287, 198] on textarea at bounding box center [320, 234] width 266 height 232
paste textarea ""66M TLC Hypertension - Bilateral glaucoma Left eye retinal detachment Orophary…"
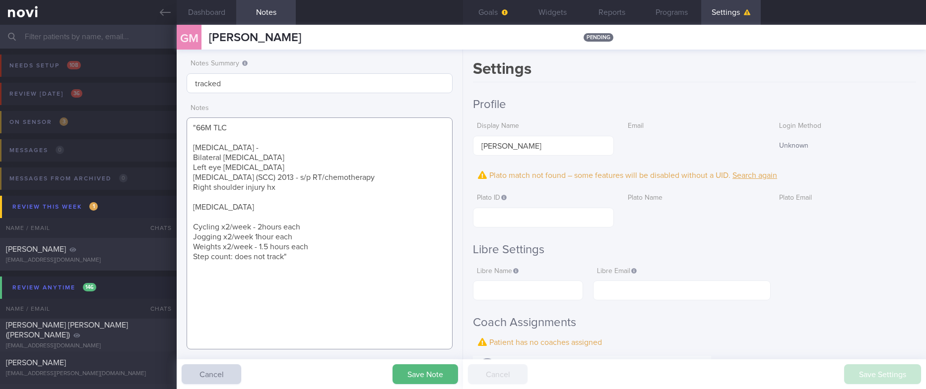
type textarea ""66M TLC Hypertension - Bilateral glaucoma Left eye retinal detachment Orophary…"
click at [329, 79] on input "tracked" at bounding box center [320, 83] width 266 height 20
type input "tracked TLC"
click at [414, 337] on button "Save Note" at bounding box center [424, 375] width 65 height 20
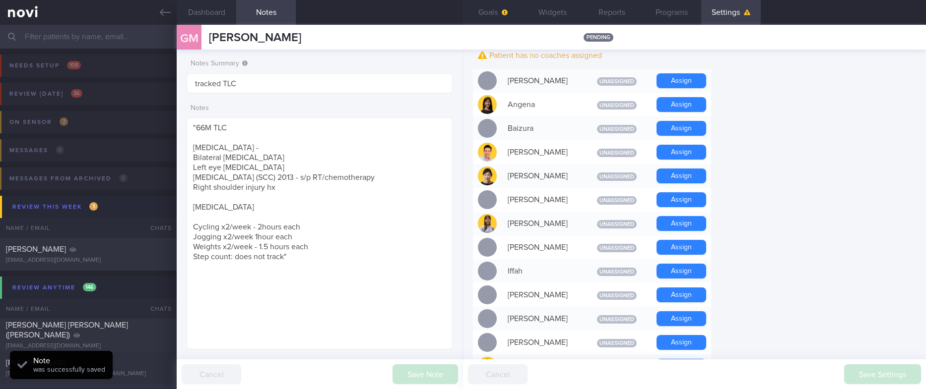
scroll to position [372, 0]
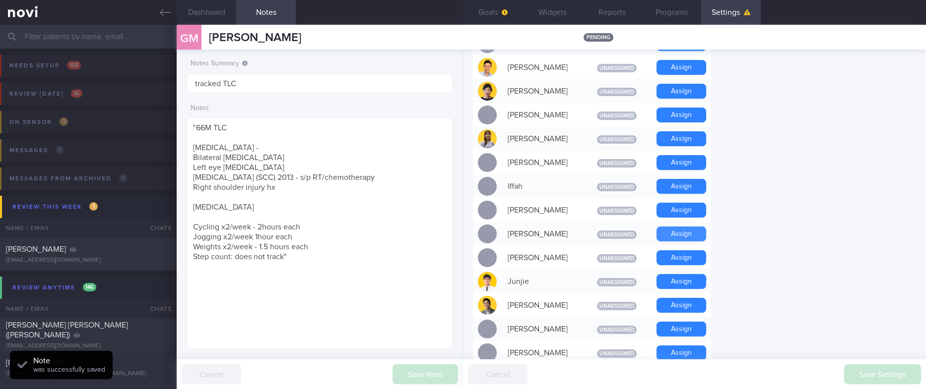
click at [689, 229] on button "Assign" at bounding box center [681, 234] width 50 height 15
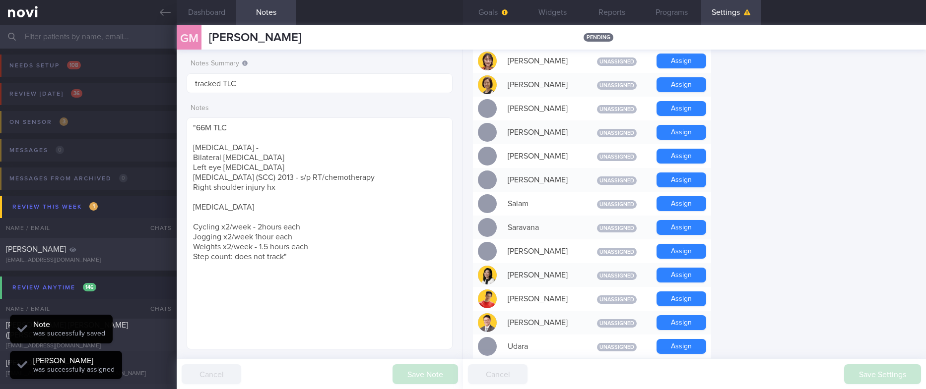
scroll to position [795, 0]
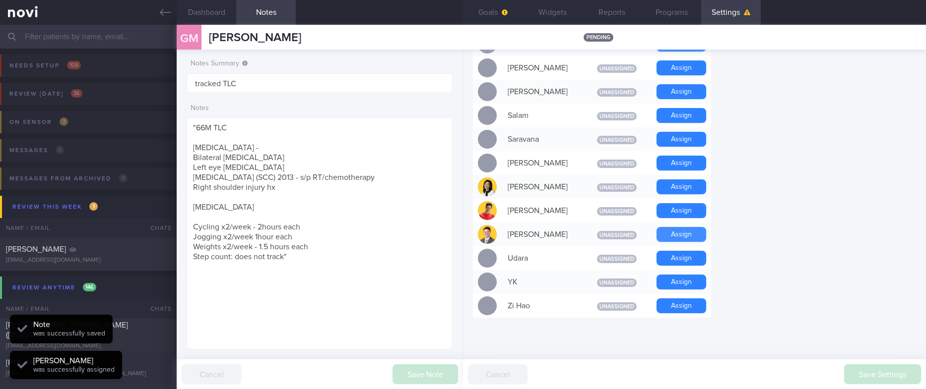
click at [681, 227] on button "Assign" at bounding box center [681, 234] width 50 height 15
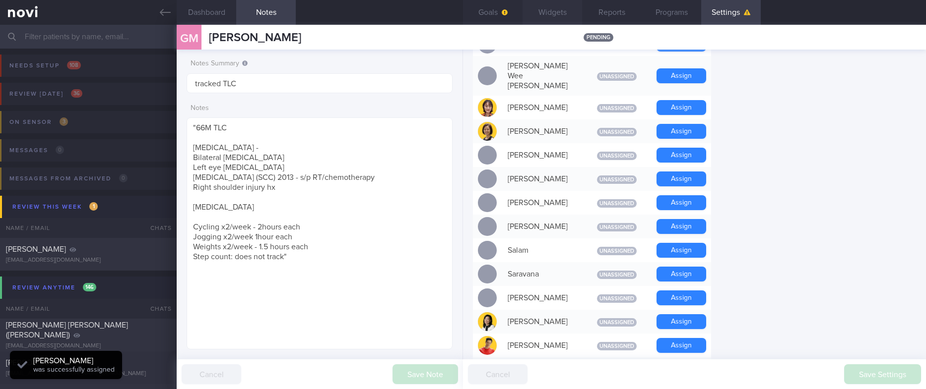
scroll to position [423, 0]
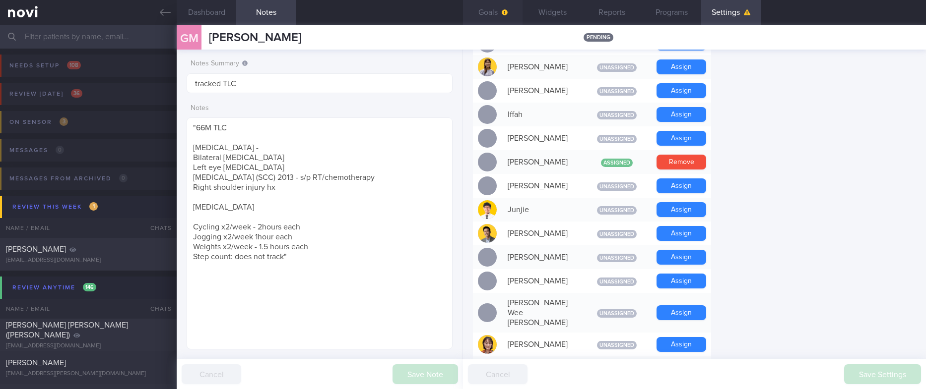
click at [484, 4] on button "Goals" at bounding box center [493, 12] width 60 height 25
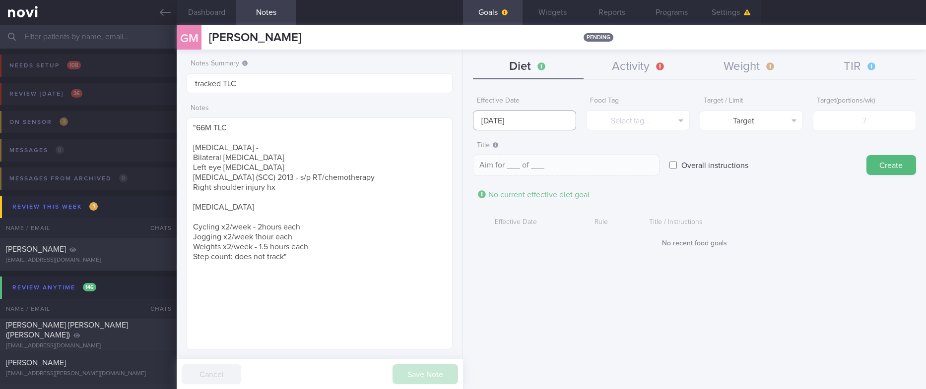
click at [555, 122] on input "13 Oct 2025" at bounding box center [524, 121] width 103 height 20
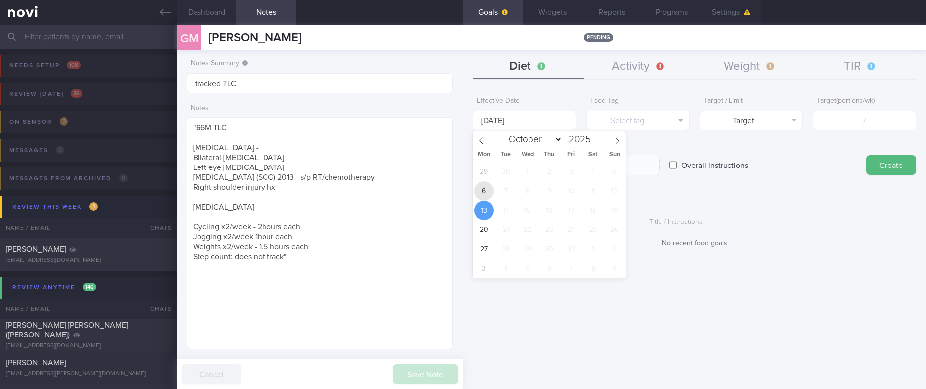
click at [489, 193] on span "6" at bounding box center [483, 191] width 19 height 19
type input "6 Oct 2025"
click at [658, 125] on button "Select tag..." at bounding box center [637, 121] width 103 height 20
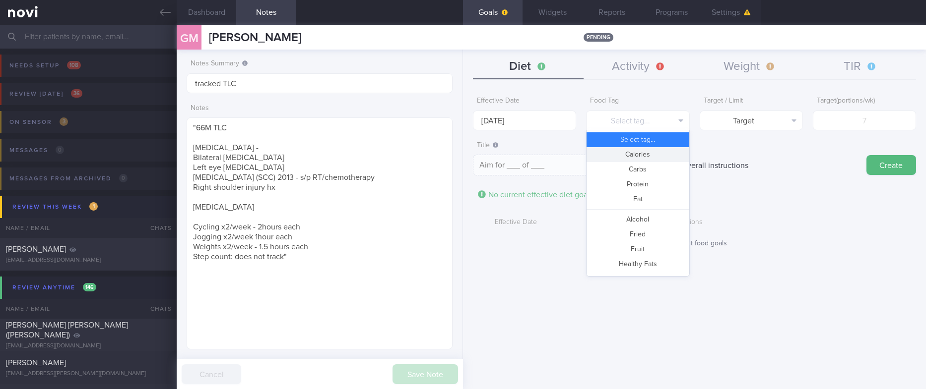
click at [633, 155] on button "Calories" at bounding box center [637, 154] width 102 height 15
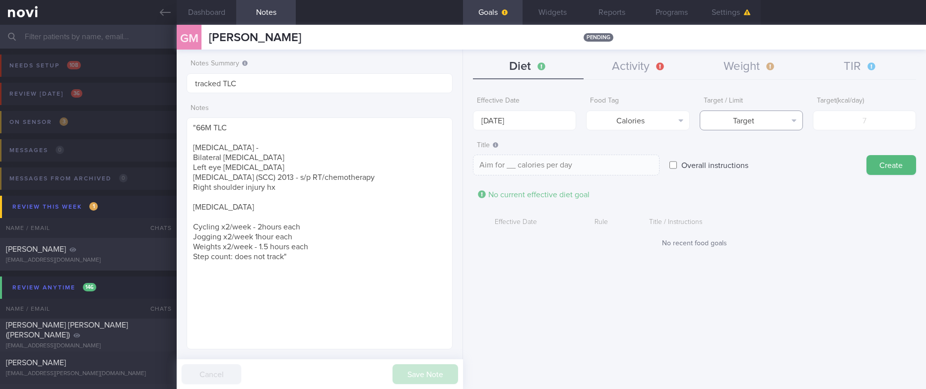
click at [784, 114] on button "Target" at bounding box center [751, 121] width 103 height 20
click at [769, 154] on button "Limit" at bounding box center [751, 154] width 102 height 15
type textarea "Keep to __ calories per day"
click at [856, 124] on input "number" at bounding box center [864, 121] width 103 height 20
type input "2"
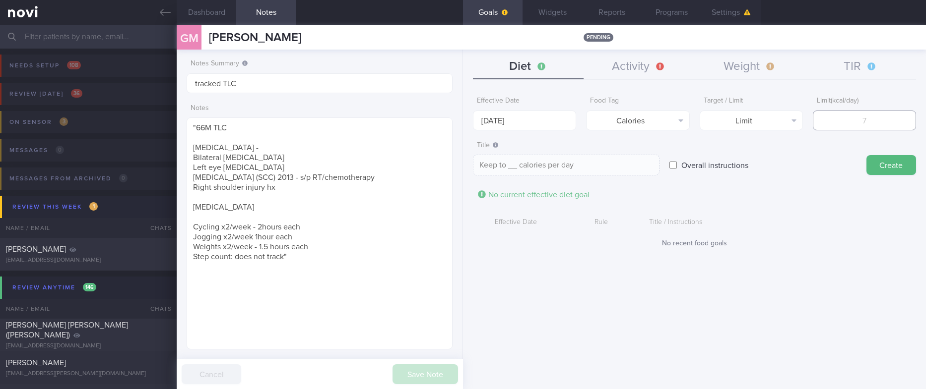
type textarea "Keep to 2 calories per day"
type input "20"
type textarea "Keep to 20 calories per day"
type input "200"
type textarea "Keep to 200 calories per day"
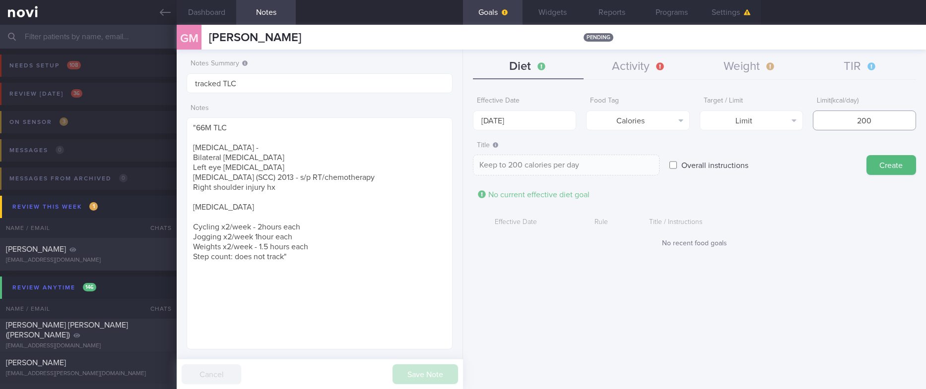
type input "2000"
type textarea "Keep to 2000 calories per day"
type input "2000"
click at [870, 172] on button "Create" at bounding box center [891, 165] width 50 height 20
type input "13 Oct 2025"
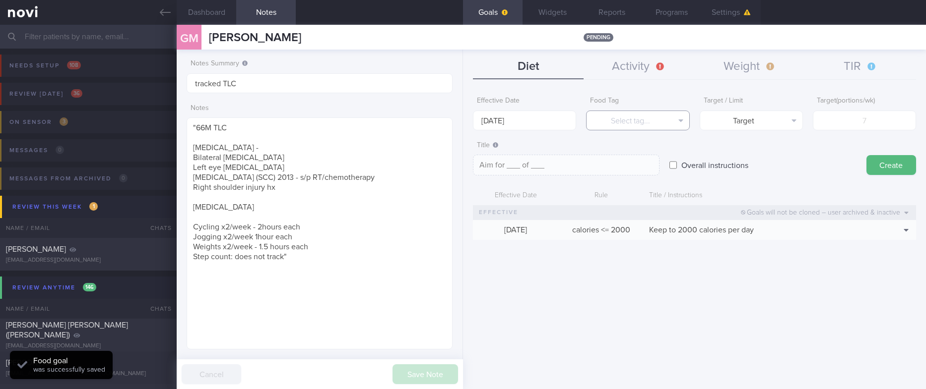
click at [672, 120] on button "Select tag..." at bounding box center [637, 121] width 103 height 20
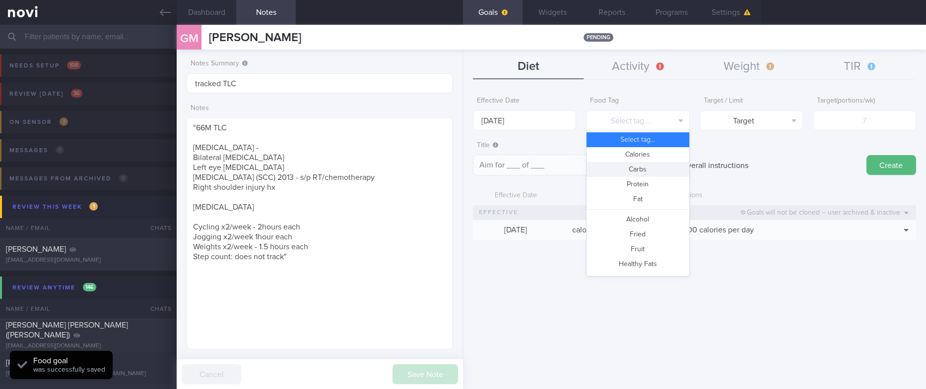
click at [653, 176] on button "Carbs" at bounding box center [637, 169] width 102 height 15
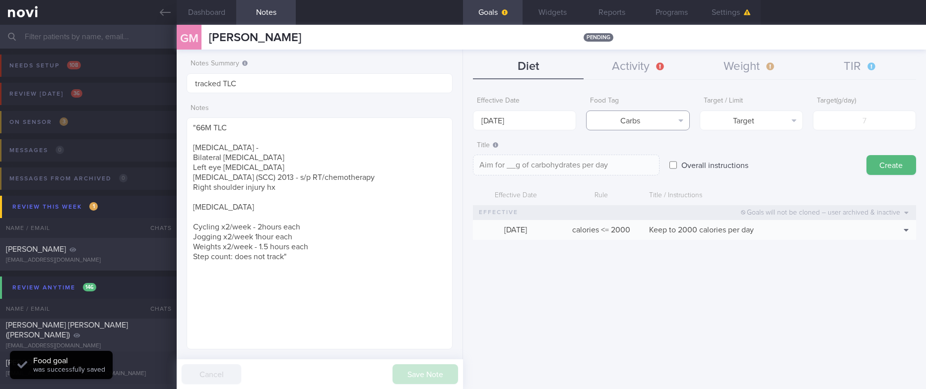
click at [650, 117] on button "Carbs" at bounding box center [637, 121] width 103 height 20
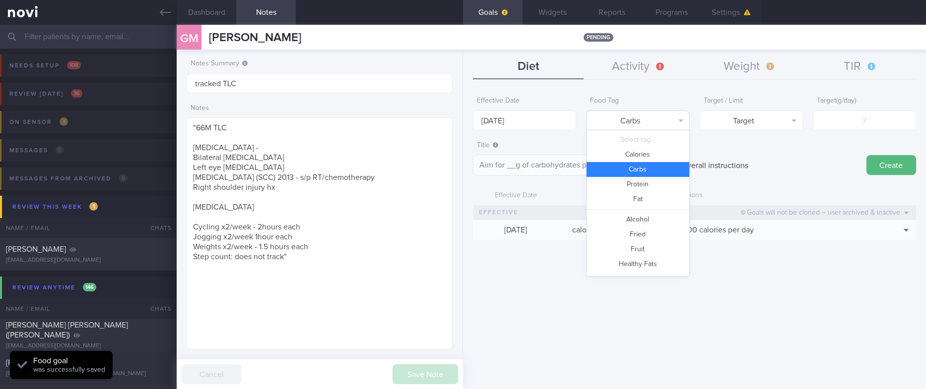
scroll to position [32, 0]
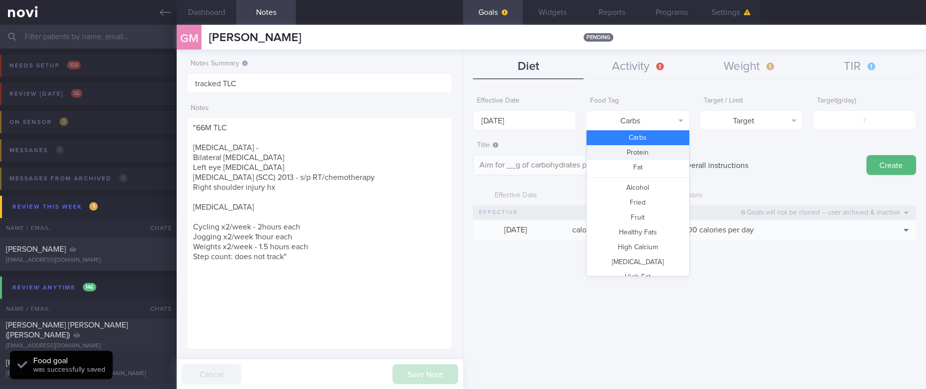
click at [641, 151] on button "Protein" at bounding box center [637, 152] width 102 height 15
type textarea "Aim for __g of protein per day"
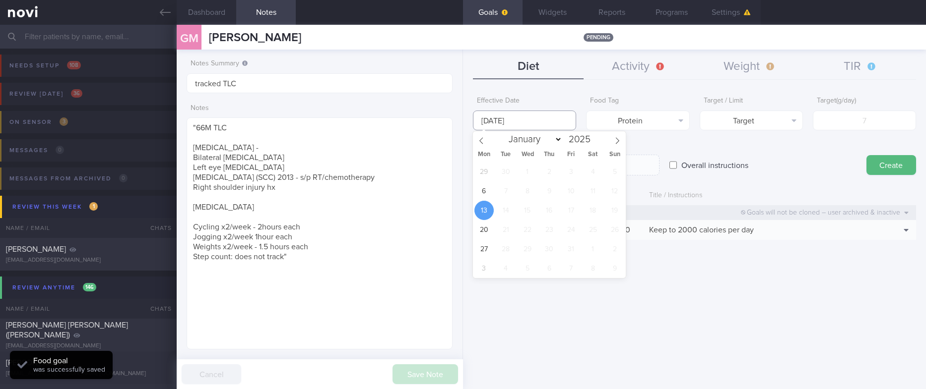
click at [511, 121] on input "13 Oct 2025" at bounding box center [524, 121] width 103 height 20
click at [484, 191] on span "6" at bounding box center [483, 191] width 19 height 19
type input "6 Oct 2025"
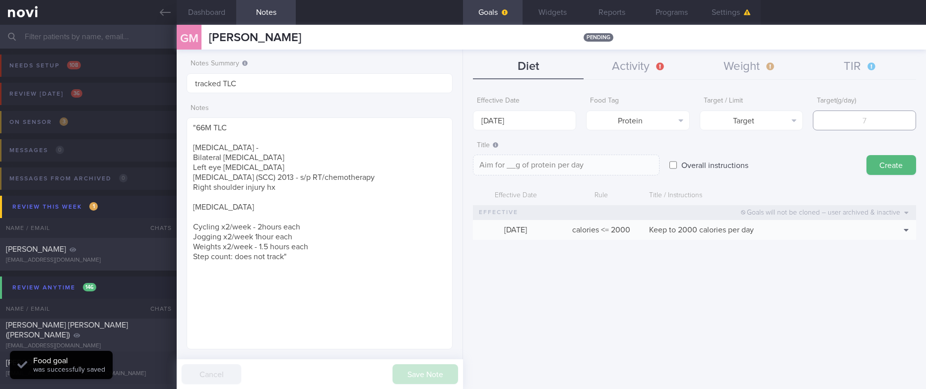
click at [881, 111] on input "number" at bounding box center [864, 121] width 103 height 20
type input "1"
type textarea "Aim for 1g of protein per day"
type input "13"
type textarea "Aim for 13g of protein per day"
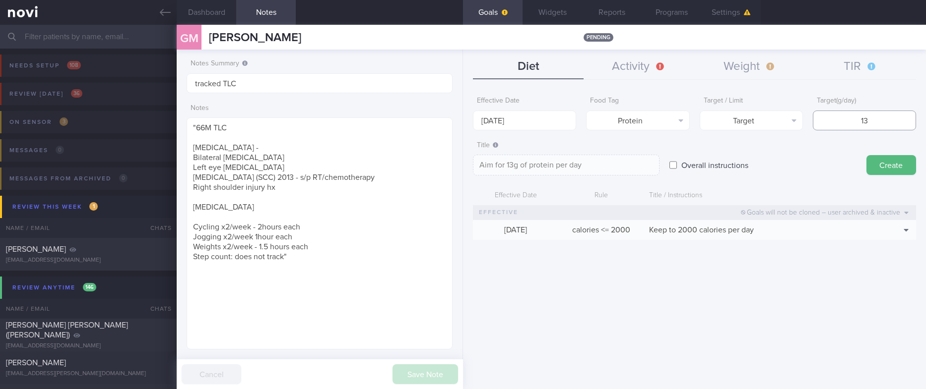
type input "130"
type textarea "Aim for 130g of protein per day"
type input "13"
type textarea "Aim for 13g of protein per day"
type input "1"
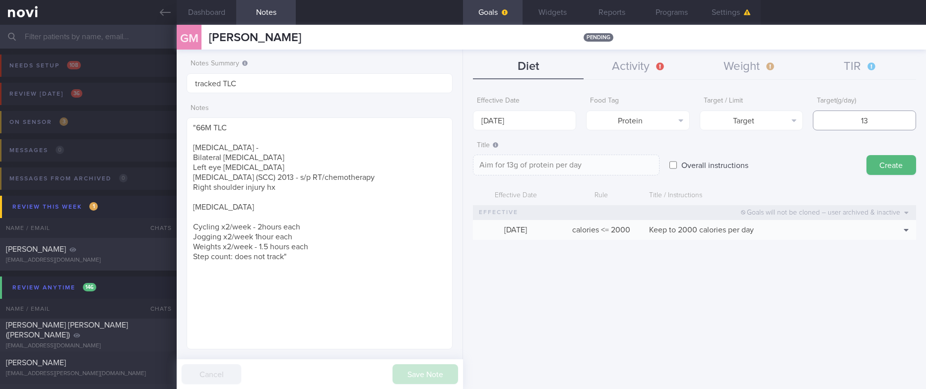
type textarea "Aim for 1g of protein per day"
type input "12"
type textarea "Aim for 12g of protein per day"
type input "120"
type textarea "Aim for 120g of protein per day"
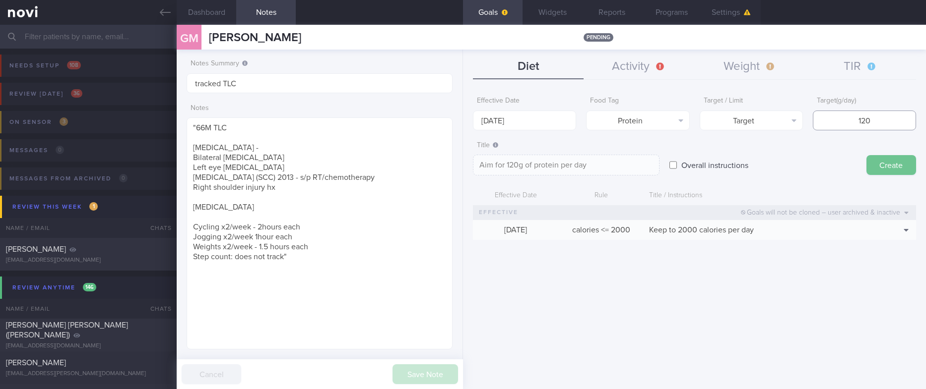
type input "120"
click at [885, 157] on button "Create" at bounding box center [891, 165] width 50 height 20
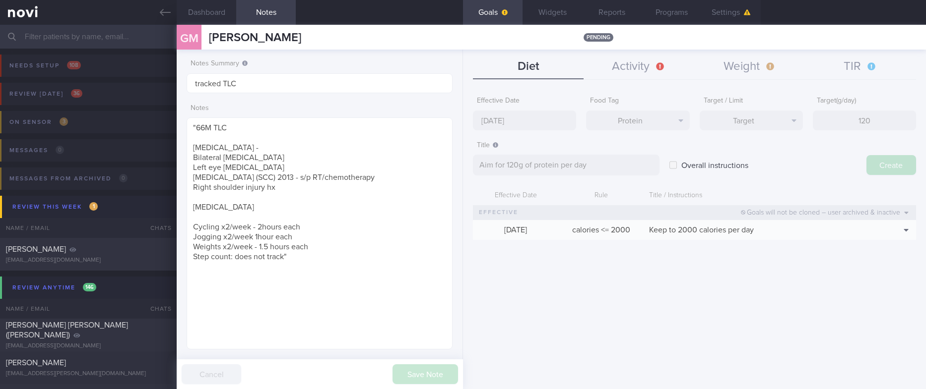
type input "13 Oct 2025"
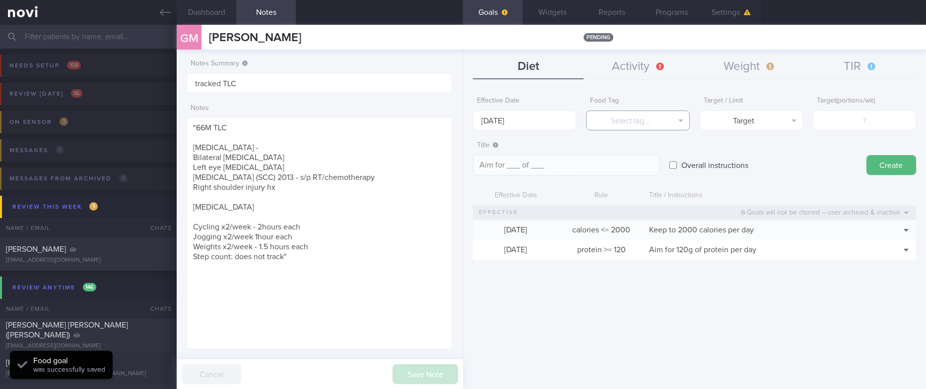
click at [652, 117] on button "Select tag..." at bounding box center [637, 121] width 103 height 20
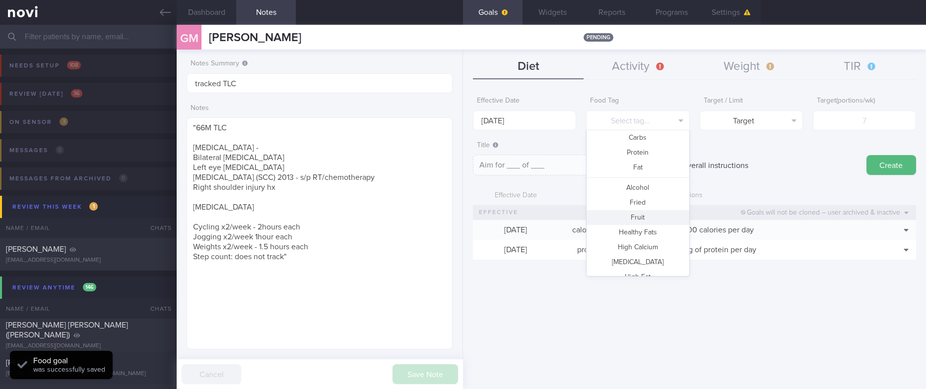
click at [636, 219] on button "Fruit" at bounding box center [637, 217] width 102 height 15
type textarea "Aim for __ portions of fruits per week"
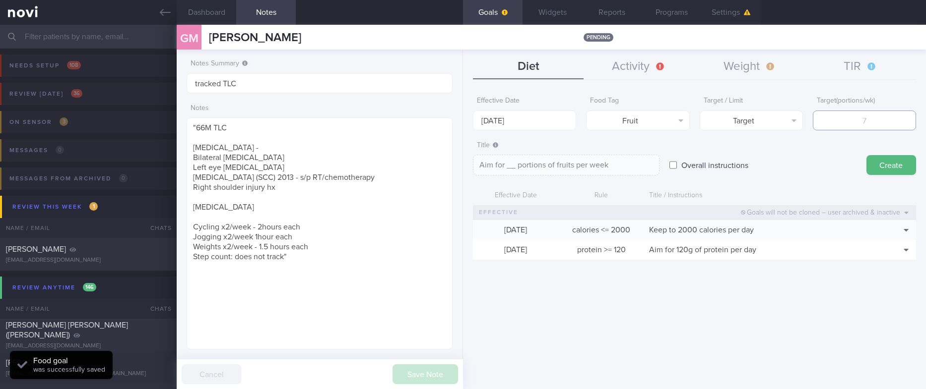
click at [883, 117] on input "number" at bounding box center [864, 121] width 103 height 20
type input "14"
type textarea "Aim for 14 portions of fruits per week"
type input "14"
click at [509, 120] on input "13 Oct 2025" at bounding box center [524, 121] width 103 height 20
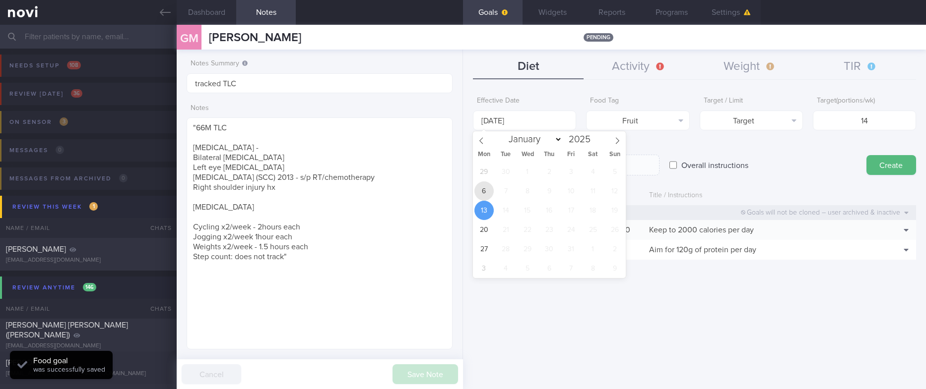
click at [484, 194] on span "6" at bounding box center [483, 191] width 19 height 19
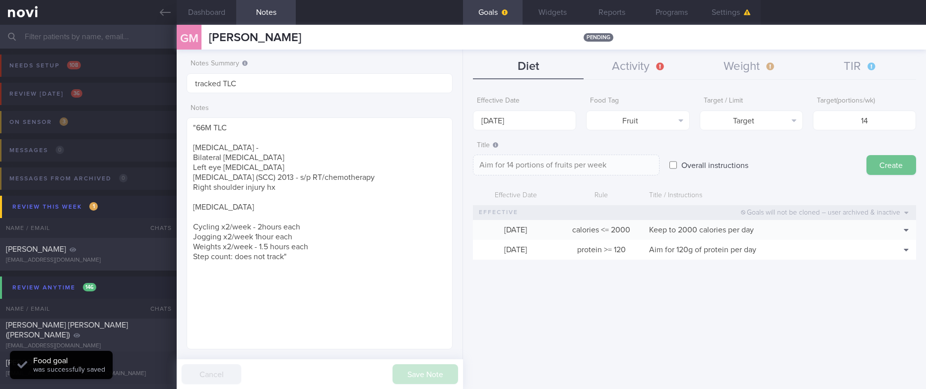
click at [886, 172] on button "Create" at bounding box center [891, 165] width 50 height 20
type input "13 Oct 2025"
type textarea "Aim for ___ of ___"
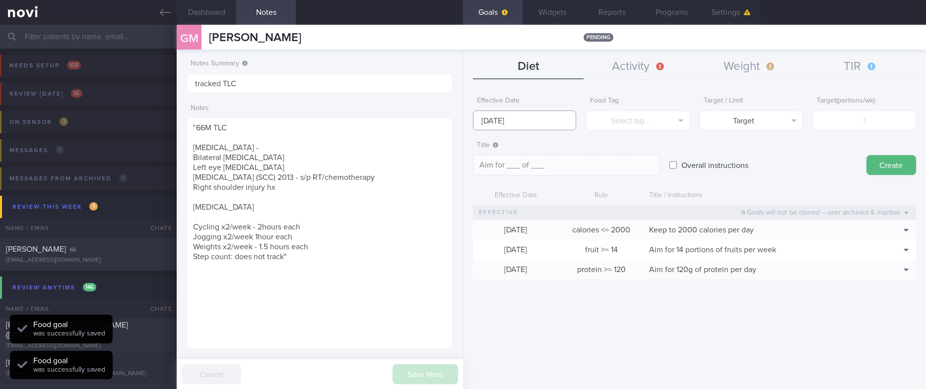
click at [539, 115] on input "13 Oct 2025" at bounding box center [524, 121] width 103 height 20
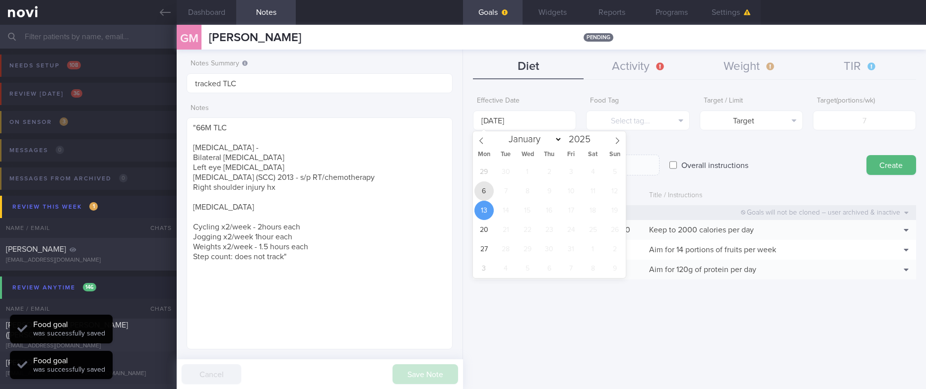
click at [484, 190] on span "6" at bounding box center [483, 191] width 19 height 19
type input "6 Oct 2025"
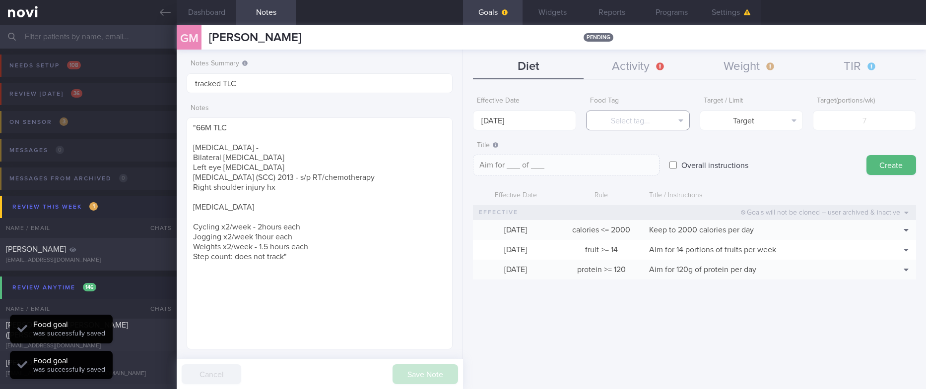
click at [648, 113] on button "Select tag..." at bounding box center [637, 121] width 103 height 20
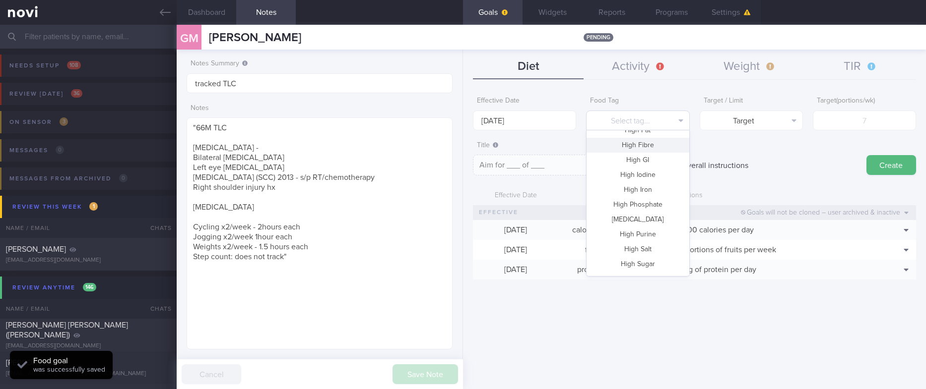
scroll to position [295, 0]
click at [649, 237] on button "Vegetable" at bounding box center [637, 237] width 102 height 15
type textarea "Aim for __ portions of vegetables per week"
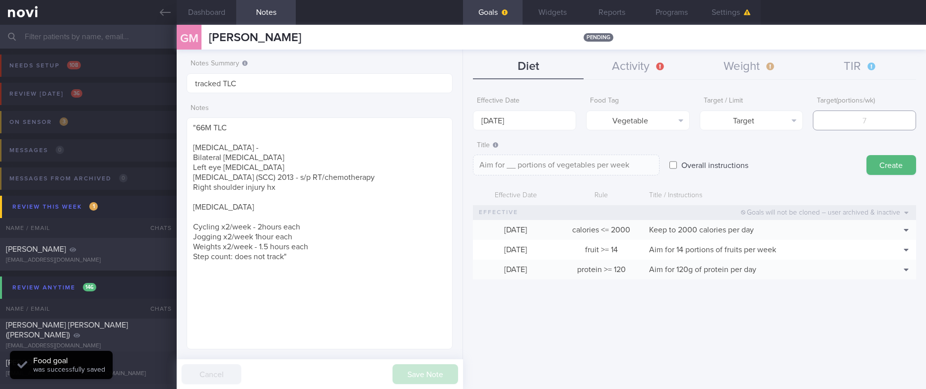
click at [840, 121] on input "number" at bounding box center [864, 121] width 103 height 20
type input "1"
type textarea "Aim for 1 portions of vegetables per week"
type input "14"
type textarea "Aim for 14 portions of vegetables per week"
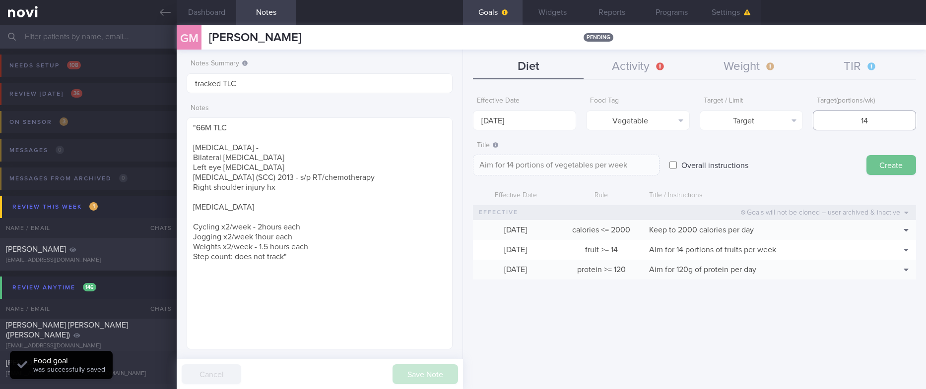
type input "14"
click at [869, 160] on button "Create" at bounding box center [891, 165] width 50 height 20
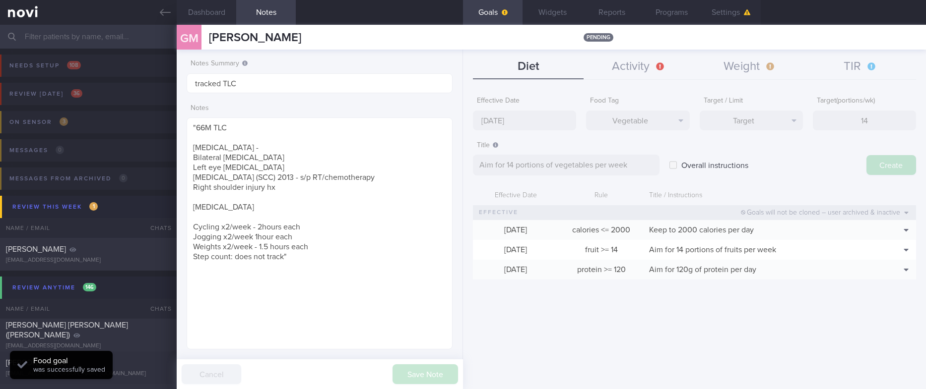
type input "13 Oct 2025"
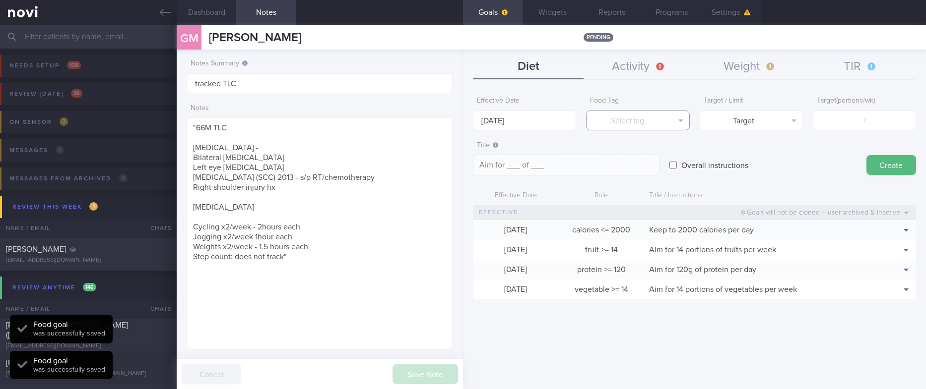
click at [639, 118] on button "Select tag..." at bounding box center [637, 121] width 103 height 20
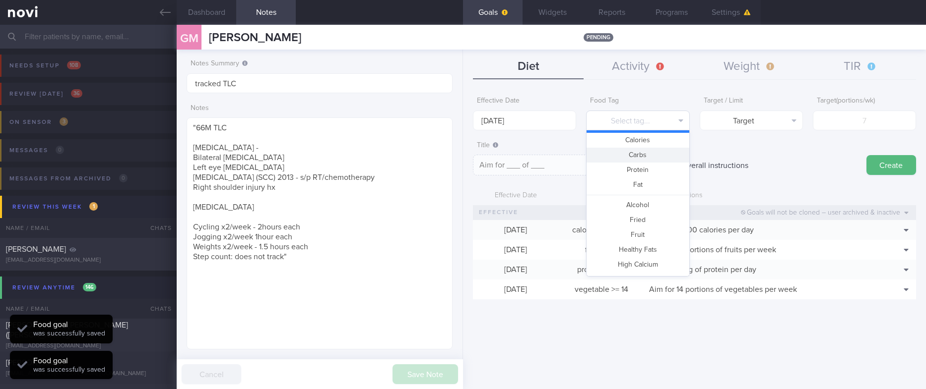
scroll to position [0, 0]
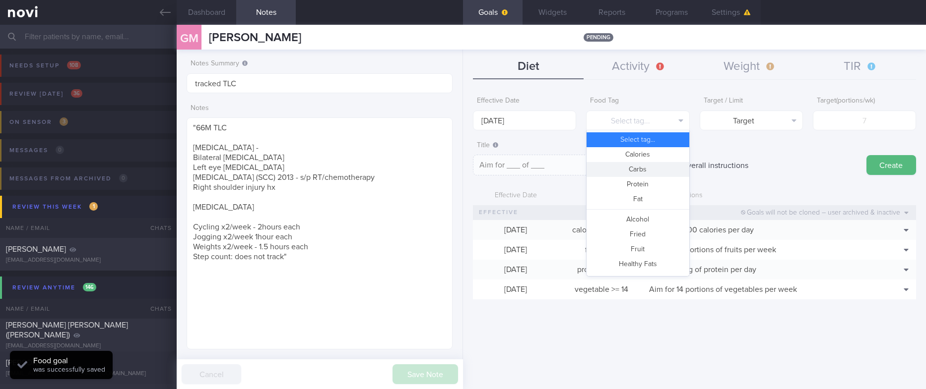
click at [641, 171] on button "Carbs" at bounding box center [637, 169] width 102 height 15
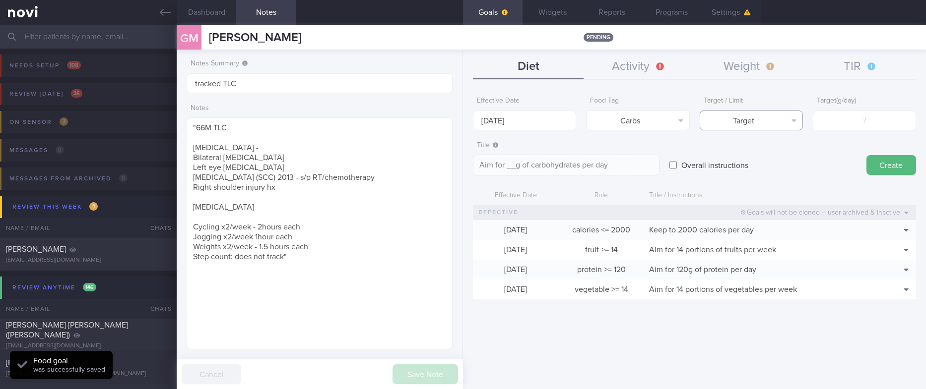
click at [765, 126] on button "Target" at bounding box center [751, 121] width 103 height 20
click at [750, 157] on button "Limit" at bounding box center [751, 154] width 102 height 15
type textarea "Keep to __g of carbohydrates per day"
click at [522, 107] on div "Effective Date 13 Oct 2025" at bounding box center [524, 111] width 103 height 39
click at [517, 114] on input "13 Oct 2025" at bounding box center [524, 121] width 103 height 20
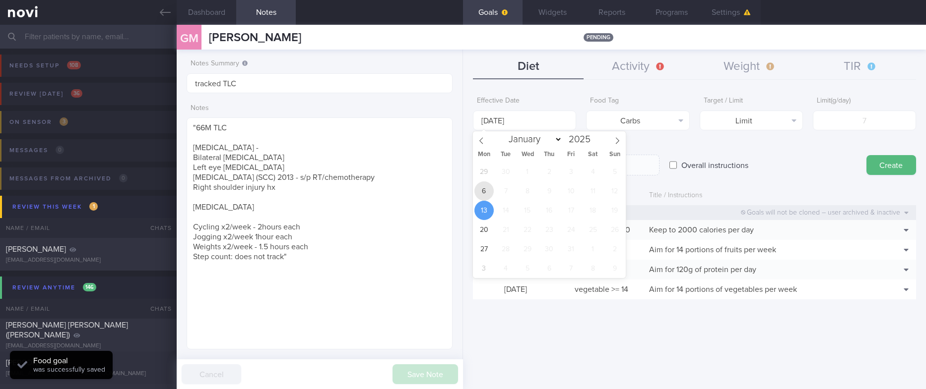
click at [489, 184] on span "6" at bounding box center [483, 191] width 19 height 19
type input "6 Oct 2025"
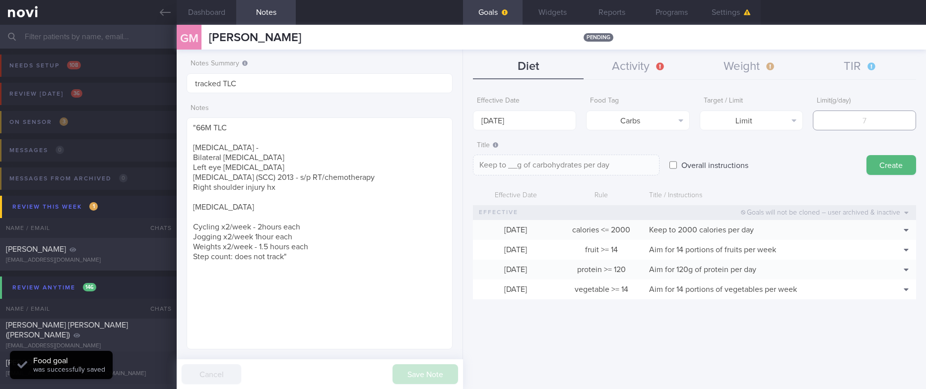
click at [847, 122] on input "number" at bounding box center [864, 121] width 103 height 20
type input "2"
type textarea "Keep to 2g of carbohydrates per day"
type input "20"
type textarea "Keep to 20g of carbohydrates per day"
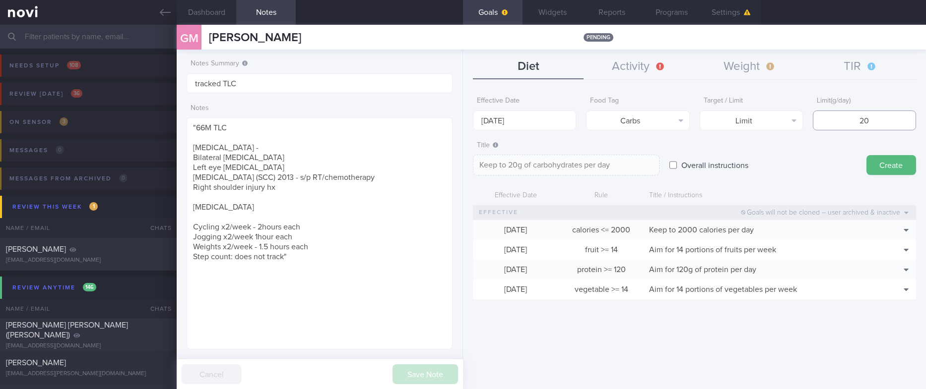
type input "200"
type textarea "Keep to 200g of carbohydrates per day"
type input "200"
click at [885, 175] on div "Title Keep to 200g of carbohydrates per day Keep to 200g of carbohydrates per d…" at bounding box center [694, 156] width 443 height 40
click at [893, 161] on button "Create" at bounding box center [891, 165] width 50 height 20
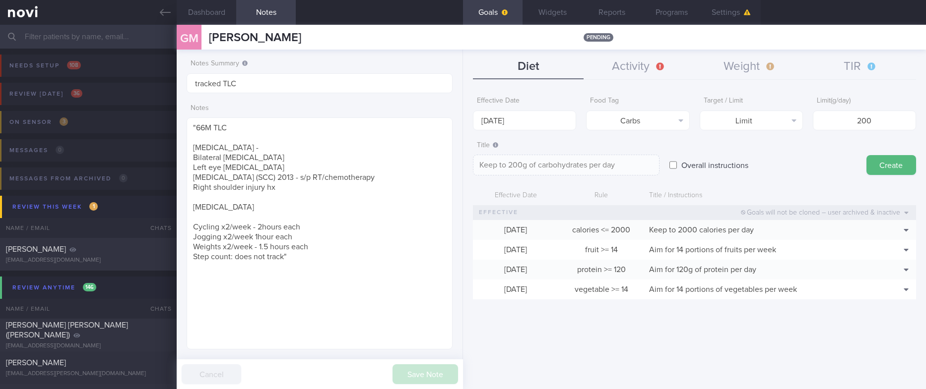
type input "13 Oct 2025"
type textarea "Aim for ___ of ___"
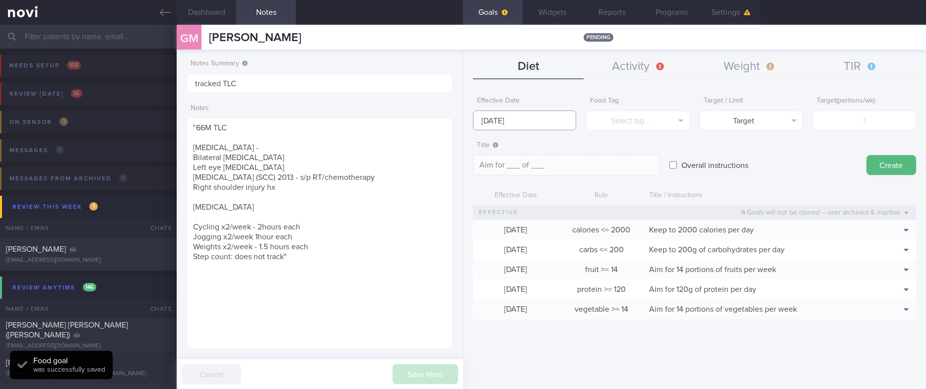
click at [527, 120] on input "13 Oct 2025" at bounding box center [524, 121] width 103 height 20
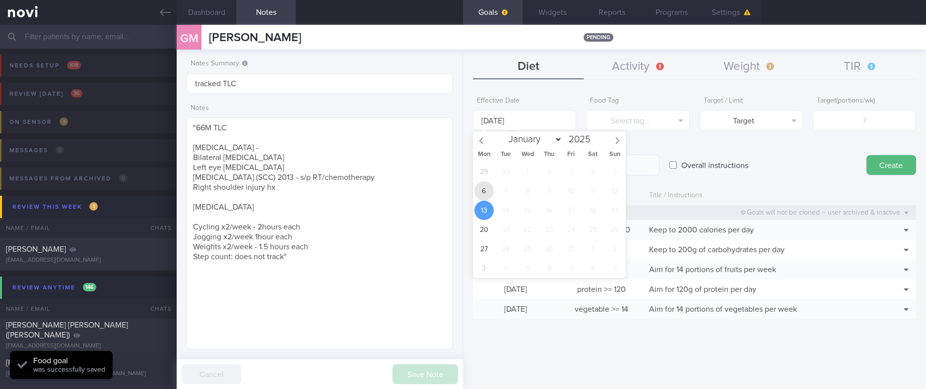
click at [484, 186] on span "6" at bounding box center [483, 191] width 19 height 19
type input "6 Oct 2025"
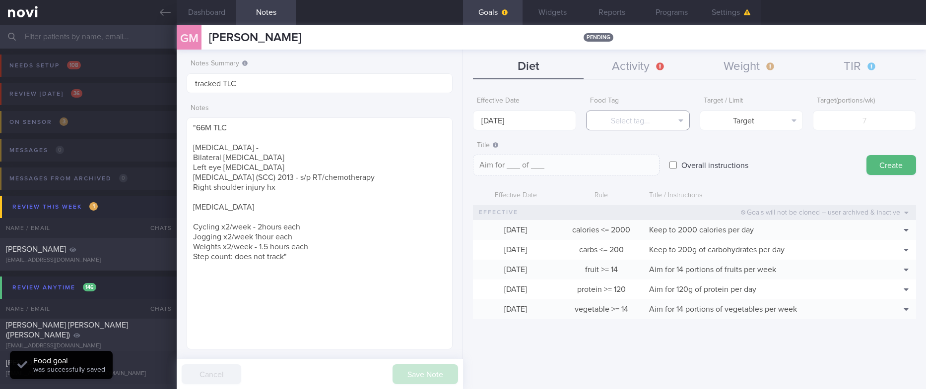
click at [660, 115] on button "Select tag..." at bounding box center [637, 121] width 103 height 20
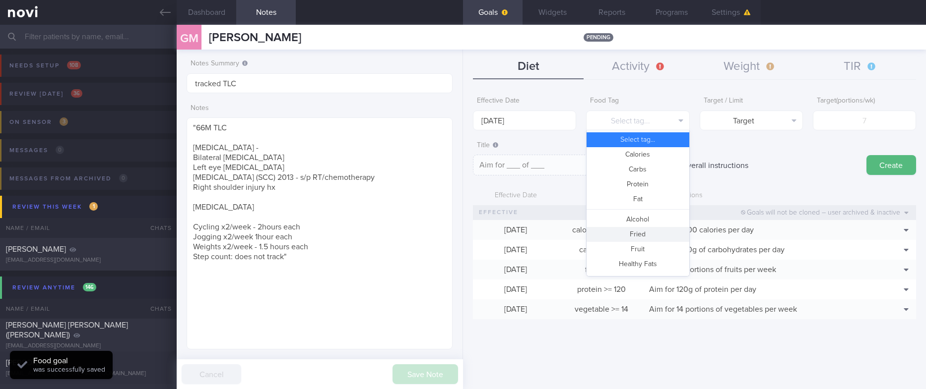
click at [637, 237] on button "Fried" at bounding box center [637, 234] width 102 height 15
type textarea "Aim for __ portions of fried food per week"
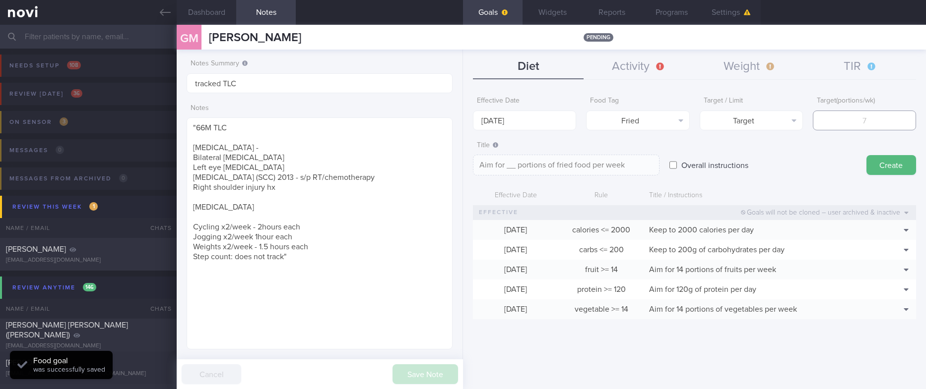
click at [878, 118] on input "number" at bounding box center [864, 121] width 103 height 20
type input "2"
type textarea "Aim for 2 portions of fried food per week"
type input "2"
click at [739, 121] on button "Target" at bounding box center [751, 121] width 103 height 20
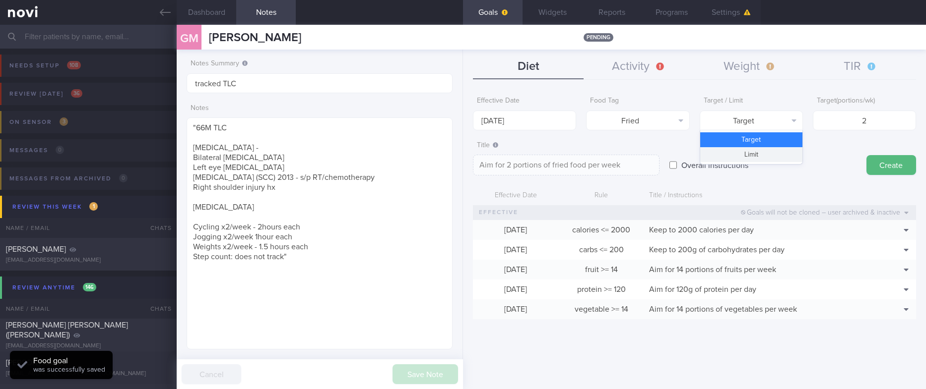
click at [748, 155] on button "Limit" at bounding box center [751, 154] width 102 height 15
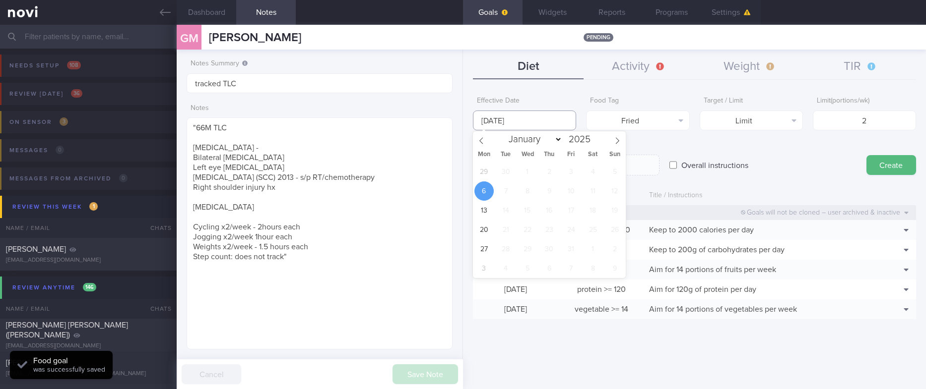
click at [491, 117] on input "6 Oct 2025" at bounding box center [524, 121] width 103 height 20
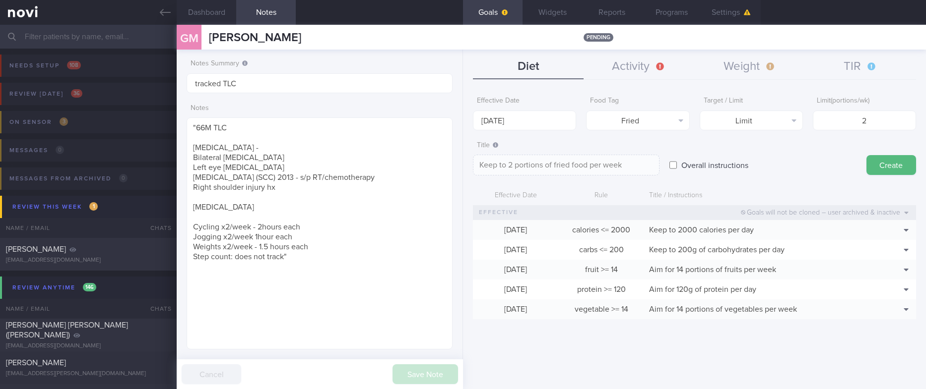
click at [646, 136] on div "Title Keep to 2 portions of fried food per week Keep to 2 portions of fried foo…" at bounding box center [566, 156] width 187 height 40
click at [572, 164] on textarea "Keep to 2 portions of fried food per week" at bounding box center [566, 165] width 187 height 21
type textarea "Keep to 2 portions of fried/high fat food per week"
click at [898, 171] on button "Create" at bounding box center [891, 165] width 50 height 20
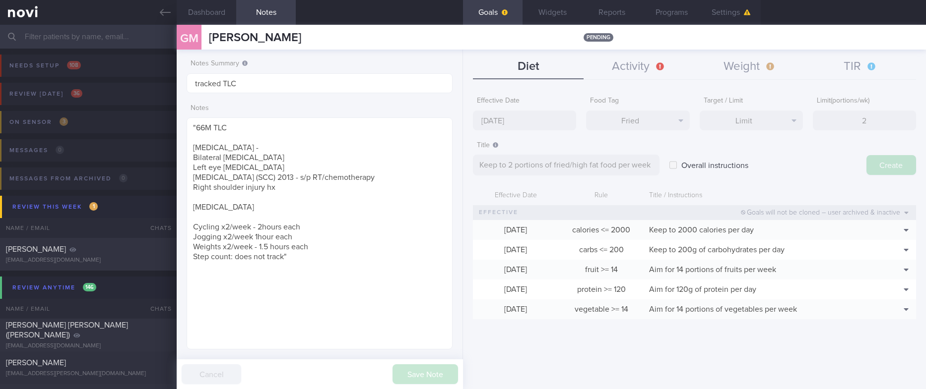
type input "13 Oct 2025"
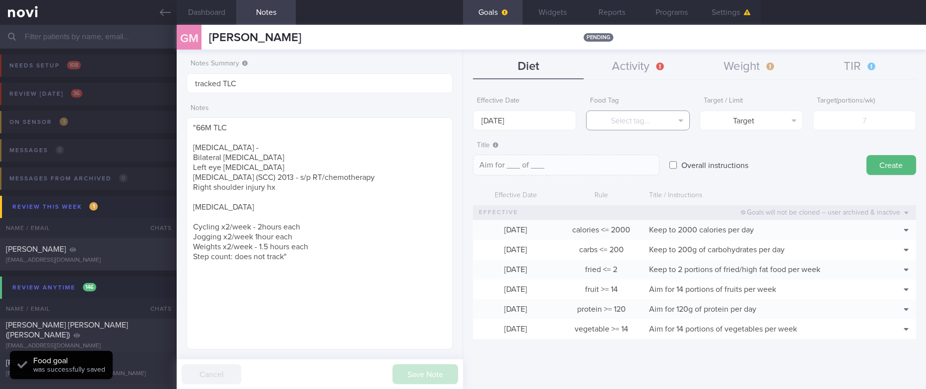
click at [638, 112] on button "Select tag..." at bounding box center [637, 121] width 103 height 20
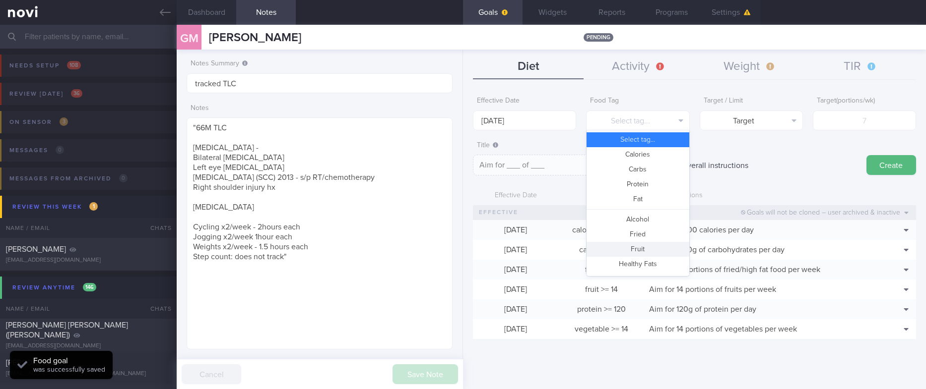
click at [630, 254] on button "Fruit" at bounding box center [637, 249] width 102 height 15
type textarea "Aim for __ portions of fruits per week"
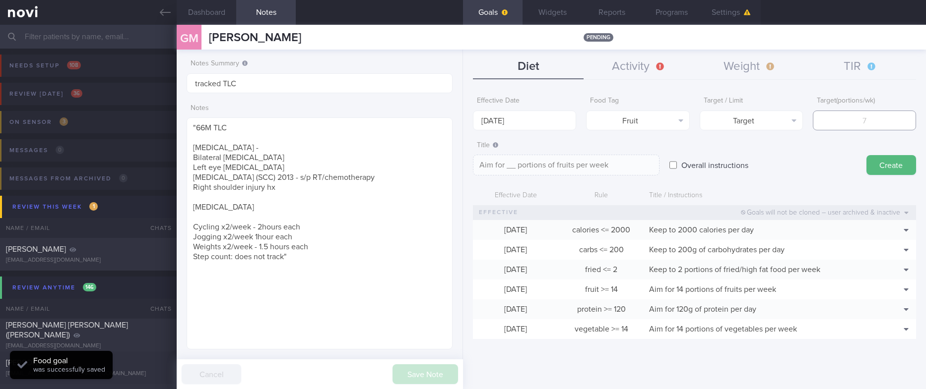
click at [886, 114] on input "number" at bounding box center [864, 121] width 103 height 20
type input "1"
type textarea "Aim for 1 portions of fruits per week"
type input "14"
type textarea "Aim for 14 portions of fruits per week"
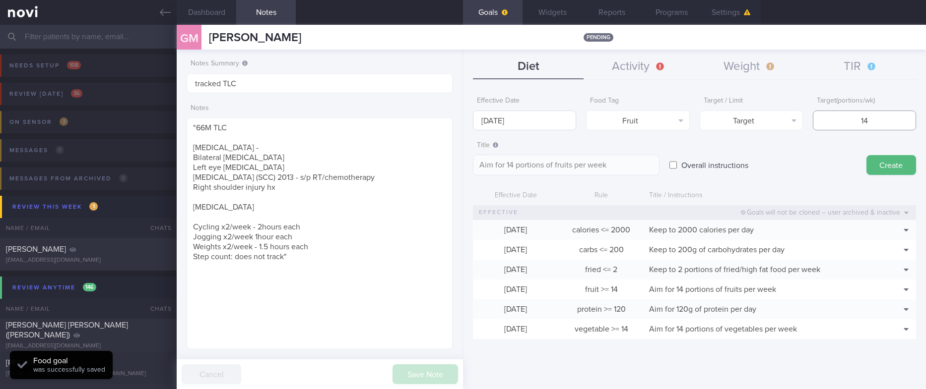
type input "14"
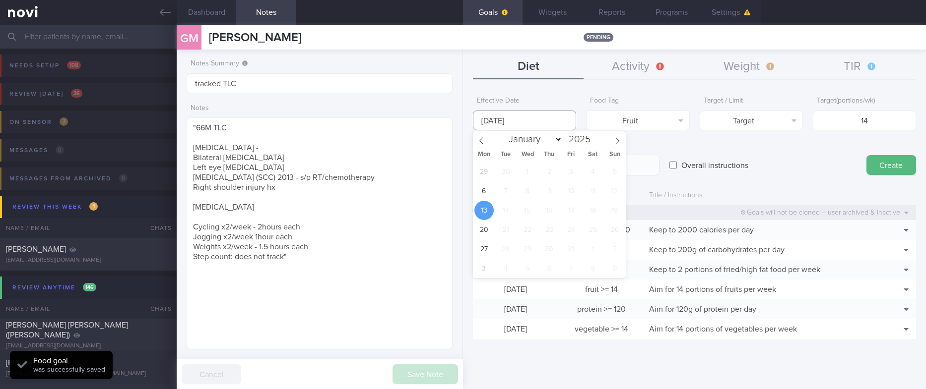
click at [524, 127] on body "You are offline! Some functionality will be unavailable Patients New Users Coac…" at bounding box center [463, 194] width 926 height 389
click at [809, 154] on div "Overall instructions" at bounding box center [762, 155] width 187 height 39
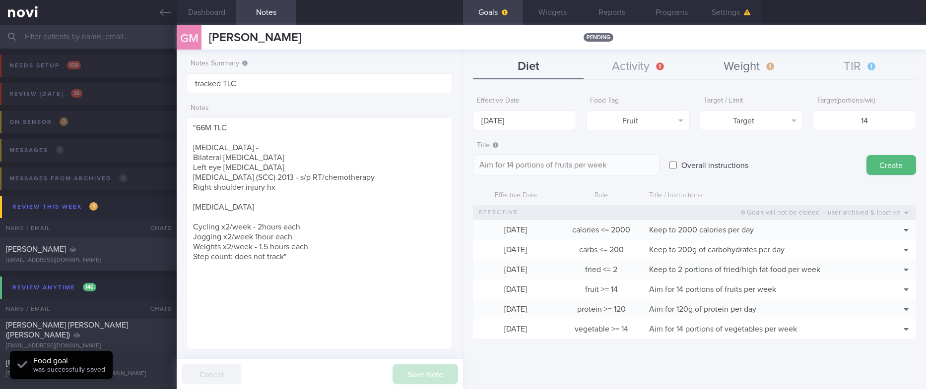
drag, startPoint x: 677, startPoint y: 66, endPoint x: 747, endPoint y: 66, distance: 70.0
click at [692, 66] on button "Activity" at bounding box center [638, 67] width 111 height 25
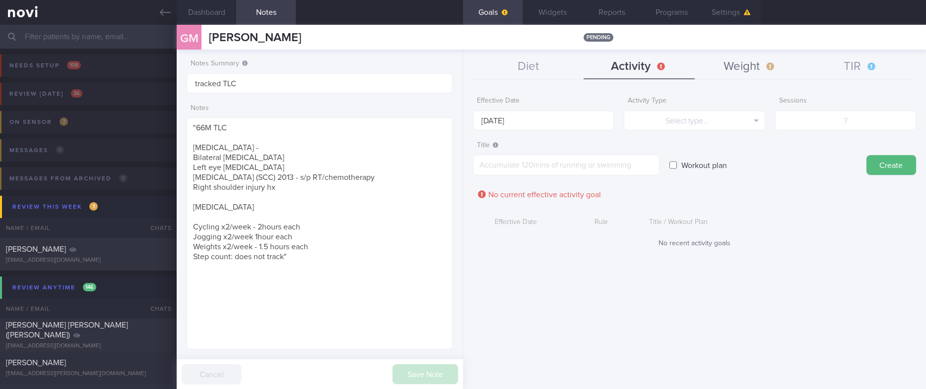
click at [750, 66] on button "Weight" at bounding box center [750, 67] width 111 height 25
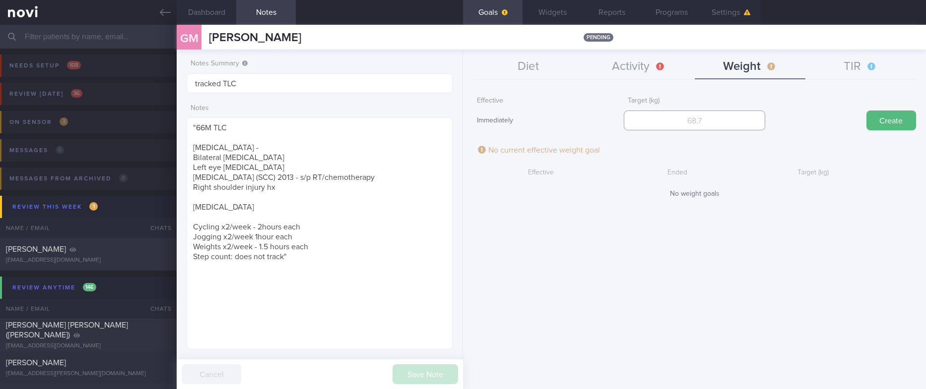
click at [711, 124] on input "number" at bounding box center [694, 121] width 141 height 20
type input "95"
click at [902, 120] on button "Create" at bounding box center [891, 121] width 50 height 20
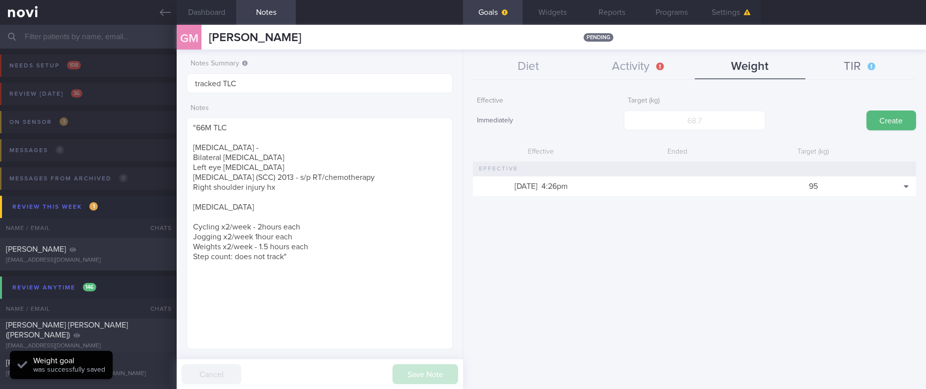
click at [861, 68] on button "TIR" at bounding box center [860, 67] width 111 height 25
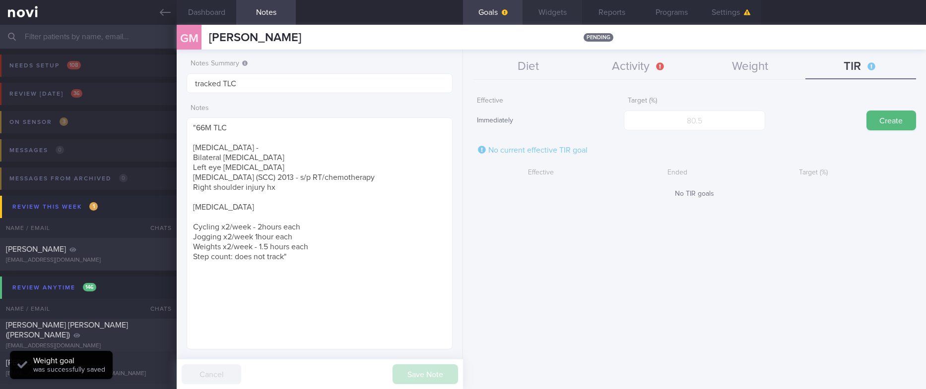
click at [548, 13] on button "Widgets" at bounding box center [552, 12] width 60 height 25
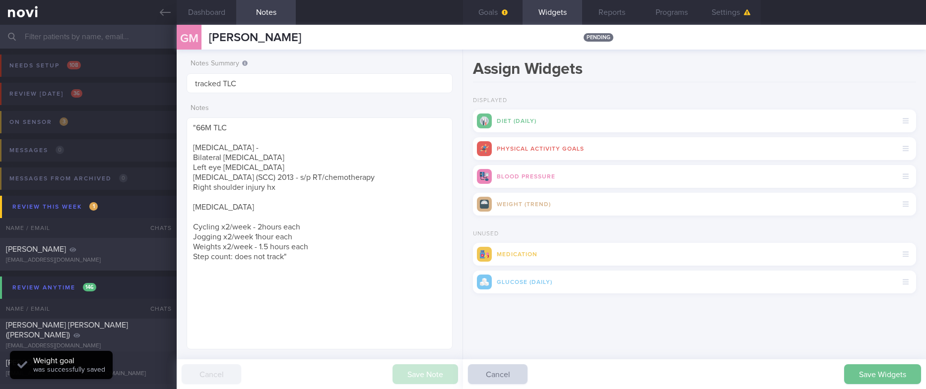
click at [874, 337] on button "Save Widgets" at bounding box center [882, 375] width 77 height 20
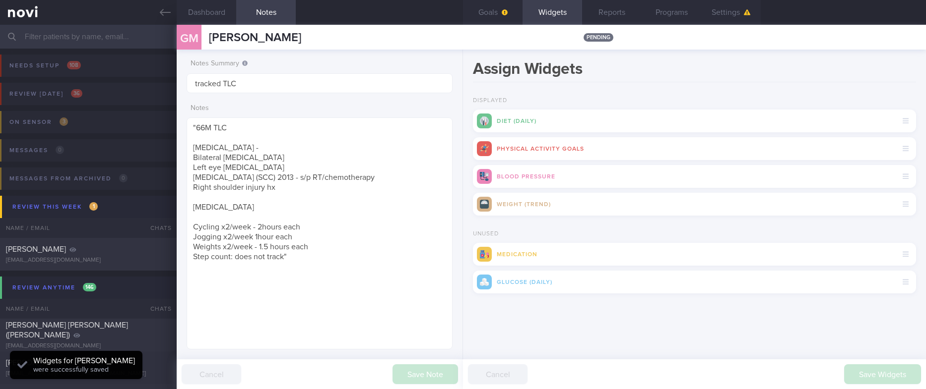
scroll to position [118, 236]
click at [461, 10] on div "Dashboard Notes" at bounding box center [320, 12] width 286 height 25
click at [496, 16] on button "Goals" at bounding box center [493, 12] width 60 height 25
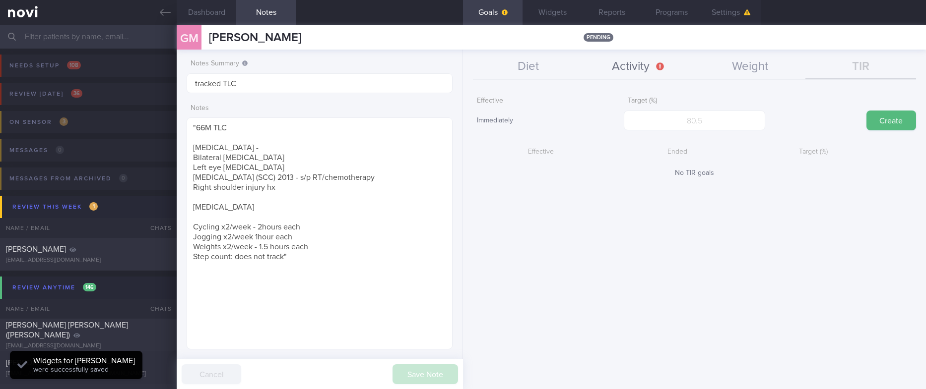
click at [650, 66] on button "Activity" at bounding box center [638, 67] width 111 height 25
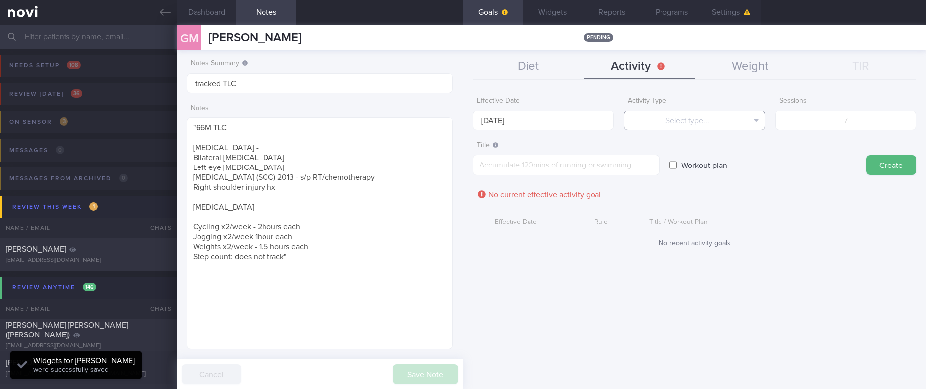
click at [709, 128] on button "Select type..." at bounding box center [694, 121] width 141 height 20
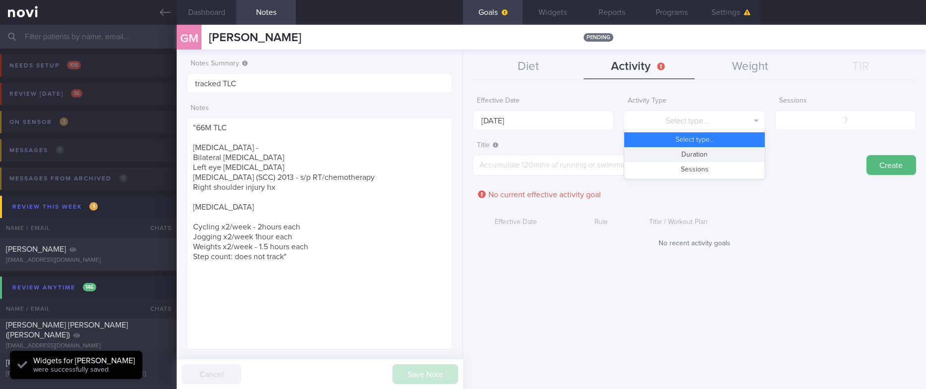
click at [709, 159] on button "Duration" at bounding box center [694, 154] width 140 height 15
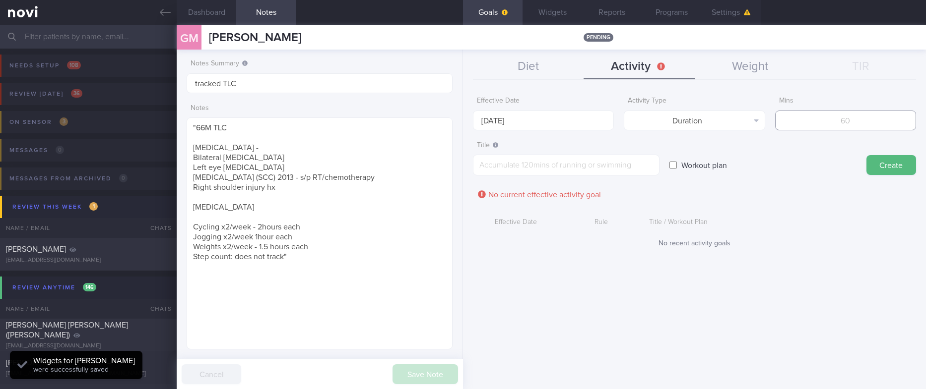
click at [828, 128] on input "number" at bounding box center [845, 121] width 141 height 20
type input "150"
click at [572, 123] on input "13 Oct 2025" at bounding box center [543, 121] width 141 height 20
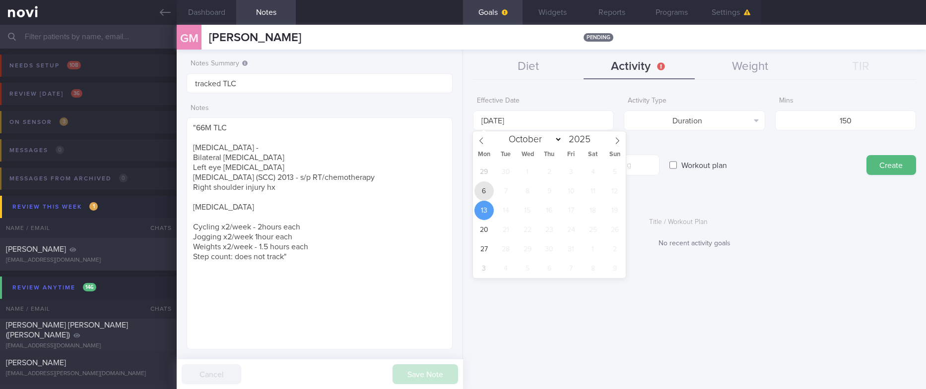
click at [482, 196] on span "6" at bounding box center [483, 191] width 19 height 19
type input "6 Oct 2025"
drag, startPoint x: 674, startPoint y: 148, endPoint x: 653, endPoint y: 155, distance: 22.0
click at [673, 146] on div "Workout plan" at bounding box center [762, 155] width 187 height 39
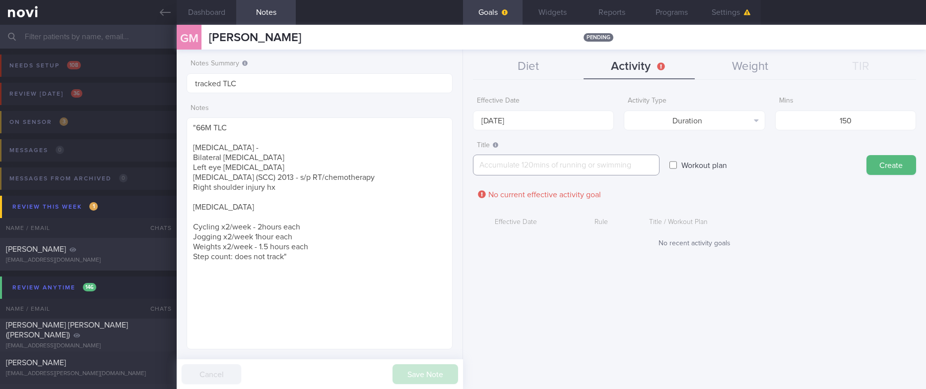
click at [625, 156] on textarea at bounding box center [566, 165] width 187 height 21
paste textarea "Aim for 150 mins moderate intensity aerobic training per week (brisk walking, j…"
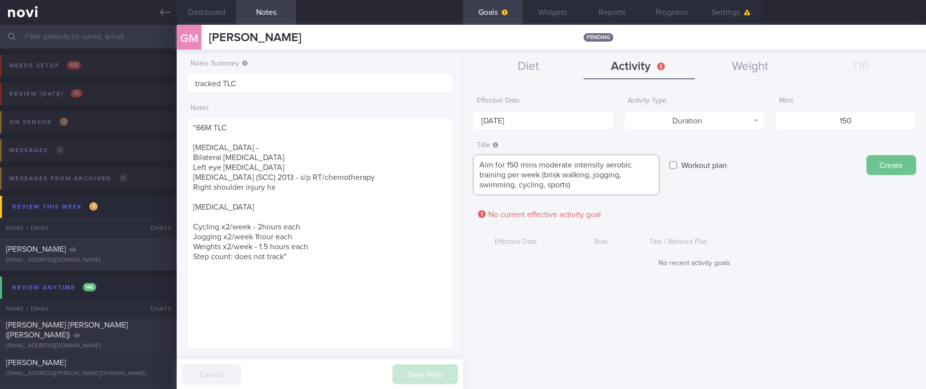
type textarea "Aim for 150 mins moderate intensity aerobic training per week (brisk walking, j…"
click at [887, 157] on button "Create" at bounding box center [891, 165] width 50 height 20
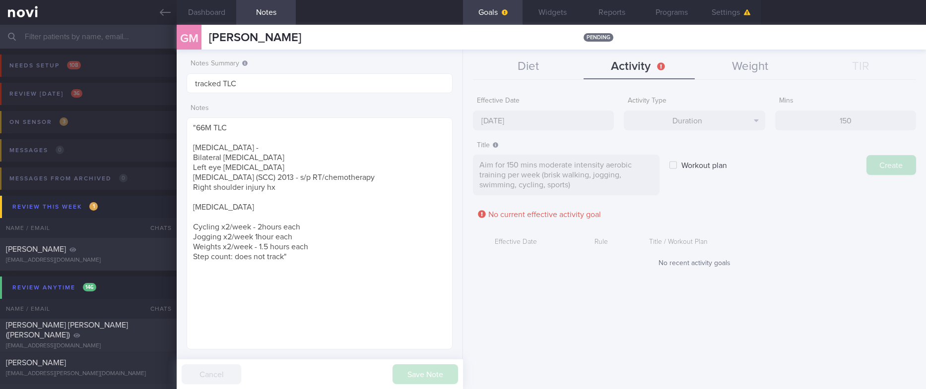
type input "13 Oct 2025"
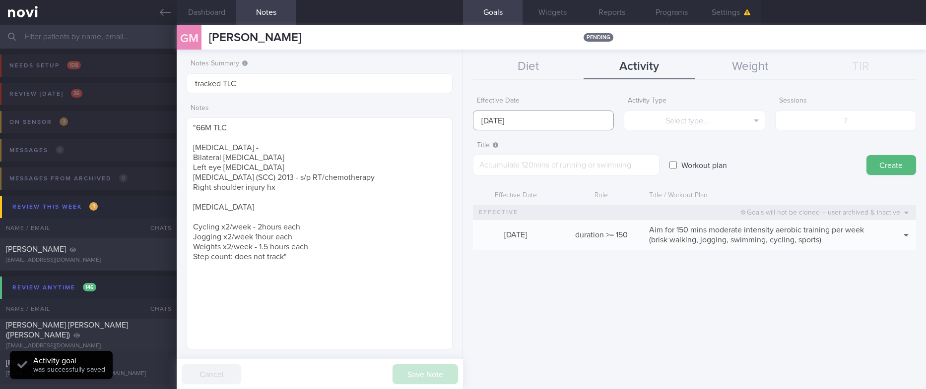
click at [538, 117] on input "13 Oct 2025" at bounding box center [543, 121] width 141 height 20
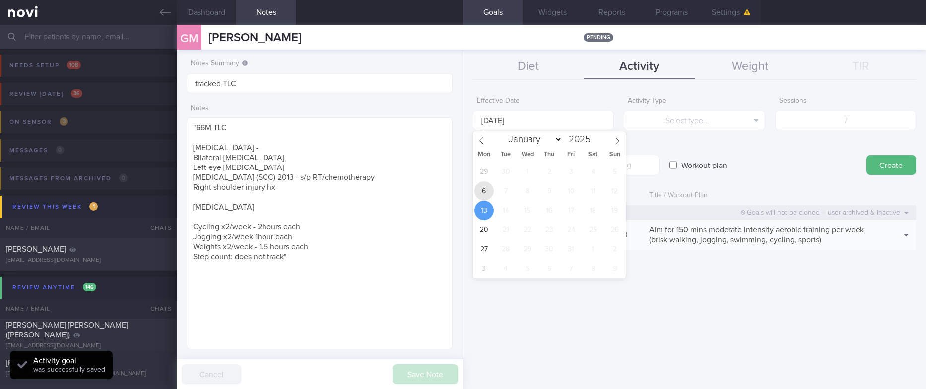
click at [489, 184] on span "6" at bounding box center [483, 191] width 19 height 19
type input "6 Oct 2025"
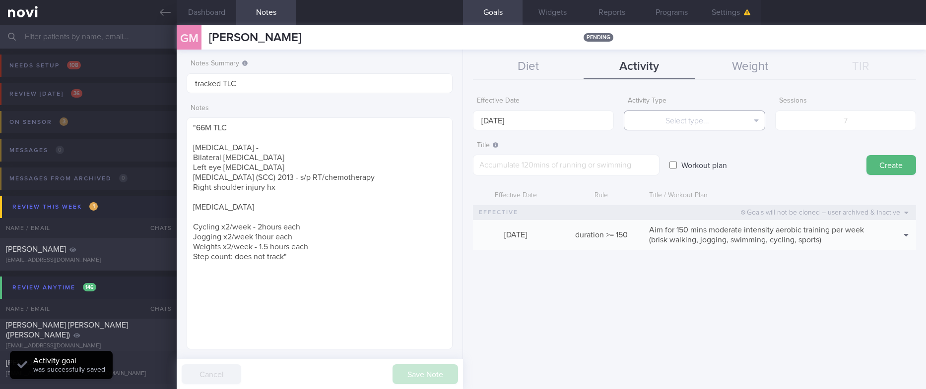
click at [726, 113] on button "Select type..." at bounding box center [694, 121] width 141 height 20
click at [707, 170] on button "Sessions" at bounding box center [694, 169] width 140 height 15
click at [877, 123] on input "number" at bounding box center [845, 121] width 141 height 20
type input "2"
click at [598, 167] on textarea at bounding box center [566, 165] width 187 height 21
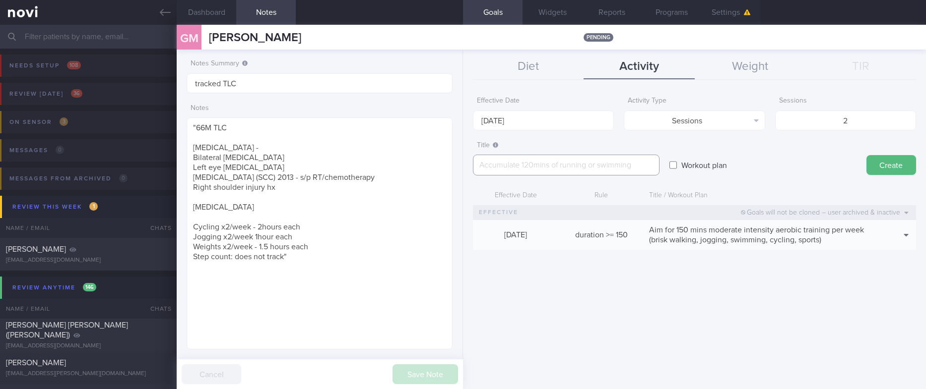
paste textarea "*Upper Body* - Exercise 1: [Lat Pull-down](https://www.youtube.com/watch?v=AOpi…"
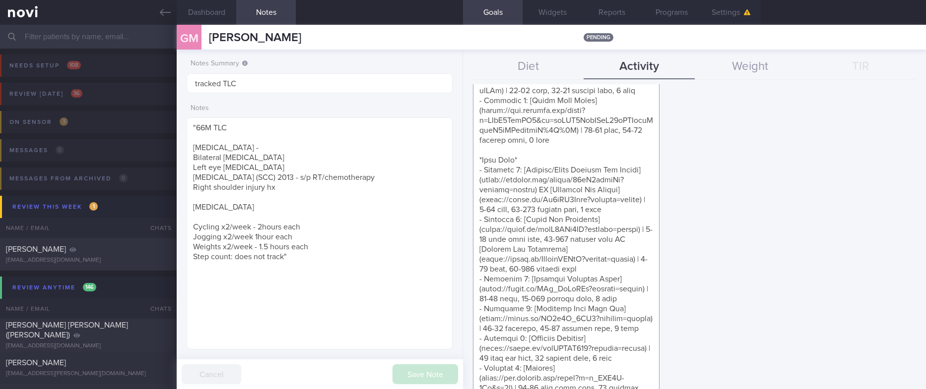
scroll to position [570, 0]
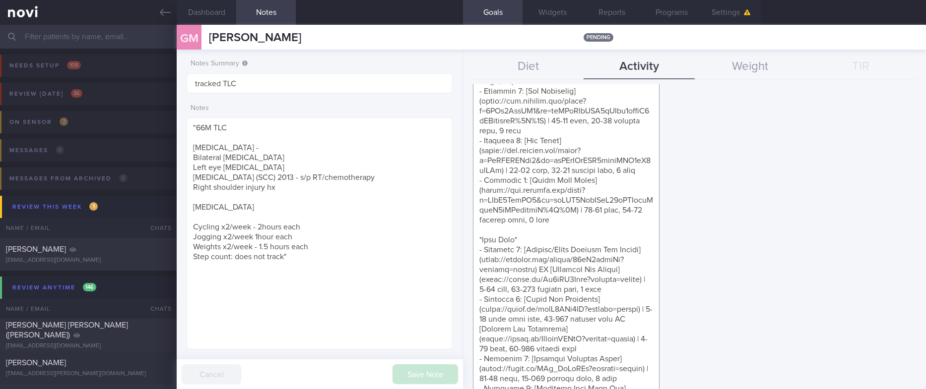
drag, startPoint x: 607, startPoint y: 270, endPoint x: 493, endPoint y: 126, distance: 184.1
click at [493, 126] on textarea at bounding box center [566, 176] width 187 height 1182
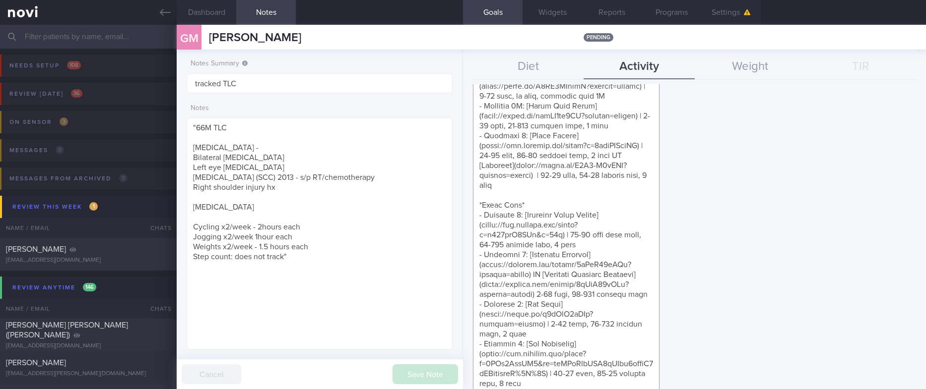
scroll to position [0, 0]
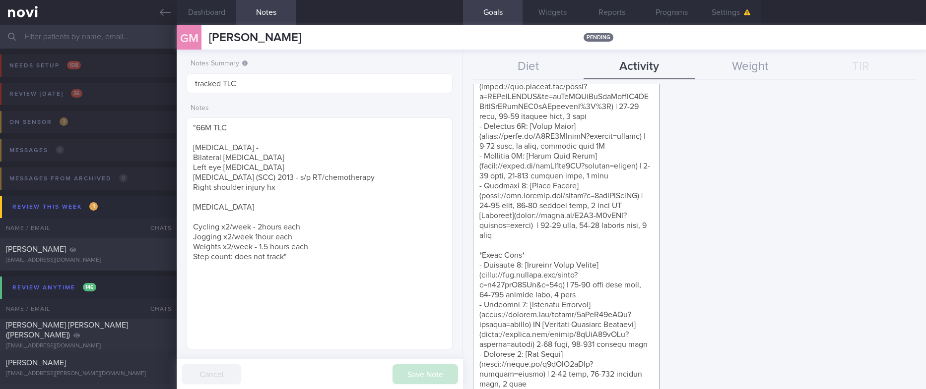
type textarea "Aim for at least 2x strength training sessions per week *Upper Body* - Exercise…"
click at [850, 169] on div "Title ​ Workout plan Create" at bounding box center [694, 321] width 443 height 903
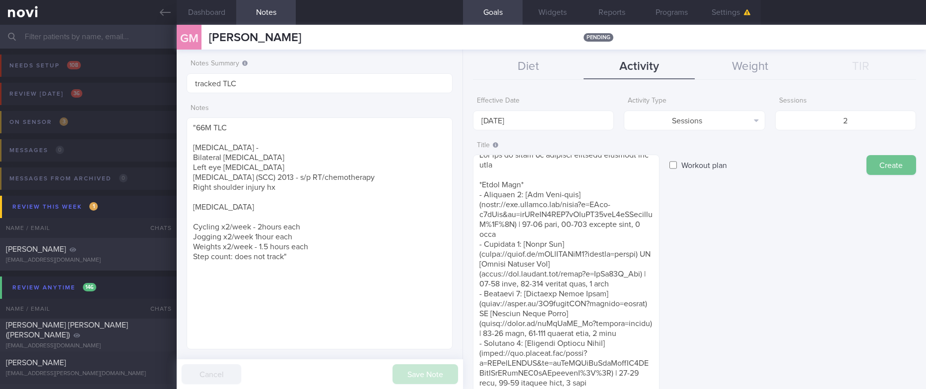
click at [885, 165] on button "Create" at bounding box center [891, 165] width 50 height 20
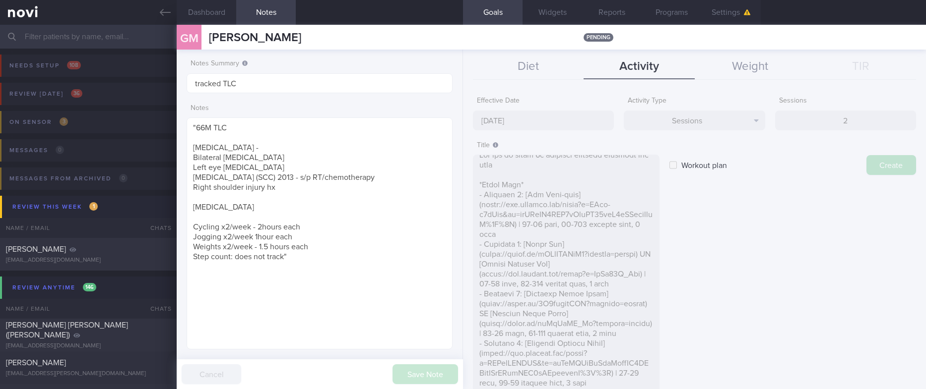
type input "13 Oct 2025"
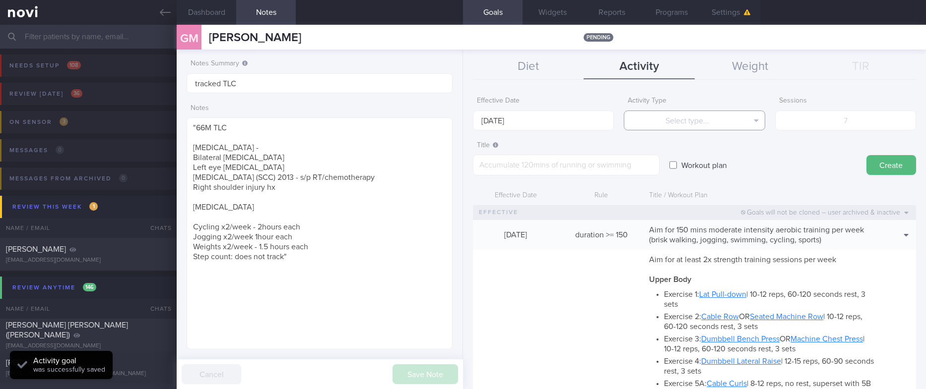
click at [715, 129] on button "Select type..." at bounding box center [694, 121] width 141 height 20
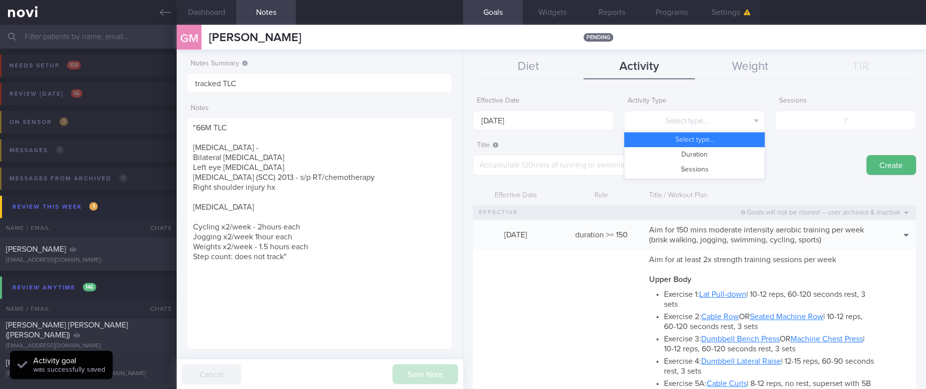
click at [797, 168] on div "Workout plan" at bounding box center [762, 155] width 187 height 39
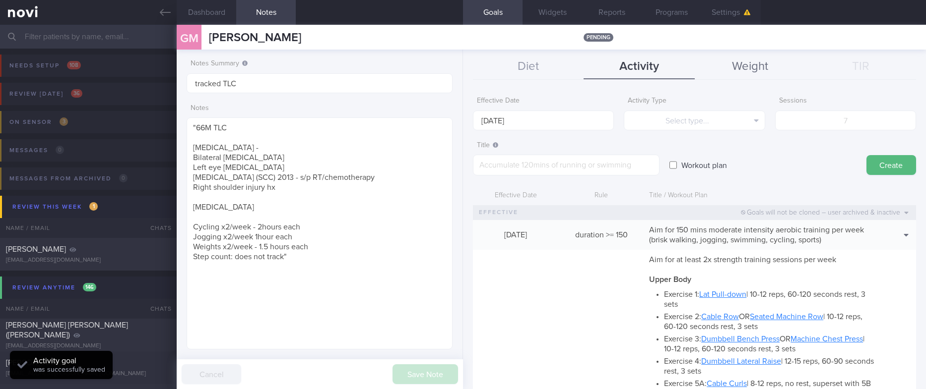
click at [768, 75] on button "Weight" at bounding box center [750, 67] width 111 height 25
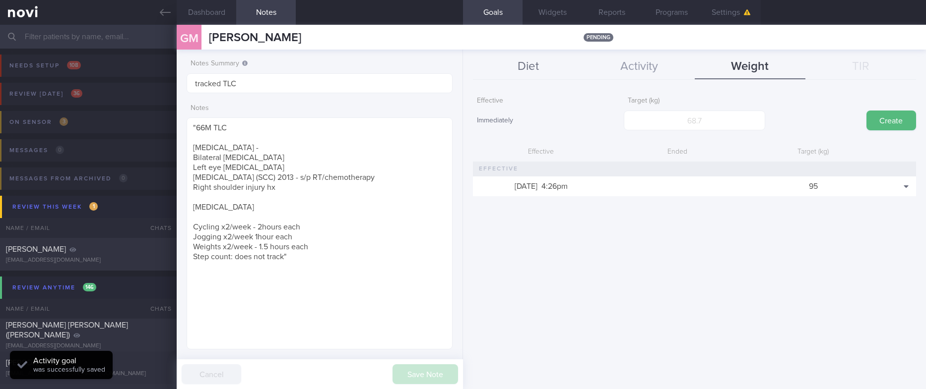
click at [537, 60] on button "Diet" at bounding box center [528, 67] width 111 height 25
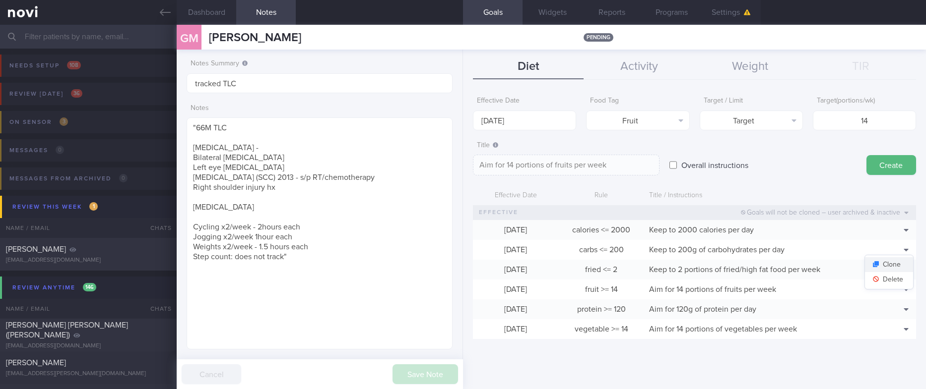
click at [900, 263] on button "Clone" at bounding box center [889, 264] width 48 height 15
type input "200"
type textarea "Keep to 200g of carbohydrates per day"
click at [896, 282] on button "Delete" at bounding box center [889, 279] width 48 height 15
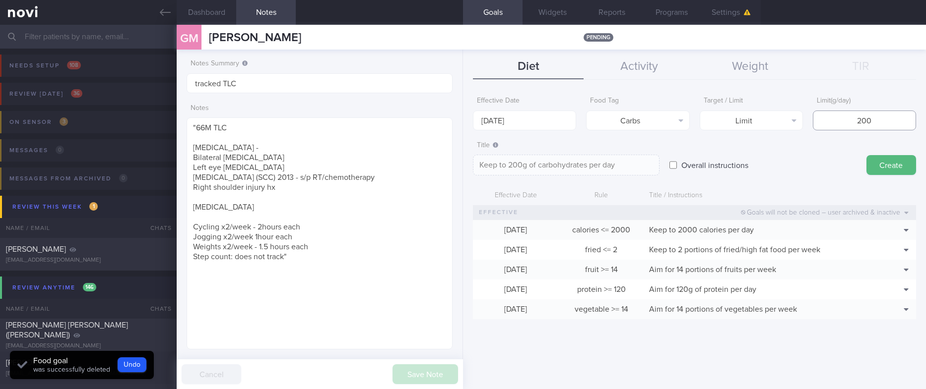
drag, startPoint x: 880, startPoint y: 124, endPoint x: 809, endPoint y: 119, distance: 71.1
click at [809, 119] on div "Effective Date 13 Oct 2025 Food Tag Carbs Select tag... Calories Carbs Protein …" at bounding box center [694, 111] width 443 height 39
type input "7"
type textarea "Keep to 7g of carbohydrates per day"
type input "78"
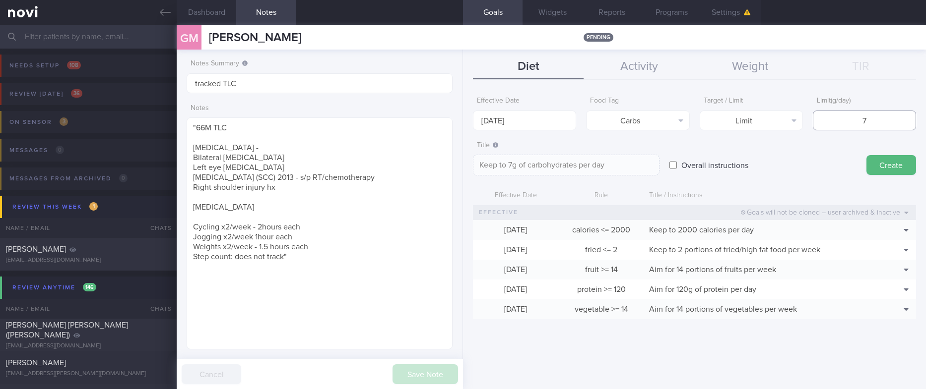
type textarea "Keep to 78g of carbohydrates per day"
type input "78"
click at [624, 131] on form "Effective Date 13 Oct 2025 Food Tag Carbs Select tag... Calories Carbs Protein …" at bounding box center [694, 211] width 443 height 238
click at [631, 115] on button "Carbs" at bounding box center [637, 121] width 103 height 20
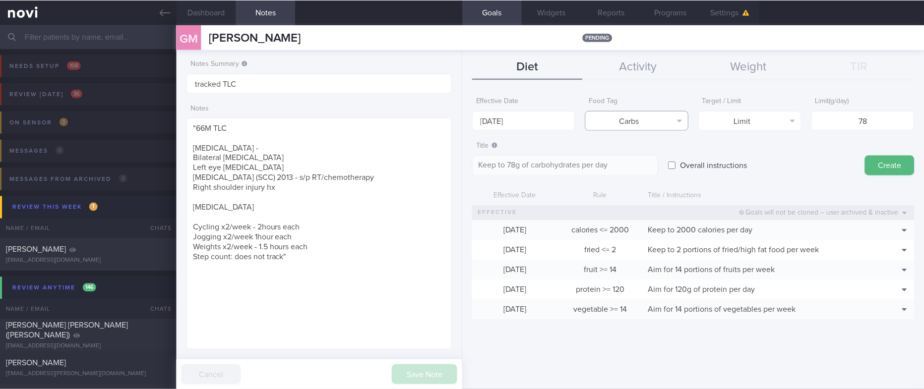
scroll to position [32, 0]
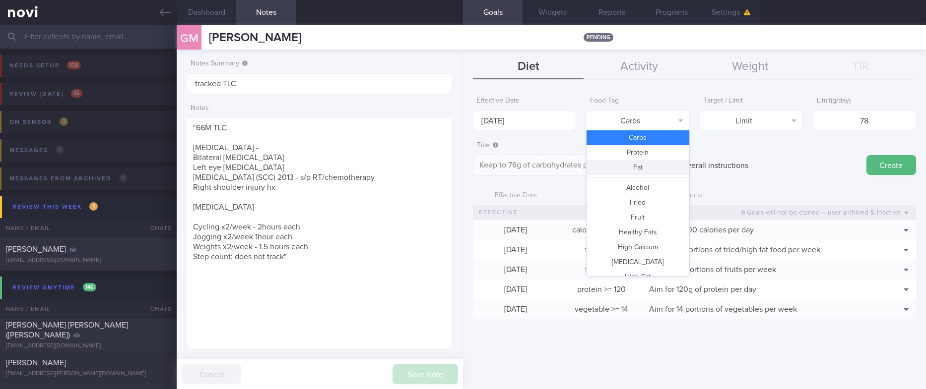
click at [640, 168] on button "Fat" at bounding box center [637, 167] width 102 height 15
type textarea "Keep to 78g of fat per day"
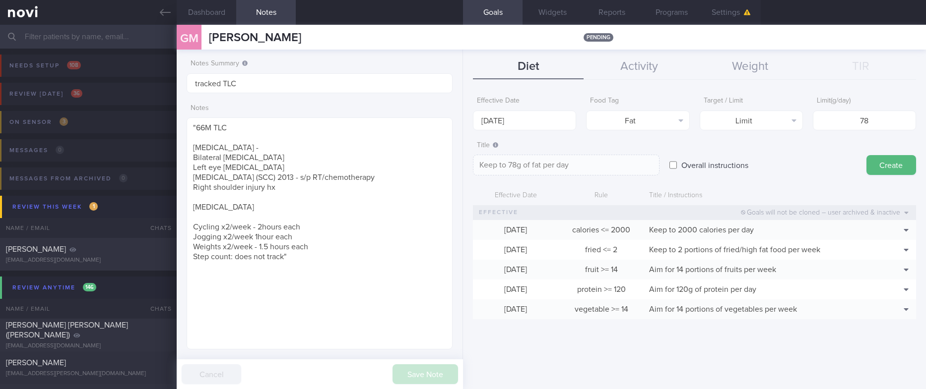
click at [568, 131] on form "Effective Date 13 Oct 2025 Food Tag Fat Select tag... Calories Carbs Protein Fa…" at bounding box center [694, 211] width 443 height 238
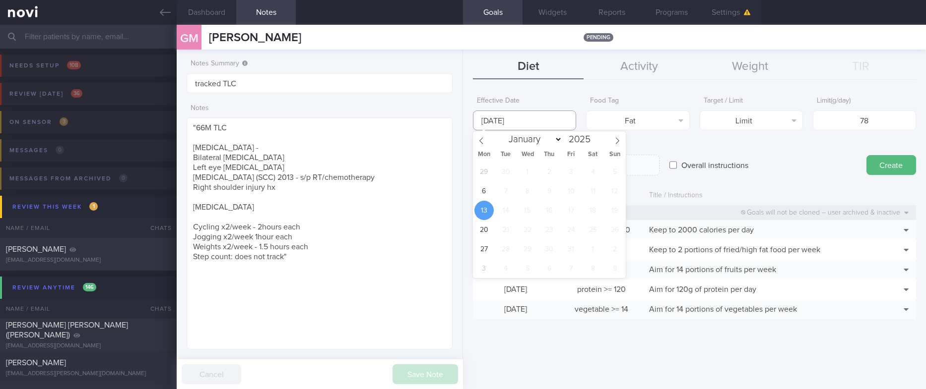
click at [553, 123] on input "13 Oct 2025" at bounding box center [524, 121] width 103 height 20
click at [486, 188] on span "6" at bounding box center [483, 191] width 19 height 19
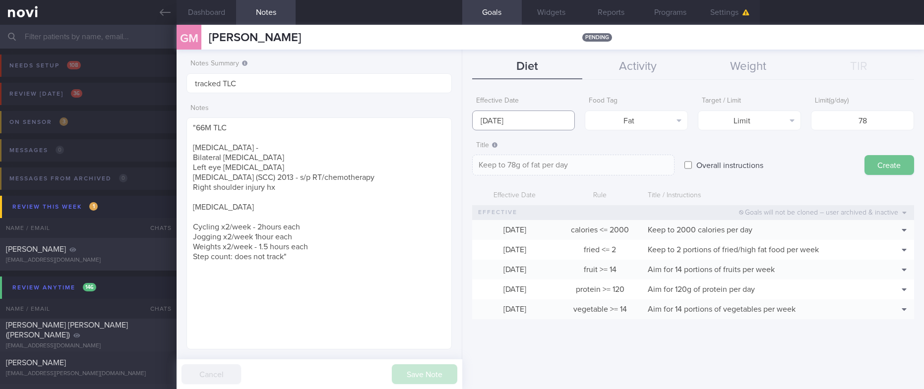
scroll to position [495967, 495864]
click at [903, 165] on button "Create" at bounding box center [890, 165] width 50 height 20
type input "13 Oct 2025"
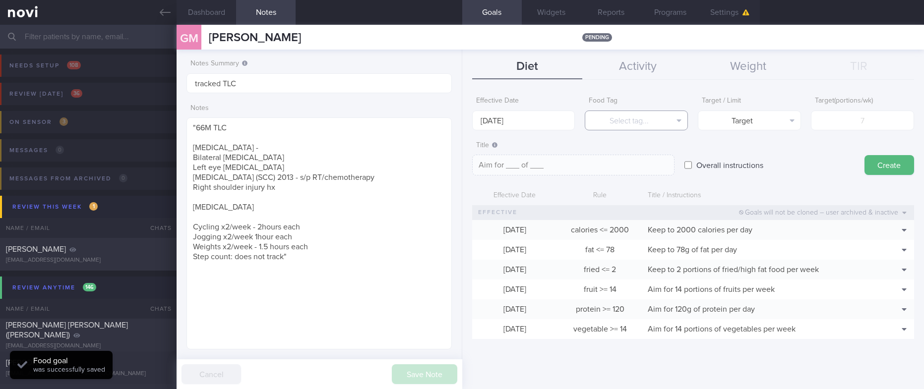
click at [655, 123] on button "Select tag..." at bounding box center [636, 121] width 103 height 20
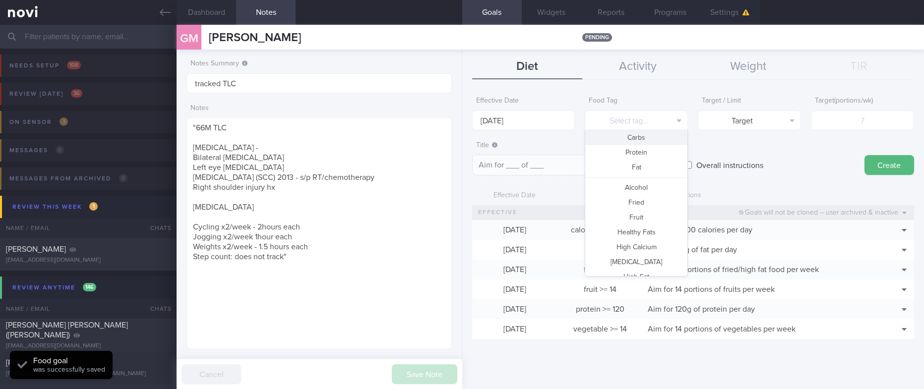
click at [652, 133] on button "Carbs" at bounding box center [636, 137] width 102 height 15
type textarea "Aim for __g of carbohydrates per day"
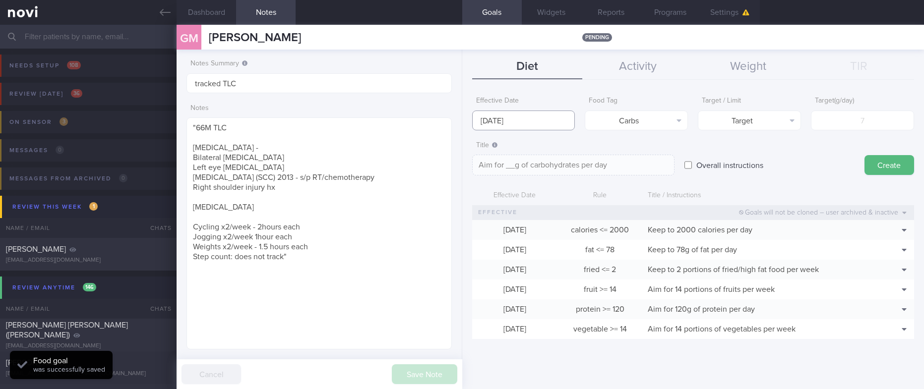
click at [523, 116] on input "13 Oct 2025" at bounding box center [523, 121] width 103 height 20
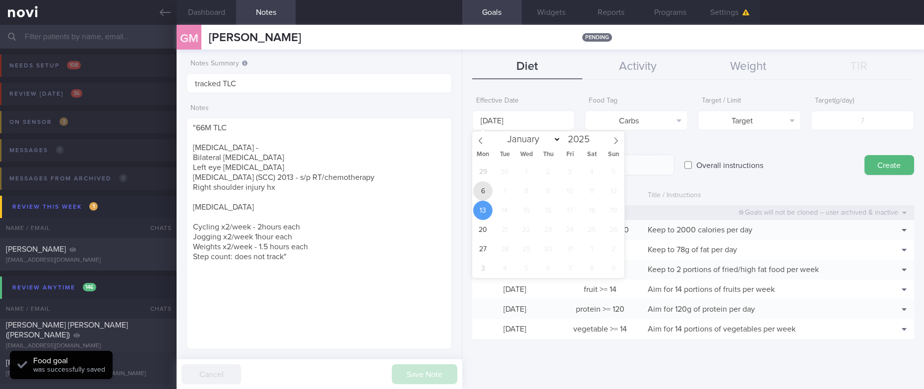
click at [480, 189] on span "6" at bounding box center [482, 191] width 19 height 19
type input "6 Oct 2025"
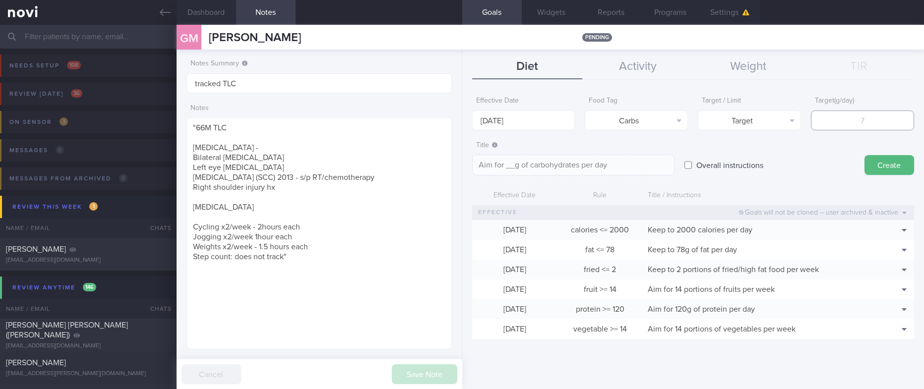
click at [856, 128] on input "number" at bounding box center [862, 121] width 103 height 20
type input "2"
type textarea "Aim for 2g of carbohydrates per day"
type input "20"
type textarea "Aim for 20g of carbohydrates per day"
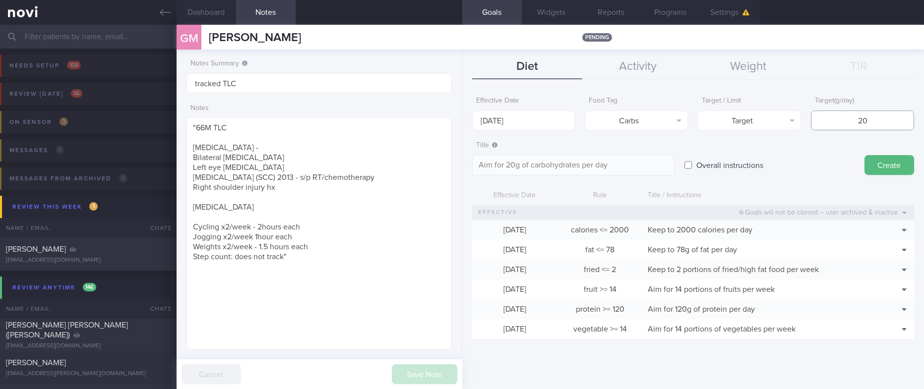
type input "200"
type textarea "Aim for 200g of carbohydrates per day"
type input "200"
click at [795, 127] on button "Target" at bounding box center [749, 121] width 103 height 20
click at [781, 154] on button "Limit" at bounding box center [750, 154] width 102 height 15
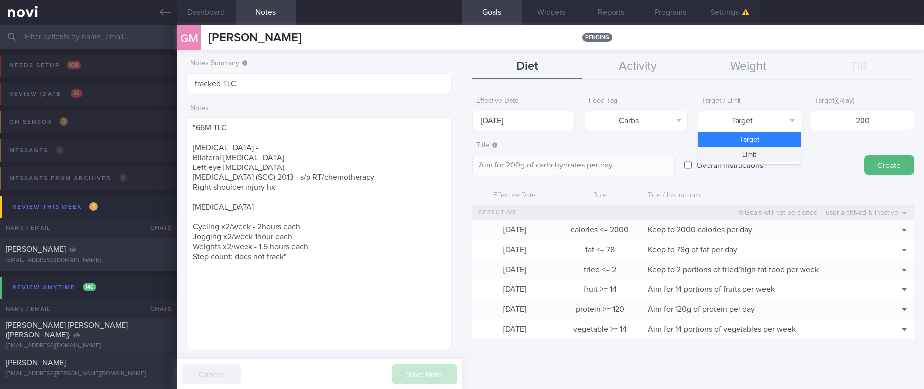
type textarea "Keep to 200g of carbohydrates per day"
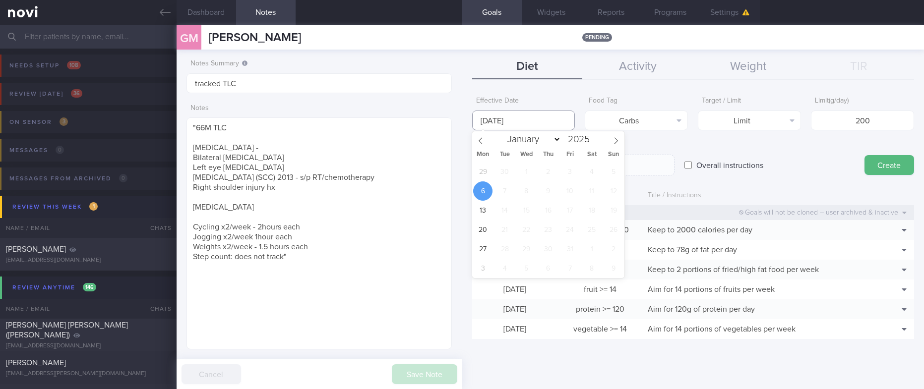
click at [546, 117] on input "6 Oct 2025" at bounding box center [523, 121] width 103 height 20
drag, startPoint x: 792, startPoint y: 159, endPoint x: 812, endPoint y: 157, distance: 20.4
click at [793, 158] on div "Overall instructions" at bounding box center [770, 155] width 170 height 39
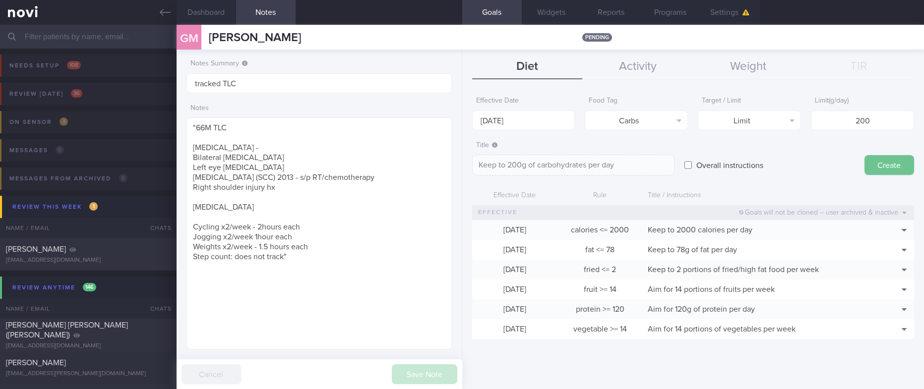
click at [872, 167] on button "Create" at bounding box center [890, 165] width 50 height 20
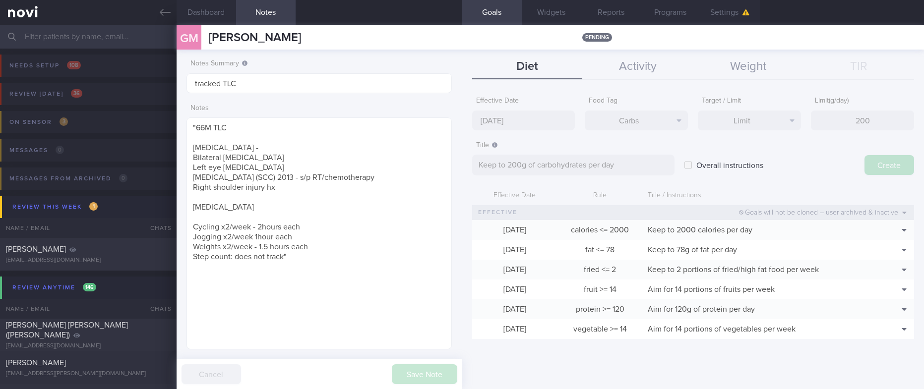
type input "13 Oct 2025"
type textarea "Aim for ___ of ___"
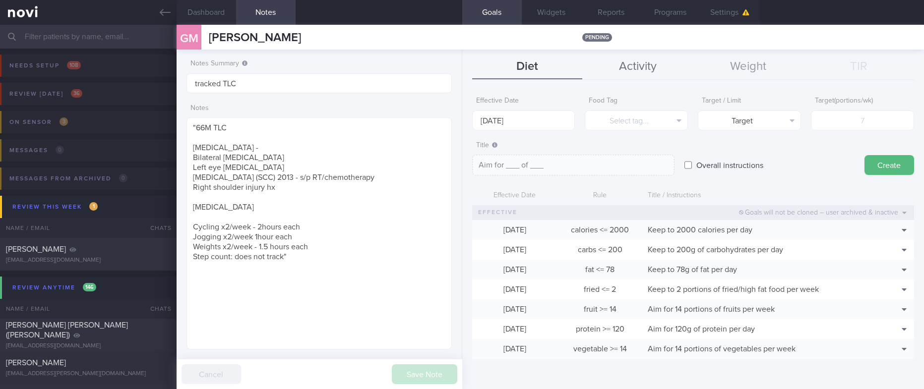
click at [658, 71] on button "Activity" at bounding box center [637, 67] width 111 height 25
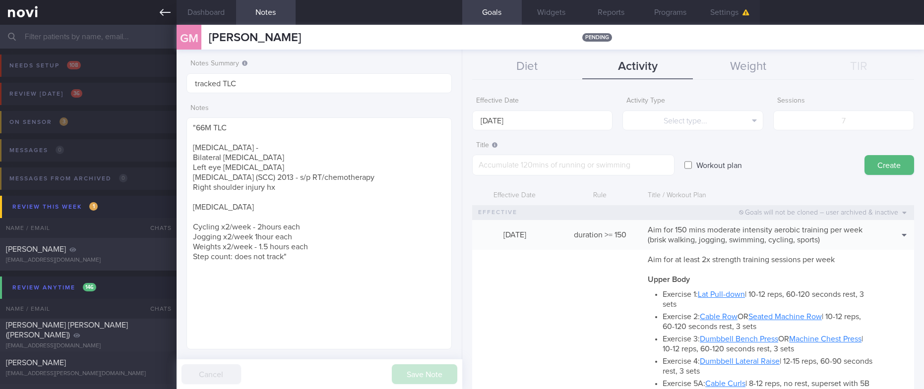
drag, startPoint x: 157, startPoint y: 13, endPoint x: 139, endPoint y: 9, distance: 17.9
click at [157, 13] on link at bounding box center [88, 12] width 177 height 25
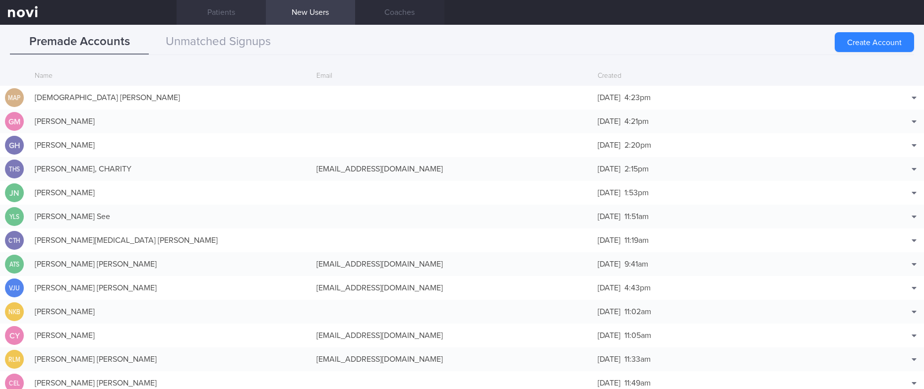
click at [219, 11] on link "Patients" at bounding box center [221, 12] width 89 height 25
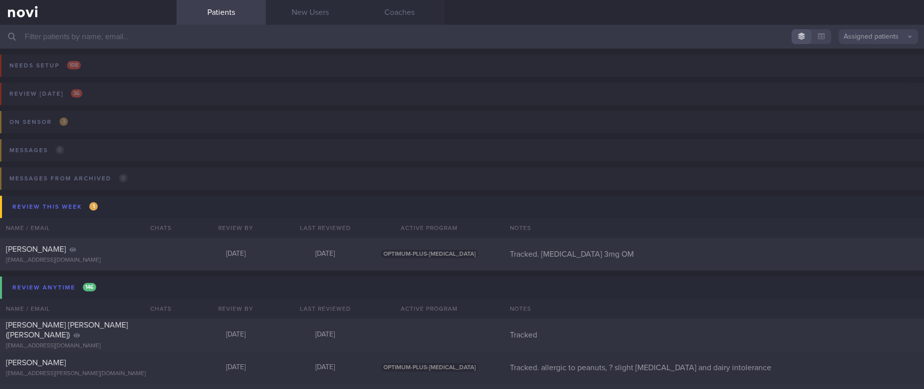
click at [162, 29] on input "text" at bounding box center [462, 37] width 924 height 24
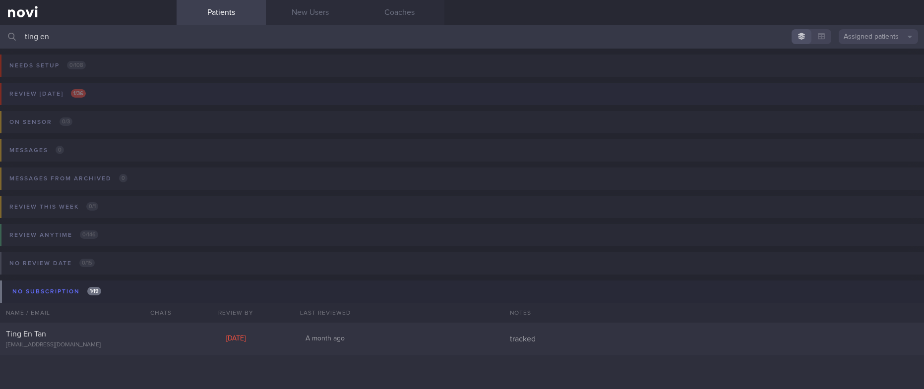
type input "ting en"
click at [180, 101] on button "Review today 1 / 36" at bounding box center [460, 97] width 927 height 28
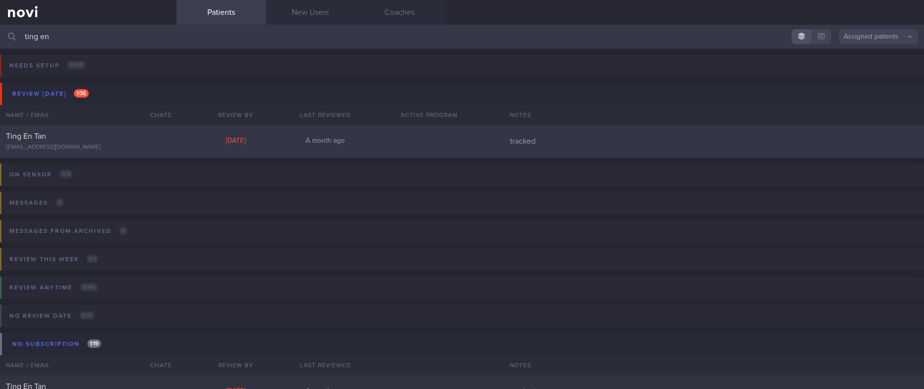
click at [124, 139] on div "Ting En Tan" at bounding box center [87, 136] width 162 height 10
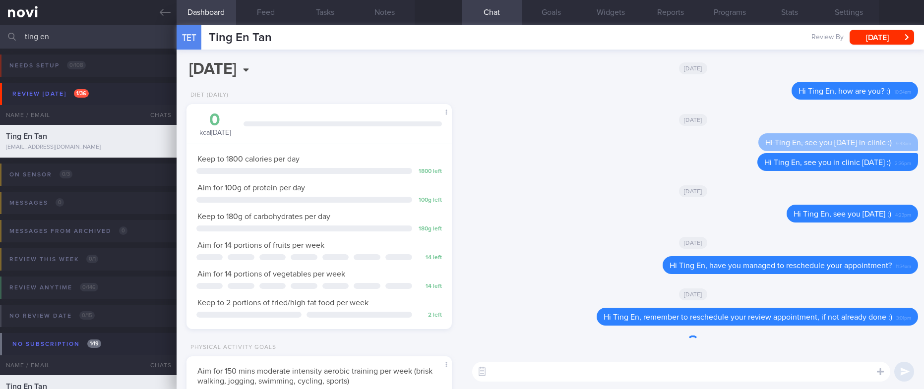
scroll to position [120, 240]
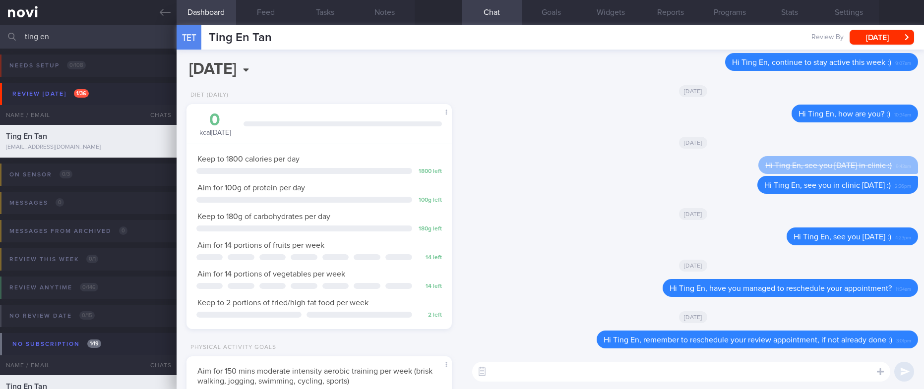
click at [622, 337] on textarea at bounding box center [681, 372] width 418 height 20
paste textarea "as I haven't heard from you in a while, I will be archiving your account shortl…"
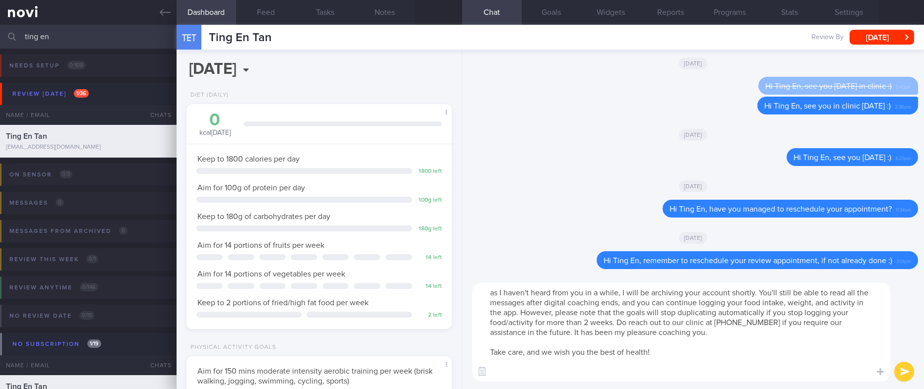
click at [489, 296] on textarea "as I haven't heard from you in a while, I will be archiving your account shortl…" at bounding box center [681, 332] width 418 height 99
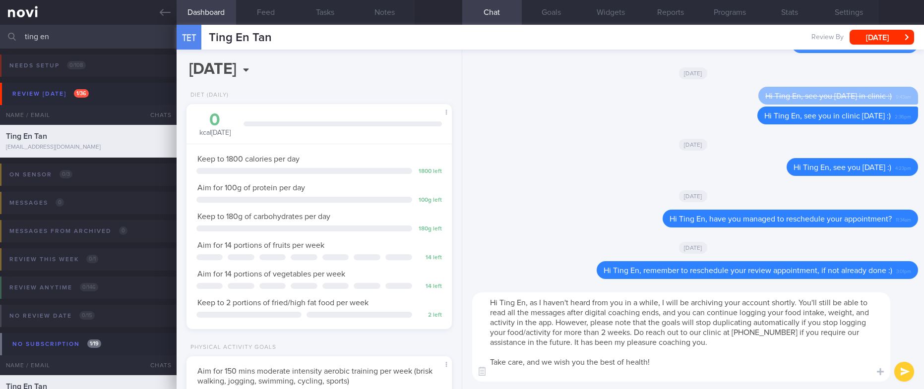
click at [684, 337] on textarea "Hi Ting En, as I haven't heard from you in a while, I will be archiving your ac…" at bounding box center [681, 337] width 418 height 89
type textarea "Hi Ting En, as I haven't heard from you in a while, I will be archiving your ac…"
click at [899, 337] on button "submit" at bounding box center [904, 372] width 20 height 20
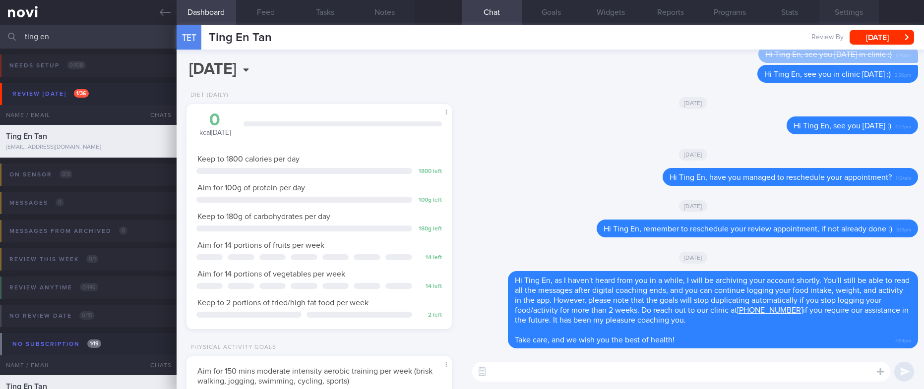
click at [850, 6] on button "Settings" at bounding box center [850, 12] width 60 height 25
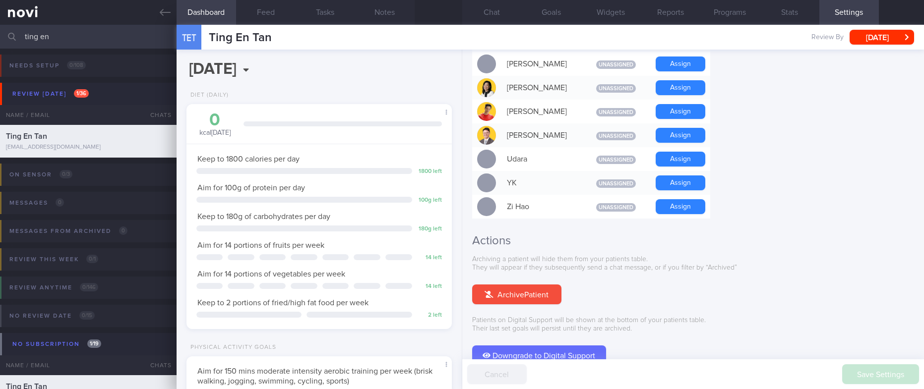
scroll to position [916, 0]
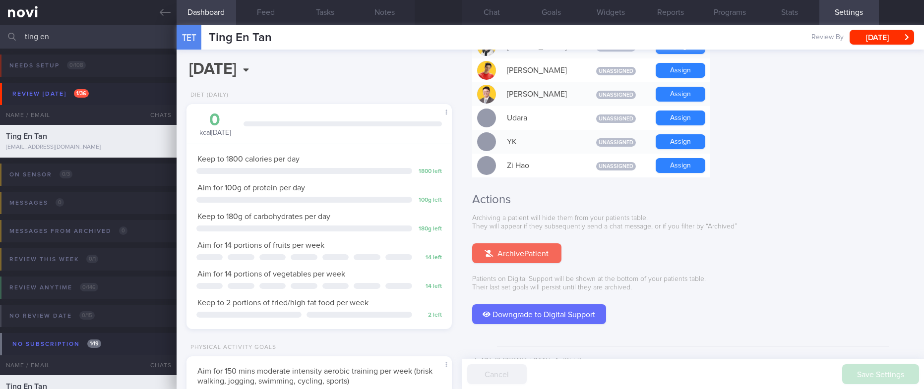
click at [532, 244] on button "Archive Patient" at bounding box center [516, 254] width 89 height 20
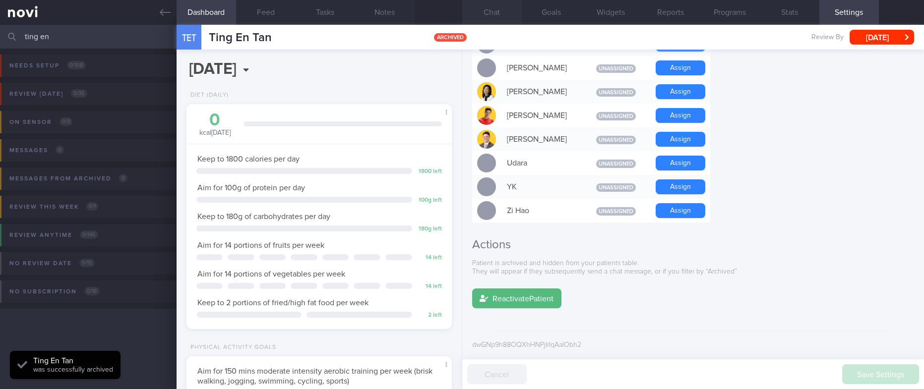
scroll to position [855, 0]
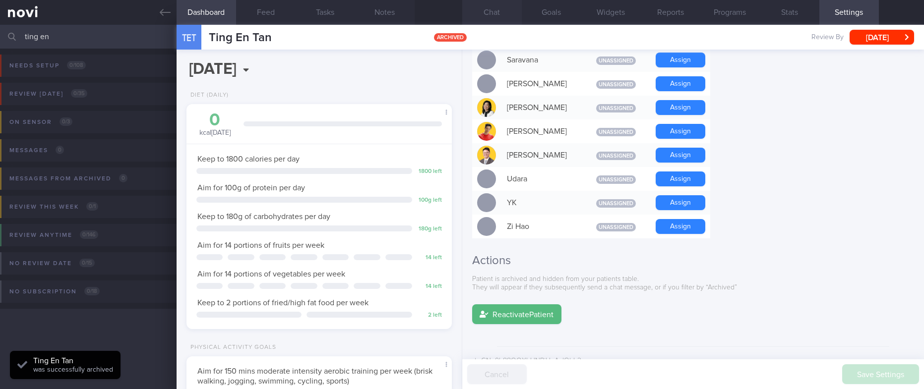
click at [495, 11] on button "Chat" at bounding box center [492, 12] width 60 height 25
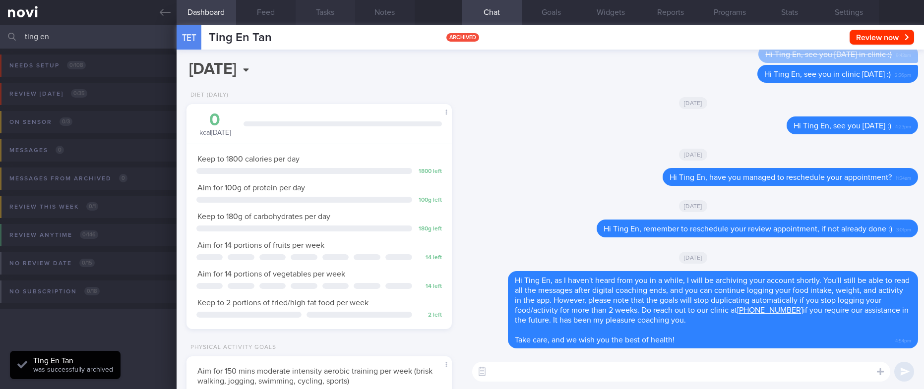
scroll to position [120, 240]
drag, startPoint x: 91, startPoint y: 36, endPoint x: 3, endPoint y: 37, distance: 87.8
click at [0, 34] on html "You are offline! Some functionality will be unavailable Patients New Users Coac…" at bounding box center [462, 194] width 924 height 389
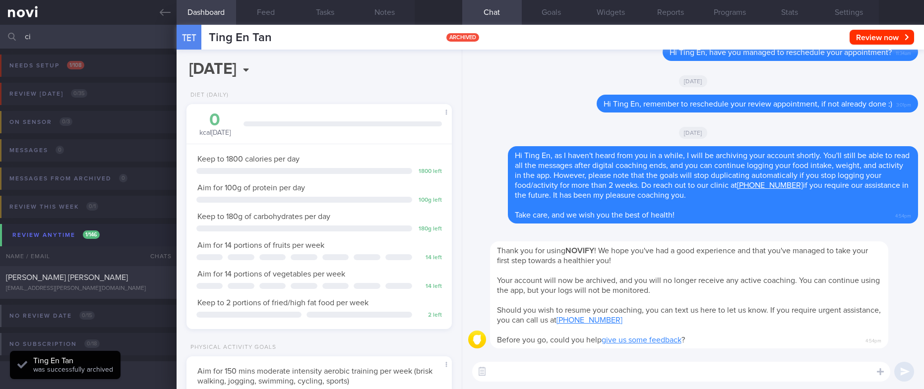
type input "c"
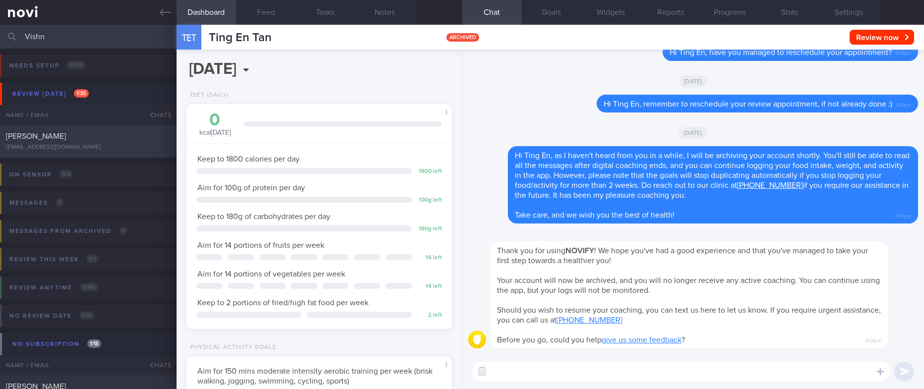
type input "Vishn"
click at [81, 156] on div "Vishnu Jeffery vishnujeffery@gmail.com Thu, 3 Jul – tracked" at bounding box center [462, 141] width 924 height 33
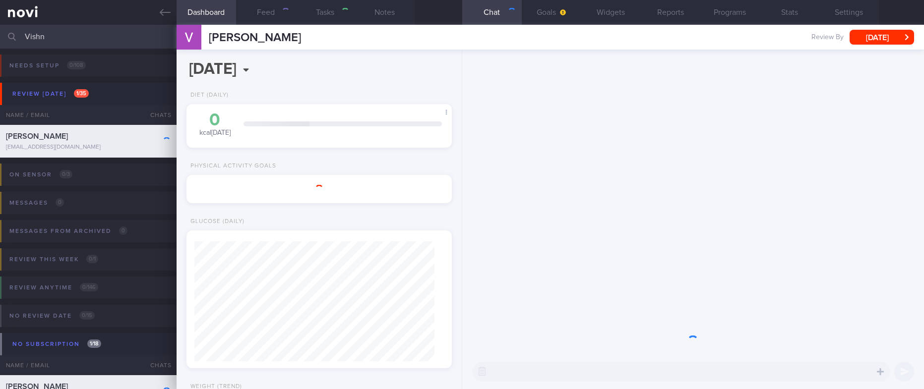
select select "9"
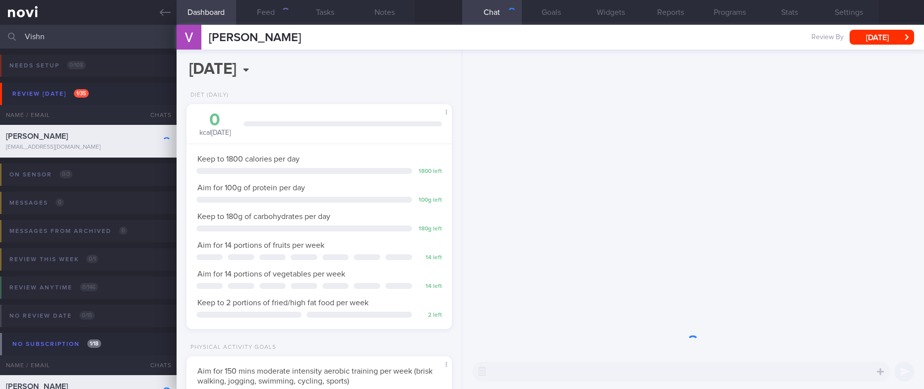
scroll to position [120, 240]
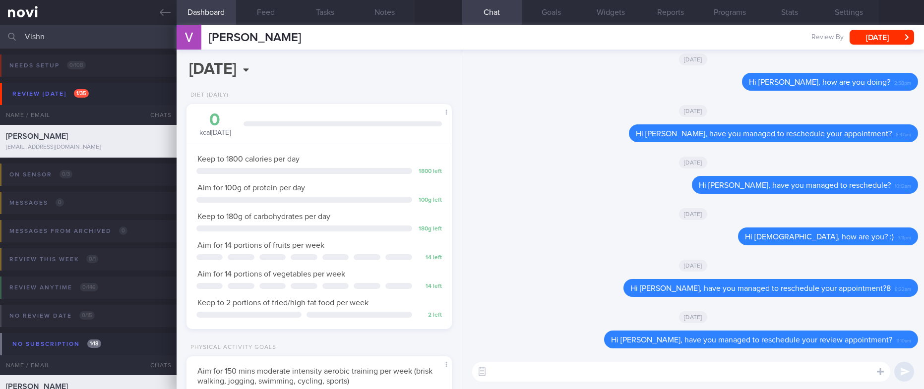
click at [626, 337] on textarea at bounding box center [681, 372] width 418 height 20
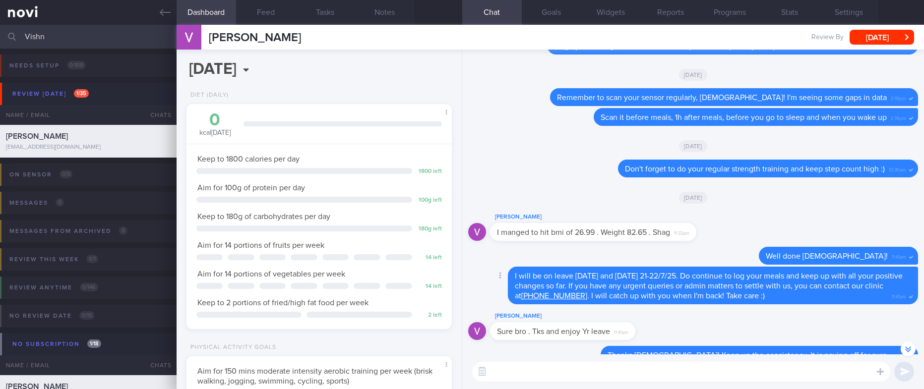
scroll to position [-2636, 0]
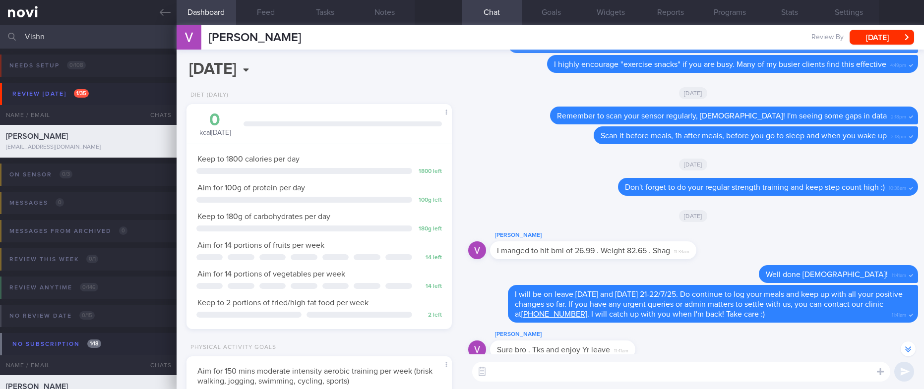
click at [572, 337] on div "​ ​" at bounding box center [693, 372] width 462 height 35
click at [572, 337] on textarea at bounding box center [681, 372] width 418 height 20
paste textarea "as I haven't heard from you in a while, I will be archiving your account shortl…"
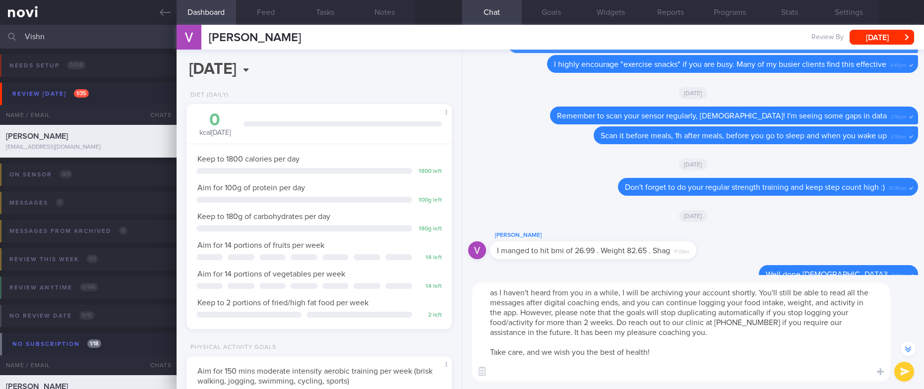
click at [506, 294] on textarea "as I haven't heard from you in a while, I will be archiving your account shortl…" at bounding box center [681, 332] width 418 height 99
type textarea "Hi Vishnu, as I haven't heard from you in a while, I will be archiving your acc…"
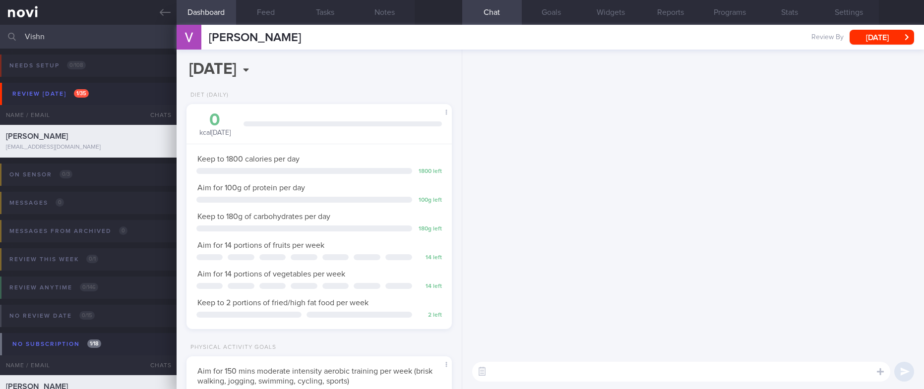
scroll to position [0, 0]
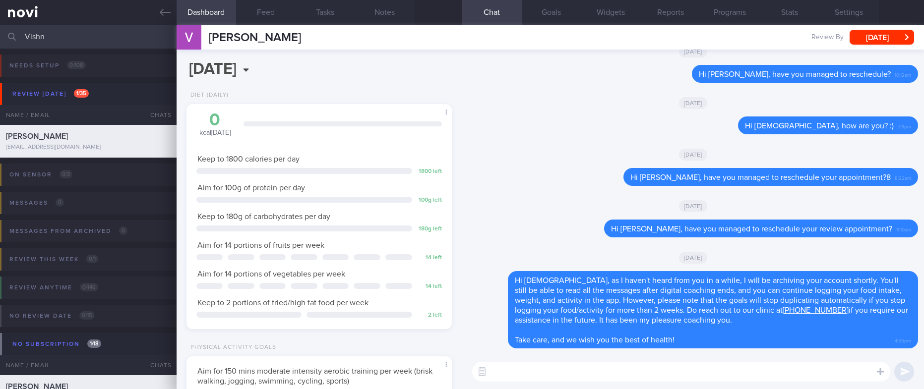
click at [864, 13] on button "Settings" at bounding box center [850, 12] width 60 height 25
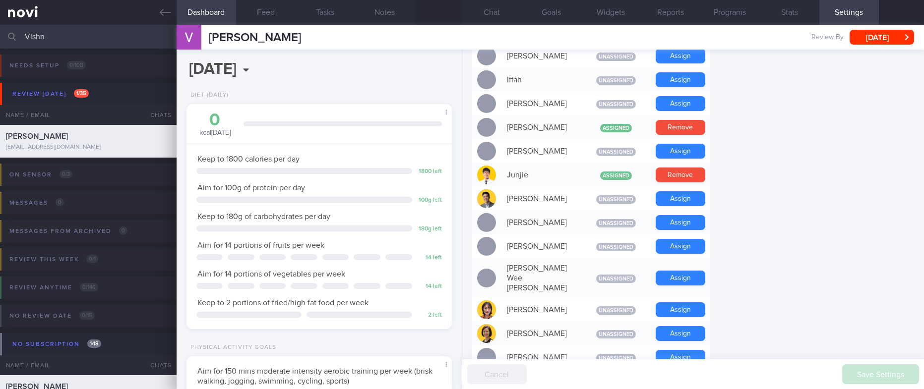
scroll to position [819, 0]
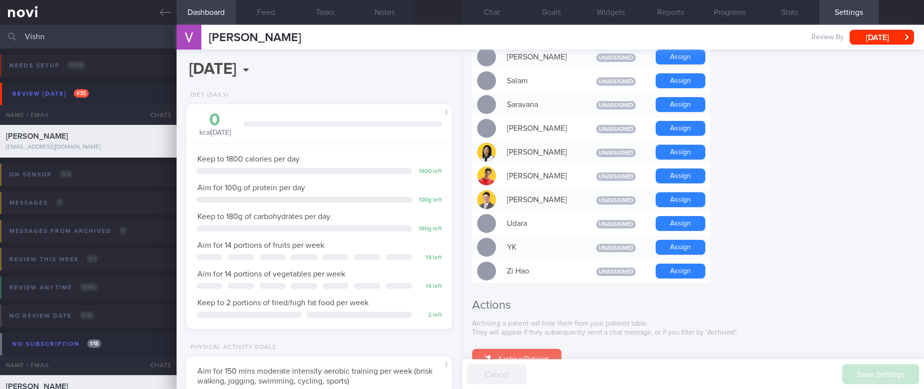
click at [534, 337] on button "Archive Patient" at bounding box center [516, 359] width 89 height 20
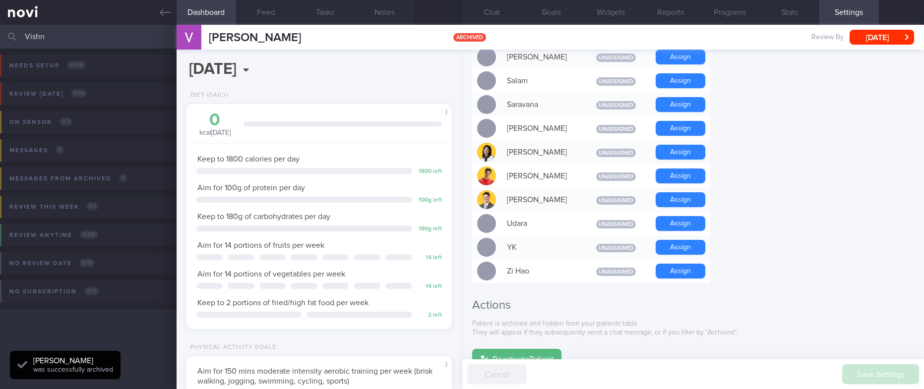
select select "8"
click at [499, 15] on button "Chat" at bounding box center [492, 12] width 60 height 25
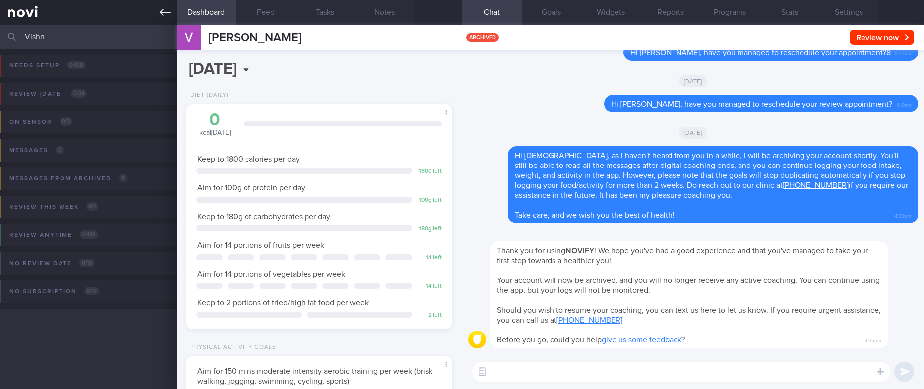
drag, startPoint x: 153, startPoint y: 10, endPoint x: 159, endPoint y: 8, distance: 6.3
click at [153, 10] on link at bounding box center [88, 12] width 177 height 25
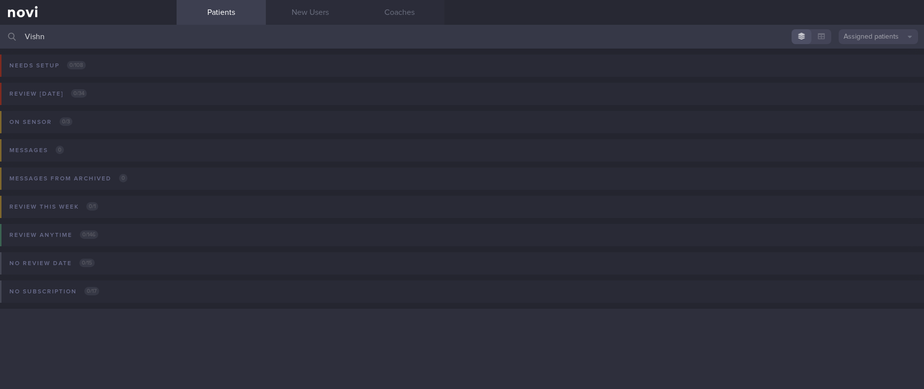
drag, startPoint x: 168, startPoint y: 39, endPoint x: -21, endPoint y: 42, distance: 189.0
click at [0, 42] on html "You are offline! Some functionality will be unavailable Patients New Users Coac…" at bounding box center [462, 194] width 924 height 389
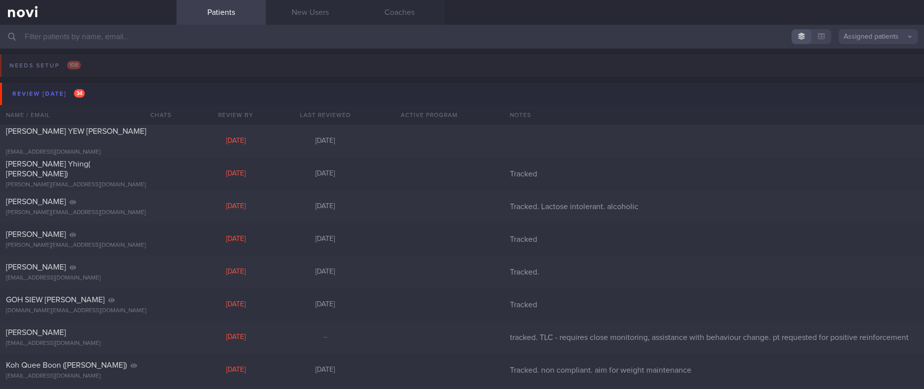
click at [109, 85] on button "Review today 34" at bounding box center [463, 94] width 927 height 22
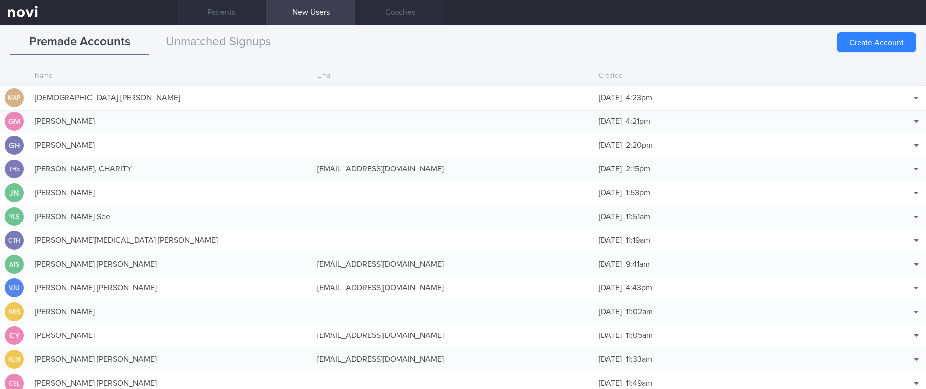
click at [478, 91] on div "MAP [PERSON_NAME] [DATE] 4:23pm Match with... Edit [GEOGRAPHIC_DATA]" at bounding box center [463, 98] width 926 height 24
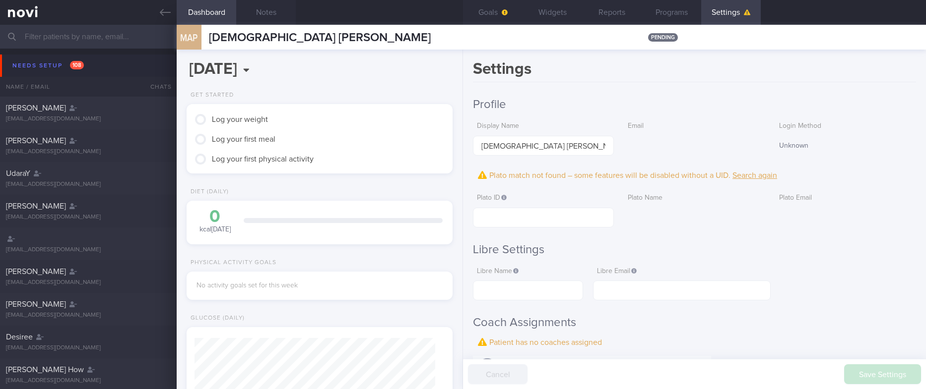
scroll to position [120, 240]
click at [265, 11] on button "Notes" at bounding box center [266, 12] width 60 height 25
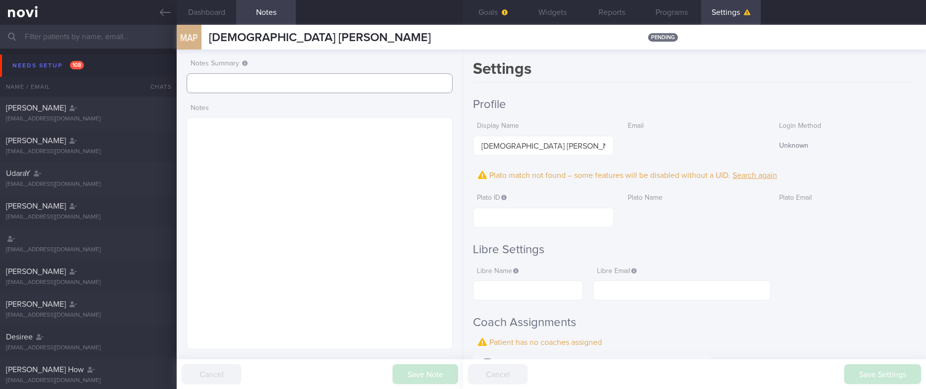
click at [255, 78] on input "text" at bounding box center [320, 83] width 266 height 20
type input "tracked"
click at [423, 370] on button "Save Note" at bounding box center [424, 375] width 65 height 20
click at [296, 200] on textarea at bounding box center [320, 234] width 266 height 232
paste textarea ""45F Patricia Mounjaro (previously Rybelsus) On program off/on since March 2023…"
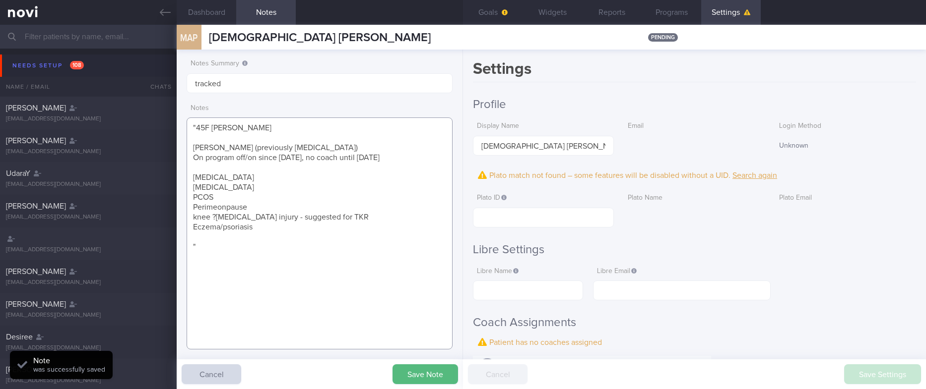
type textarea ""45F Patricia Mounjaro (previously Rybelsus) On program off/on since March 2023…"
click at [416, 368] on button "Save Note" at bounding box center [424, 375] width 65 height 20
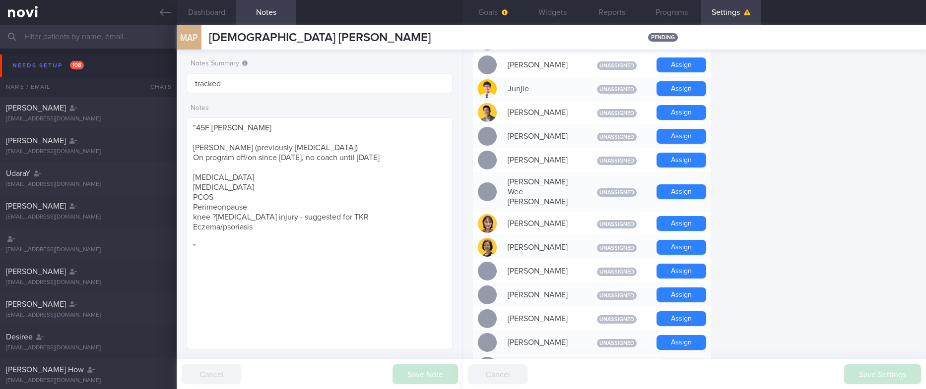
scroll to position [816, 0]
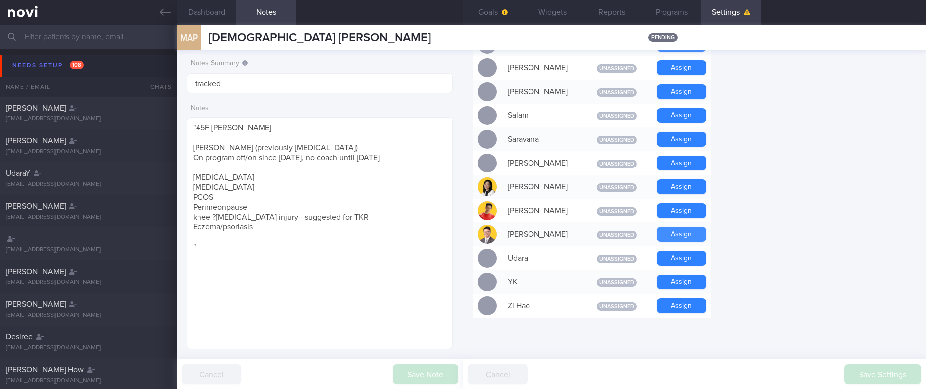
click at [685, 227] on button "Assign" at bounding box center [681, 234] width 50 height 15
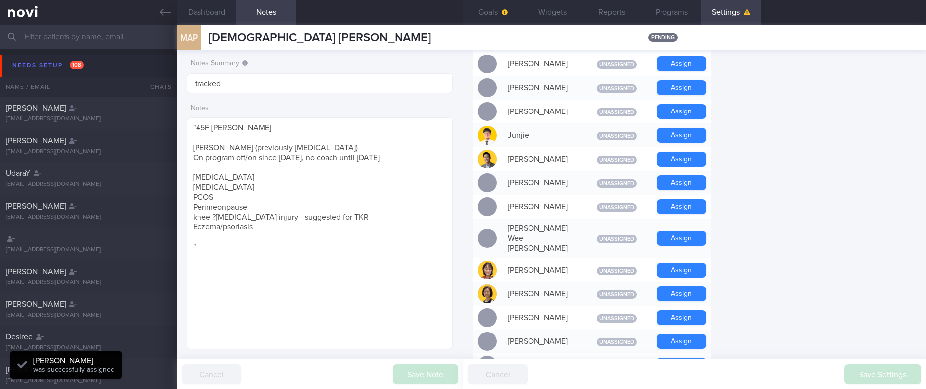
scroll to position [423, 0]
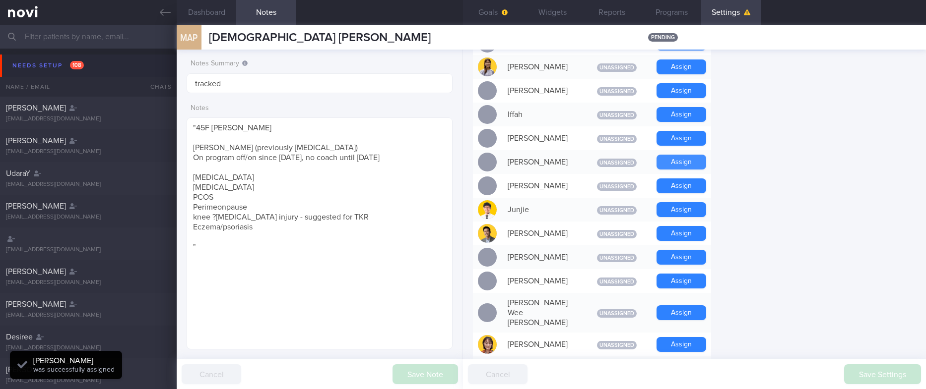
click at [684, 158] on button "Assign" at bounding box center [681, 162] width 50 height 15
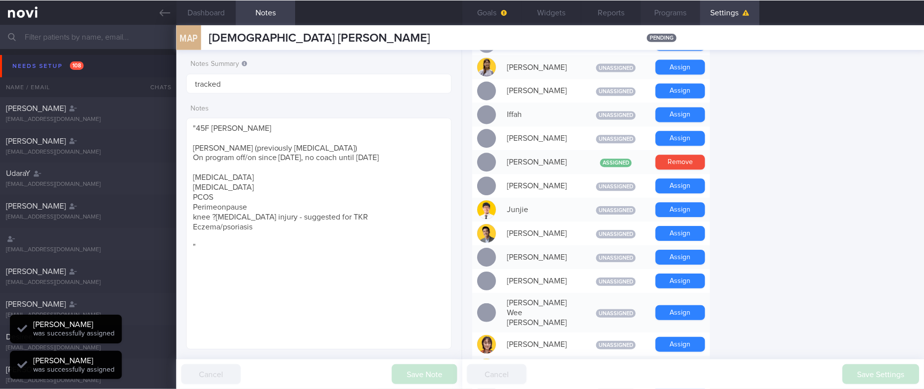
scroll to position [120, 240]
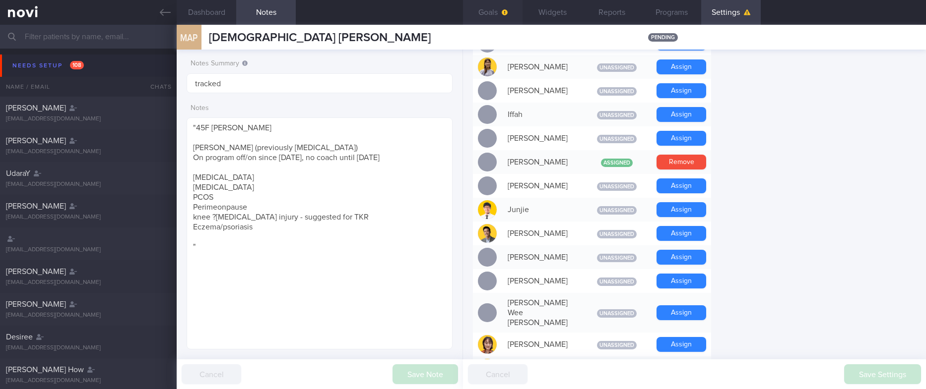
click at [497, 16] on button "Goals" at bounding box center [493, 12] width 60 height 25
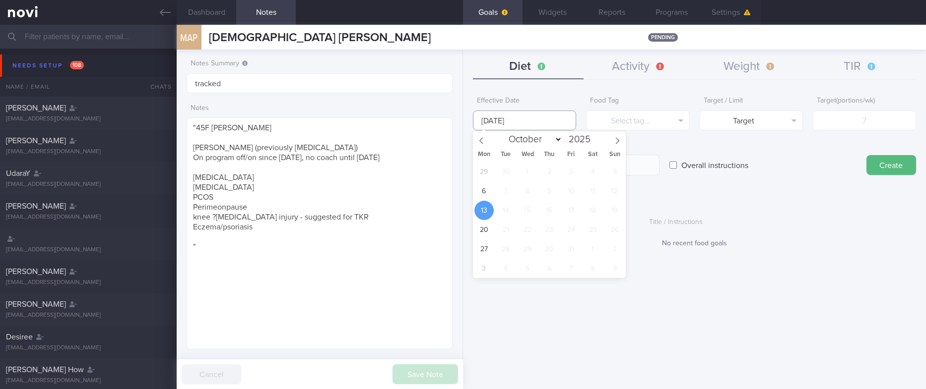
click at [535, 116] on input "[DATE]" at bounding box center [524, 121] width 103 height 20
click at [478, 191] on span "6" at bounding box center [483, 191] width 19 height 19
type input "[DATE]"
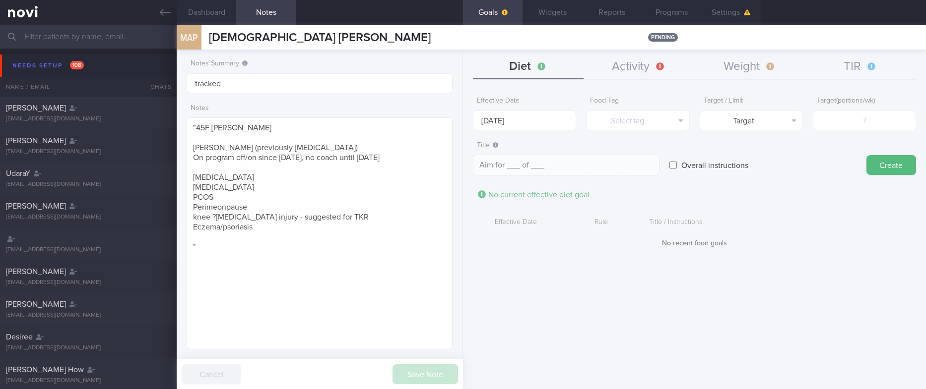
click at [664, 105] on label "Food Tag" at bounding box center [637, 101] width 95 height 9
click at [653, 126] on button "Select tag..." at bounding box center [637, 121] width 103 height 20
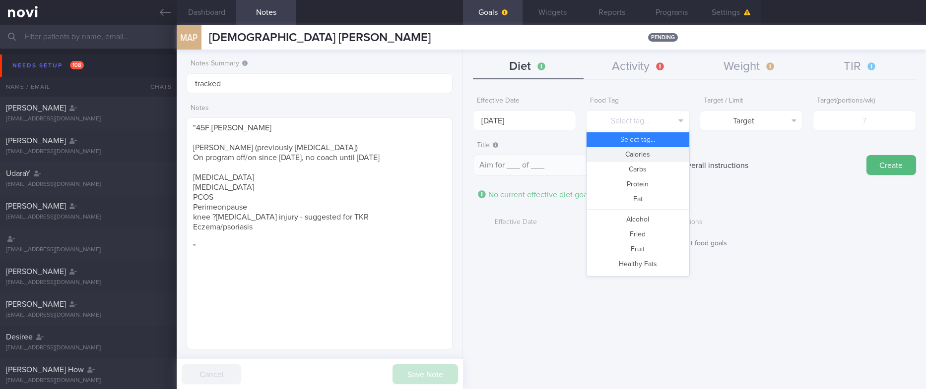
click at [650, 145] on button "Select tag..." at bounding box center [637, 139] width 102 height 15
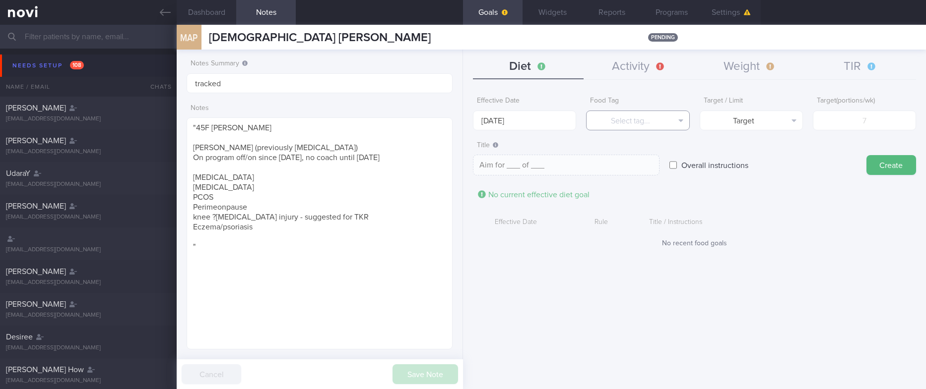
click at [650, 122] on button "Select tag..." at bounding box center [637, 121] width 103 height 20
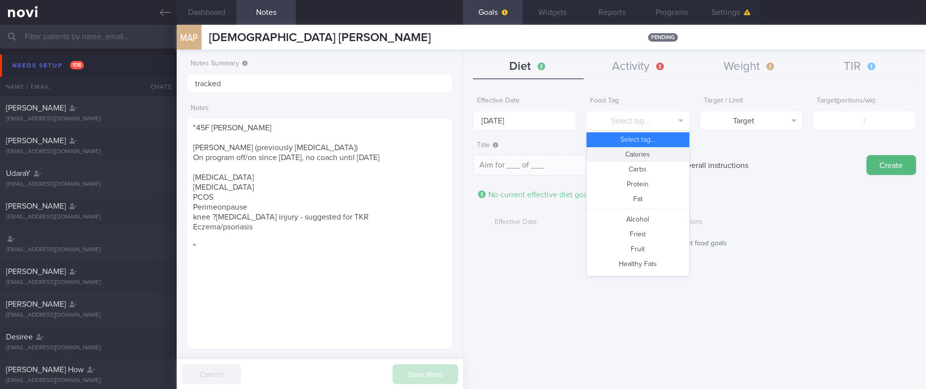
click at [648, 153] on button "Calories" at bounding box center [637, 154] width 102 height 15
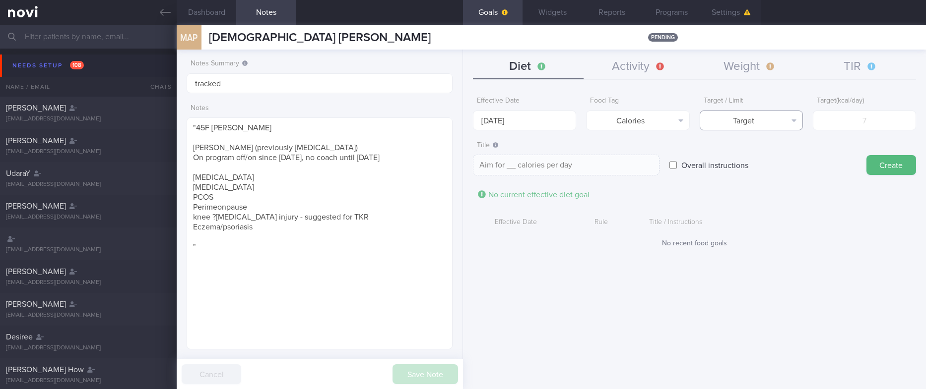
click at [760, 126] on button "Target" at bounding box center [751, 121] width 103 height 20
click at [769, 153] on button "Limit" at bounding box center [751, 154] width 102 height 15
type textarea "Keep to __ calories per day"
click at [831, 130] on form "Effective Date 6 Oct 2025 Food Tag Calories Select tag... Calories Carbs Protei…" at bounding box center [694, 175] width 443 height 166
click at [840, 119] on input "number" at bounding box center [864, 121] width 103 height 20
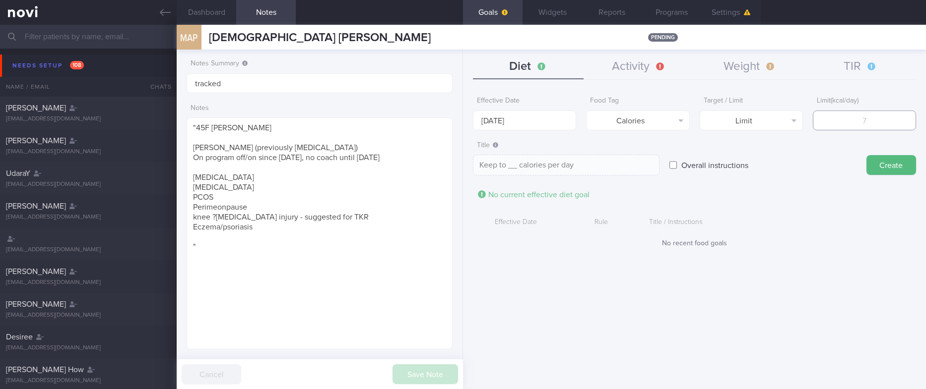
type input "1"
type textarea "Keep to 1 calories per day"
type input "13"
type textarea "Keep to 13 calories per day"
type input "1"
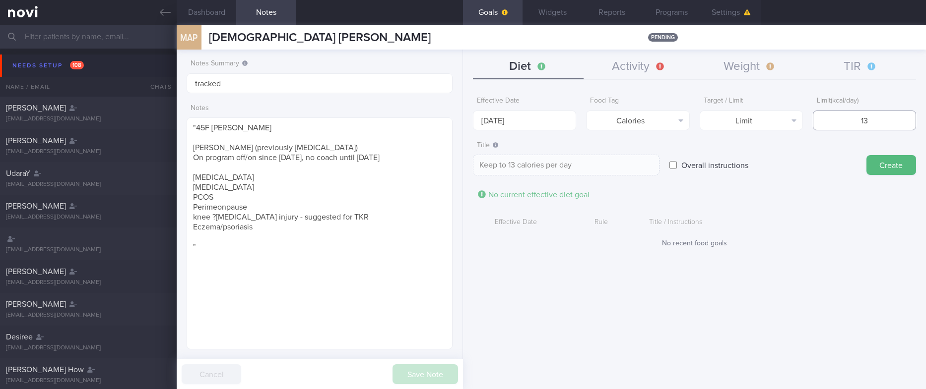
type textarea "Keep to 1 calories per day"
type input "14"
type textarea "Keep to 14 calories per day"
type input "140"
type textarea "Keep to 140 calories per day"
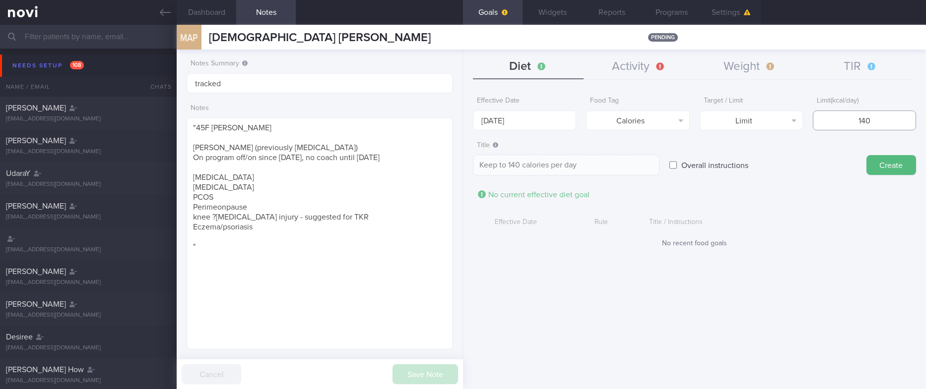
type input "1400"
type textarea "Keep to 1400 calories per day"
type input "1400"
click at [914, 164] on button "Create" at bounding box center [891, 165] width 50 height 20
type input "[DATE]"
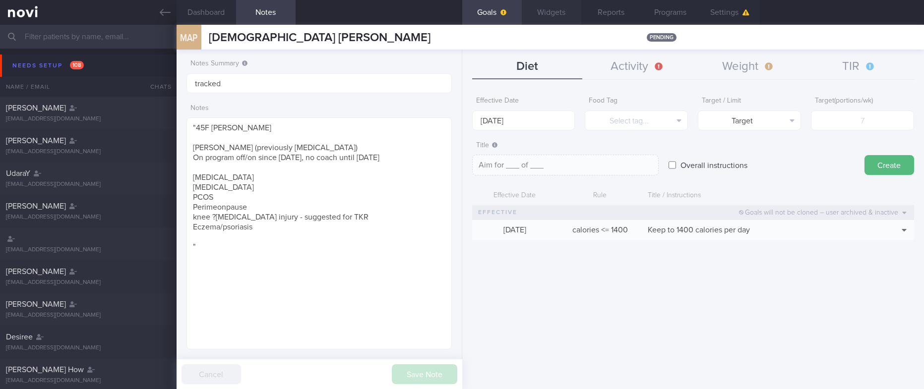
scroll to position [495982, 495864]
click at [638, 128] on button "Select tag..." at bounding box center [636, 121] width 103 height 20
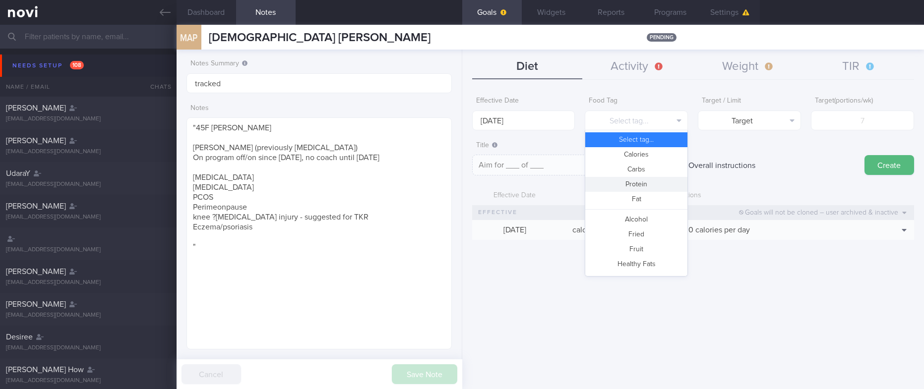
click at [640, 181] on button "Protein" at bounding box center [636, 184] width 102 height 15
type textarea "Aim for __g of protein per day"
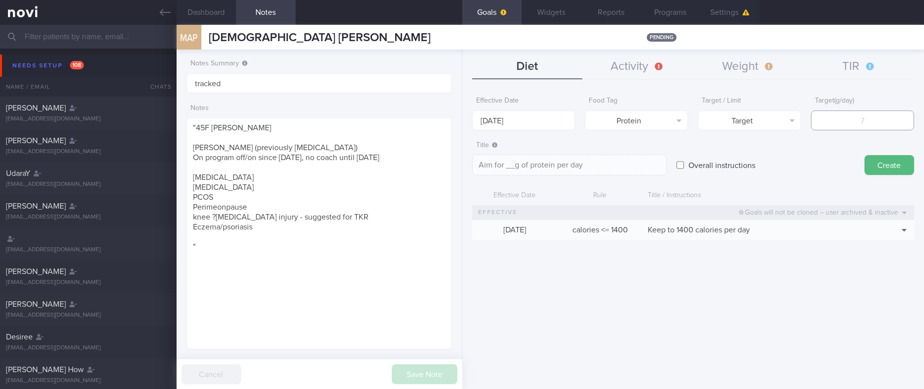
click at [875, 127] on input "number" at bounding box center [862, 121] width 103 height 20
type input "9"
type textarea "Aim for 9g of protein per day"
type input "90"
type textarea "Aim for 90g of protein per day"
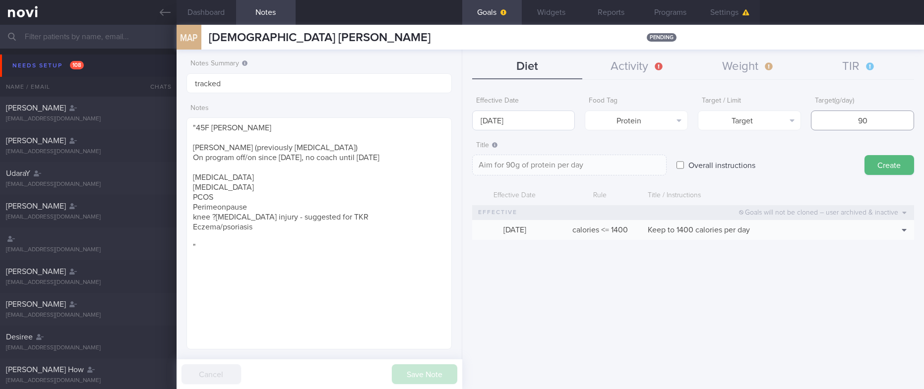
type input "90"
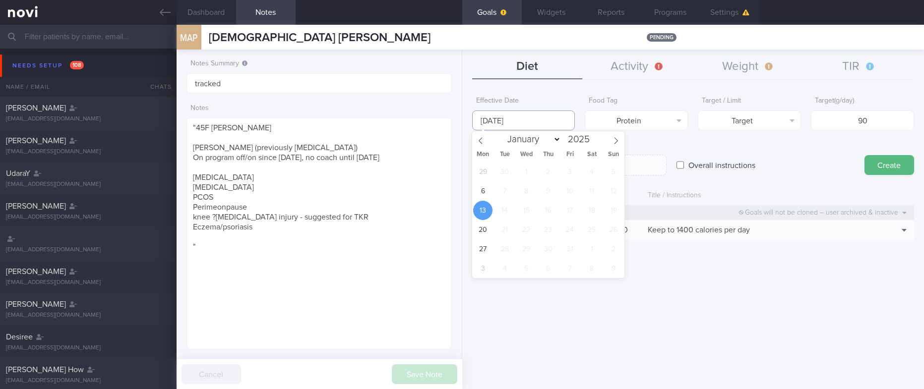
drag, startPoint x: 554, startPoint y: 118, endPoint x: 521, endPoint y: 158, distance: 51.8
click at [554, 118] on input "[DATE]" at bounding box center [523, 121] width 103 height 20
click at [491, 186] on span "6" at bounding box center [482, 191] width 19 height 19
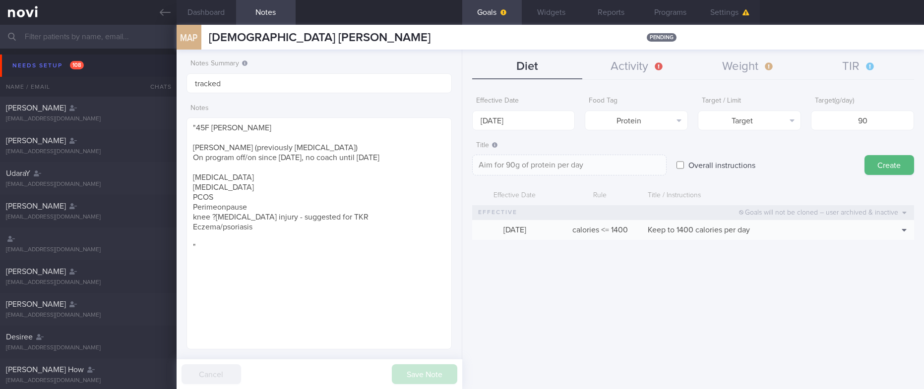
click at [895, 166] on button "Create" at bounding box center [890, 165] width 50 height 20
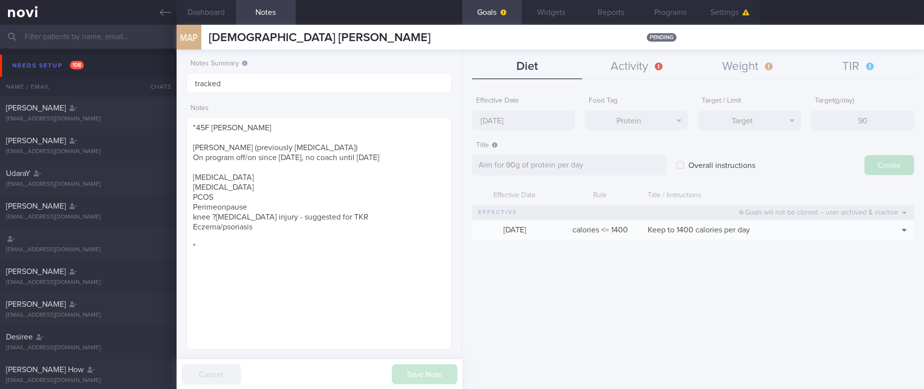
type input "[DATE]"
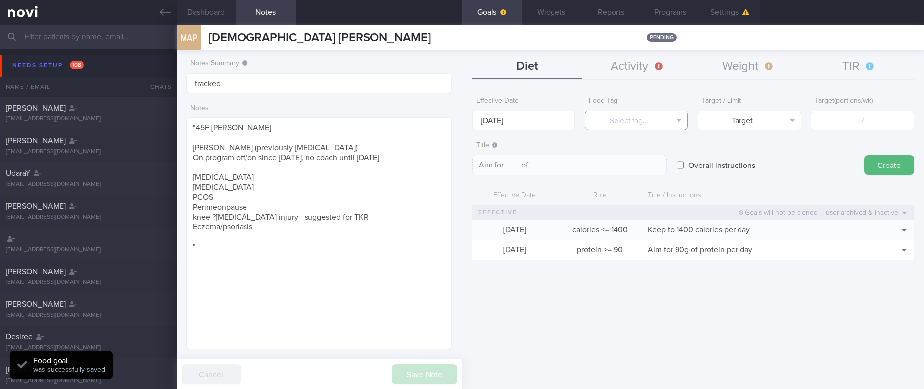
click at [659, 122] on button "Select tag..." at bounding box center [636, 121] width 103 height 20
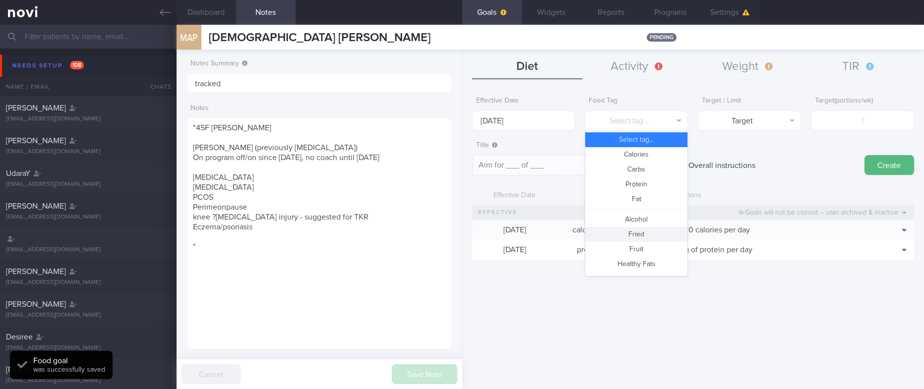
click at [646, 238] on button "Fried" at bounding box center [636, 234] width 102 height 15
type textarea "Aim for __ portions of fried food per week"
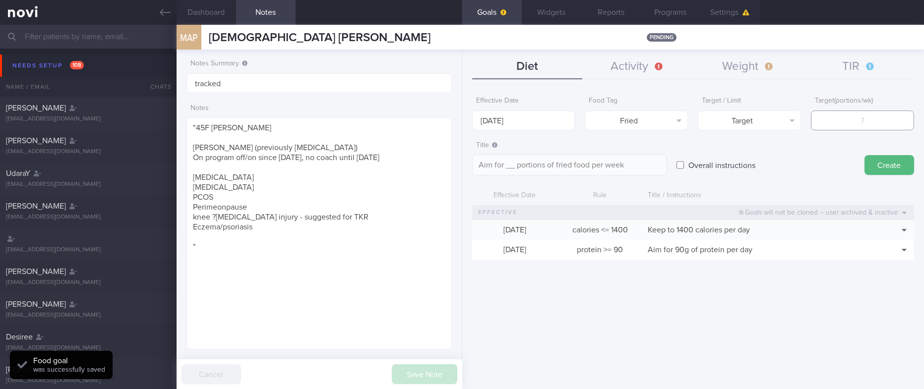
click at [849, 123] on input "number" at bounding box center [862, 121] width 103 height 20
type input "2"
type textarea "Aim for 2 portions of fried food per week"
type input "2"
drag, startPoint x: 795, startPoint y: 126, endPoint x: 777, endPoint y: 131, distance: 18.7
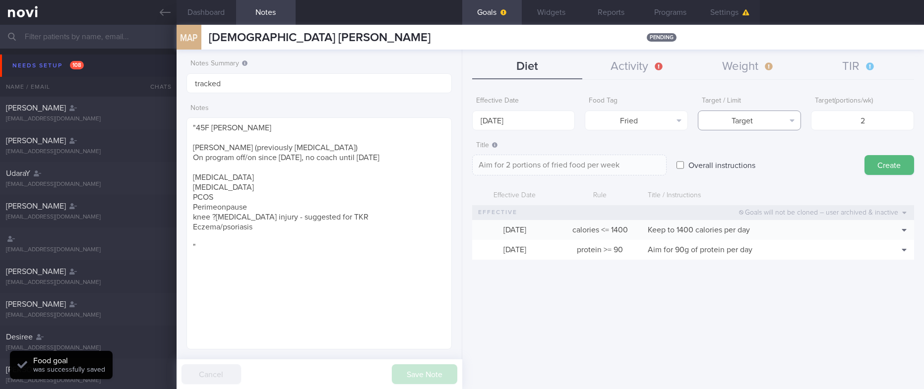
click at [794, 125] on button "Target" at bounding box center [749, 121] width 103 height 20
drag, startPoint x: 768, startPoint y: 159, endPoint x: 750, endPoint y: 156, distance: 19.2
click at [767, 159] on button "Limit" at bounding box center [750, 154] width 102 height 15
type textarea "Keep to 2 portions of fried food per week"
click at [550, 118] on input "[DATE]" at bounding box center [523, 121] width 103 height 20
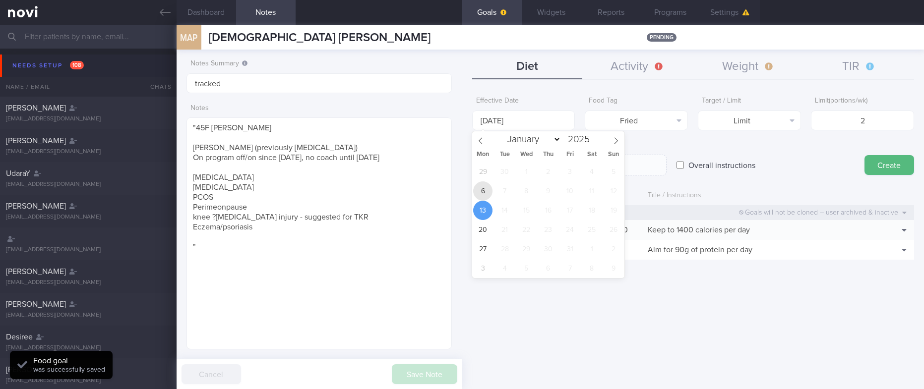
click at [480, 189] on span "6" at bounding box center [482, 191] width 19 height 19
type input "[DATE]"
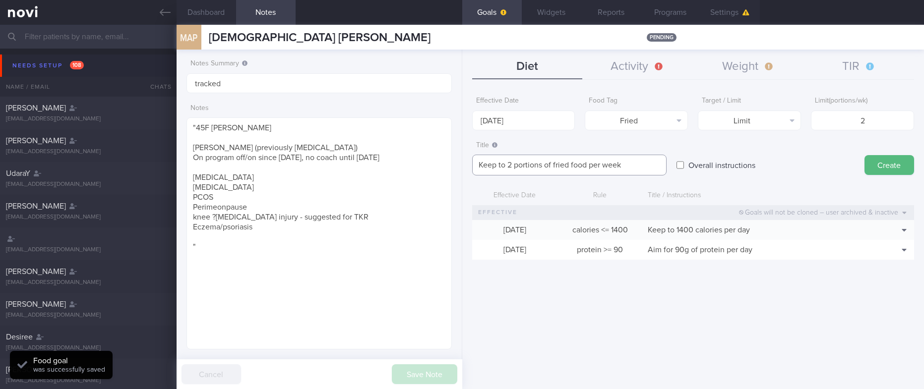
click at [570, 165] on textarea "Keep to 2 portions of fried food per week" at bounding box center [569, 165] width 194 height 21
type textarea "Keep to 2 portions of fried/high fat food per week"
click at [890, 159] on button "Create" at bounding box center [890, 165] width 50 height 20
type input "[DATE]"
click at [631, 122] on button "Select tag..." at bounding box center [636, 121] width 103 height 20
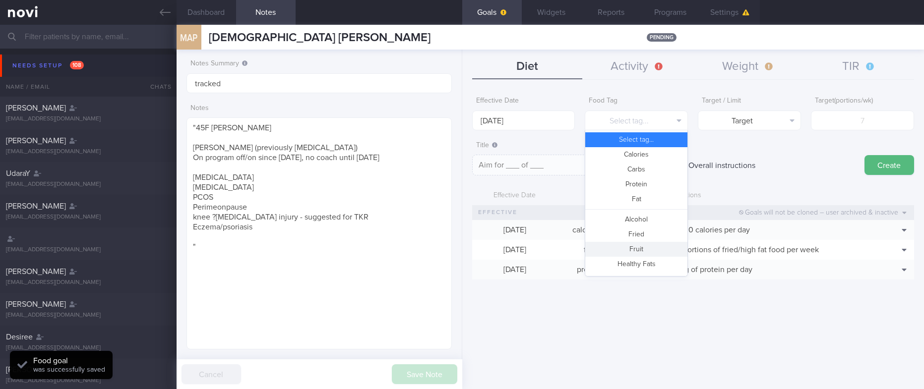
click at [641, 255] on button "Fruit" at bounding box center [636, 249] width 102 height 15
type textarea "Aim for __ portions of fruits per week"
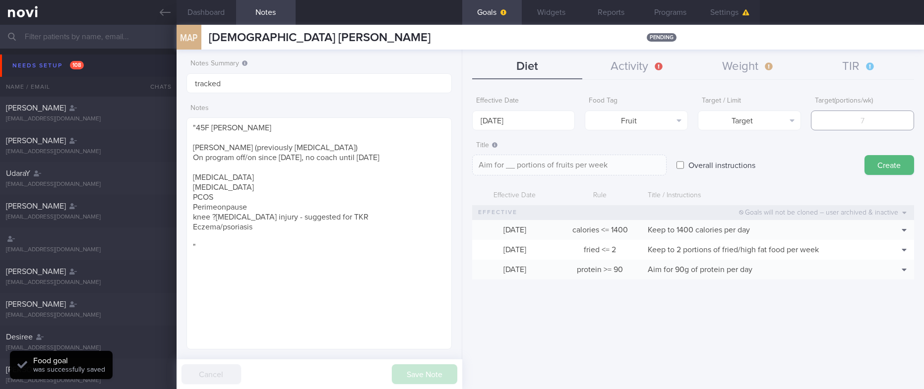
click at [878, 124] on input "number" at bounding box center [862, 121] width 103 height 20
type input "1"
type textarea "Aim for 1 portions of fruits per week"
type input "14"
type textarea "Aim for 14 portions of fruits per week"
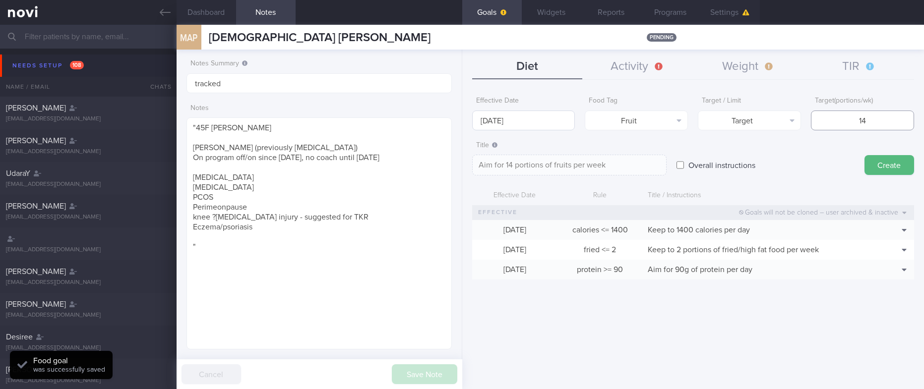
type input "14"
click at [511, 119] on input "[DATE]" at bounding box center [523, 121] width 103 height 20
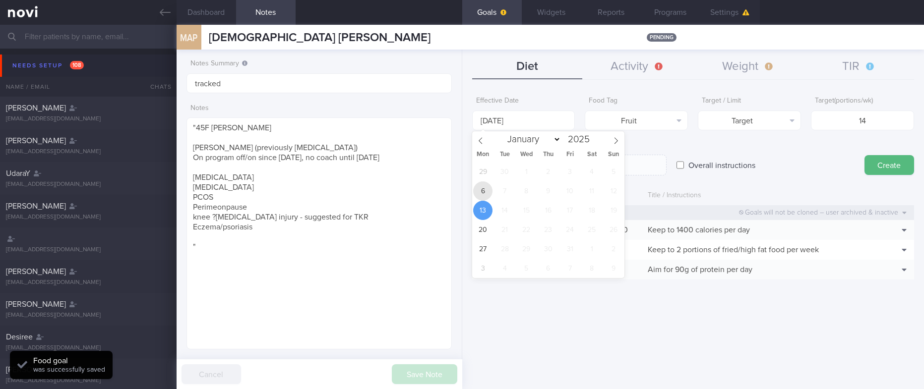
click at [481, 189] on span "6" at bounding box center [482, 191] width 19 height 19
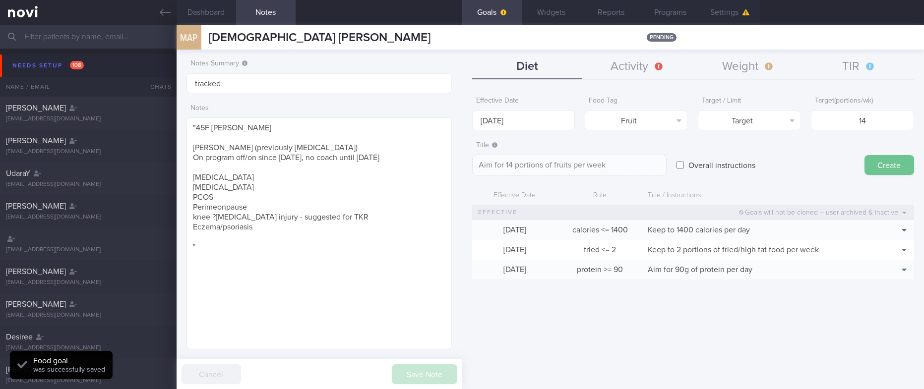
click at [865, 161] on button "Create" at bounding box center [890, 165] width 50 height 20
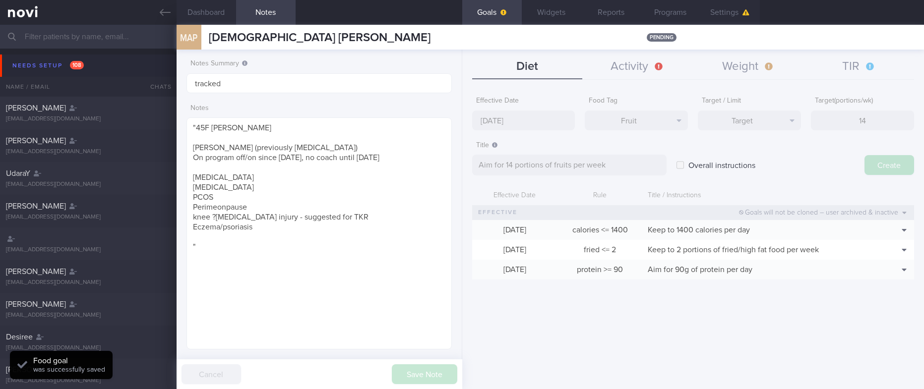
type input "[DATE]"
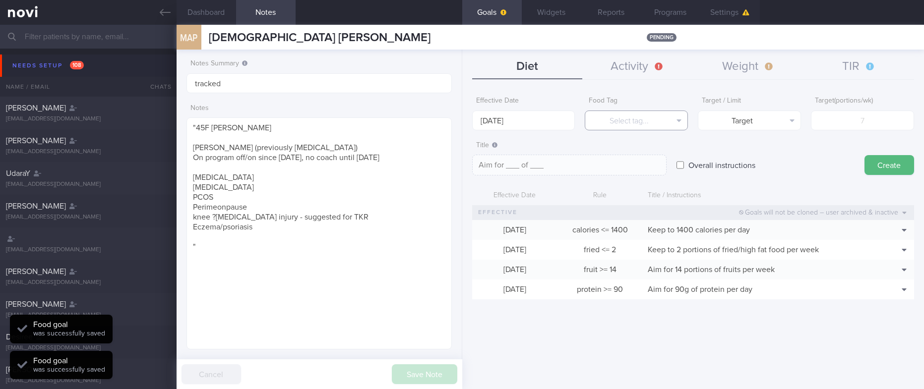
click at [628, 116] on button "Select tag..." at bounding box center [636, 121] width 103 height 20
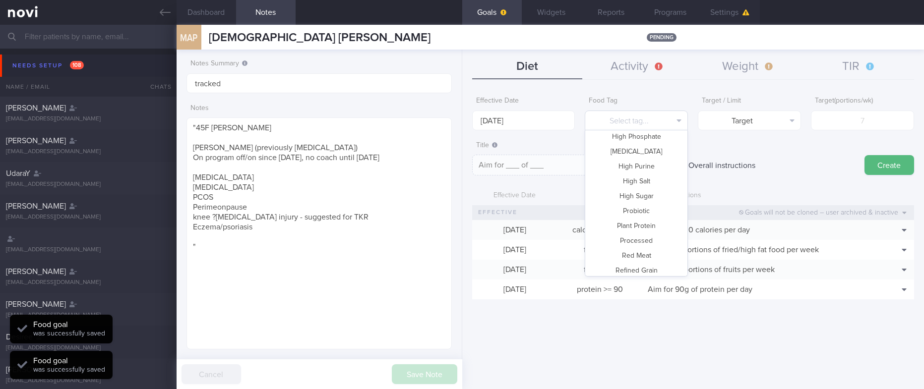
scroll to position [295, 0]
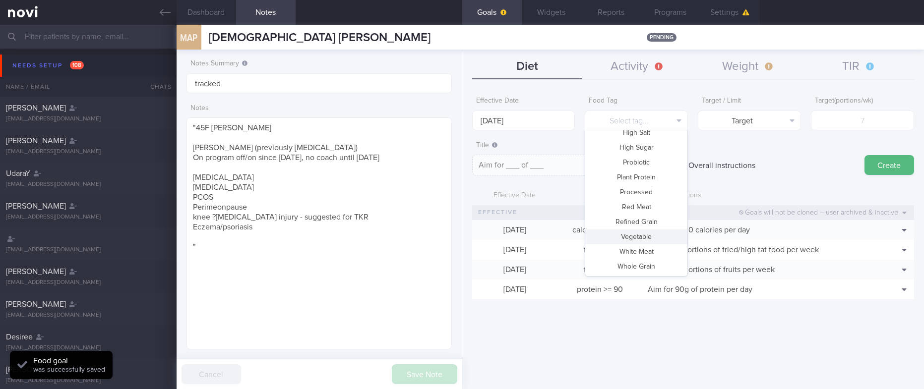
click at [643, 238] on button "Vegetable" at bounding box center [636, 237] width 102 height 15
type textarea "Aim for __ portions of vegetables per week"
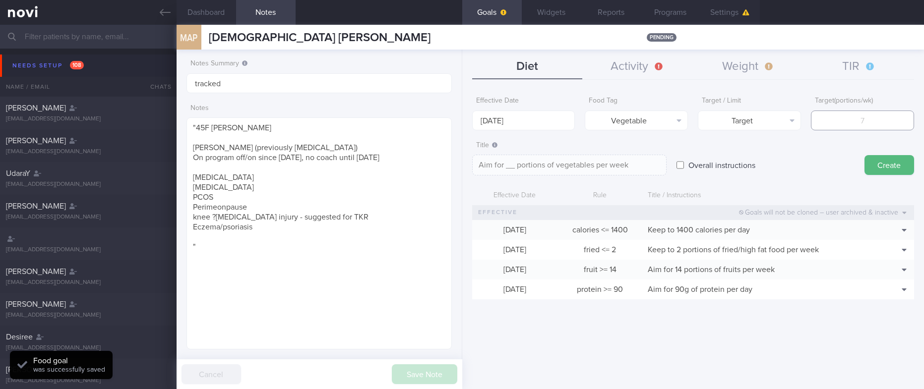
click at [873, 117] on input "number" at bounding box center [862, 121] width 103 height 20
type input "1"
type textarea "Aim for 1 portions of vegetables per week"
type input "14"
type textarea "Aim for 14 portions of vegetables per week"
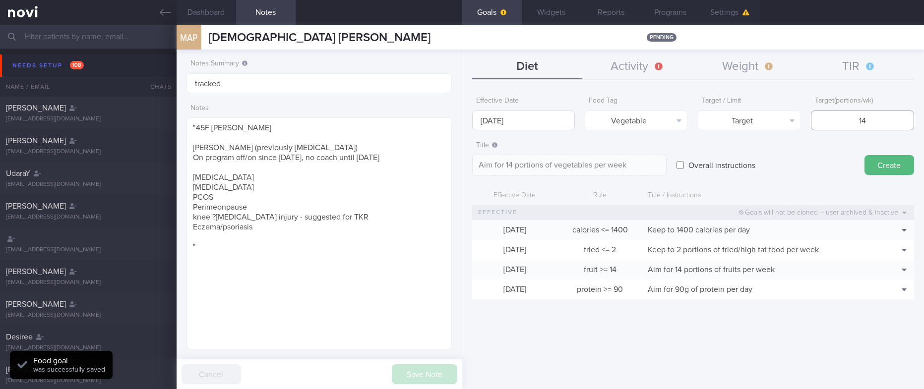
type input "14"
click at [500, 115] on input "[DATE]" at bounding box center [523, 121] width 103 height 20
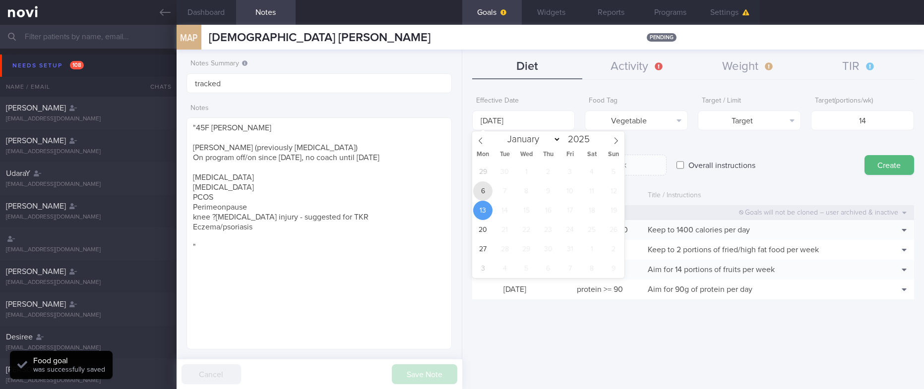
click at [486, 187] on span "6" at bounding box center [482, 191] width 19 height 19
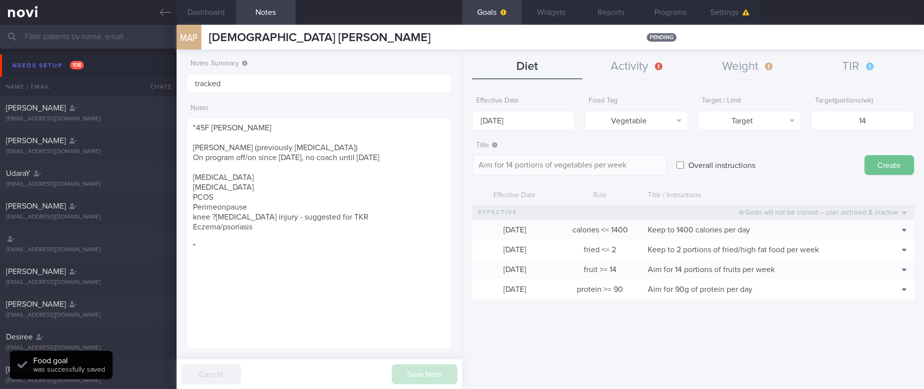
click at [894, 164] on button "Create" at bounding box center [890, 165] width 50 height 20
type input "[DATE]"
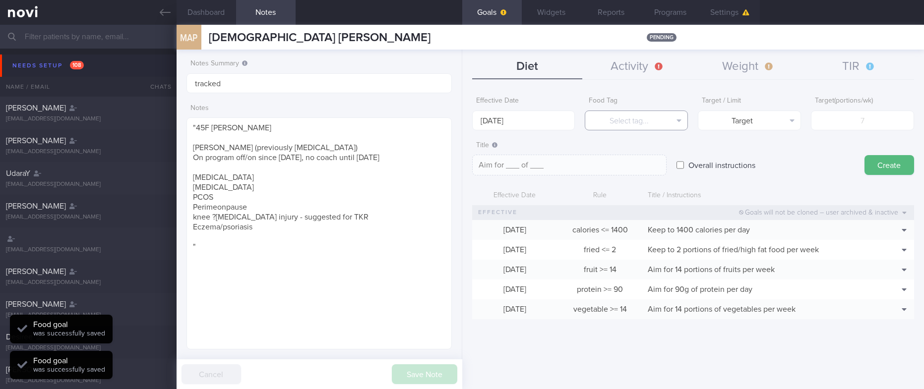
click at [633, 121] on button "Select tag..." at bounding box center [636, 121] width 103 height 20
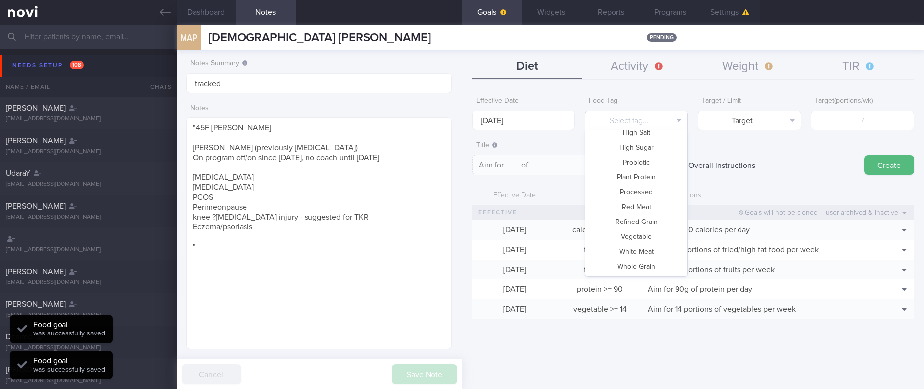
scroll to position [0, 0]
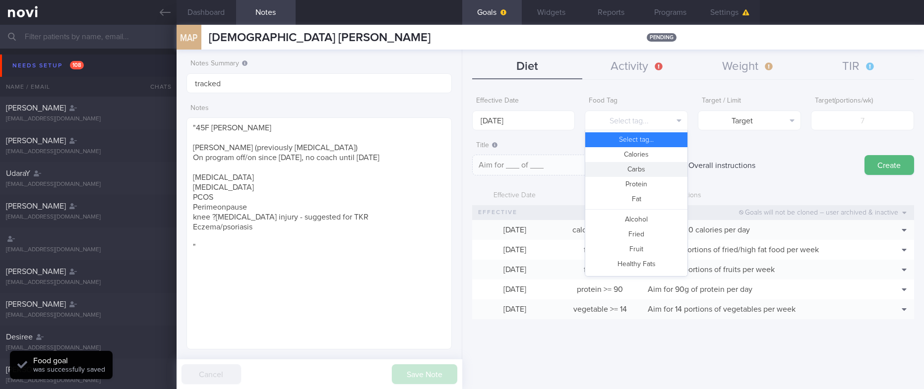
click at [640, 170] on button "Carbs" at bounding box center [636, 169] width 102 height 15
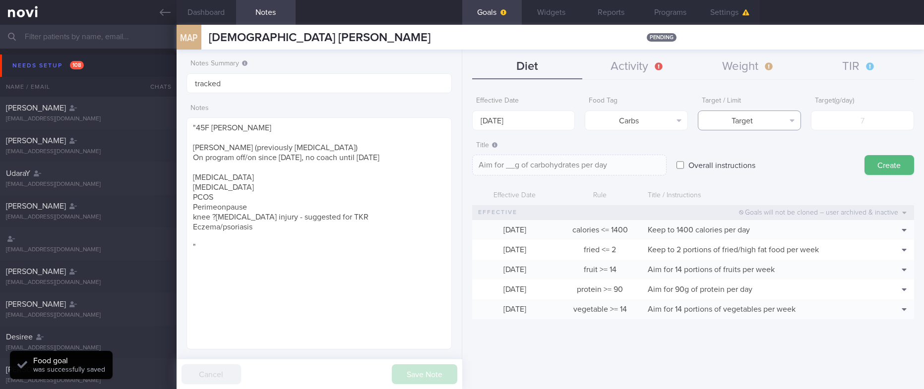
click at [765, 124] on button "Target" at bounding box center [749, 121] width 103 height 20
click at [754, 151] on button "Limit" at bounding box center [750, 154] width 102 height 15
type textarea "Keep to __g of carbohydrates per day"
click at [567, 125] on body "You are offline! Some functionality will be unavailable Patients New Users Coac…" at bounding box center [462, 194] width 924 height 389
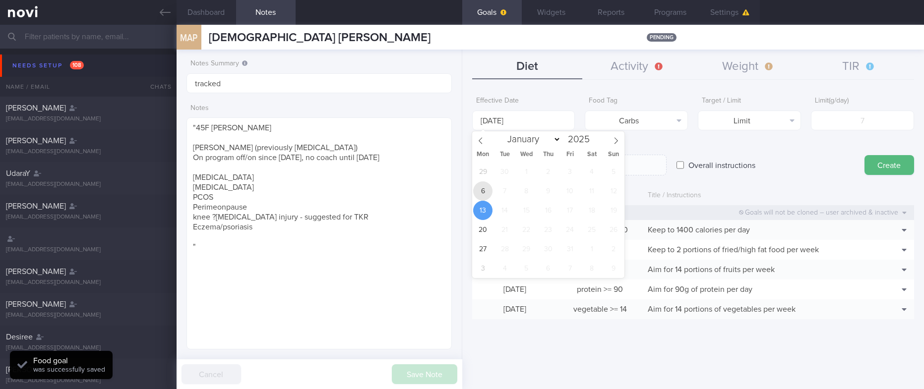
click at [488, 187] on span "6" at bounding box center [482, 191] width 19 height 19
type input "[DATE]"
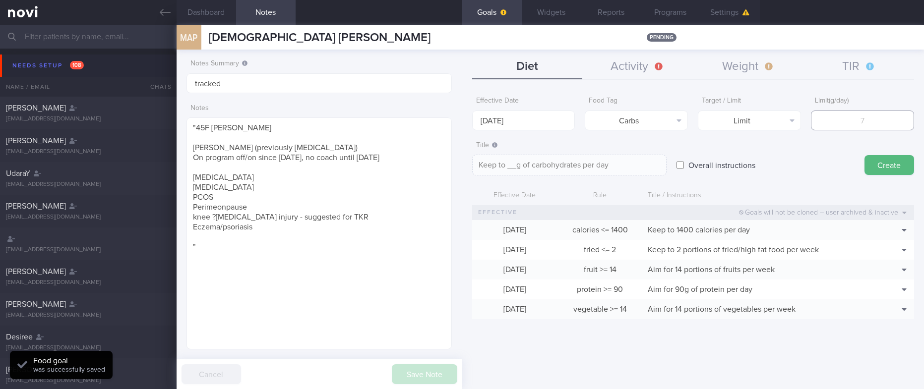
click at [850, 125] on input "number" at bounding box center [862, 121] width 103 height 20
type input "1"
type textarea "Keep to 1g of carbohydrates per day"
type input "14"
type textarea "Keep to 14g of carbohydrates per day"
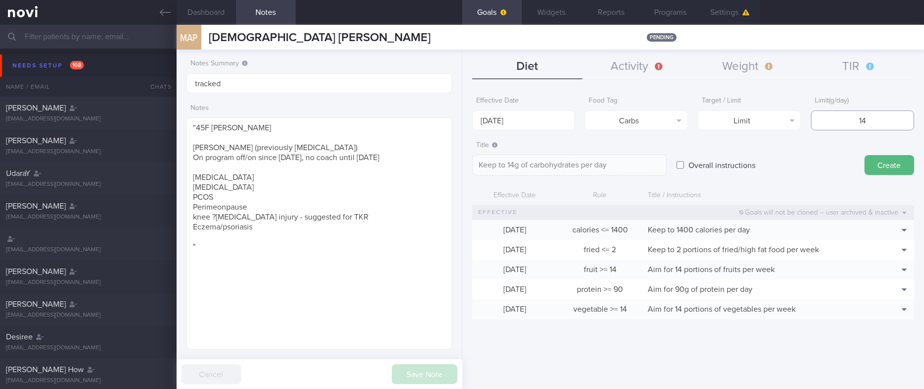
type input "140"
type textarea "Keep to 140g of carbohydrates per day"
type input "140"
click at [883, 171] on button "Create" at bounding box center [890, 165] width 50 height 20
type input "[DATE]"
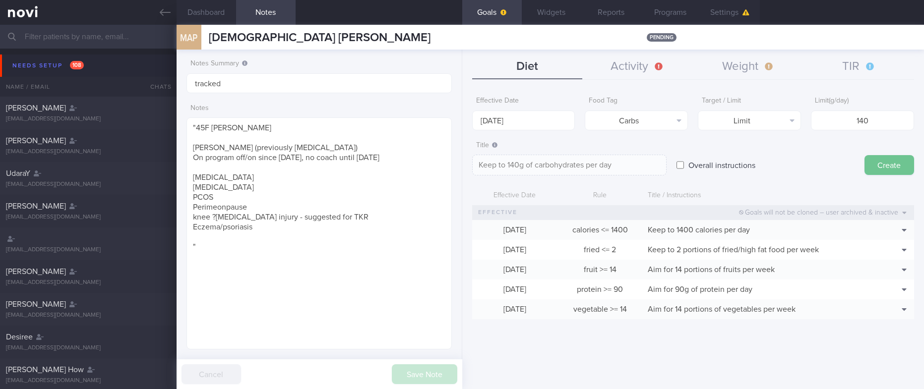
type textarea "Aim for ___ of ___"
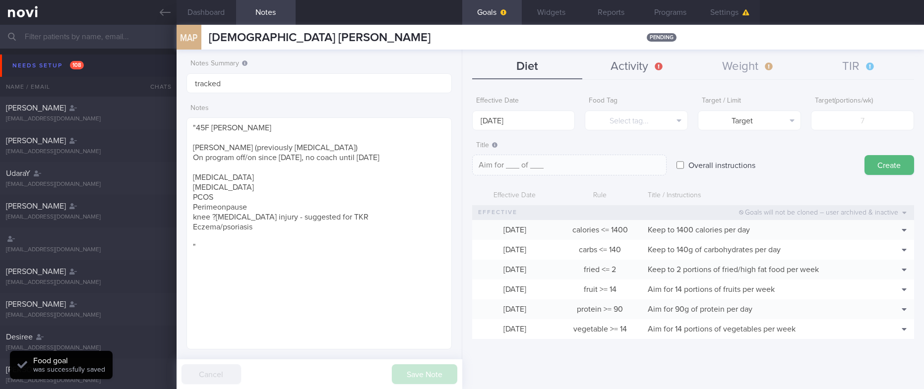
click at [671, 72] on button "Activity" at bounding box center [637, 67] width 111 height 25
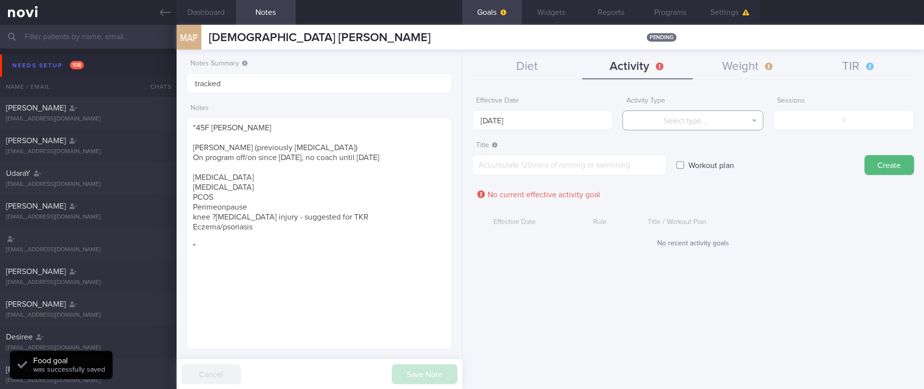
click at [707, 115] on button "Select type..." at bounding box center [693, 121] width 141 height 20
drag, startPoint x: 701, startPoint y: 160, endPoint x: 840, endPoint y: 139, distance: 141.0
click at [708, 157] on button "Duration" at bounding box center [693, 154] width 140 height 15
click at [844, 130] on form "Effective Date 13 Oct 2025 Activity Type Duration Select type... Duration Sessi…" at bounding box center [693, 175] width 442 height 166
click at [846, 119] on input "number" at bounding box center [843, 121] width 141 height 20
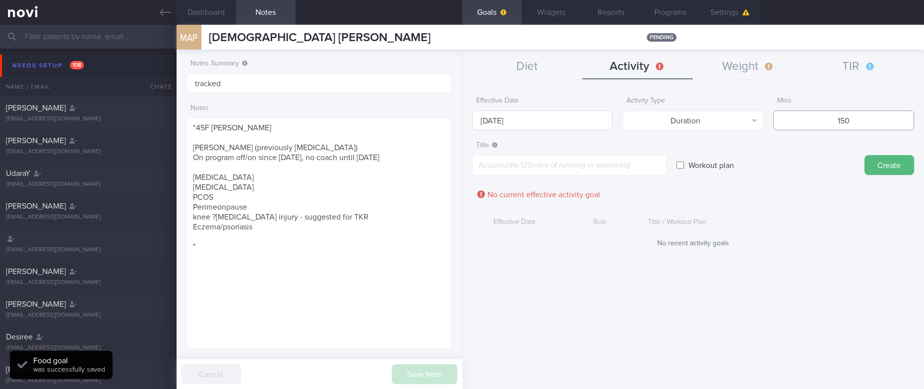
type input "150"
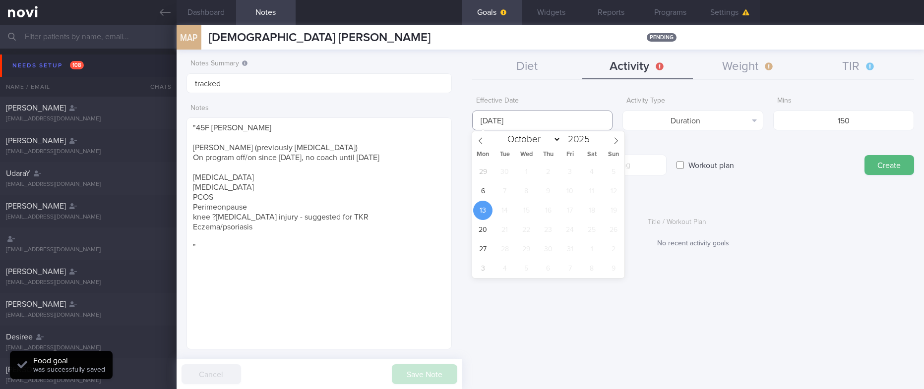
click at [535, 119] on input "[DATE]" at bounding box center [542, 121] width 141 height 20
click at [487, 183] on span "6" at bounding box center [482, 191] width 19 height 19
type input "[DATE]"
click at [645, 144] on label "Title Formatting: *Bold* - List items 1. Ordered items [click here](http://url.…" at bounding box center [569, 145] width 187 height 9
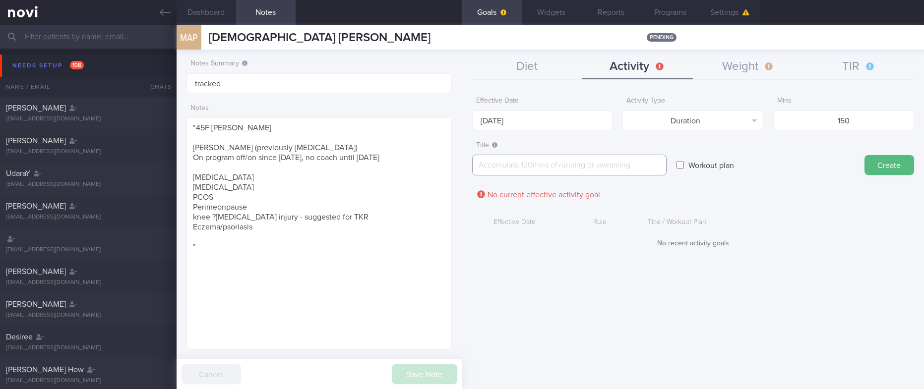
click at [638, 166] on textarea at bounding box center [569, 165] width 194 height 21
paste textarea "Aim for 150 mins moderate intensity aerobic training per week (brisk walking, j…"
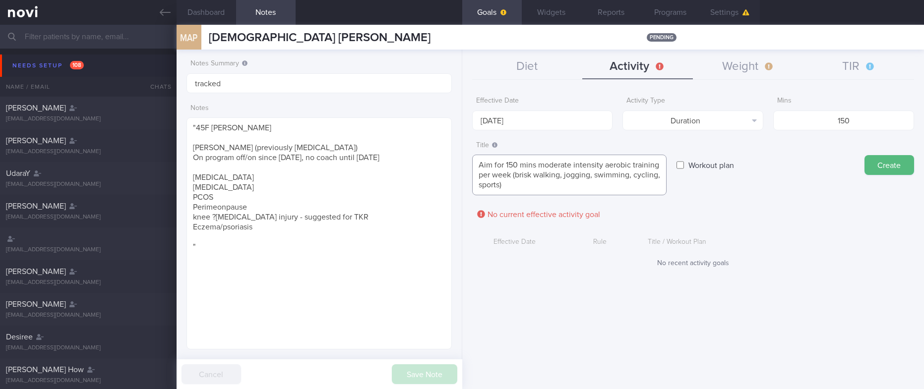
type textarea "Aim for 150 mins moderate intensity aerobic training per week (brisk walking, j…"
click at [882, 163] on button "Create" at bounding box center [890, 165] width 50 height 20
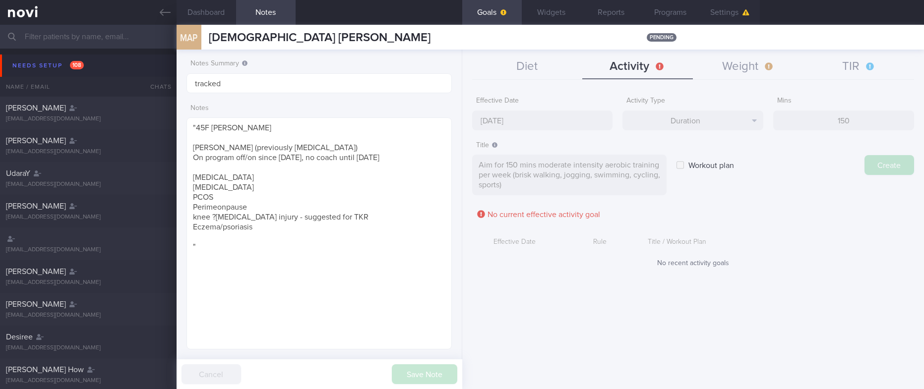
type input "[DATE]"
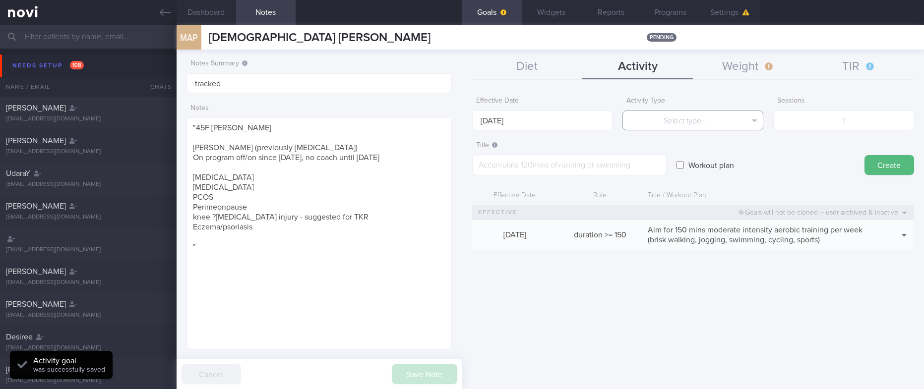
click at [728, 116] on button "Select type..." at bounding box center [693, 121] width 141 height 20
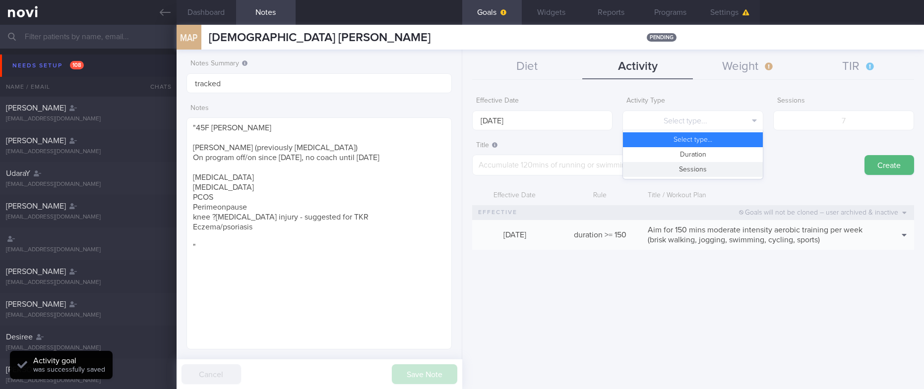
click at [723, 169] on button "Sessions" at bounding box center [693, 169] width 140 height 15
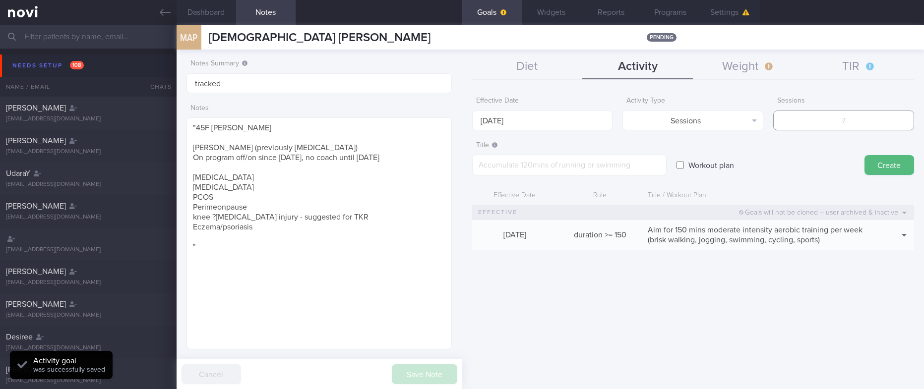
click at [832, 123] on input "number" at bounding box center [843, 121] width 141 height 20
type input "2"
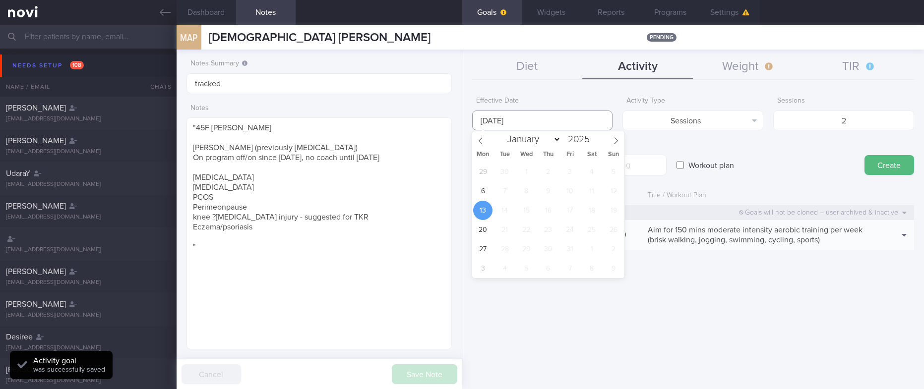
drag, startPoint x: 584, startPoint y: 125, endPoint x: 479, endPoint y: 189, distance: 123.4
click at [583, 124] on body "You are offline! Some functionality will be unavailable Patients New Users Coac…" at bounding box center [462, 194] width 924 height 389
click at [484, 190] on span "6" at bounding box center [482, 191] width 19 height 19
type input "[DATE]"
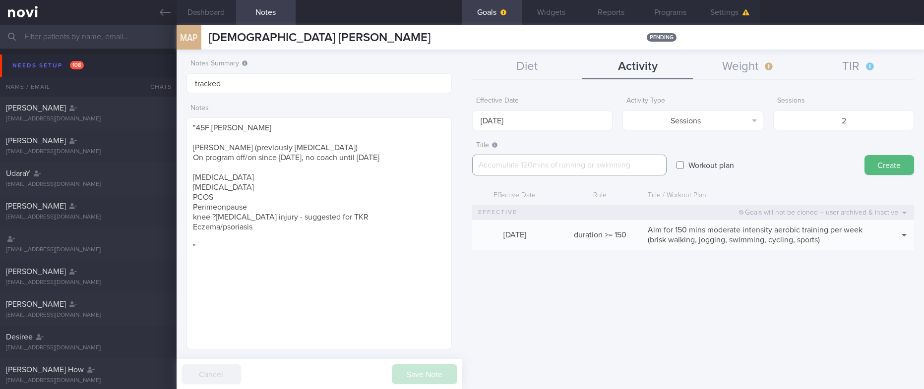
click at [644, 157] on textarea at bounding box center [569, 165] width 194 height 21
paste textarea "Aim for at least 2 strength training sessions per week *Body Weight Exercises -…"
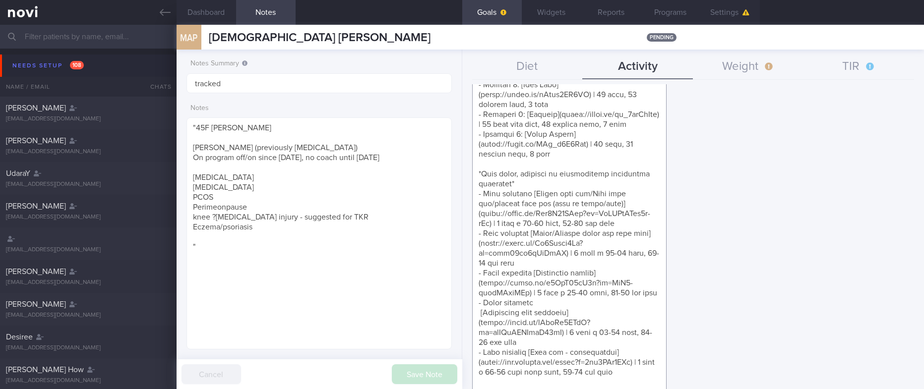
scroll to position [298, 0]
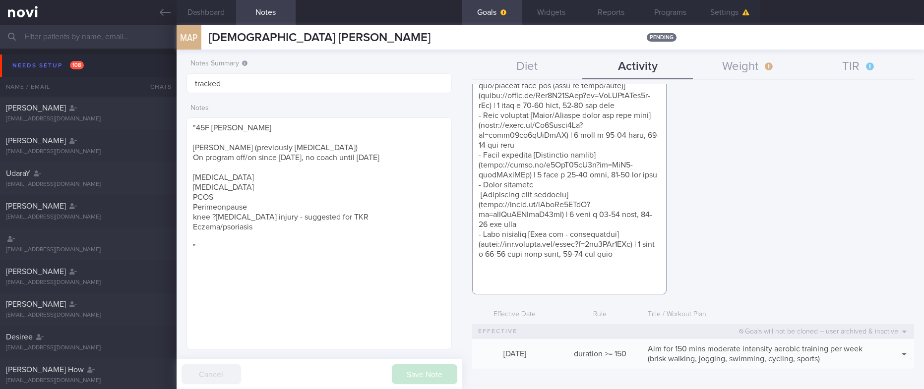
paste textarea "*Youtube Channels* - [Growingananas](https://www.youtube.com/c/growingannanas) …"
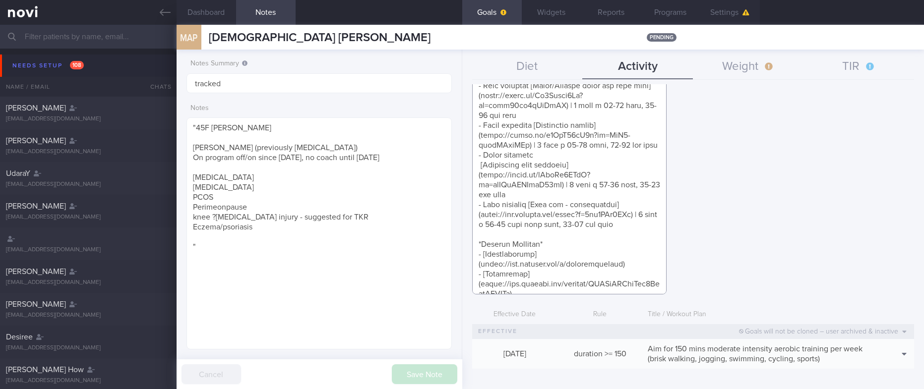
scroll to position [50, 0]
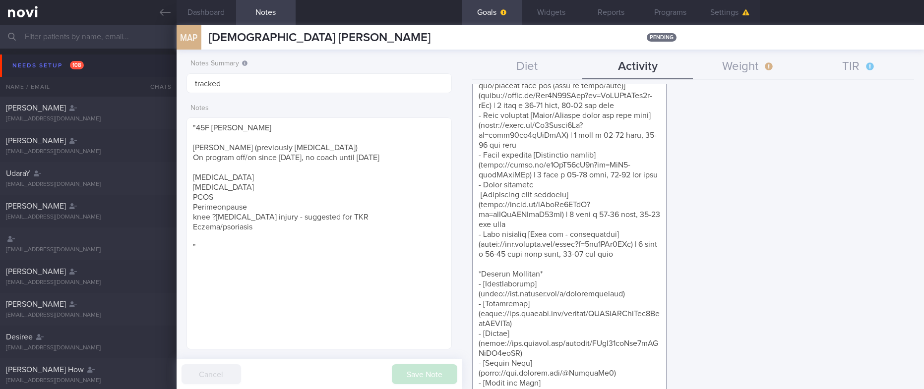
click at [604, 236] on textarea at bounding box center [569, 130] width 194 height 547
click at [596, 249] on textarea at bounding box center [569, 130] width 194 height 547
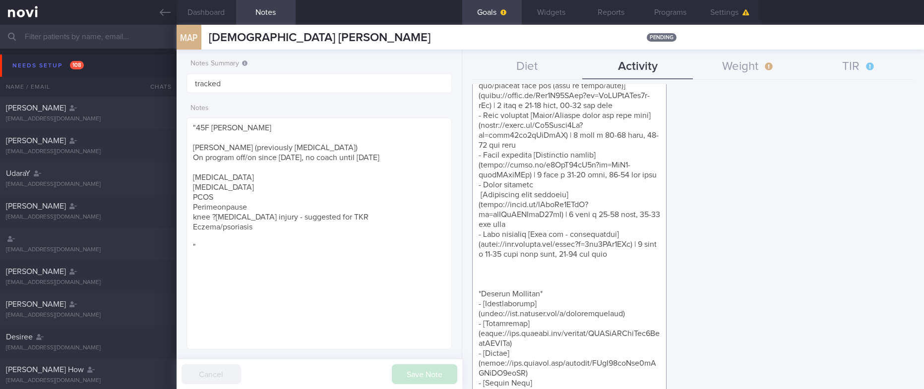
paste textarea "*Home Resistance Band Exercises* - Exercise 1: [Resistance Band Chest Press](ht…"
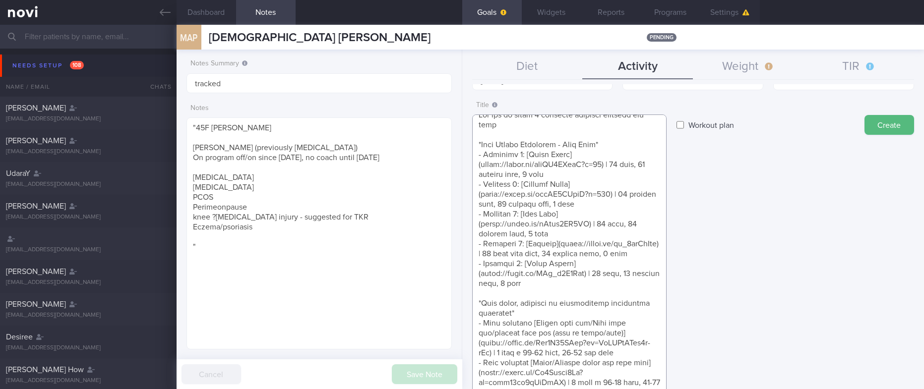
scroll to position [0, 0]
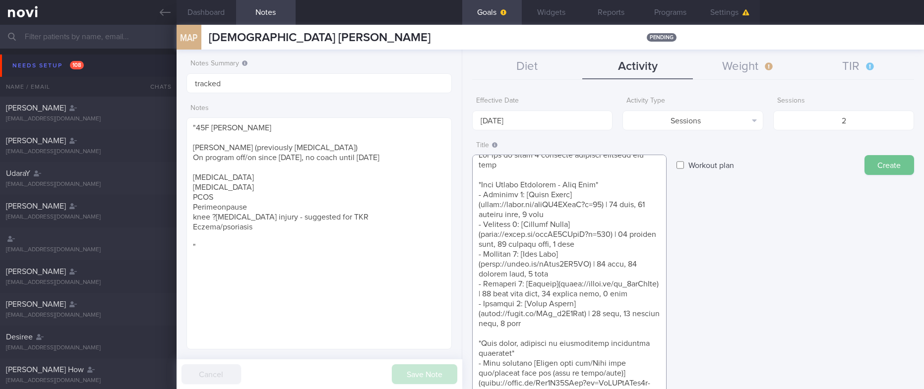
type textarea "Aim for at least 2 strength training sessions per week *Body Weight Exercises -…"
click at [875, 168] on button "Create" at bounding box center [890, 165] width 50 height 20
type input "[DATE]"
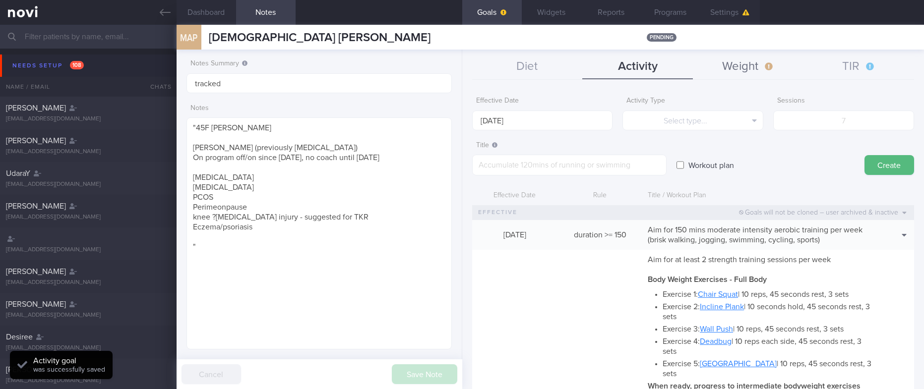
click at [758, 64] on button "Weight" at bounding box center [748, 67] width 111 height 25
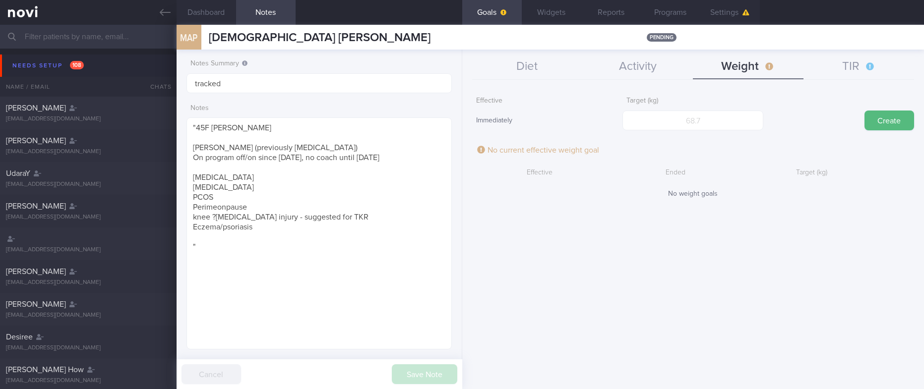
click at [719, 104] on label "Target (kg)" at bounding box center [693, 101] width 133 height 9
click at [711, 123] on input "number" at bounding box center [693, 121] width 141 height 20
type input "68"
click at [897, 122] on button "Create" at bounding box center [890, 121] width 50 height 20
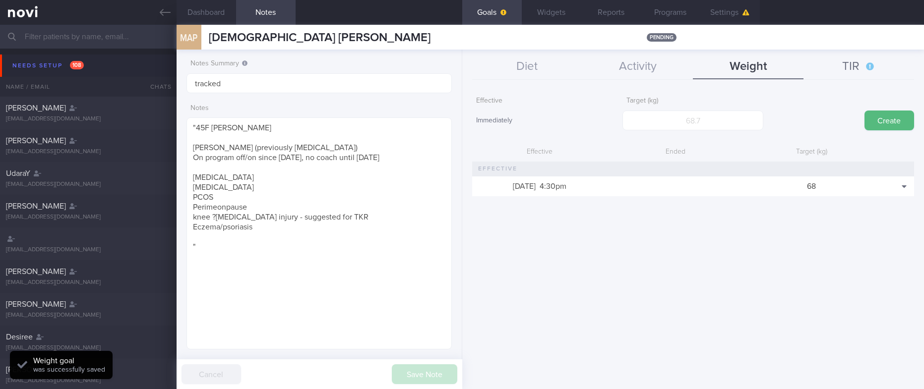
scroll to position [132, 236]
click at [561, 15] on button "Widgets" at bounding box center [552, 12] width 60 height 25
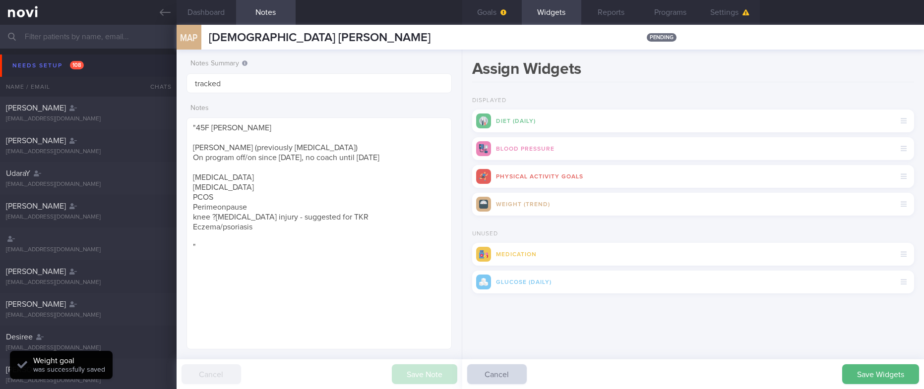
click at [886, 367] on button "Save Widgets" at bounding box center [880, 375] width 77 height 20
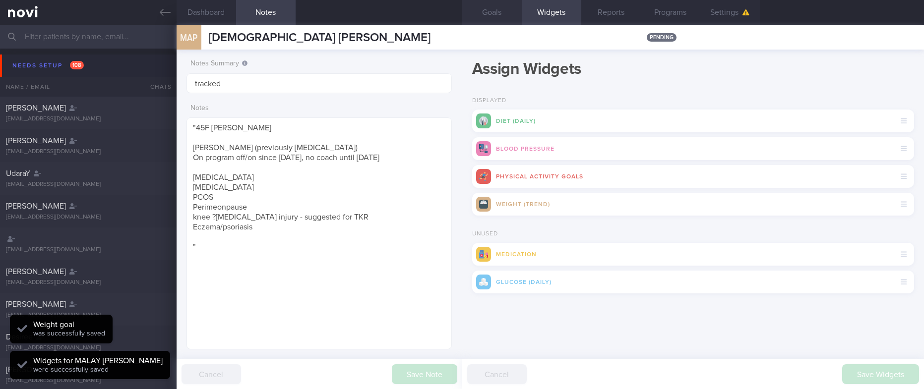
scroll to position [118, 236]
click at [158, 3] on link at bounding box center [88, 12] width 177 height 25
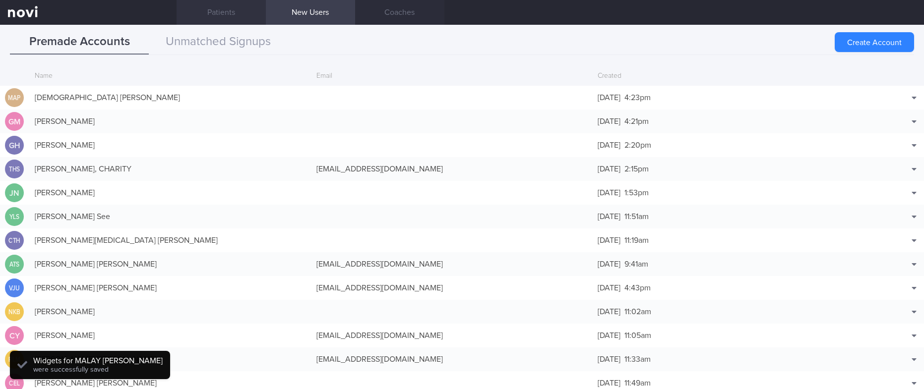
click at [230, 6] on link "Patients" at bounding box center [221, 12] width 89 height 25
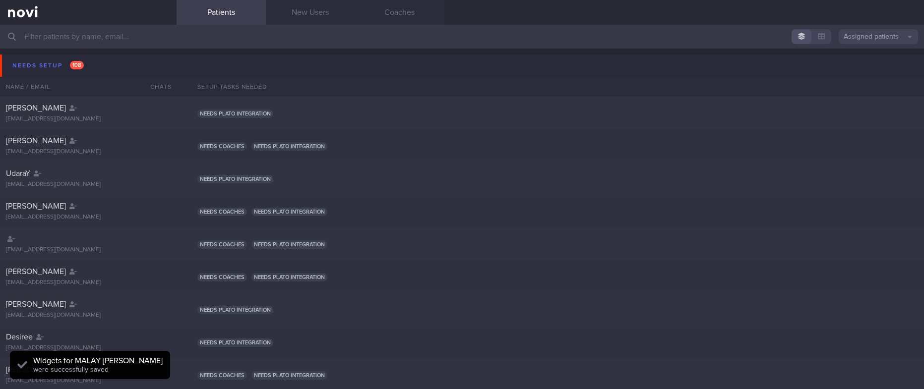
click at [81, 56] on button "Needs setup 108" at bounding box center [463, 66] width 927 height 22
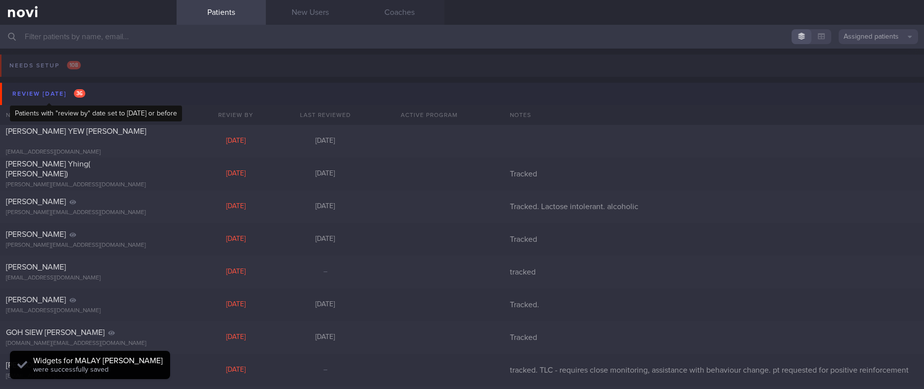
click at [67, 90] on div "Review today 36" at bounding box center [49, 93] width 78 height 13
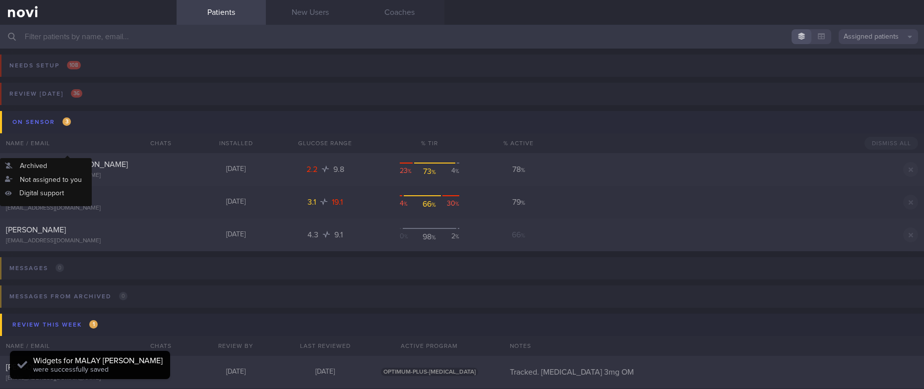
click at [86, 111] on button "On sensor 3" at bounding box center [463, 122] width 927 height 22
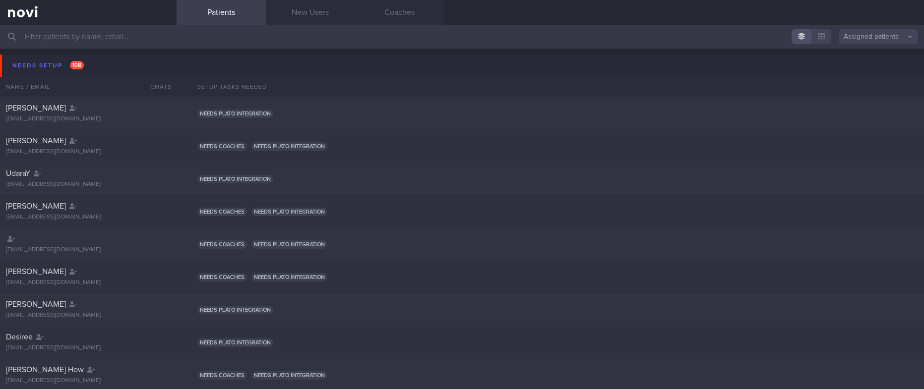
click at [147, 57] on button "Needs setup 108" at bounding box center [463, 66] width 927 height 22
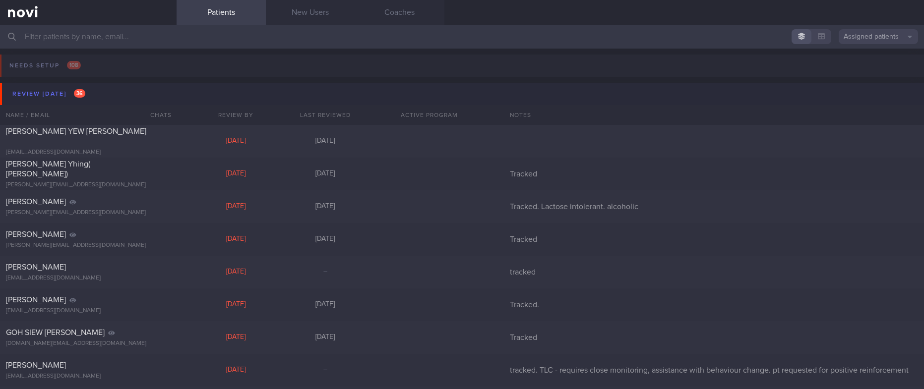
click at [121, 87] on button "Review [DATE] 36" at bounding box center [463, 94] width 927 height 22
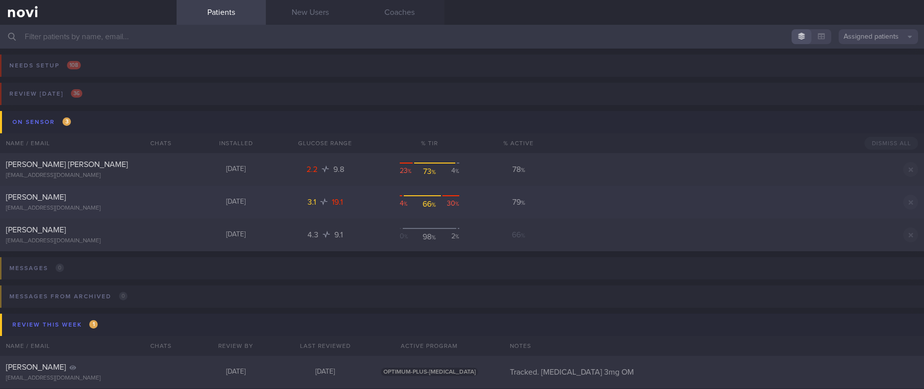
scroll to position [149, 0]
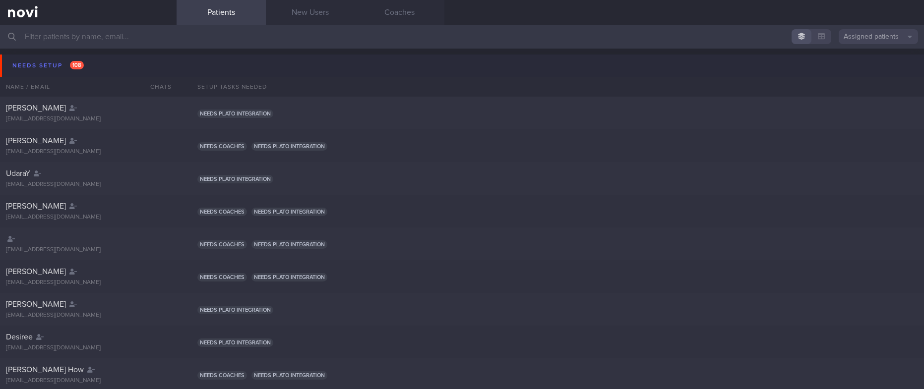
click at [65, 55] on button "Needs setup 108" at bounding box center [463, 66] width 927 height 22
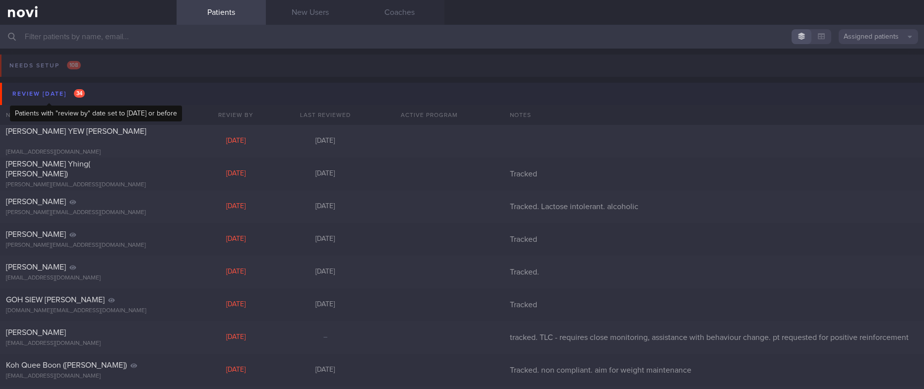
click at [71, 91] on div "Review [DATE] 34" at bounding box center [48, 93] width 77 height 13
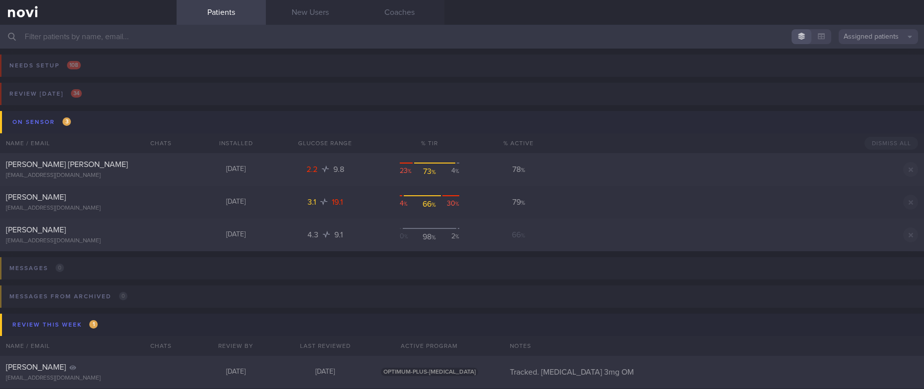
click at [74, 125] on button "On sensor 3" at bounding box center [463, 122] width 927 height 22
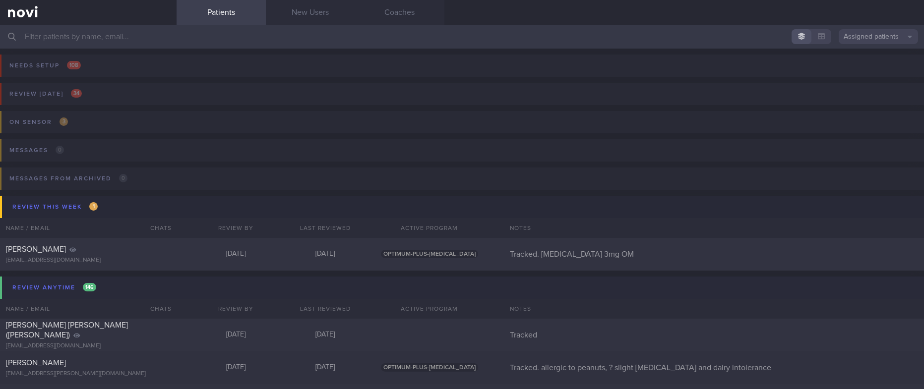
click at [122, 287] on button "Review anytime 146" at bounding box center [463, 288] width 927 height 22
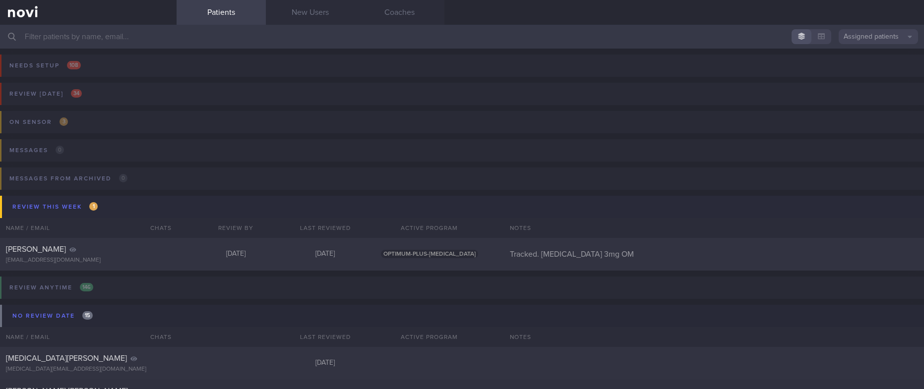
click at [114, 207] on button "Review this week 1" at bounding box center [463, 207] width 927 height 22
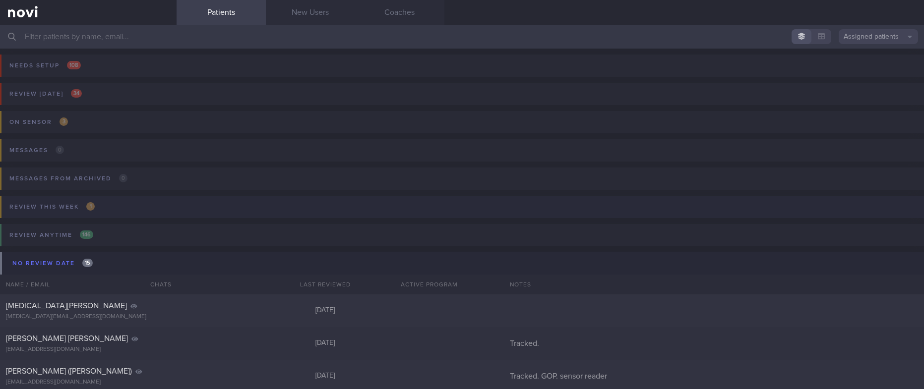
click at [114, 207] on button "Review this week 1" at bounding box center [460, 210] width 927 height 28
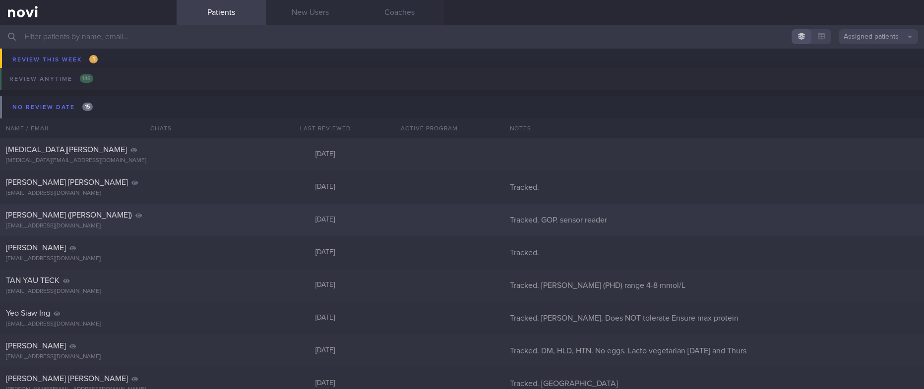
scroll to position [223, 0]
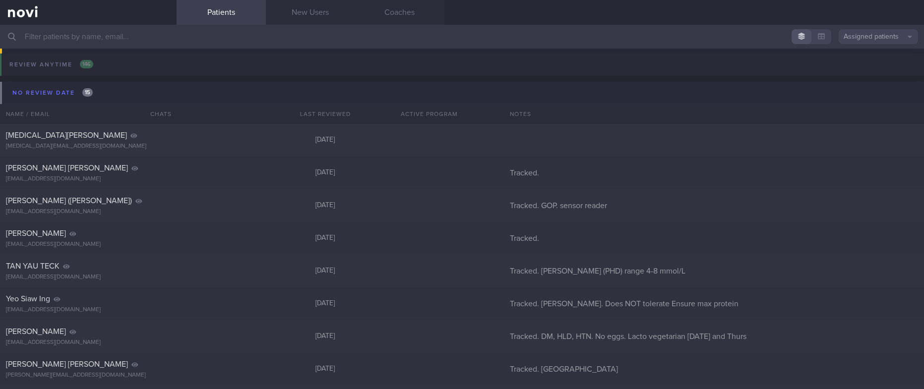
click at [114, 98] on button "No review date 15" at bounding box center [463, 93] width 927 height 22
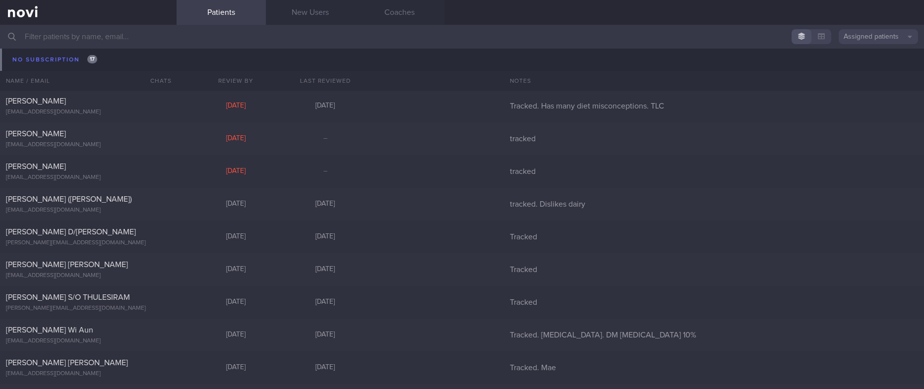
scroll to position [352, 0]
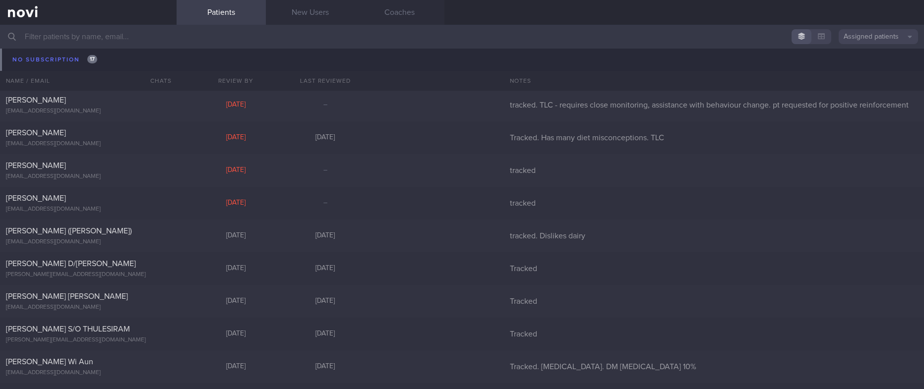
click at [118, 62] on div "[PERSON_NAME] Yhing( [PERSON_NAME]) [PERSON_NAME][EMAIL_ADDRESS][DOMAIN_NAME] […" at bounding box center [462, 72] width 924 height 33
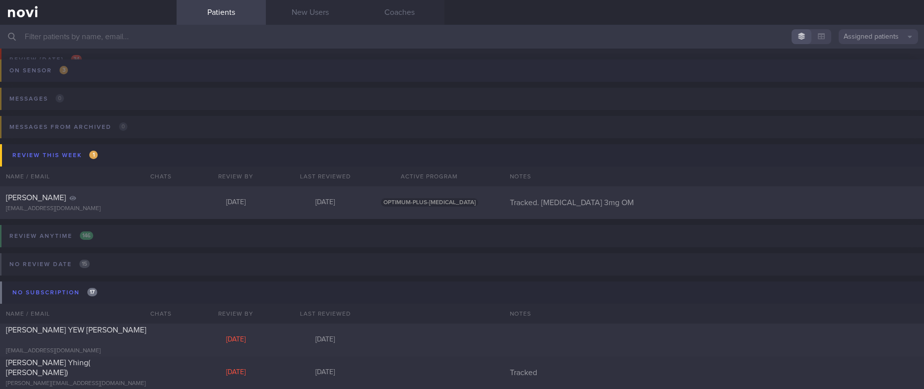
scroll to position [0, 0]
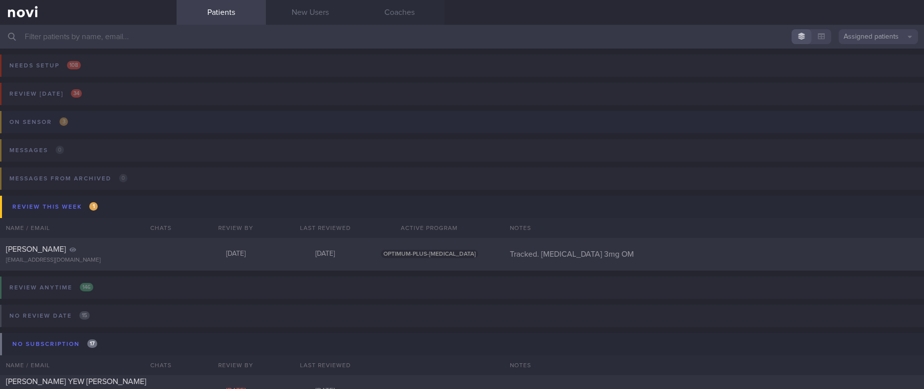
click at [100, 122] on button "On sensor 3" at bounding box center [460, 125] width 927 height 28
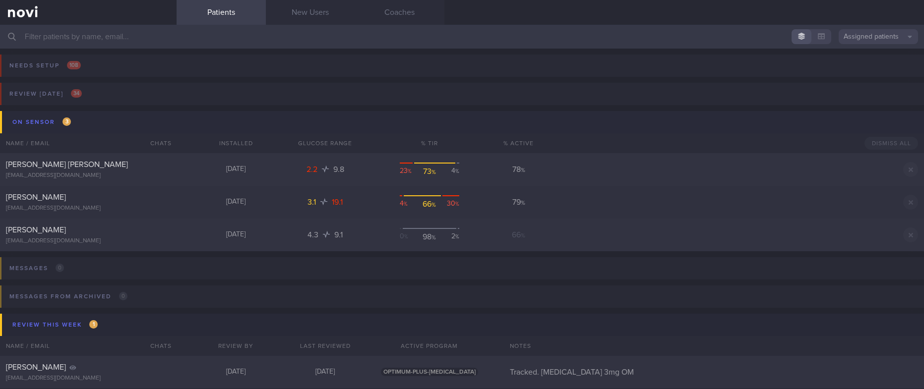
click at [110, 118] on button "On sensor 3" at bounding box center [463, 122] width 927 height 22
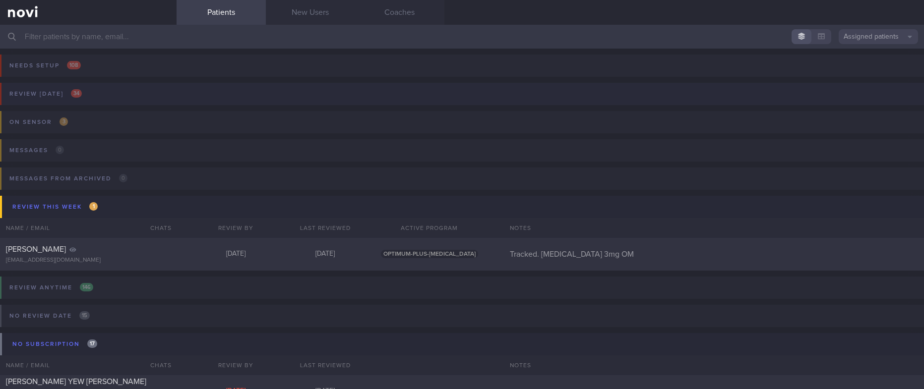
click at [119, 91] on button "Review [DATE] 34" at bounding box center [460, 97] width 927 height 28
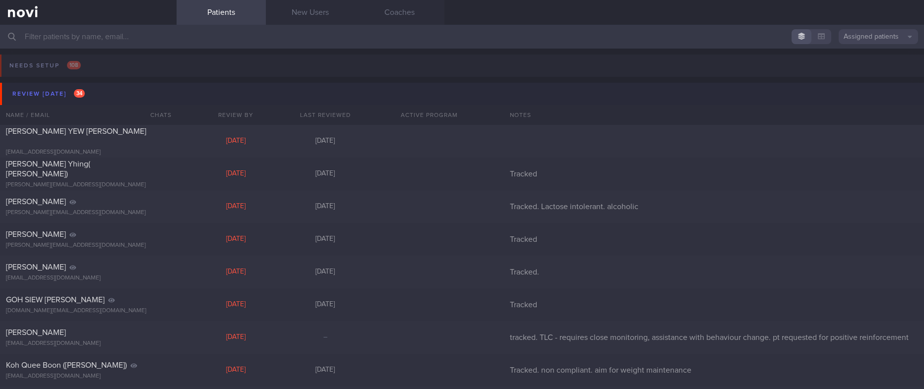
click at [127, 88] on button "Review [DATE] 34" at bounding box center [463, 94] width 927 height 22
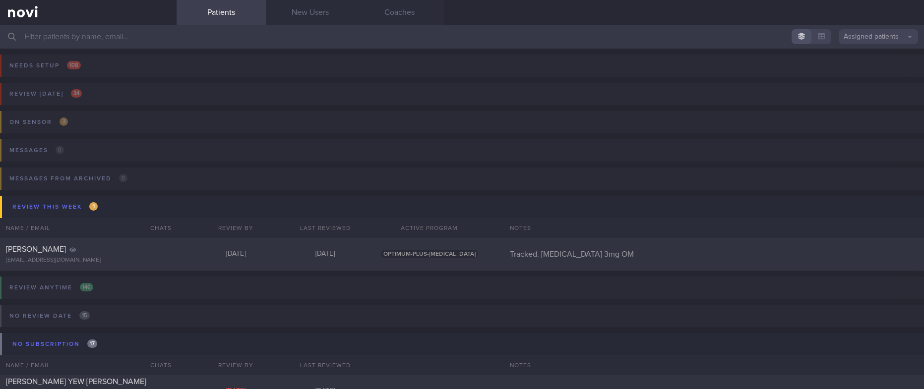
click at [900, 44] on input "text" at bounding box center [462, 37] width 924 height 24
click at [882, 36] on button "Assigned patients" at bounding box center [878, 36] width 79 height 15
click at [871, 85] on button "Archived patients" at bounding box center [878, 83] width 79 height 15
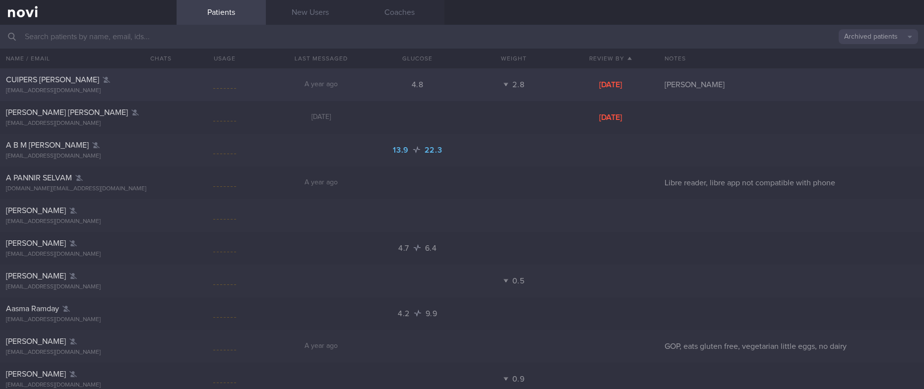
click at [323, 90] on div "CUIPERS [PERSON_NAME] [PERSON_NAME][EMAIL_ADDRESS][DOMAIN_NAME] A year ago 4.8 …" at bounding box center [462, 84] width 924 height 33
select select "9"
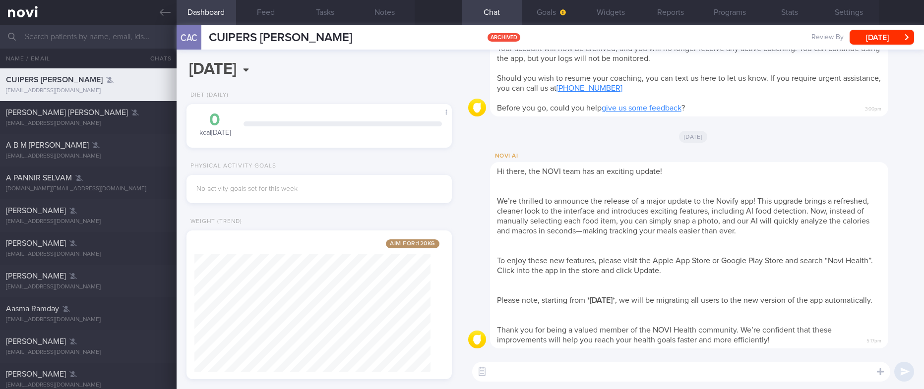
scroll to position [132, 236]
click at [849, 15] on button "Settings" at bounding box center [850, 12] width 60 height 25
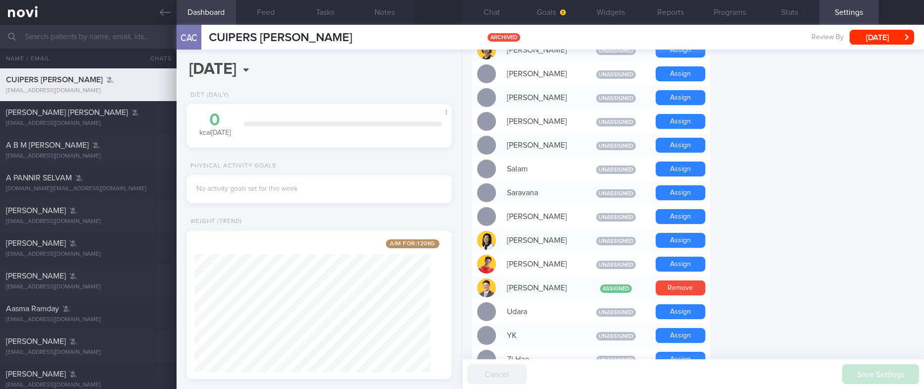
scroll to position [855, 0]
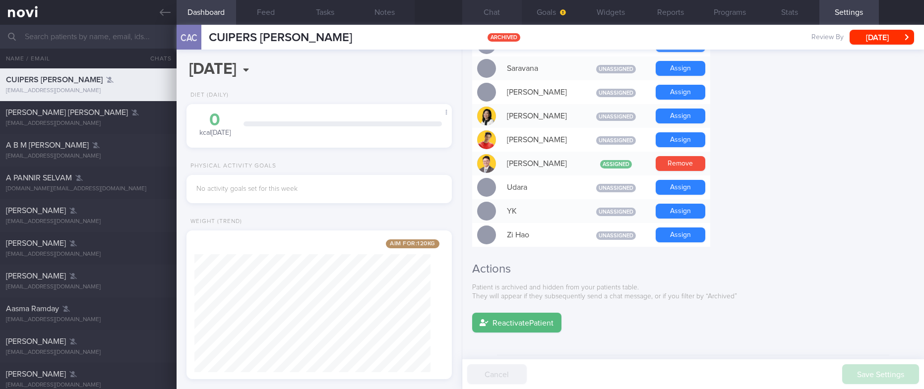
click at [507, 12] on button "Chat" at bounding box center [492, 12] width 60 height 25
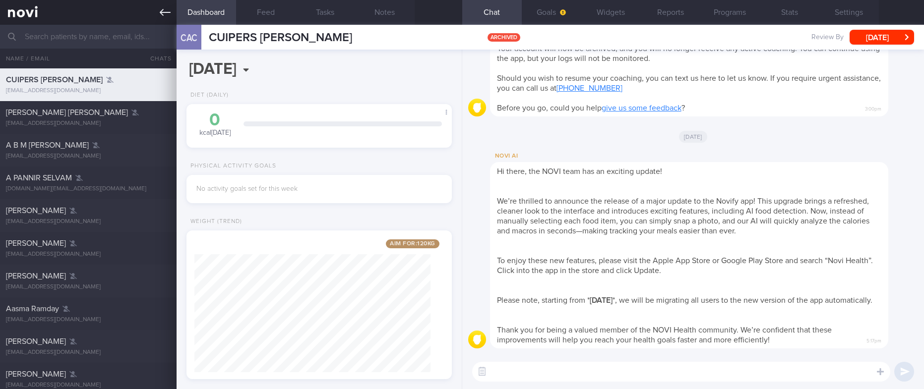
click at [157, 15] on link at bounding box center [88, 12] width 177 height 25
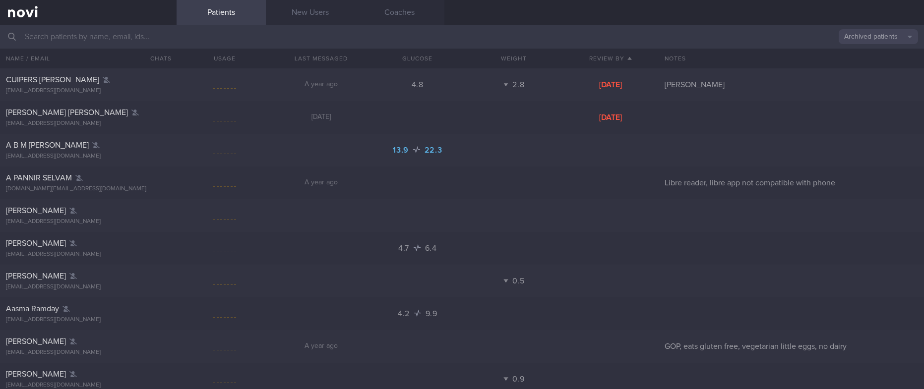
click at [890, 37] on button "Archived patients" at bounding box center [878, 36] width 79 height 15
click at [879, 53] on button "Assigned patients" at bounding box center [878, 53] width 79 height 15
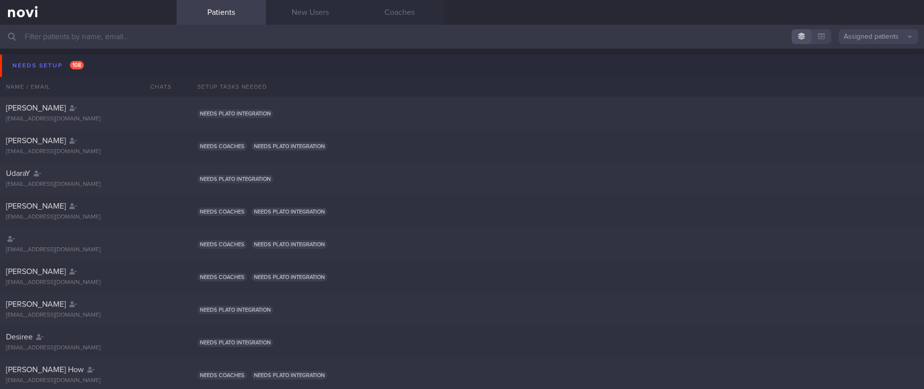
click at [111, 68] on button "Needs setup 108" at bounding box center [463, 66] width 927 height 22
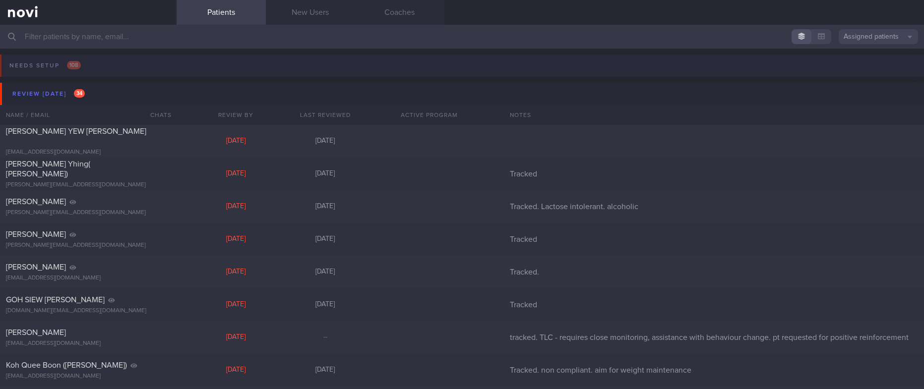
click at [127, 77] on button "Needs setup 108" at bounding box center [460, 69] width 927 height 28
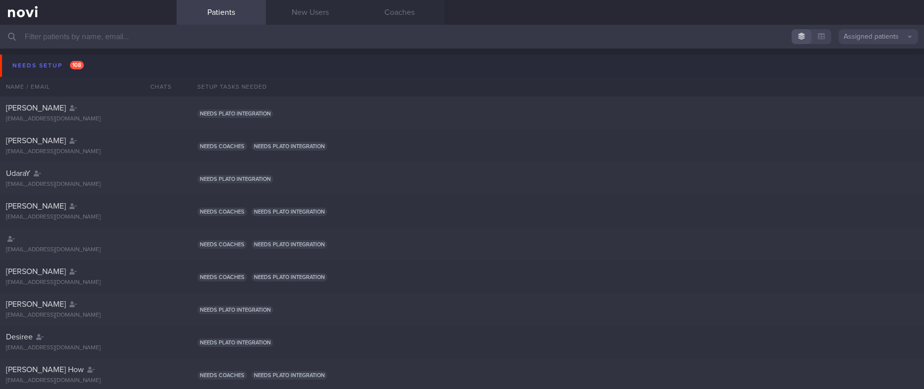
click at [115, 68] on button "Needs setup 108" at bounding box center [463, 66] width 927 height 22
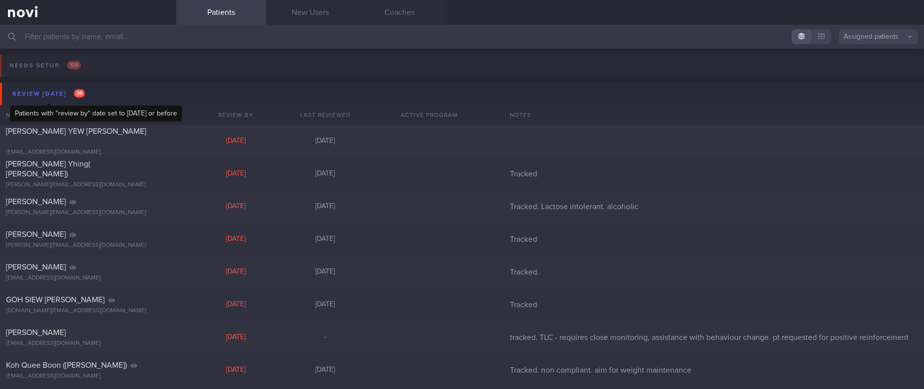
click at [84, 92] on div "Review [DATE] 34" at bounding box center [48, 93] width 77 height 13
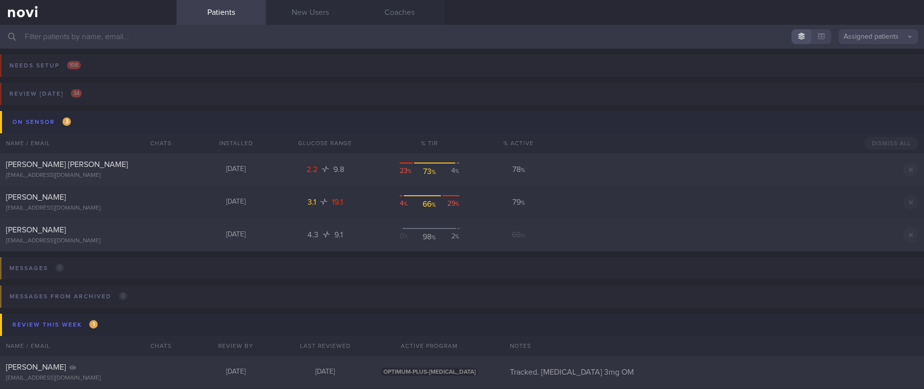
click at [179, 122] on button "On sensor 3" at bounding box center [463, 122] width 927 height 22
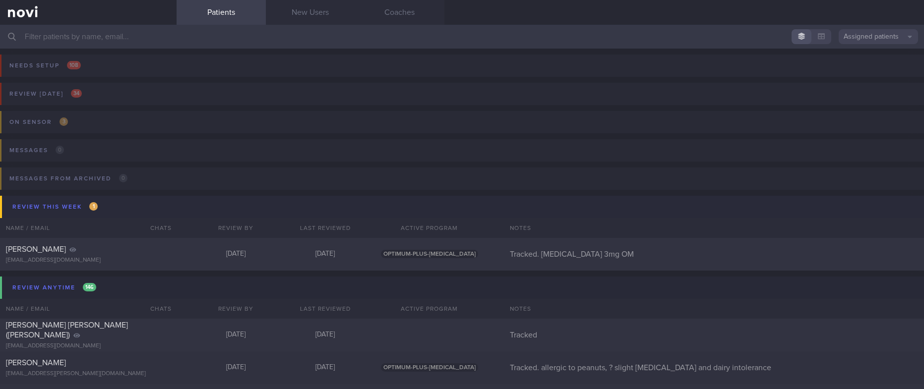
click at [85, 215] on button "Review this week 1" at bounding box center [463, 207] width 927 height 22
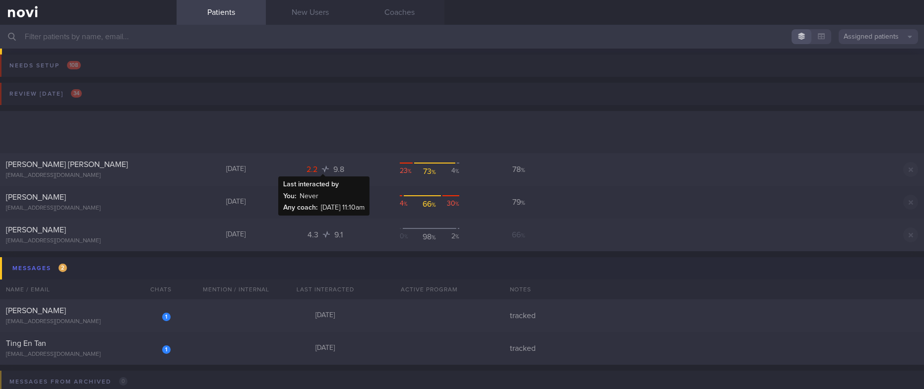
click at [326, 312] on div "[DATE]" at bounding box center [325, 316] width 89 height 9
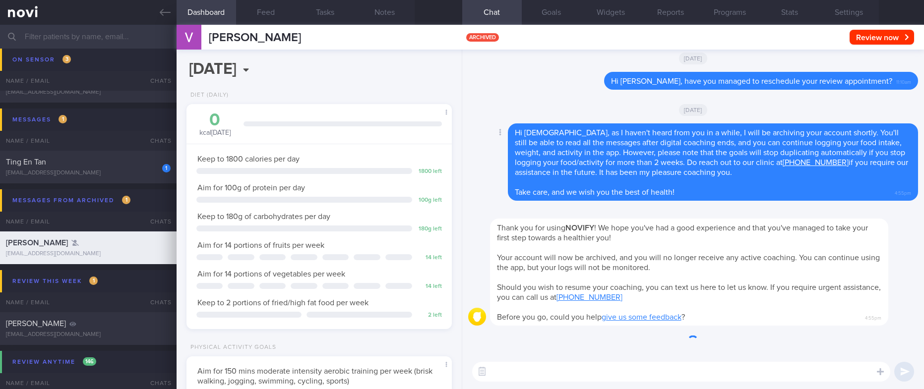
scroll to position [132, 236]
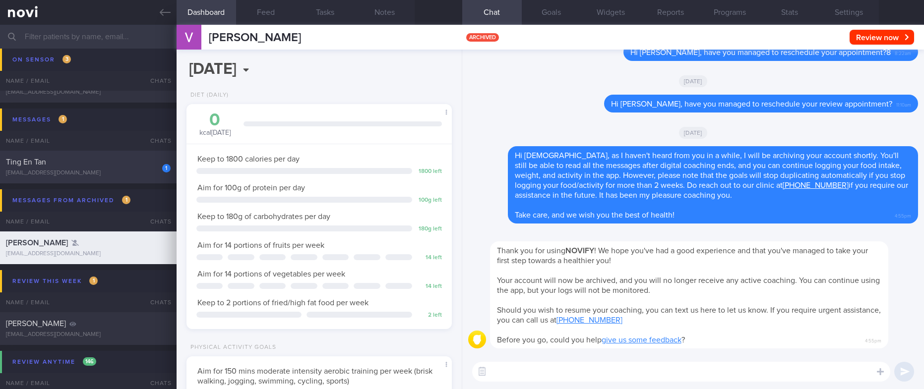
click at [121, 177] on div "1 Ting En Tan [EMAIL_ADDRESS][DOMAIN_NAME] [DATE] tracked" at bounding box center [462, 167] width 924 height 33
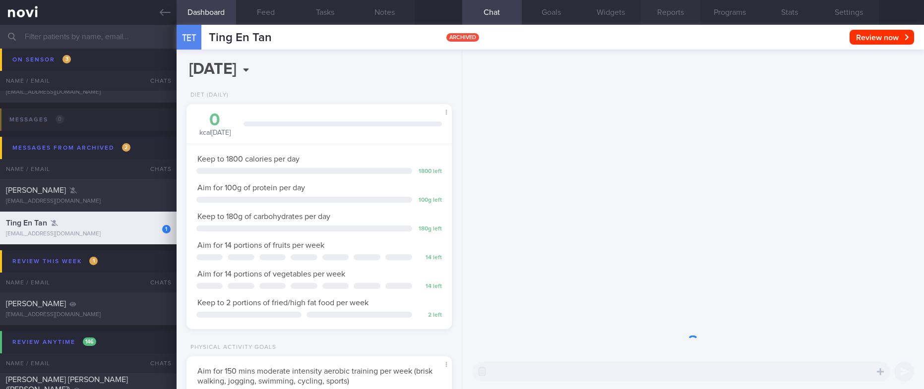
scroll to position [120, 240]
